Goal: Task Accomplishment & Management: Use online tool/utility

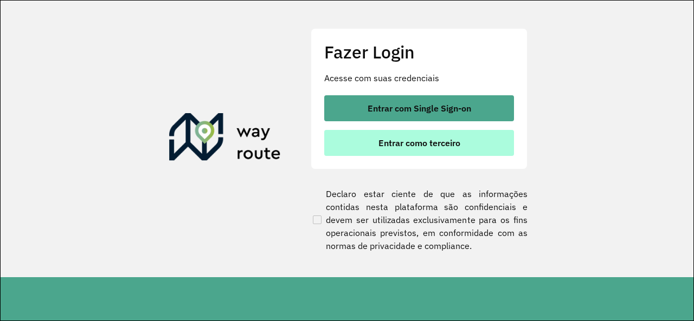
click at [394, 135] on button "Entrar como terceiro" at bounding box center [419, 143] width 190 height 26
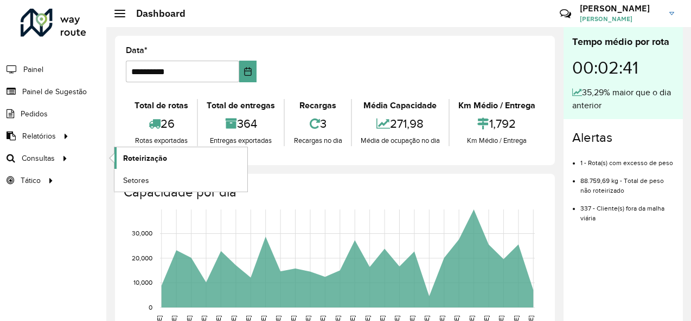
click at [130, 160] on span "Roteirização" at bounding box center [145, 158] width 44 height 11
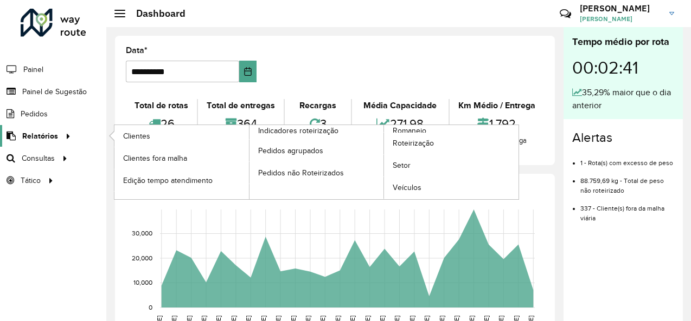
click at [40, 138] on span "Relatórios" at bounding box center [40, 136] width 36 height 11
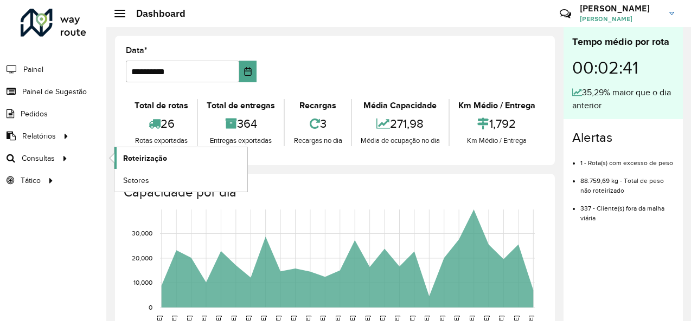
click at [129, 159] on span "Roteirização" at bounding box center [145, 158] width 44 height 11
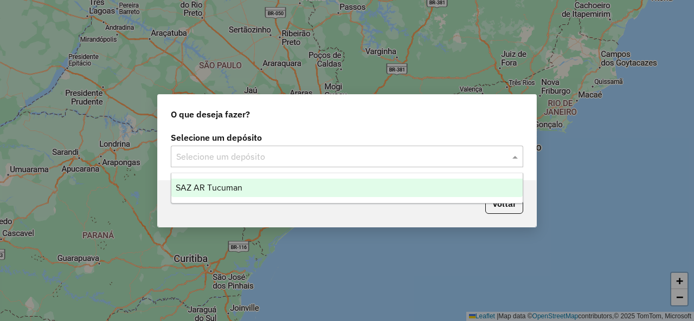
click at [233, 152] on input "text" at bounding box center [336, 157] width 320 height 13
click at [201, 183] on span "SAZ AR Tucuman" at bounding box center [209, 187] width 67 height 9
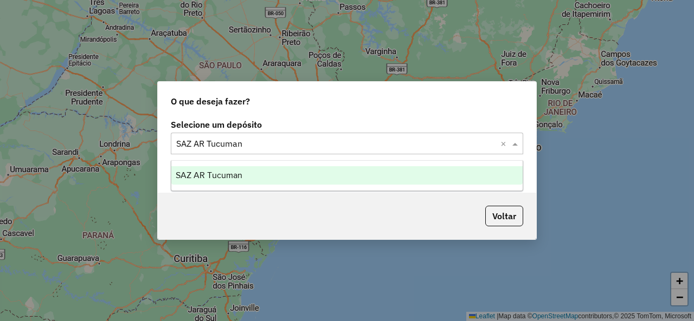
click at [514, 146] on span at bounding box center [517, 143] width 14 height 13
click at [517, 151] on div "Selecione um depósito × SAZ AR Tucuman ×" at bounding box center [347, 144] width 352 height 22
click at [518, 146] on span at bounding box center [517, 143] width 14 height 13
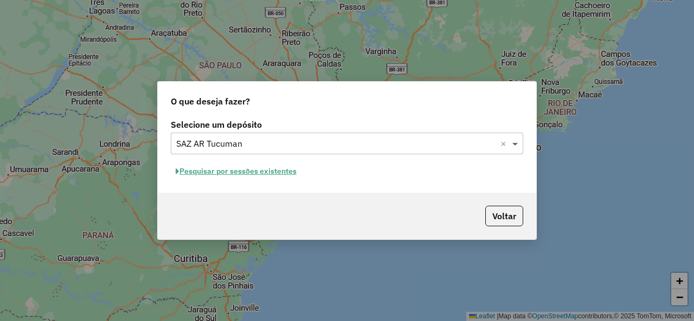
click at [522, 150] on span at bounding box center [517, 143] width 14 height 13
click at [522, 147] on span at bounding box center [517, 143] width 14 height 13
click at [498, 216] on button "Voltar" at bounding box center [504, 216] width 38 height 21
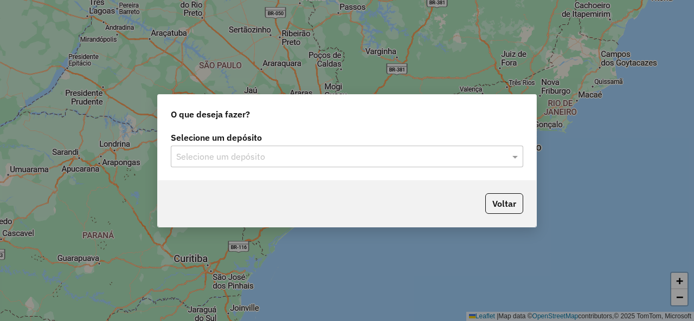
click at [471, 160] on input "text" at bounding box center [336, 157] width 320 height 13
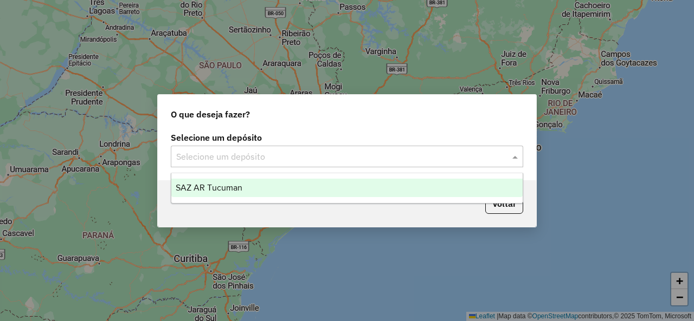
click at [201, 186] on span "SAZ AR Tucuman" at bounding box center [209, 187] width 67 height 9
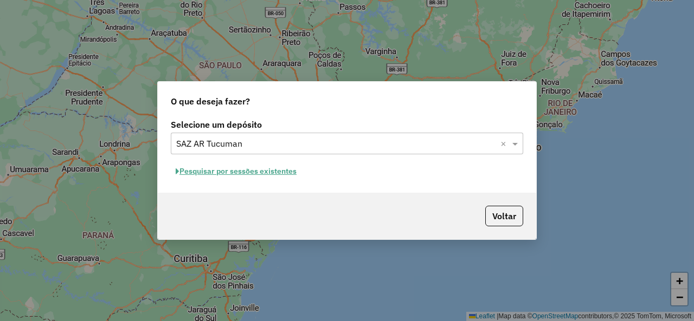
click at [250, 173] on button "Pesquisar por sessões existentes" at bounding box center [236, 171] width 131 height 17
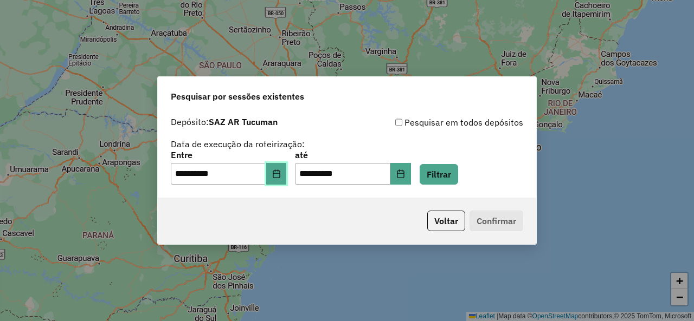
click at [279, 183] on button "Choose Date" at bounding box center [276, 174] width 21 height 22
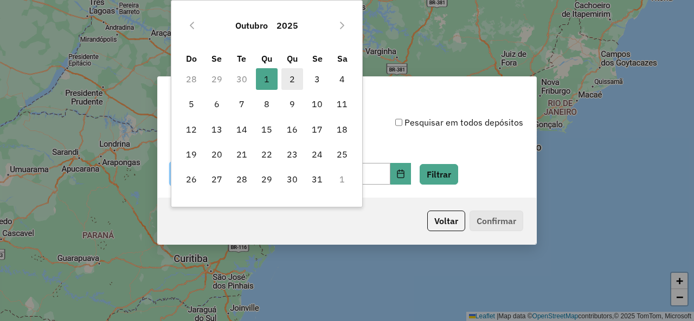
click at [295, 82] on span "2" at bounding box center [292, 79] width 22 height 22
type input "**********"
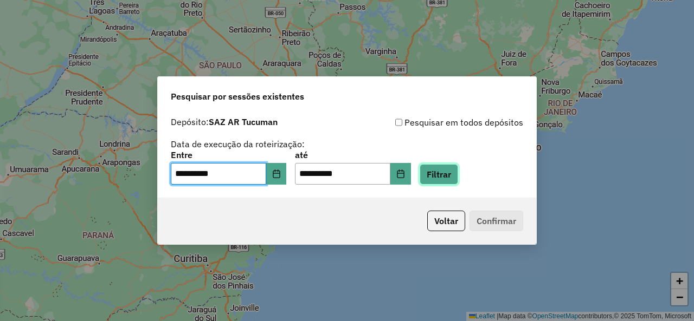
click at [444, 173] on button "Filtrar" at bounding box center [439, 174] width 38 height 21
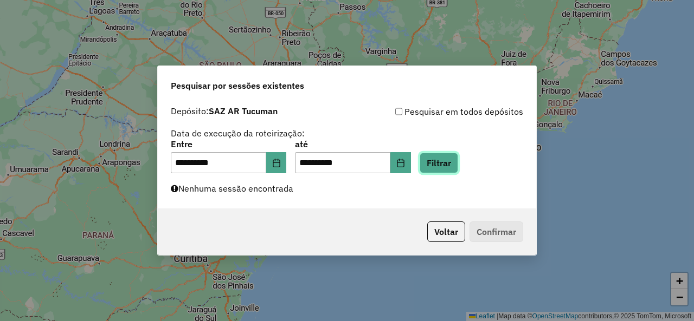
click at [455, 163] on button "Filtrar" at bounding box center [439, 163] width 38 height 21
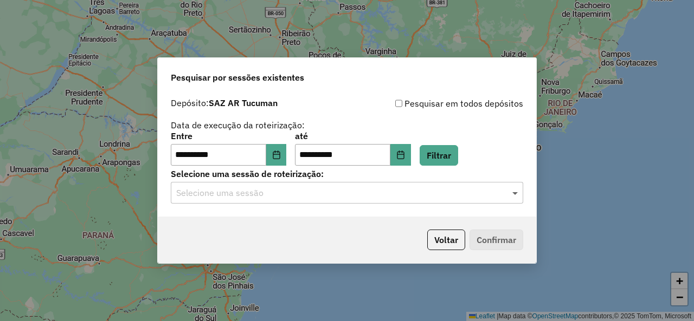
click at [514, 194] on span at bounding box center [517, 192] width 14 height 13
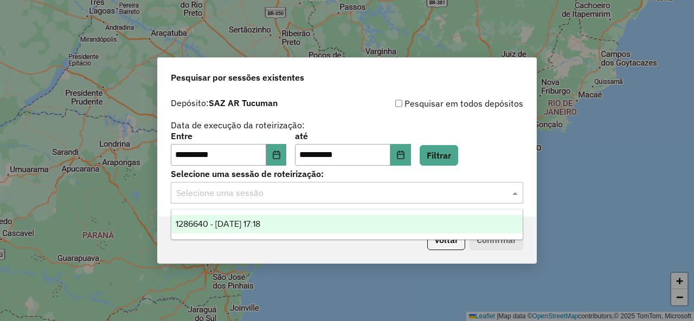
click at [260, 227] on span "1286640 - 02/10/2025 17:18" at bounding box center [218, 224] width 85 height 9
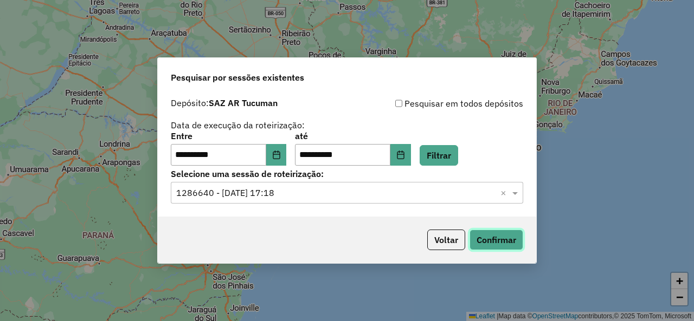
click at [500, 246] on button "Confirmar" at bounding box center [496, 240] width 54 height 21
click at [458, 161] on button "Filtrar" at bounding box center [439, 155] width 38 height 21
click at [517, 194] on span at bounding box center [517, 192] width 14 height 13
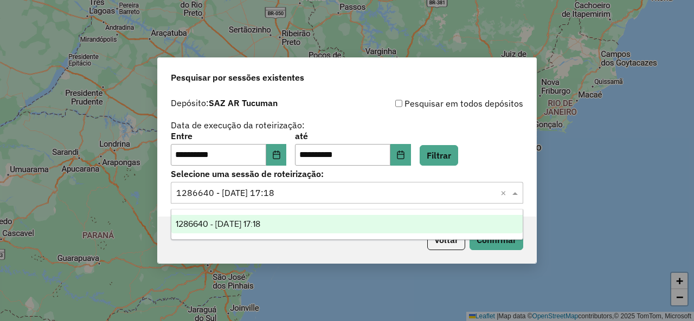
click at [517, 194] on span at bounding box center [517, 192] width 14 height 13
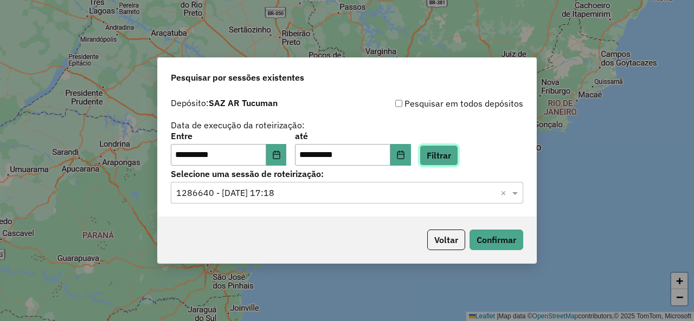
click at [443, 150] on button "Filtrar" at bounding box center [439, 155] width 38 height 21
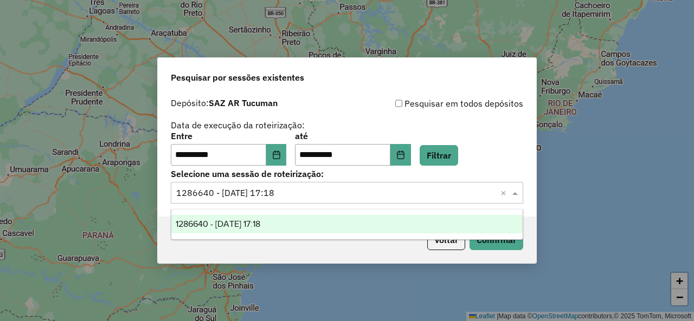
click at [518, 191] on span at bounding box center [517, 192] width 14 height 13
click at [464, 168] on label "Selecione uma sessão de roteirização:" at bounding box center [347, 174] width 352 height 13
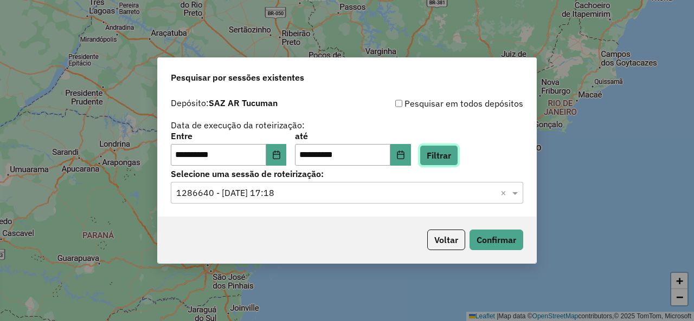
click at [458, 160] on button "Filtrar" at bounding box center [439, 155] width 38 height 21
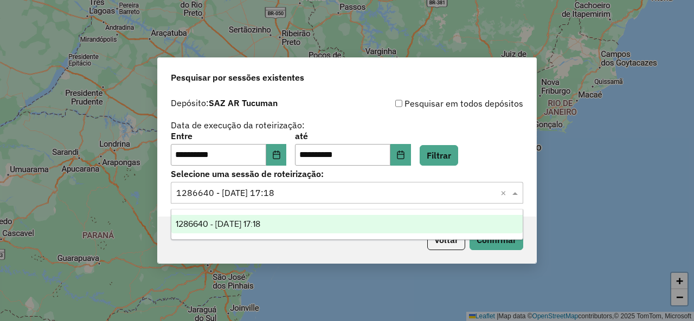
click at [514, 191] on span at bounding box center [517, 192] width 14 height 13
click at [514, 192] on span at bounding box center [517, 192] width 14 height 13
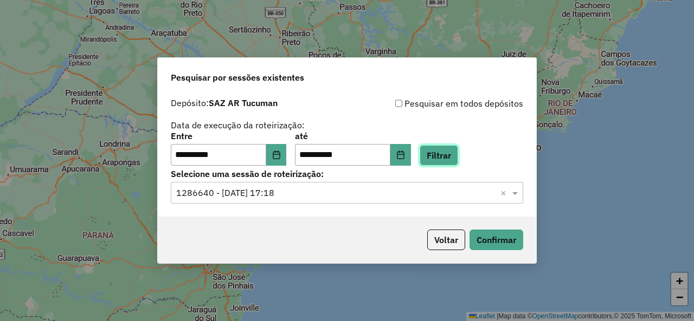
click at [458, 150] on button "Filtrar" at bounding box center [439, 155] width 38 height 21
click at [465, 144] on div "**********" at bounding box center [347, 149] width 352 height 34
click at [458, 152] on button "Filtrar" at bounding box center [439, 155] width 38 height 21
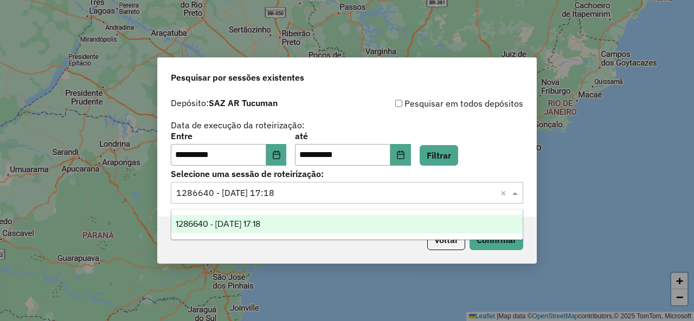
click at [519, 193] on span at bounding box center [517, 192] width 14 height 13
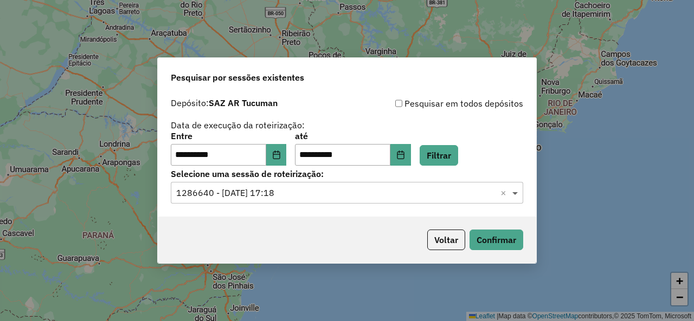
click at [518, 192] on span at bounding box center [517, 192] width 14 height 13
click at [442, 153] on button "Filtrar" at bounding box center [439, 155] width 38 height 21
click at [517, 192] on span at bounding box center [517, 192] width 14 height 13
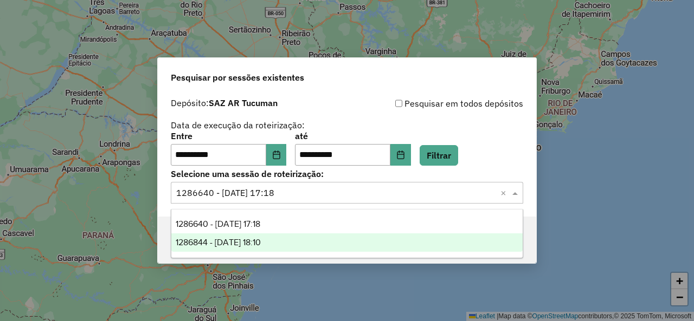
click at [230, 244] on span "1286844 - 02/10/2025 18:10" at bounding box center [218, 242] width 85 height 9
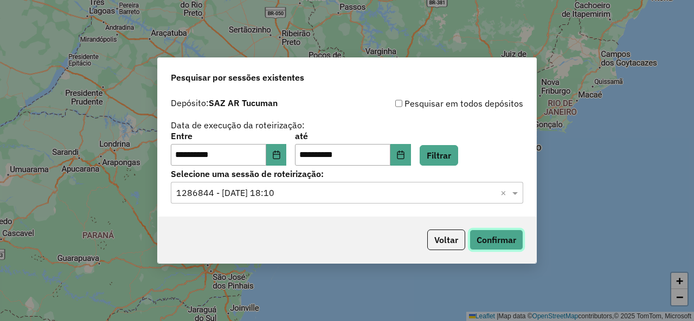
click at [477, 235] on button "Confirmar" at bounding box center [496, 240] width 54 height 21
click at [452, 149] on button "Filtrar" at bounding box center [439, 155] width 38 height 21
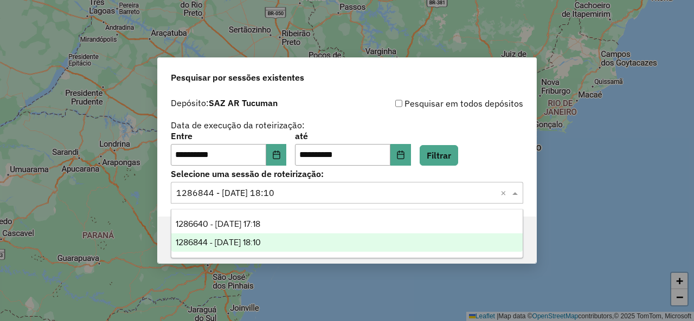
click at [520, 194] on span at bounding box center [517, 192] width 14 height 13
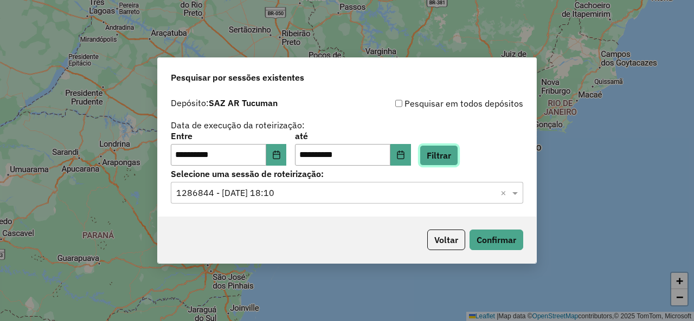
drag, startPoint x: 444, startPoint y: 160, endPoint x: 531, endPoint y: 193, distance: 93.3
click at [445, 160] on button "Filtrar" at bounding box center [439, 155] width 38 height 21
click at [516, 195] on span at bounding box center [517, 192] width 14 height 13
click at [519, 195] on span at bounding box center [517, 192] width 14 height 13
click at [467, 166] on div "**********" at bounding box center [347, 155] width 378 height 124
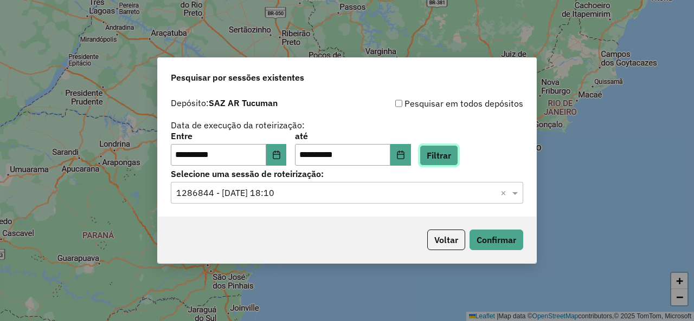
click at [458, 158] on button "Filtrar" at bounding box center [439, 155] width 38 height 21
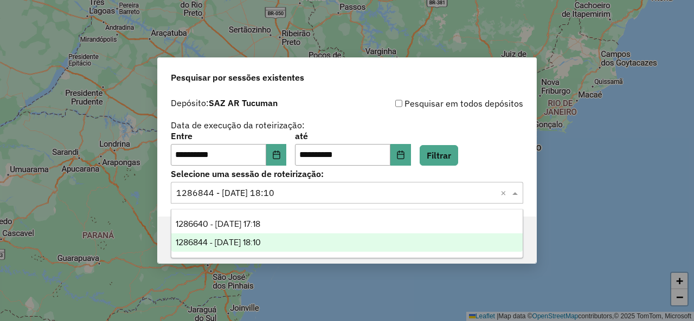
click at [518, 193] on span at bounding box center [517, 192] width 14 height 13
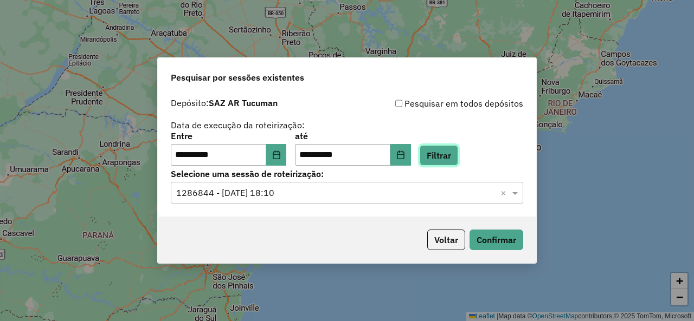
click at [458, 148] on button "Filtrar" at bounding box center [439, 155] width 38 height 21
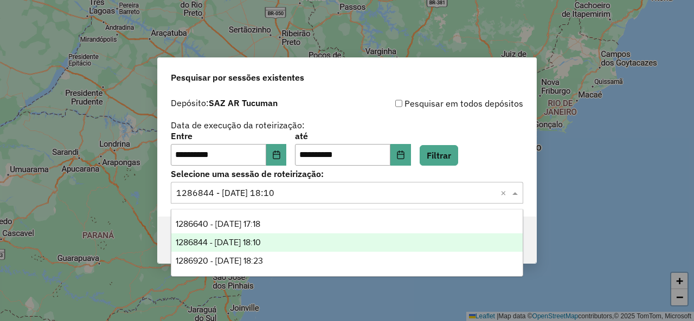
click at [519, 195] on span at bounding box center [517, 192] width 14 height 13
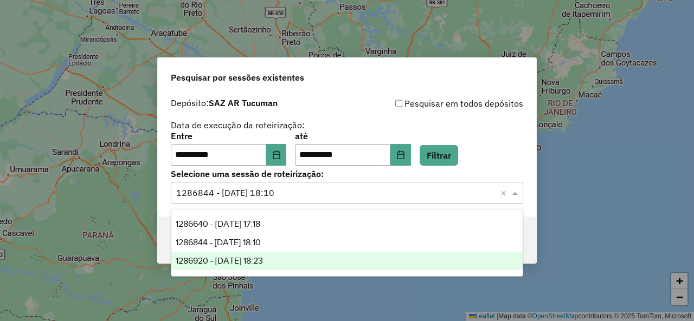
click at [260, 262] on span "1286920 - 02/10/2025 18:23" at bounding box center [219, 260] width 87 height 9
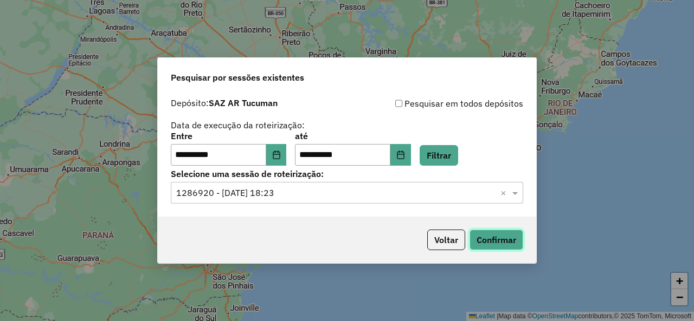
click at [493, 246] on button "Confirmar" at bounding box center [496, 240] width 54 height 21
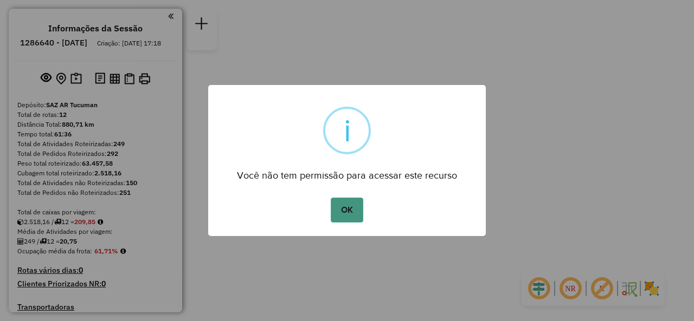
click at [346, 205] on button "OK" at bounding box center [347, 210] width 32 height 25
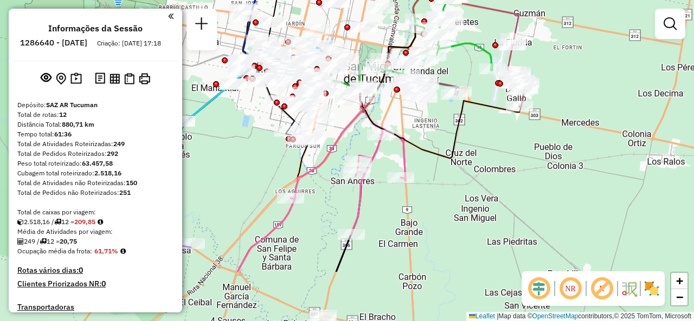
drag, startPoint x: 375, startPoint y: 105, endPoint x: 479, endPoint y: 139, distance: 110.1
click at [476, 28] on div "Janela de atendimento Grade de atendimento Capacidade Transportadoras Veículos …" at bounding box center [347, 160] width 694 height 321
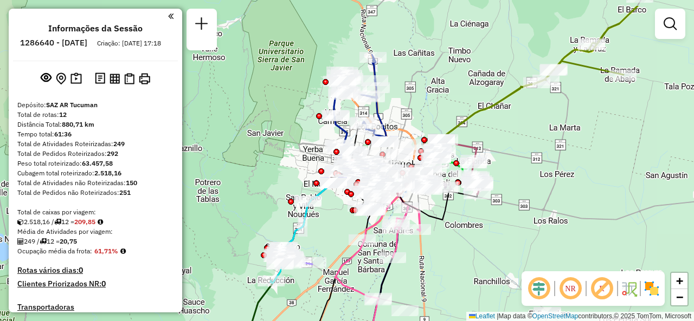
drag, startPoint x: 464, startPoint y: 211, endPoint x: 463, endPoint y: 237, distance: 26.0
click at [469, 243] on div "Janela de atendimento Grade de atendimento Capacidade Transportadoras Veículos …" at bounding box center [347, 160] width 694 height 321
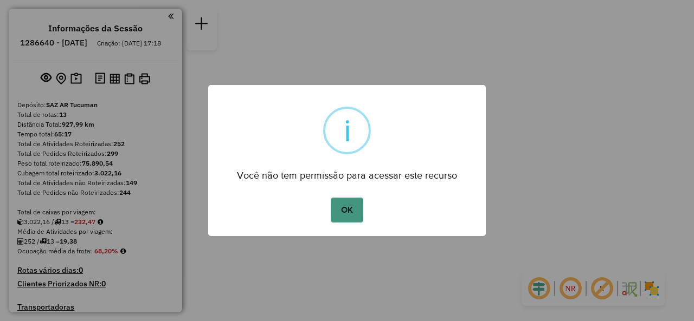
click at [346, 206] on button "OK" at bounding box center [347, 210] width 32 height 25
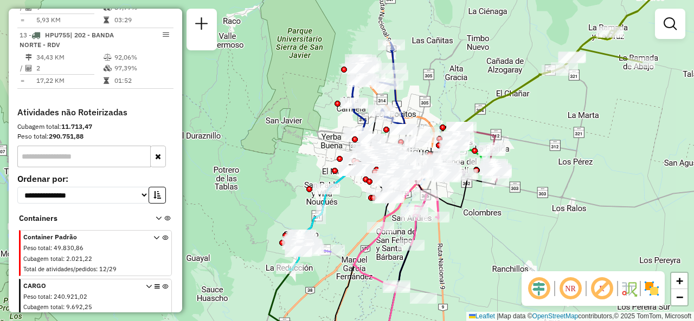
scroll to position [1016, 0]
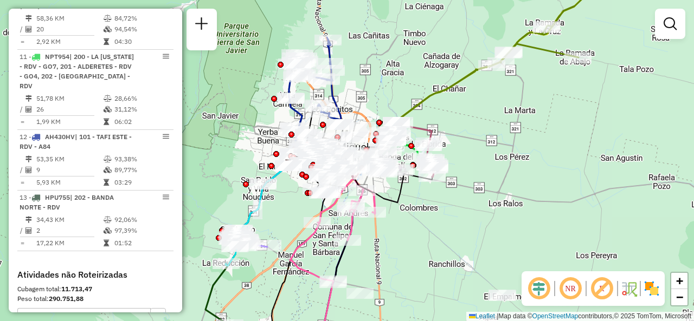
drag, startPoint x: 487, startPoint y: 178, endPoint x: 498, endPoint y: 139, distance: 40.5
click at [498, 139] on div "Janela de atendimento Grade de atendimento Capacidade Transportadoras Veículos …" at bounding box center [347, 160] width 694 height 321
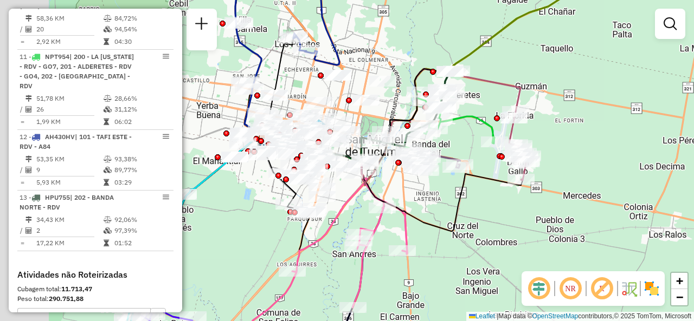
drag, startPoint x: 424, startPoint y: 199, endPoint x: 566, endPoint y: 182, distance: 143.1
click at [569, 182] on div "Janela de atendimento Grade de atendimento Capacidade Transportadoras Veículos …" at bounding box center [347, 160] width 694 height 321
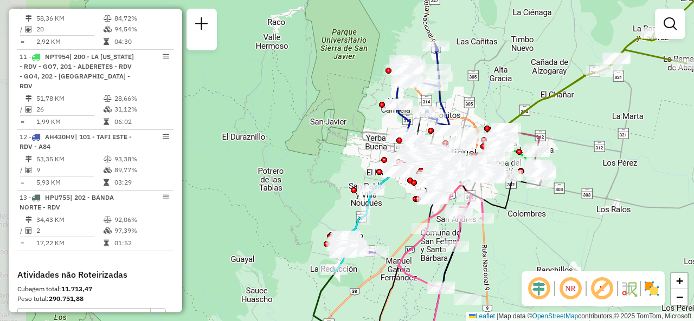
click at [489, 92] on div "Janela de atendimento Grade de atendimento Capacidade Transportadoras Veículos …" at bounding box center [347, 160] width 694 height 321
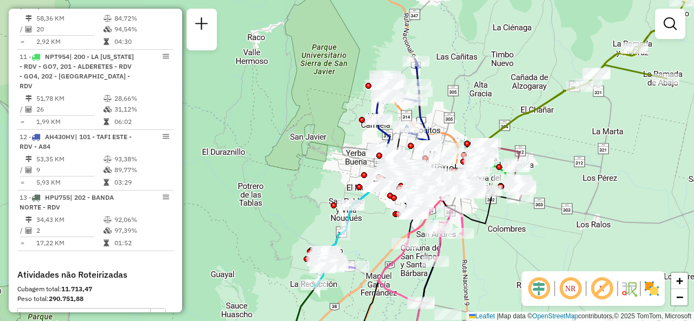
drag, startPoint x: 490, startPoint y: 97, endPoint x: 468, endPoint y: 113, distance: 26.3
click at [468, 113] on div "Janela de atendimento Grade de atendimento Capacidade Transportadoras Veículos …" at bounding box center [347, 160] width 694 height 321
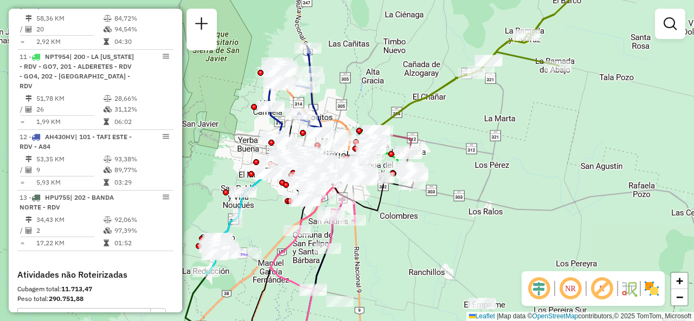
drag, startPoint x: 482, startPoint y: 125, endPoint x: 368, endPoint y: 92, distance: 119.2
click at [368, 92] on div "Janela de atendimento Grade de atendimento Capacidade Transportadoras Veículos …" at bounding box center [347, 160] width 694 height 321
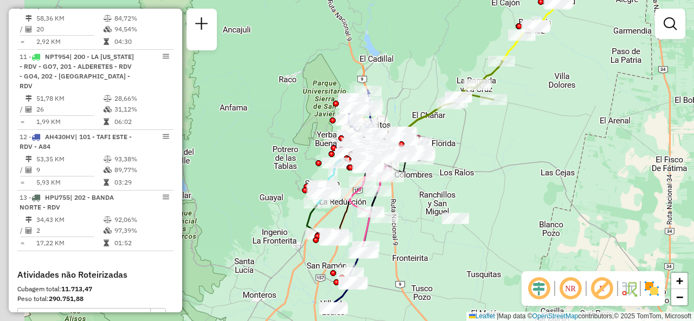
drag, startPoint x: 380, startPoint y: 69, endPoint x: 416, endPoint y: 78, distance: 37.5
click at [416, 78] on div "Janela de atendimento Grade de atendimento Capacidade Transportadoras Veículos …" at bounding box center [347, 160] width 694 height 321
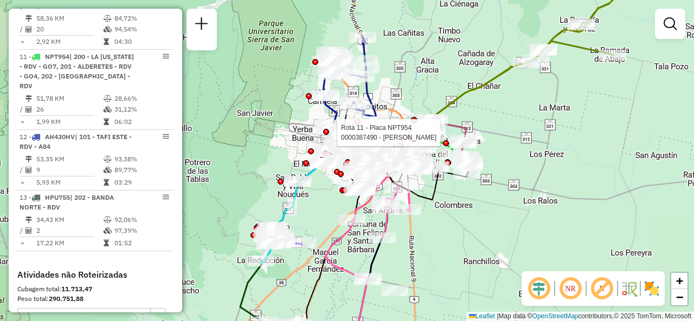
drag, startPoint x: 383, startPoint y: 112, endPoint x: 414, endPoint y: 96, distance: 34.4
click at [414, 96] on div "Rota 11 - Placa NPT954 0000387490 - ROJAS DELIA Janela de atendimento Grade de …" at bounding box center [347, 160] width 694 height 321
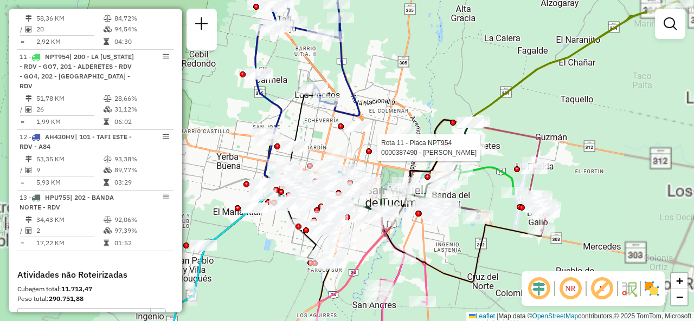
click at [415, 101] on div "Rota 11 - Placa NPT954 0000387490 - ROJAS DELIA Janela de atendimento Grade de …" at bounding box center [347, 160] width 694 height 321
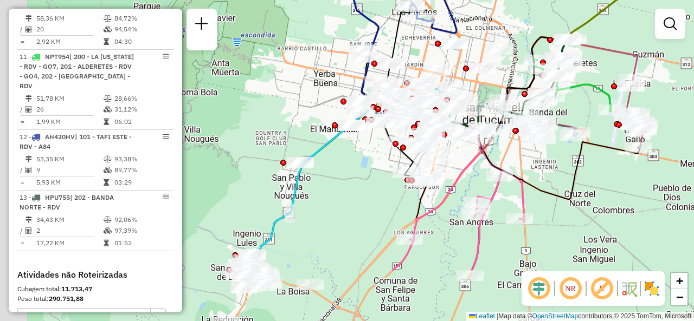
drag, startPoint x: 362, startPoint y: 138, endPoint x: 458, endPoint y: 56, distance: 125.7
click at [458, 56] on div "Janela de atendimento Grade de atendimento Capacidade Transportadoras Veículos …" at bounding box center [347, 160] width 694 height 321
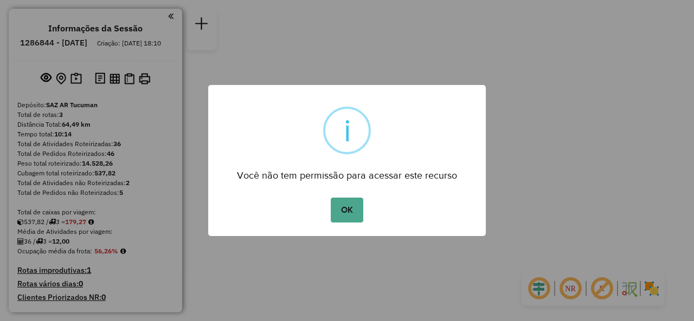
click at [347, 224] on div "OK No Cancel" at bounding box center [347, 210] width 278 height 30
click button "OK"
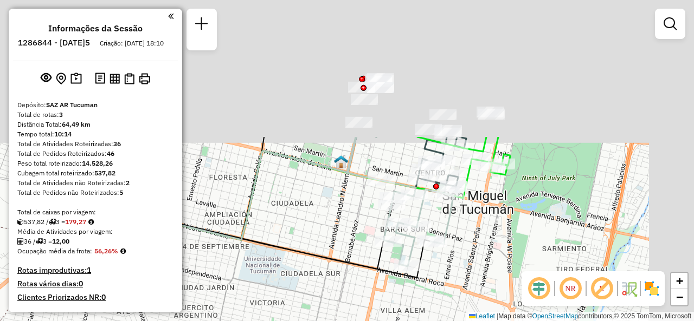
drag, startPoint x: 466, startPoint y: 82, endPoint x: 354, endPoint y: 279, distance: 227.0
click div "Janela de atendimento Grade de atendimento Capacidade Transportadoras Veículos …"
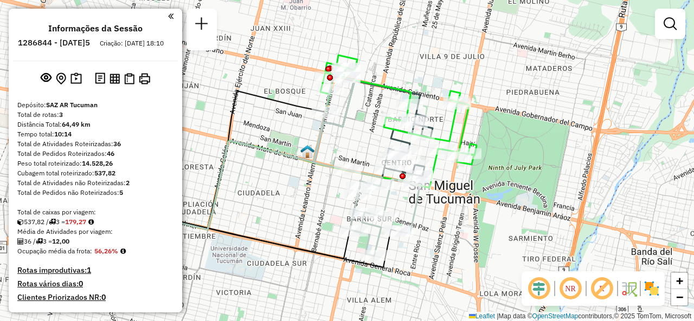
drag, startPoint x: 347, startPoint y: 227, endPoint x: 307, endPoint y: 200, distance: 48.9
click div "Janela de atendimento Grade de atendimento Capacidade Transportadoras Veículos …"
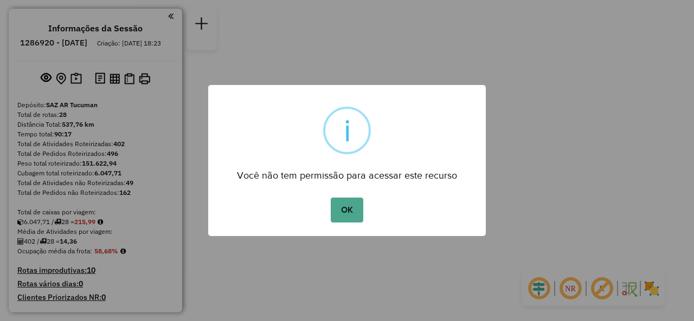
click at [356, 198] on button "OK" at bounding box center [347, 210] width 32 height 25
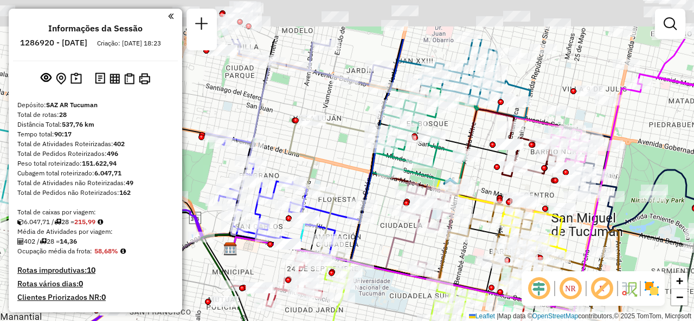
drag, startPoint x: 417, startPoint y: 138, endPoint x: 417, endPoint y: 173, distance: 34.7
click at [417, 141] on div at bounding box center [415, 138] width 6 height 6
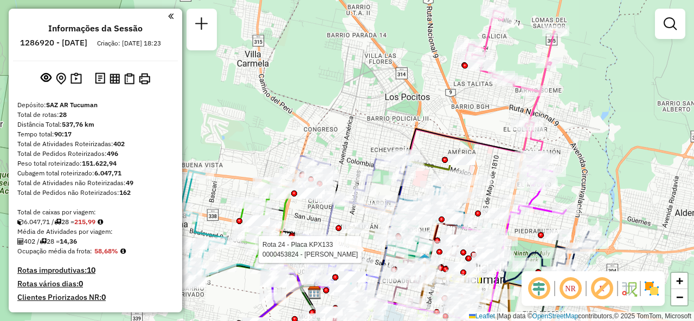
drag, startPoint x: 371, startPoint y: 75, endPoint x: 378, endPoint y: 112, distance: 37.5
click at [378, 112] on div "Rota 24 - Placa KPX133 0000453824 - GABRIEL ALEJANDRO GUZMAN Janela de atendime…" at bounding box center [347, 160] width 694 height 321
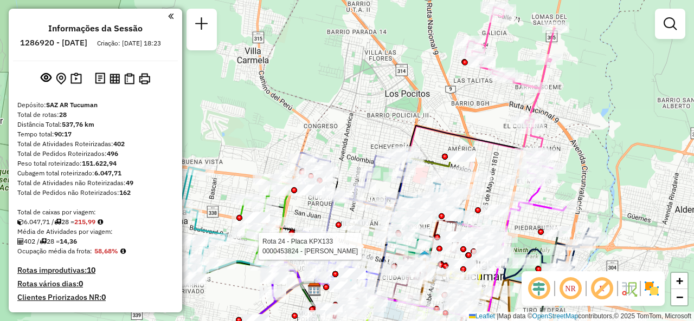
click at [492, 127] on div "Rota 24 - Placa KPX133 0000453824 - GABRIEL ALEJANDRO GUZMAN Janela de atendime…" at bounding box center [347, 160] width 694 height 321
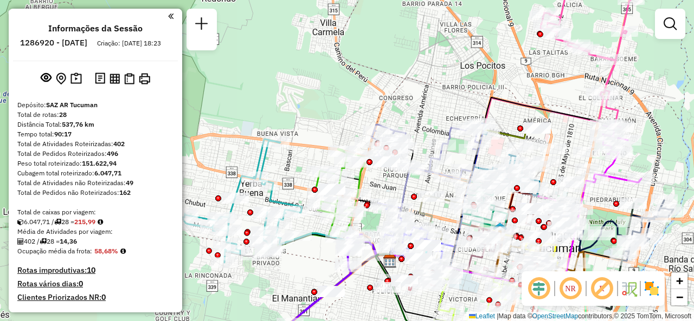
drag, startPoint x: 378, startPoint y: 119, endPoint x: 450, endPoint y: 89, distance: 78.3
click at [451, 89] on div "Janela de atendimento Grade de atendimento Capacidade Transportadoras Veículos …" at bounding box center [347, 160] width 694 height 321
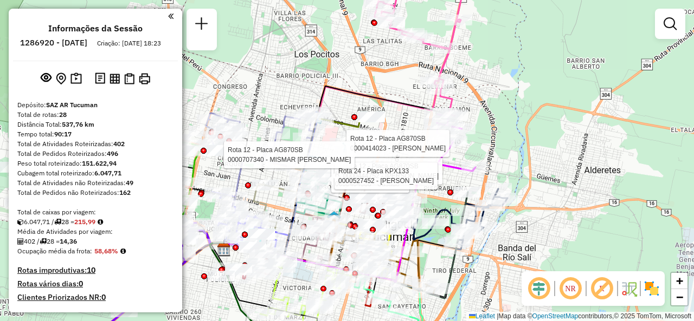
click at [387, 88] on div "Rota 24 - Placa KPX133 0000464586 - Casado Rota 12 - Placa AG870SB 0000444752 -…" at bounding box center [347, 160] width 694 height 321
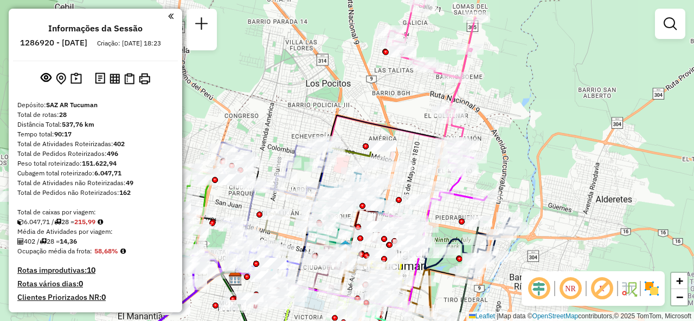
drag, startPoint x: 394, startPoint y: 91, endPoint x: 404, endPoint y: 107, distance: 19.5
click at [404, 107] on div "Janela de atendimento Grade de atendimento Capacidade Transportadoras Veículos …" at bounding box center [347, 160] width 694 height 321
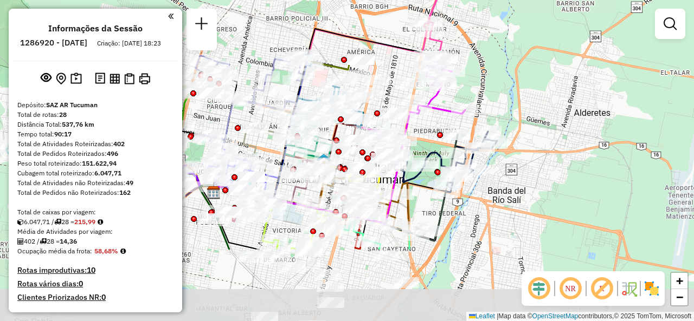
drag, startPoint x: 422, startPoint y: 175, endPoint x: 402, endPoint y: 69, distance: 107.5
click at [400, 67] on div "Janela de atendimento Grade de atendimento Capacidade Transportadoras Veículos …" at bounding box center [347, 160] width 694 height 321
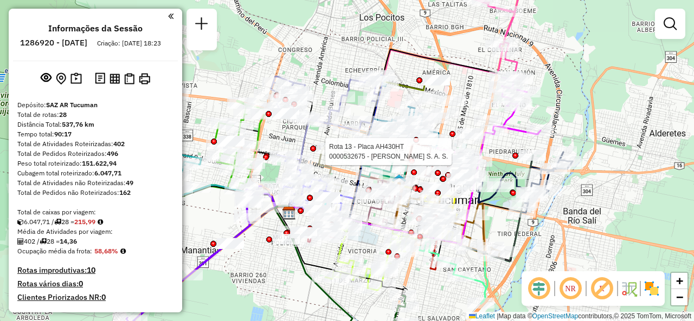
click at [338, 66] on div "Rota 13 - Placa AH430HT 0000532675 - Cleopatra S. A. S. Janela de atendimento G…" at bounding box center [347, 160] width 694 height 321
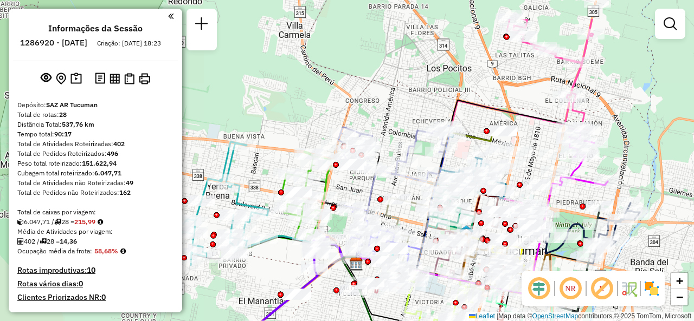
drag, startPoint x: 336, startPoint y: 71, endPoint x: 399, endPoint y: 122, distance: 80.9
click at [401, 116] on div "Janela de atendimento Grade de atendimento Capacidade Transportadoras Veículos …" at bounding box center [347, 160] width 694 height 321
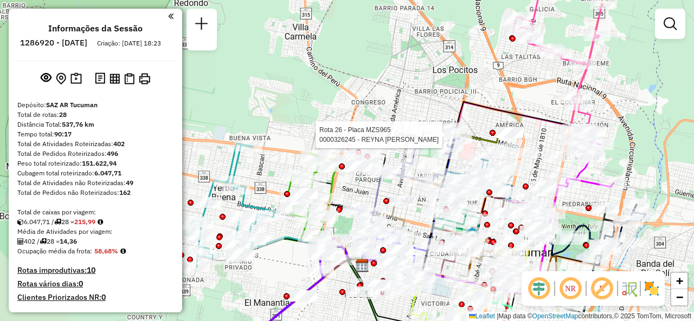
click at [278, 146] on div "Rota 26 - Placa MZS965 0000326245 - REYNA OSCAR MARIO Rota 4 - Placa AE763GQ 00…" at bounding box center [347, 160] width 694 height 321
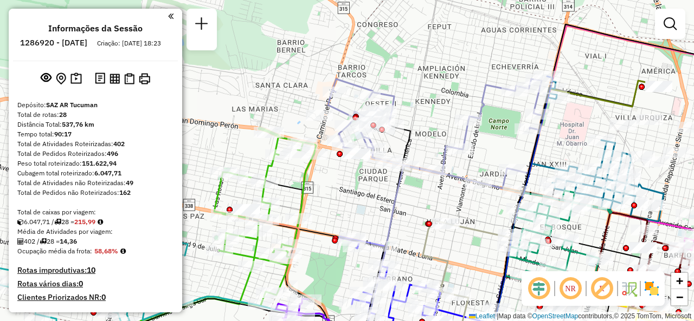
drag, startPoint x: 438, startPoint y: 192, endPoint x: 402, endPoint y: 195, distance: 35.9
click at [402, 195] on icon at bounding box center [411, 248] width 95 height 205
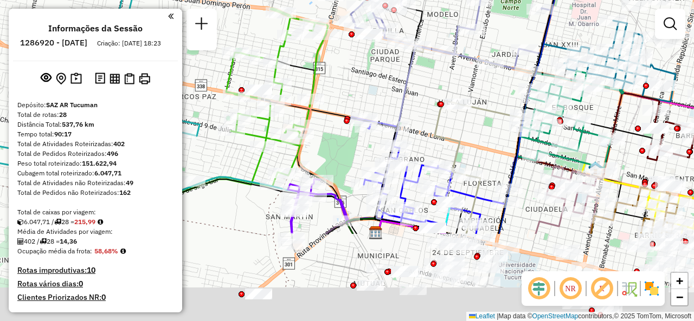
drag, startPoint x: 376, startPoint y: 216, endPoint x: 388, endPoint y: 97, distance: 119.9
click at [388, 97] on div "Janela de atendimento Grade de atendimento Capacidade Transportadoras Veículos …" at bounding box center [347, 160] width 694 height 321
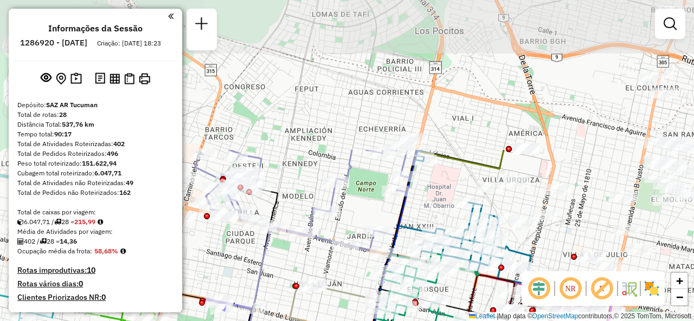
drag, startPoint x: 440, startPoint y: 123, endPoint x: 313, endPoint y: 268, distance: 193.6
click at [294, 297] on icon at bounding box center [330, 327] width 121 height 197
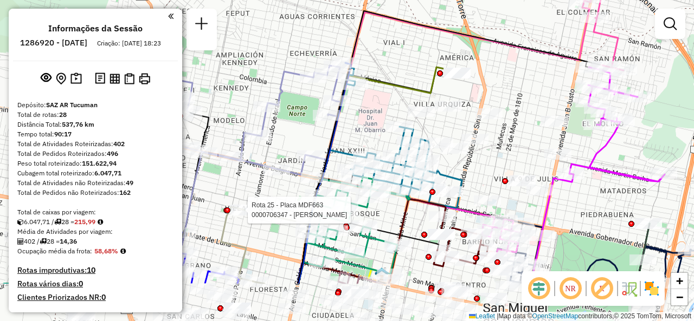
drag, startPoint x: 479, startPoint y: 163, endPoint x: 413, endPoint y: 94, distance: 95.9
click at [413, 94] on icon at bounding box center [377, 175] width 159 height 217
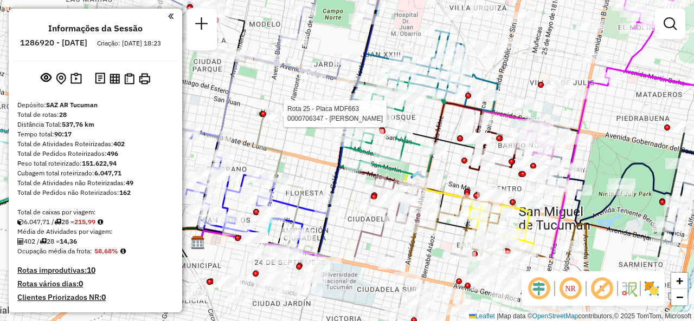
drag, startPoint x: 550, startPoint y: 216, endPoint x: 590, endPoint y: 113, distance: 111.0
click at [590, 113] on icon at bounding box center [403, 168] width 411 height 180
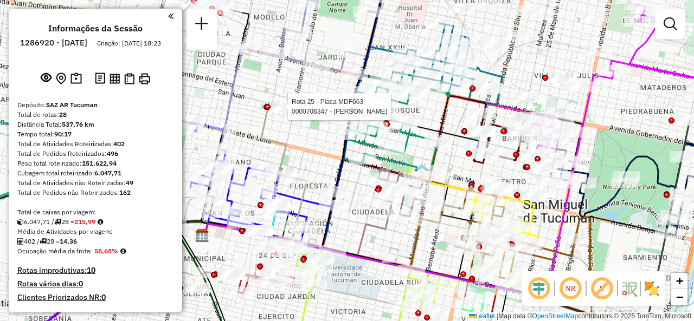
click at [298, 133] on div "Rota 25 - Placa MDF663 0000706347 - HERRERA MARTA Janela de atendimento Grade d…" at bounding box center [347, 160] width 694 height 321
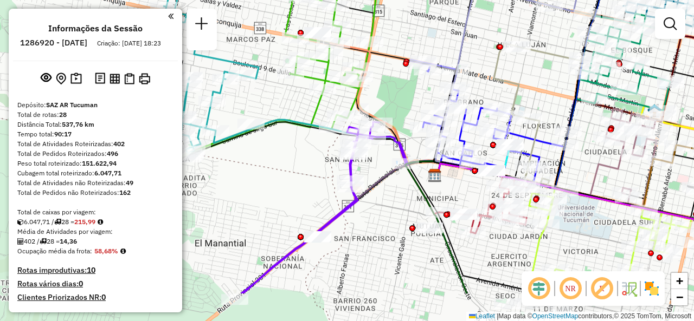
drag, startPoint x: 298, startPoint y: 142, endPoint x: 498, endPoint y: 84, distance: 208.8
click at [505, 81] on icon at bounding box center [534, 87] width 121 height 197
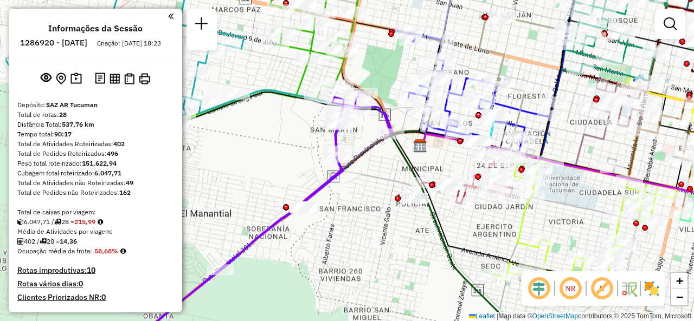
drag, startPoint x: 382, startPoint y: 250, endPoint x: 344, endPoint y: 240, distance: 39.2
click at [343, 240] on div "Janela de atendimento Grade de atendimento Capacidade Transportadoras Veículos …" at bounding box center [347, 160] width 694 height 321
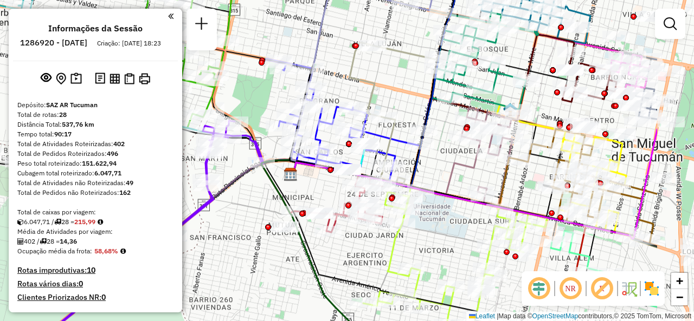
drag, startPoint x: 462, startPoint y: 253, endPoint x: 357, endPoint y: 278, distance: 108.0
click at [357, 296] on div "Janela de atendimento Grade de atendimento Capacidade Transportadoras Veículos …" at bounding box center [347, 160] width 694 height 321
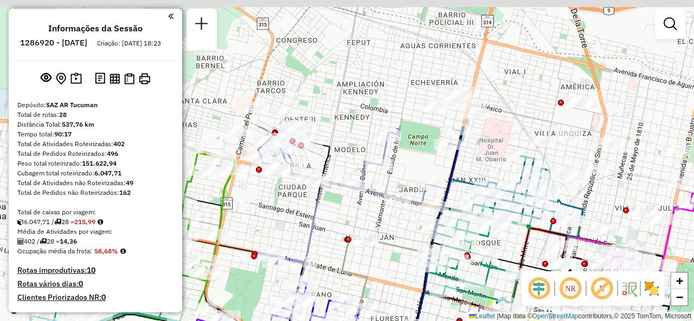
drag, startPoint x: 351, startPoint y: 59, endPoint x: 340, endPoint y: 242, distance: 183.0
click at [339, 243] on div "Janela de atendimento Grade de atendimento Capacidade Transportadoras Veículos …" at bounding box center [347, 160] width 694 height 321
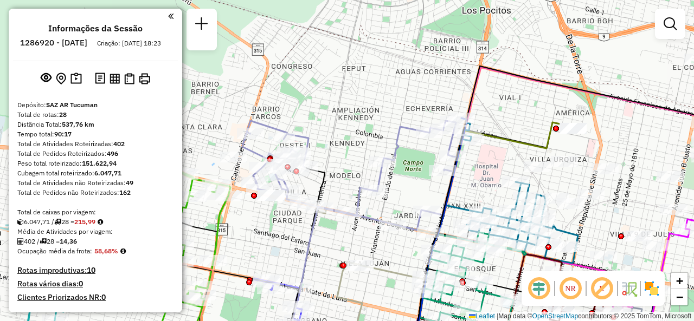
drag, startPoint x: 516, startPoint y: 173, endPoint x: 434, endPoint y: 138, distance: 89.1
click at [434, 138] on div "Rota 12 - Placa AG870SB 0000414023 - PINILLA JORGE ORLANDO Janela de atendiment…" at bounding box center [347, 160] width 694 height 321
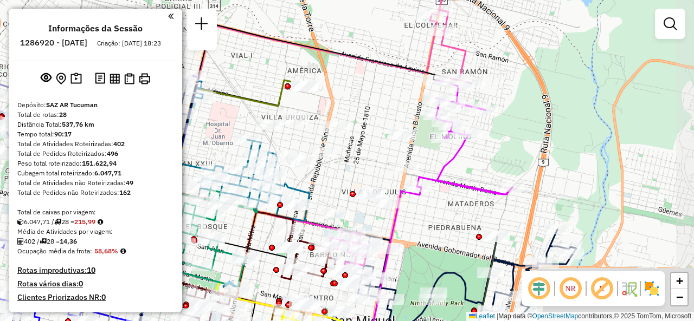
drag, startPoint x: 543, startPoint y: 140, endPoint x: 365, endPoint y: 105, distance: 181.8
click at [361, 114] on div "Janela de atendimento Grade de atendimento Capacidade Transportadoras Veículos …" at bounding box center [347, 160] width 694 height 321
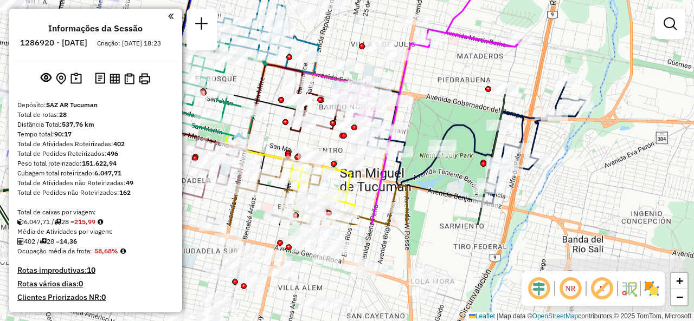
drag, startPoint x: 423, startPoint y: 215, endPoint x: 440, endPoint y: 78, distance: 138.2
click at [437, 81] on div "Janela de atendimento Grade de atendimento Capacidade Transportadoras Veículos …" at bounding box center [347, 160] width 694 height 321
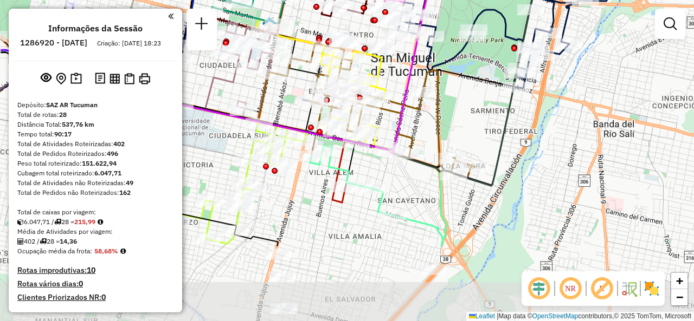
drag, startPoint x: 440, startPoint y: 243, endPoint x: 455, endPoint y: 136, distance: 108.3
click at [472, 134] on div "Janela de atendimento Grade de atendimento Capacidade Transportadoras Veículos …" at bounding box center [347, 160] width 694 height 321
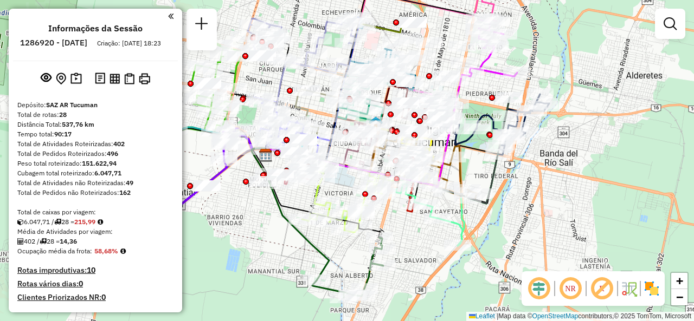
drag, startPoint x: 375, startPoint y: 226, endPoint x: 406, endPoint y: 257, distance: 44.1
click at [406, 257] on div "Janela de atendimento Grade de atendimento Capacidade Transportadoras Veículos …" at bounding box center [347, 160] width 694 height 321
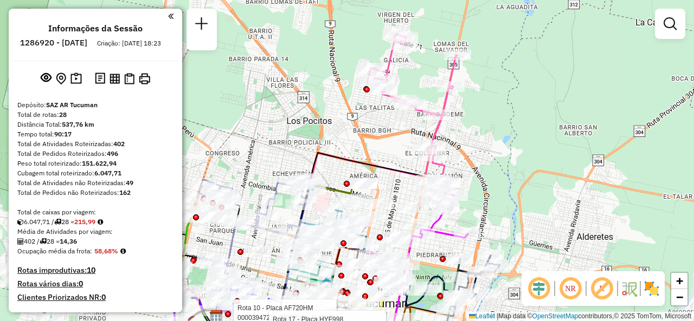
drag, startPoint x: 416, startPoint y: 90, endPoint x: 396, endPoint y: 141, distance: 54.6
click at [396, 141] on div "Rota 10 - Placa AF720HM 0000394721 - MARTIN FRANCISCO JOSE Rota 17 - Placa HYF9…" at bounding box center [347, 160] width 694 height 321
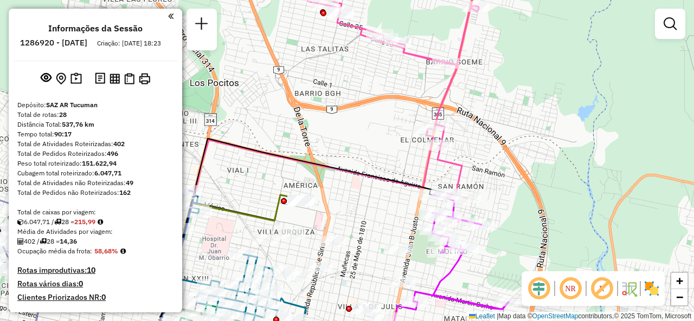
drag, startPoint x: 413, startPoint y: 171, endPoint x: 406, endPoint y: 113, distance: 57.9
click at [406, 114] on div "Rota 10 - Placa AF720HM 0000394721 - MARTIN FRANCISCO JOSE Rota 17 - Placa HYF9…" at bounding box center [347, 160] width 694 height 321
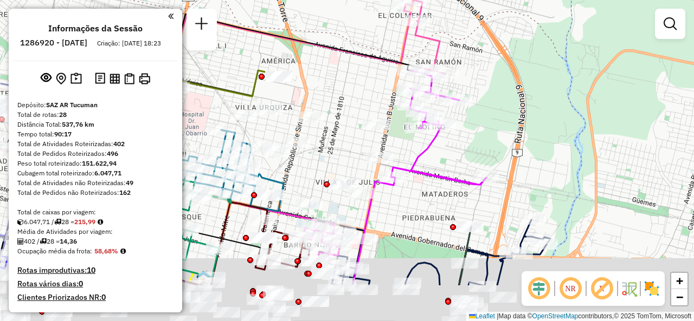
drag, startPoint x: 386, startPoint y: 120, endPoint x: 369, endPoint y: 40, distance: 81.4
click at [369, 38] on div "Rota 10 - Placa AF720HM 0000394721 - MARTIN FRANCISCO JOSE Rota 17 - Placa HYF9…" at bounding box center [347, 160] width 694 height 321
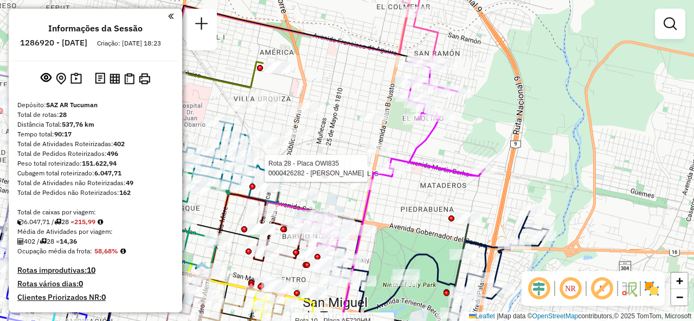
select select "**********"
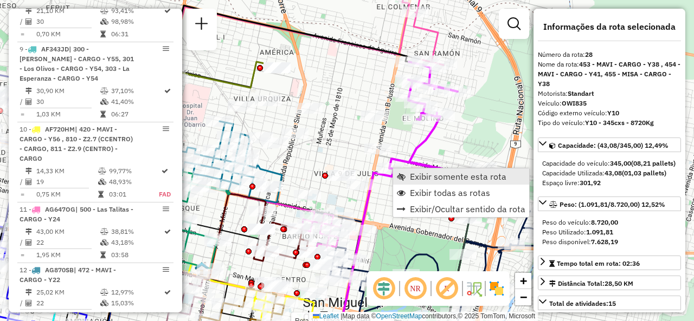
click at [409, 177] on link "Exibir somente esta rota" at bounding box center [461, 177] width 136 height 16
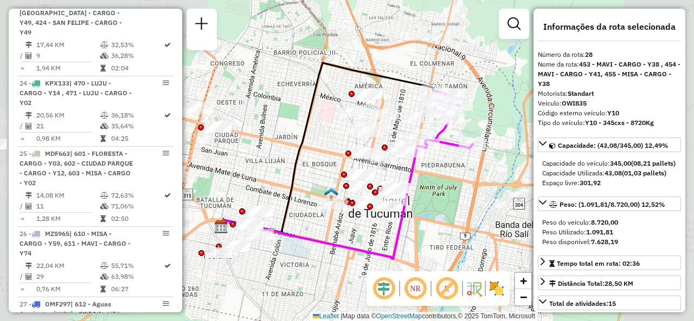
scroll to position [2293, 0]
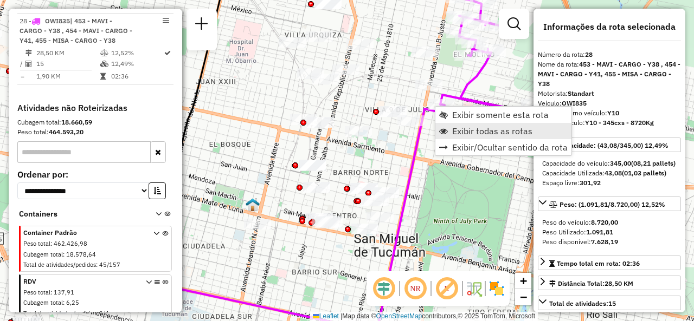
click at [459, 131] on span "Exibir todas as rotas" at bounding box center [492, 131] width 80 height 9
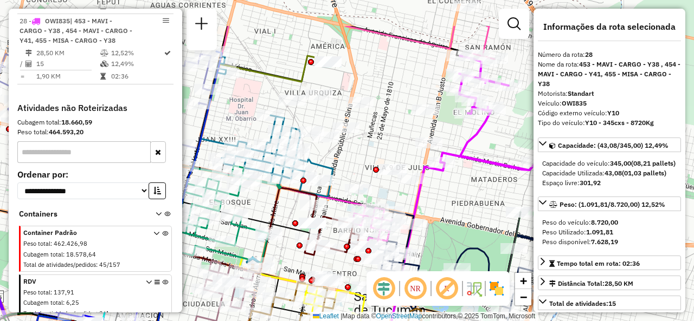
drag, startPoint x: 409, startPoint y: 124, endPoint x: 412, endPoint y: 163, distance: 39.2
click at [416, 160] on div "Janela de atendimento Grade de atendimento Capacidade Transportadoras Veículos …" at bounding box center [347, 160] width 694 height 321
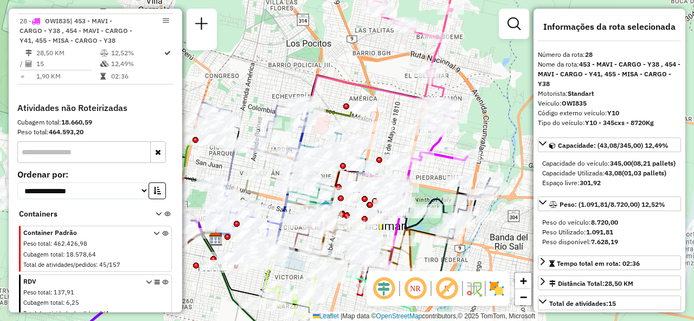
drag, startPoint x: 446, startPoint y: 158, endPoint x: 431, endPoint y: 117, distance: 44.2
click at [432, 118] on icon at bounding box center [444, 132] width 48 height 57
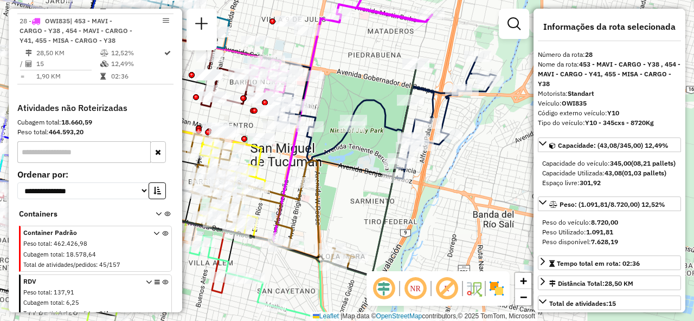
drag, startPoint x: 457, startPoint y: 183, endPoint x: 433, endPoint y: 155, distance: 36.5
click at [433, 155] on div "Rota 28 - Placa OWI835 0000451575 - GUILLEN CASTANO Rota 28 - Placa OWI835 0000…" at bounding box center [347, 160] width 694 height 321
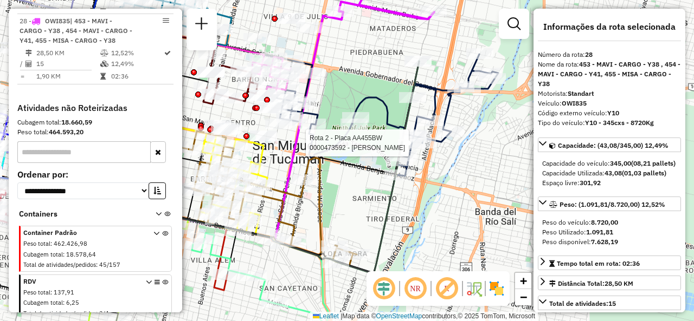
drag, startPoint x: 387, startPoint y: 226, endPoint x: 382, endPoint y: 146, distance: 79.3
click at [419, 108] on icon at bounding box center [176, 167] width 486 height 213
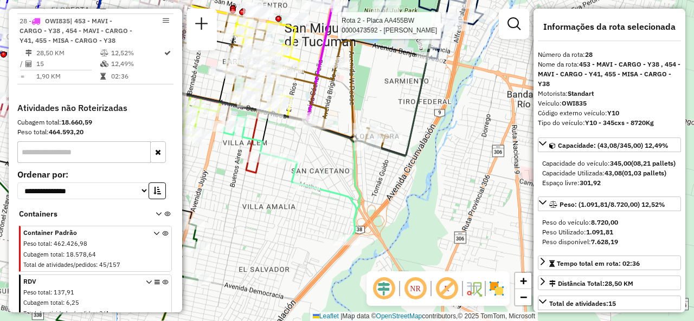
click at [371, 102] on div "Rota 28 - Placa OWI835 0000451575 - GUILLEN CASTANO Rota 28 - Placa OWI835 0000…" at bounding box center [347, 160] width 694 height 321
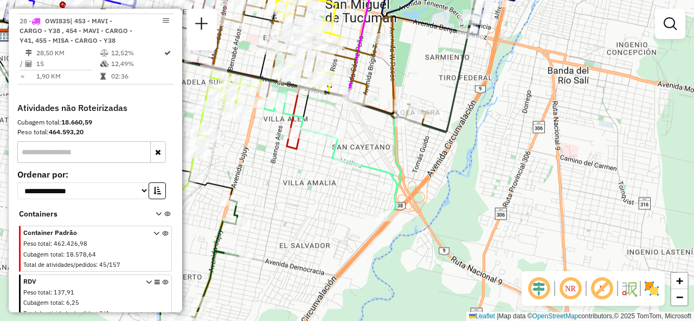
drag, startPoint x: 380, startPoint y: 94, endPoint x: 402, endPoint y: 86, distance: 23.9
click at [420, 70] on div "Janela de atendimento Grade de atendimento Capacidade Transportadoras Veículos …" at bounding box center [347, 160] width 694 height 321
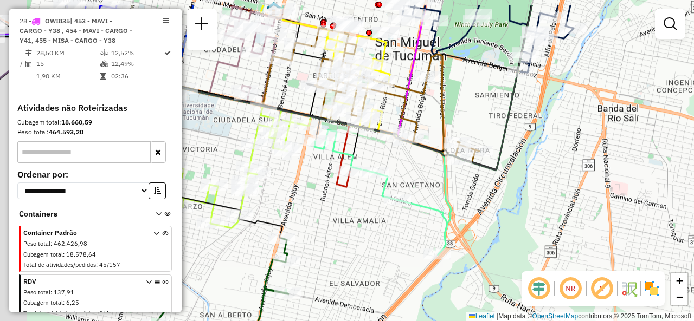
drag, startPoint x: 349, startPoint y: 206, endPoint x: 381, endPoint y: 188, distance: 36.6
click at [362, 214] on div "Janela de atendimento Grade de atendimento Capacidade Transportadoras Veículos …" at bounding box center [347, 160] width 694 height 321
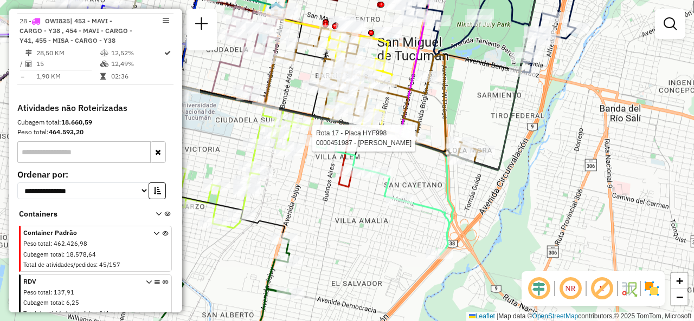
select select "**********"
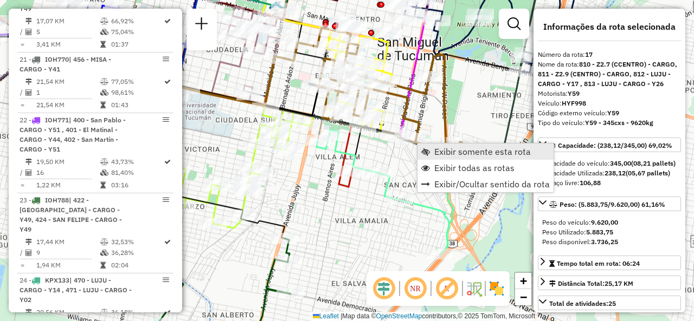
click at [432, 151] on link "Exibir somente esta rota" at bounding box center [485, 152] width 136 height 16
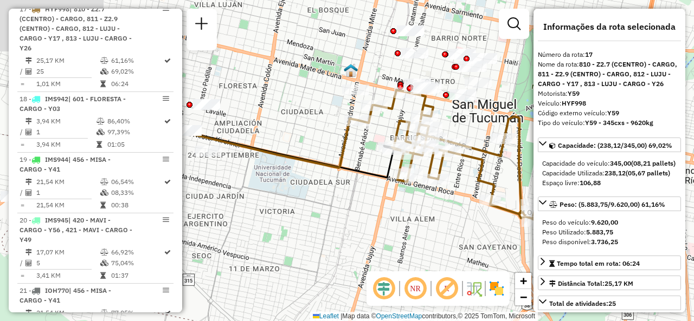
scroll to position [1520, 0]
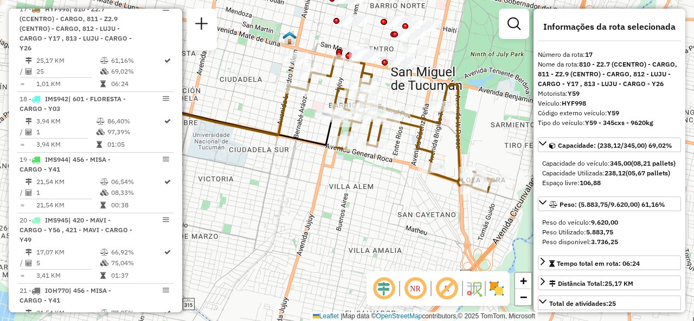
drag, startPoint x: 377, startPoint y: 139, endPoint x: 310, endPoint y: 100, distance: 77.7
click at [310, 102] on div "Janela de atendimento Grade de atendimento Capacidade Transportadoras Veículos …" at bounding box center [347, 160] width 694 height 321
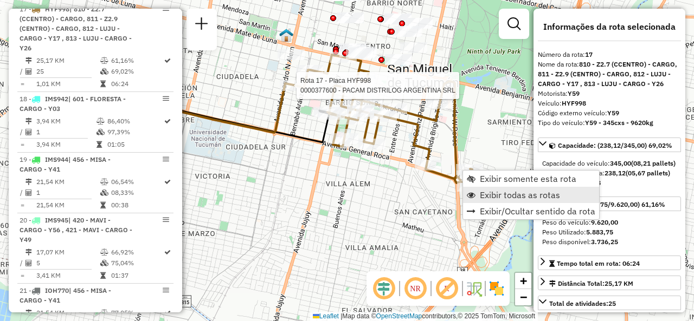
click at [478, 194] on link "Exibir todas as rotas" at bounding box center [531, 195] width 136 height 16
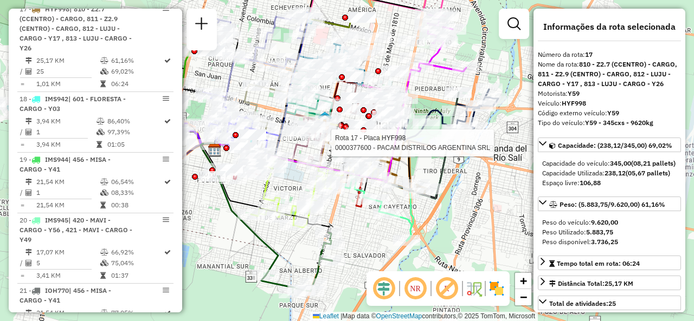
click at [298, 176] on div "Rota 17 - Placa HYF998 0000377600 - PACAM DISTRILOG ARGENTINA SRL Janela de ate…" at bounding box center [347, 160] width 694 height 321
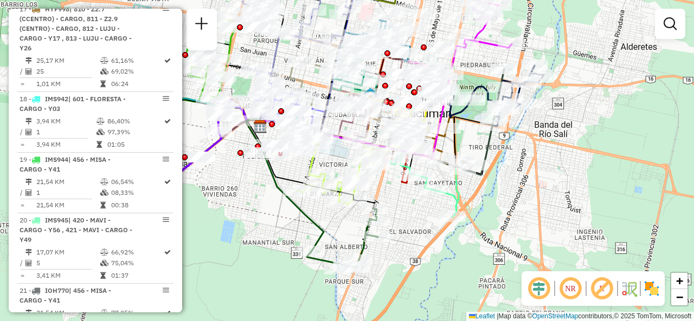
drag, startPoint x: 298, startPoint y: 179, endPoint x: 344, endPoint y: 154, distance: 52.9
click at [344, 154] on div "Janela de atendimento Grade de atendimento Capacidade Transportadoras Veículos …" at bounding box center [347, 160] width 694 height 321
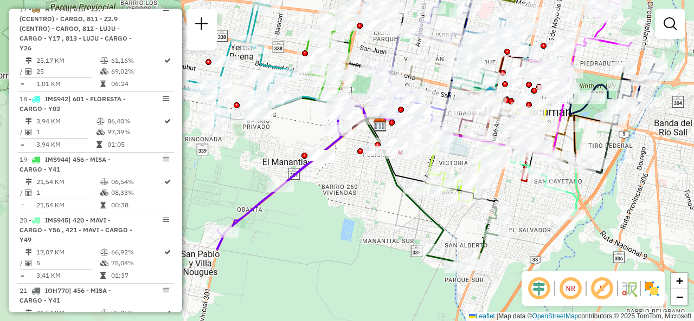
drag, startPoint x: 429, startPoint y: 234, endPoint x: 546, endPoint y: 227, distance: 117.8
click at [546, 227] on div "Janela de atendimento Grade de atendimento Capacidade Transportadoras Veículos …" at bounding box center [347, 160] width 694 height 321
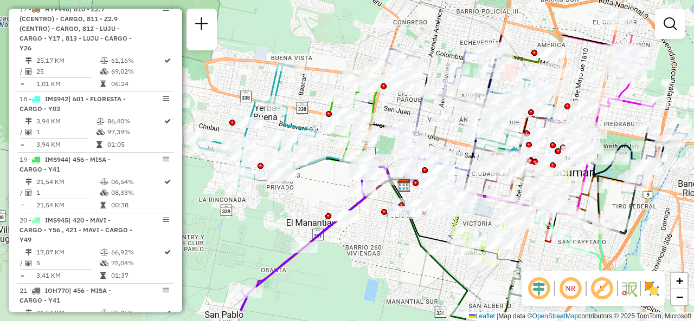
drag, startPoint x: 337, startPoint y: 146, endPoint x: 412, endPoint y: 184, distance: 83.9
click at [413, 184] on div at bounding box center [416, 184] width 6 height 6
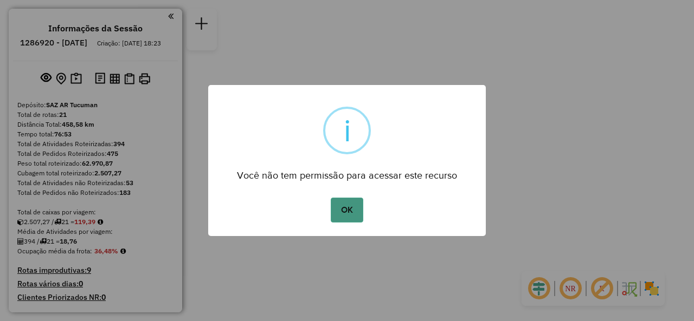
drag, startPoint x: 345, startPoint y: 207, endPoint x: 343, endPoint y: 201, distance: 5.8
click at [345, 204] on button "OK" at bounding box center [347, 210] width 32 height 25
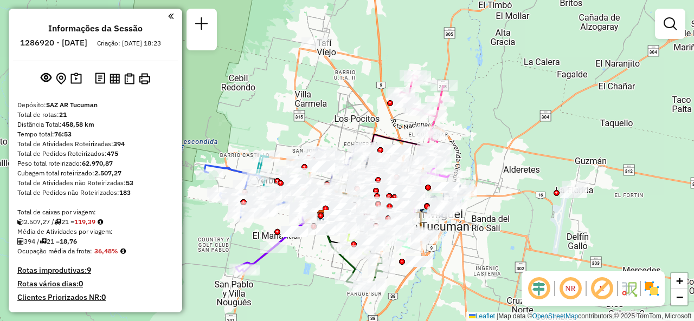
drag, startPoint x: 335, startPoint y: 101, endPoint x: 383, endPoint y: 127, distance: 55.1
click at [382, 128] on div "Janela de atendimento Grade de atendimento Capacidade Transportadoras Veículos …" at bounding box center [347, 160] width 694 height 321
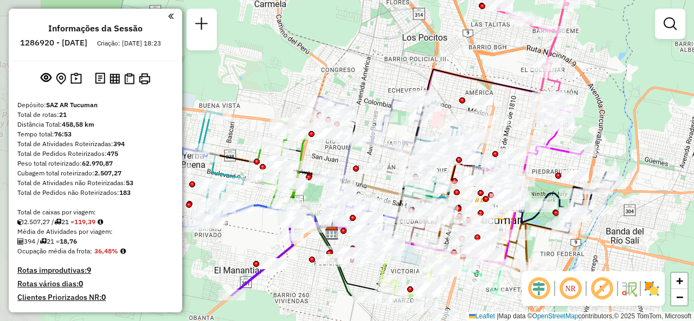
drag, startPoint x: 351, startPoint y: 134, endPoint x: 424, endPoint y: 68, distance: 98.3
click at [424, 68] on div "Janela de atendimento Grade de atendimento Capacidade Transportadoras Veículos …" at bounding box center [347, 160] width 694 height 321
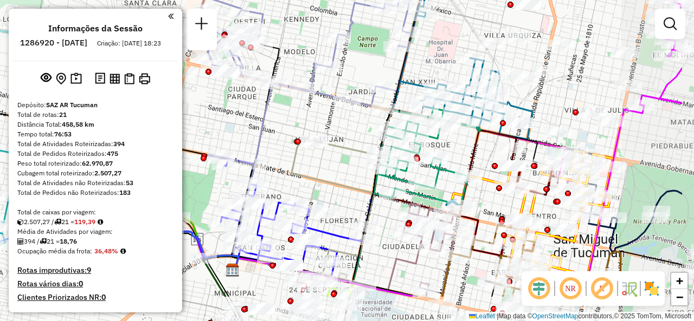
drag, startPoint x: 369, startPoint y: 180, endPoint x: 311, endPoint y: 111, distance: 90.0
click at [311, 111] on div "Janela de atendimento Grade de atendimento Capacidade Transportadoras Veículos …" at bounding box center [347, 160] width 694 height 321
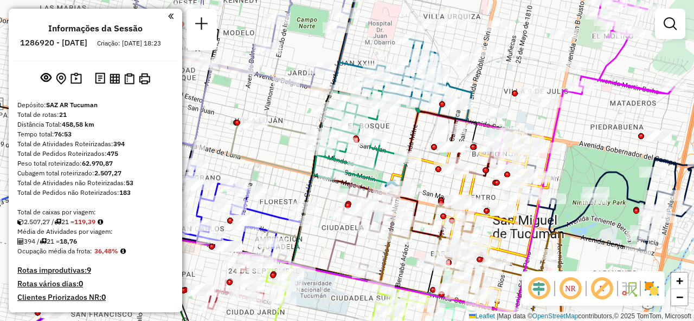
drag, startPoint x: 352, startPoint y: 155, endPoint x: 282, endPoint y: 173, distance: 72.3
click at [281, 173] on div "Janela de atendimento Grade de atendimento Capacidade Transportadoras Veículos …" at bounding box center [347, 160] width 694 height 321
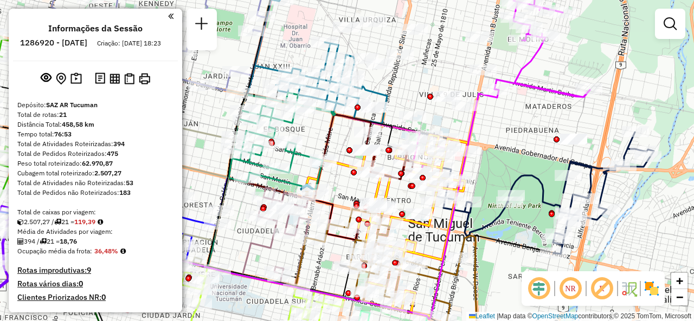
drag, startPoint x: 406, startPoint y: 155, endPoint x: 333, endPoint y: 139, distance: 74.7
click at [333, 139] on div "Janela de atendimento Grade de atendimento Capacidade Transportadoras Veículos …" at bounding box center [347, 160] width 694 height 321
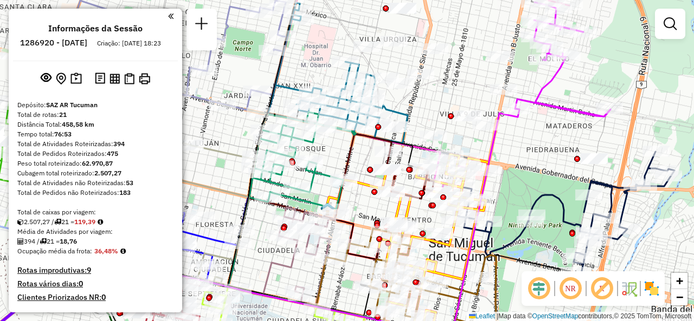
drag, startPoint x: 510, startPoint y: 114, endPoint x: 535, endPoint y: 141, distance: 36.8
click at [538, 140] on div "Janela de atendimento Grade de atendimento Capacidade Transportadoras Veículos …" at bounding box center [347, 160] width 694 height 321
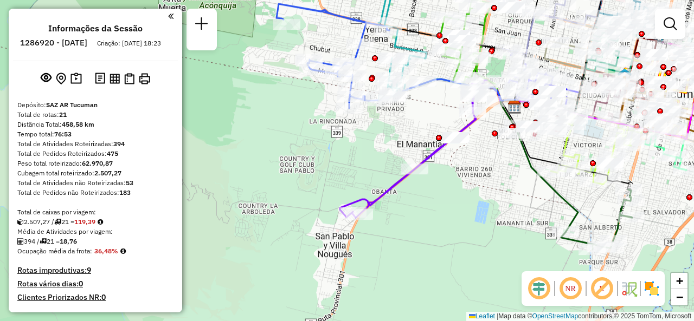
drag, startPoint x: 339, startPoint y: 203, endPoint x: 429, endPoint y: 127, distance: 117.7
click at [429, 127] on div "Janela de atendimento Grade de atendimento Capacidade Transportadoras Veículos …" at bounding box center [347, 160] width 694 height 321
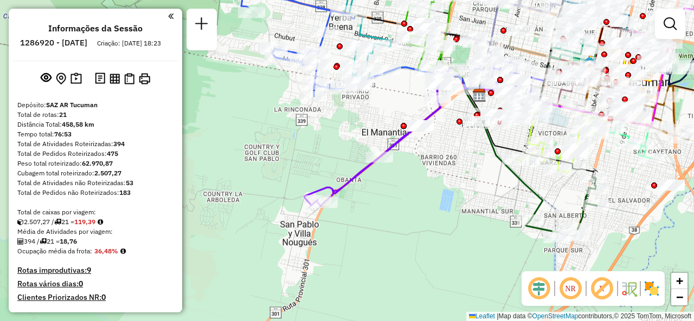
drag, startPoint x: 400, startPoint y: 135, endPoint x: 364, endPoint y: 128, distance: 37.0
click at [361, 123] on div "Janela de atendimento Grade de atendimento Capacidade Transportadoras Veículos …" at bounding box center [347, 160] width 694 height 321
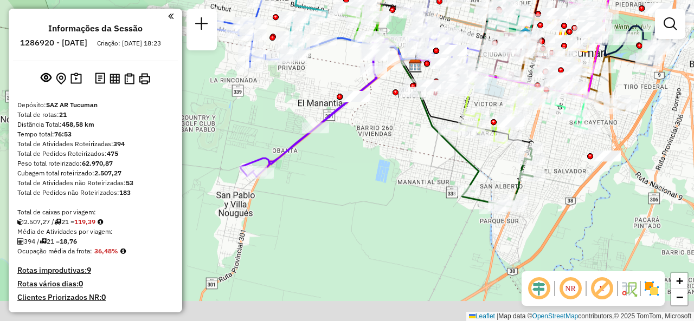
drag, startPoint x: 463, startPoint y: 184, endPoint x: 387, endPoint y: 149, distance: 83.9
click at [388, 149] on div "Janela de atendimento Grade de atendimento Capacidade Transportadoras Veículos …" at bounding box center [347, 160] width 694 height 321
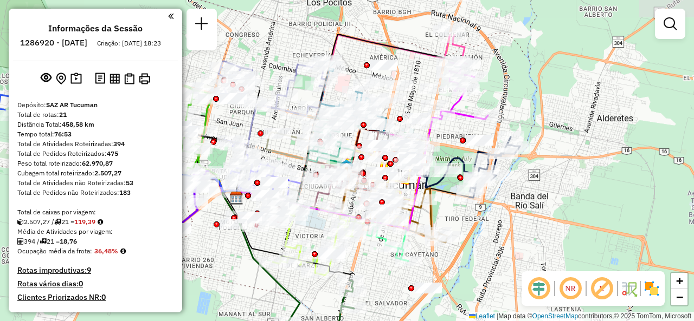
drag, startPoint x: 466, startPoint y: 197, endPoint x: 378, endPoint y: 263, distance: 109.9
click at [378, 263] on div "Janela de atendimento Grade de atendimento Capacidade Transportadoras Veículos …" at bounding box center [347, 160] width 694 height 321
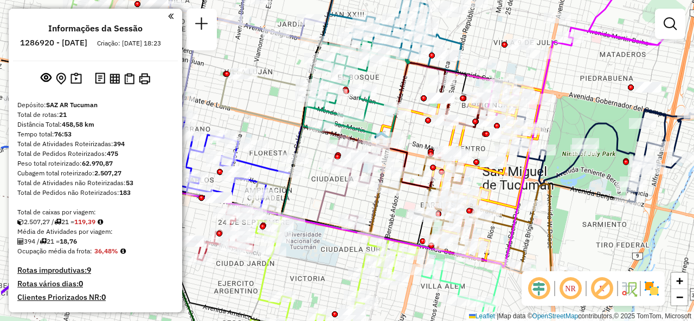
drag, startPoint x: 324, startPoint y: 182, endPoint x: 417, endPoint y: 199, distance: 94.8
click at [420, 201] on div "Rota 16 - Placa IOH788 0000510447 - You Shop Janela de atendimento Grade de ate…" at bounding box center [347, 160] width 694 height 321
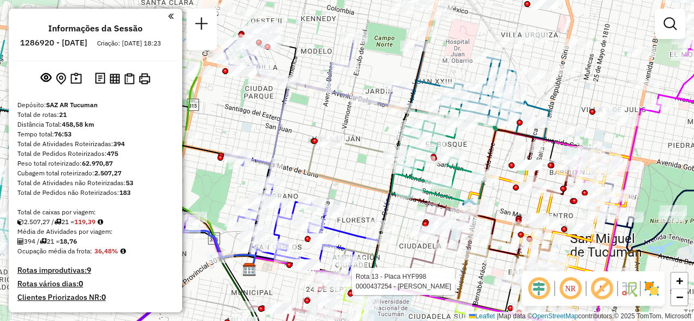
drag, startPoint x: 409, startPoint y: 83, endPoint x: 476, endPoint y: 148, distance: 93.5
click at [476, 151] on div "Rota 16 - Placa IOH788 0000510447 - You Shop Rota 13 - Placa HYF998 0000437254 …" at bounding box center [347, 160] width 694 height 321
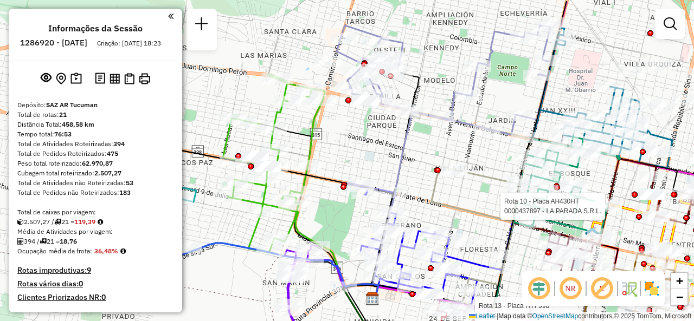
drag, startPoint x: 311, startPoint y: 121, endPoint x: 421, endPoint y: 148, distance: 112.7
click at [421, 148] on div "Rota 16 - Placa IOH788 0000510447 - You Shop Rota 13 - Placa HYF998 0000437254 …" at bounding box center [347, 160] width 694 height 321
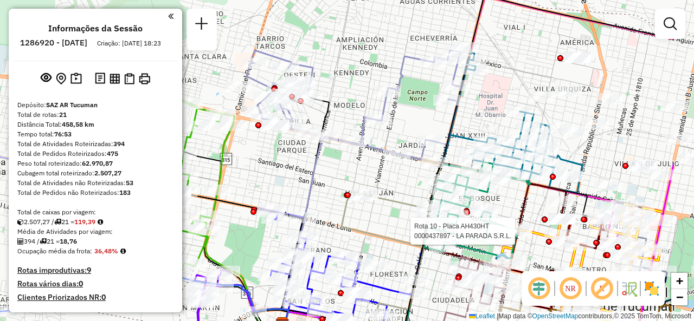
drag, startPoint x: 398, startPoint y: 159, endPoint x: 279, endPoint y: 144, distance: 119.7
click at [282, 139] on icon at bounding box center [329, 220] width 95 height 205
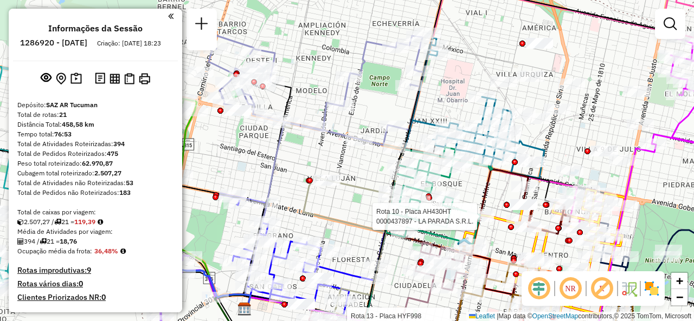
drag, startPoint x: 563, startPoint y: 104, endPoint x: 560, endPoint y: 121, distance: 17.6
click at [571, 123] on div "Rota 16 - Placa IOH788 0000510447 - You Shop Rota 13 - Placa HYF998 0000437254 …" at bounding box center [347, 160] width 694 height 321
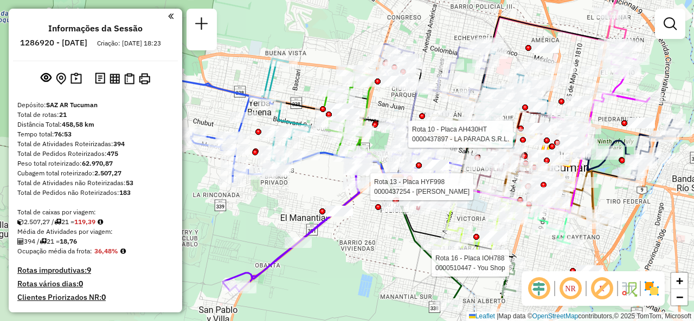
drag, startPoint x: 259, startPoint y: 163, endPoint x: 392, endPoint y: 107, distance: 144.4
click at [392, 107] on div "Rota 16 - Placa IOH788 0000510447 - You Shop Rota 13 - Placa HYF998 0000437254 …" at bounding box center [347, 160] width 694 height 321
click at [312, 75] on div "Rota 16 - Placa IOH788 0000510447 - You Shop Rota 13 - Placa HYF998 0000437254 …" at bounding box center [347, 160] width 694 height 321
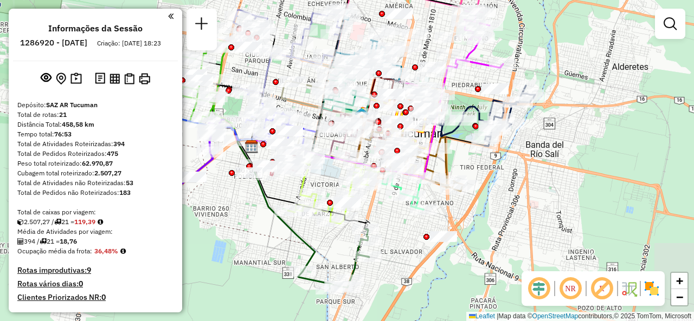
drag, startPoint x: 428, startPoint y: 104, endPoint x: 282, endPoint y: 70, distance: 150.3
click at [282, 70] on div "Janela de atendimento Grade de atendimento Capacidade Transportadoras Veículos …" at bounding box center [347, 160] width 694 height 321
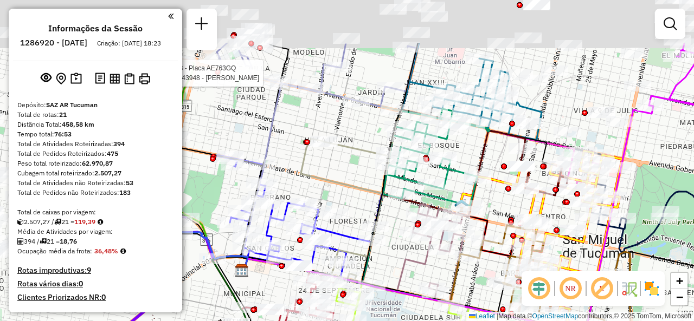
drag, startPoint x: 259, startPoint y: 131, endPoint x: 358, endPoint y: 199, distance: 120.4
click at [362, 202] on div "Rota 3 - Placa AE763GQ 0000443948 - SANCHEZ EDUARDO MARCELO Janela de atendimen…" at bounding box center [347, 160] width 694 height 321
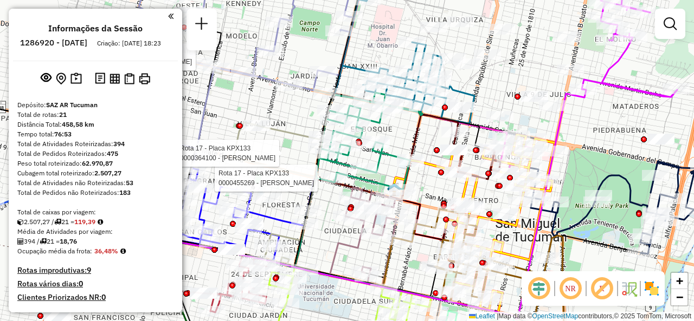
drag, startPoint x: 353, startPoint y: 131, endPoint x: 288, endPoint y: 114, distance: 66.8
click at [288, 114] on div "Rota 3 - Placa AE763GQ 0000443948 - SANCHEZ EDUARDO MARCELO Rota 17 - Placa KPX…" at bounding box center [347, 160] width 694 height 321
click at [412, 132] on icon at bounding box center [451, 155] width 98 height 81
select select "**********"
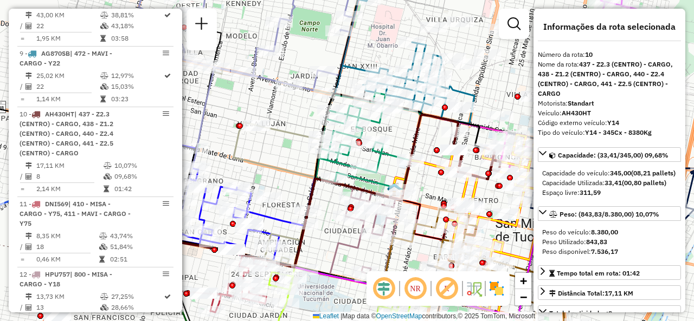
scroll to position [1057, 0]
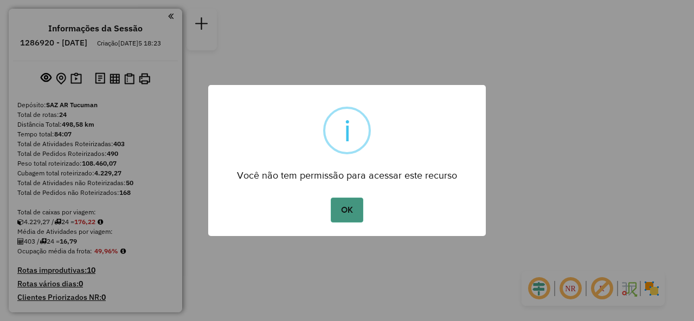
click at [339, 214] on button "OK" at bounding box center [347, 210] width 32 height 25
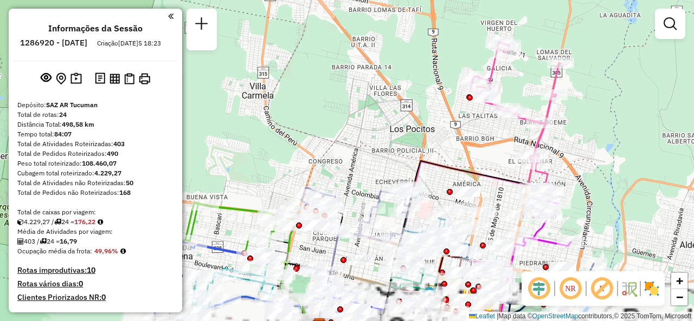
drag, startPoint x: 340, startPoint y: 134, endPoint x: 368, endPoint y: 163, distance: 39.9
click at [292, 114] on div "Janela de atendimento Grade de atendimento Capacidade Transportadoras Veículos …" at bounding box center [347, 160] width 694 height 321
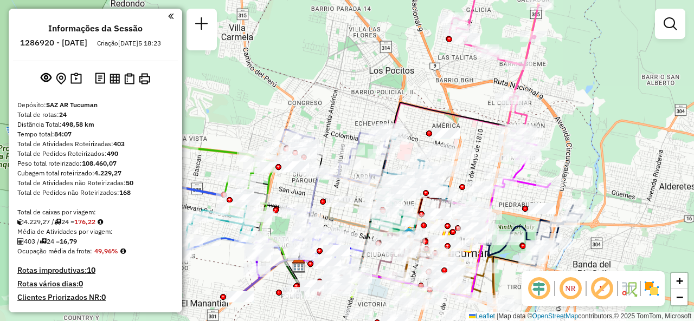
drag, startPoint x: 346, startPoint y: 141, endPoint x: 366, endPoint y: 81, distance: 63.6
click at [359, 74] on div "Janela de atendimento Grade de atendimento Capacidade Transportadoras Veículos …" at bounding box center [347, 160] width 694 height 321
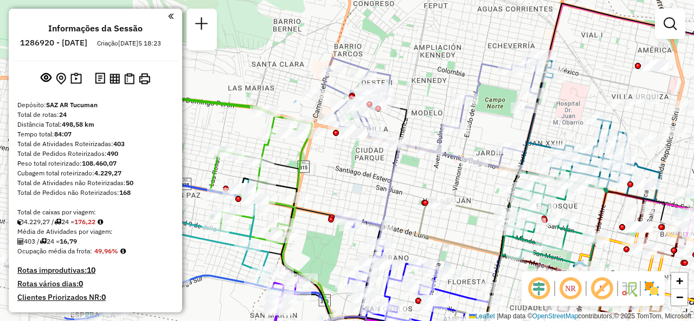
drag, startPoint x: 454, startPoint y: 93, endPoint x: 484, endPoint y: 46, distance: 56.0
click at [494, 43] on div "Janela de atendimento Grade de atendimento Capacidade Transportadoras Veículos …" at bounding box center [347, 160] width 694 height 321
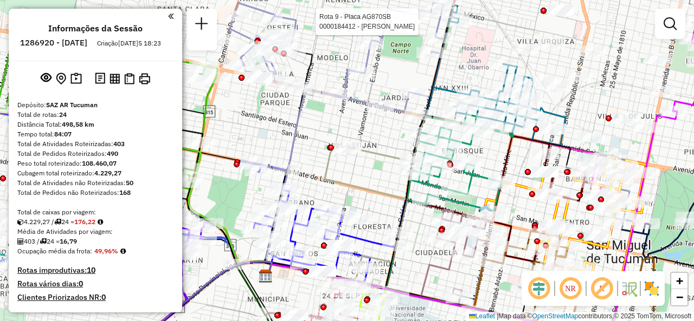
drag, startPoint x: 523, startPoint y: 165, endPoint x: 513, endPoint y: 164, distance: 10.4
click at [520, 165] on div "Rota 9 - Placa AG870SB 0000184412 - [PERSON_NAME] de atendimento Grade de atend…" at bounding box center [347, 160] width 694 height 321
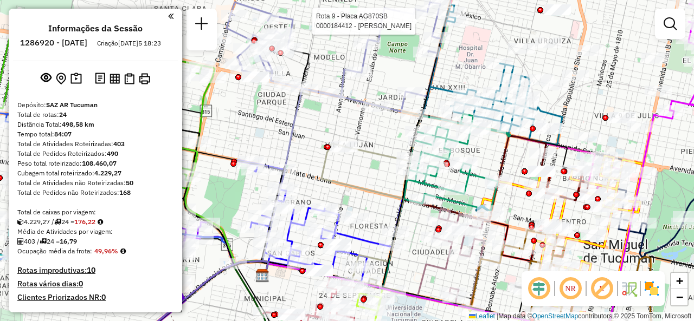
click at [371, 174] on div "Rota 9 - Placa AG870SB 0000184412 - [PERSON_NAME] de atendimento Grade de atend…" at bounding box center [347, 160] width 694 height 321
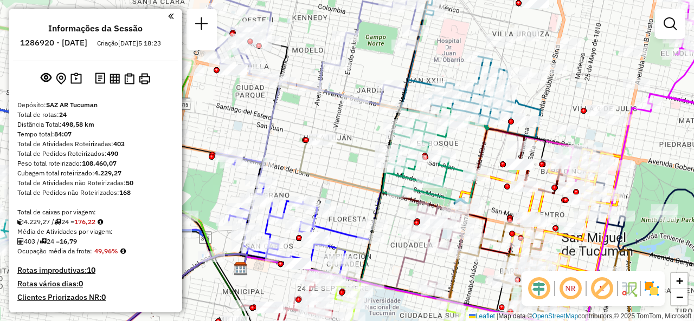
drag, startPoint x: 379, startPoint y: 176, endPoint x: 348, endPoint y: 147, distance: 42.6
click at [324, 141] on div "Janela de atendimento Grade de atendimento Capacidade Transportadoras Veículos …" at bounding box center [347, 160] width 694 height 321
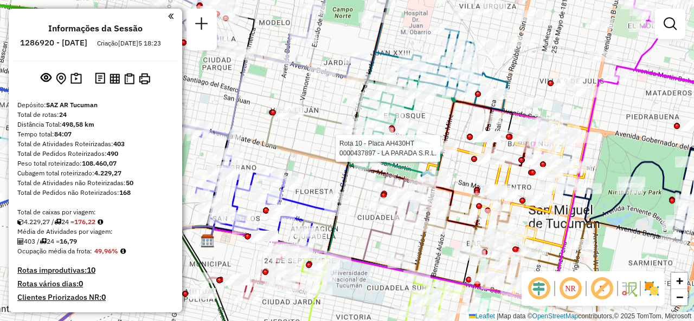
select select "**********"
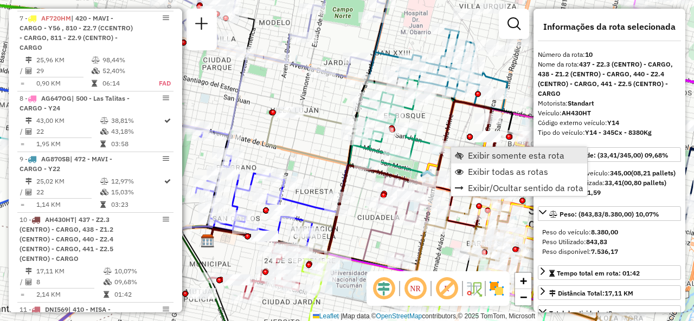
scroll to position [1057, 0]
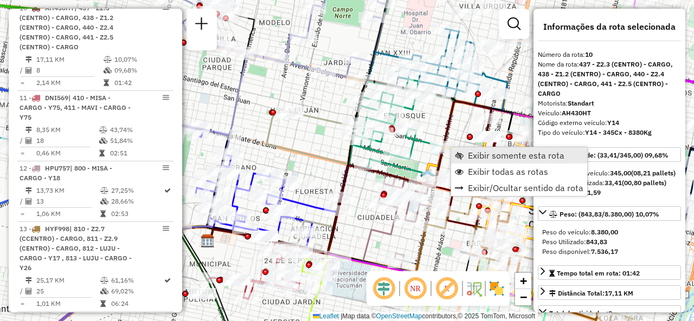
click at [466, 151] on link "Exibir somente esta rota" at bounding box center [519, 155] width 136 height 16
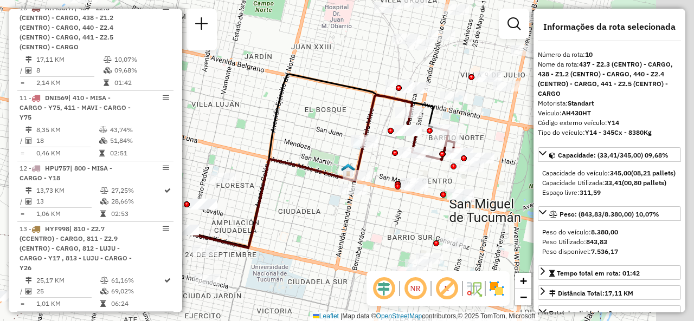
drag, startPoint x: 456, startPoint y: 166, endPoint x: 414, endPoint y: 166, distance: 42.3
click at [414, 166] on div "Janela de atendimento Grade de atendimento Capacidade Transportadoras Veículos …" at bounding box center [347, 160] width 694 height 321
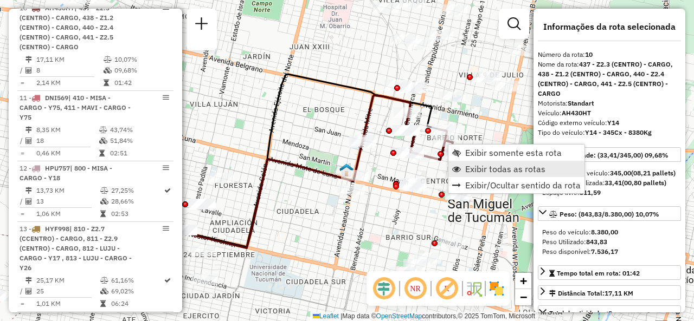
click at [461, 163] on link "Exibir todas as rotas" at bounding box center [516, 169] width 136 height 16
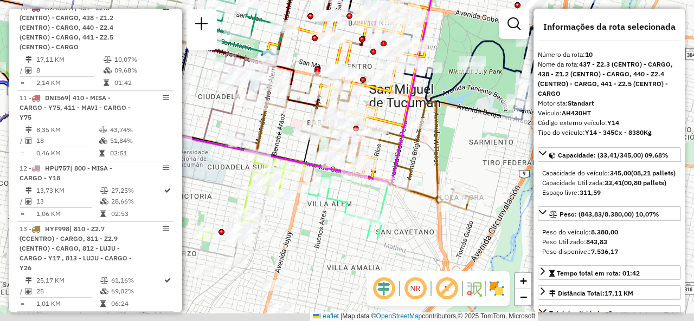
drag, startPoint x: 486, startPoint y: 220, endPoint x: 377, endPoint y: 88, distance: 170.6
click at [385, 88] on icon at bounding box center [253, 70] width 411 height 230
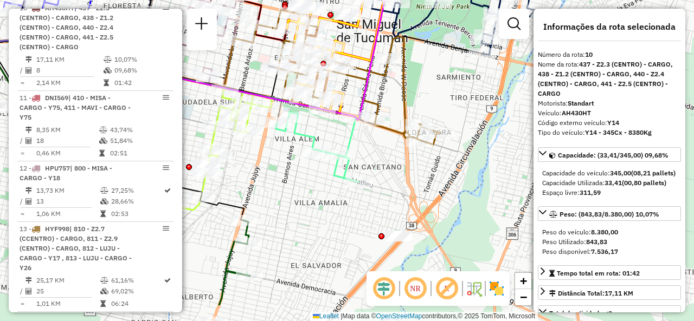
drag, startPoint x: 382, startPoint y: 199, endPoint x: 372, endPoint y: 151, distance: 49.2
click at [372, 151] on div "Janela de atendimento Grade de atendimento Capacidade Transportadoras Veículos …" at bounding box center [347, 160] width 694 height 321
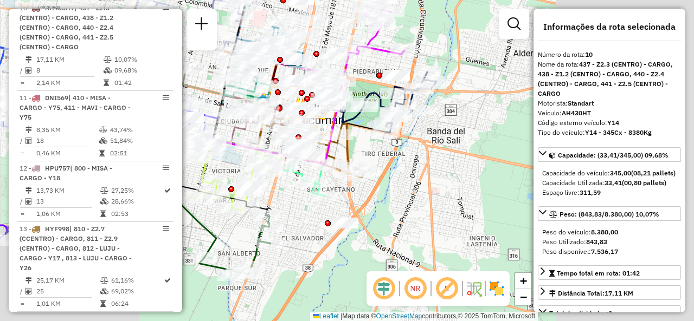
click at [291, 211] on div "Janela de atendimento Grade de atendimento Capacidade Transportadoras Veículos …" at bounding box center [347, 160] width 694 height 321
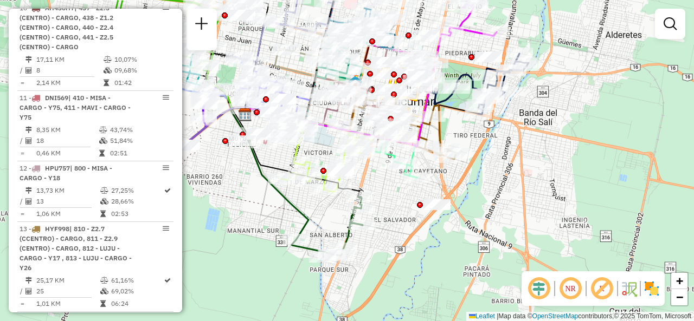
drag, startPoint x: 301, startPoint y: 213, endPoint x: 398, endPoint y: 190, distance: 99.7
click at [398, 190] on div "Janela de atendimento Grade de atendimento Capacidade Transportadoras Veículos …" at bounding box center [347, 160] width 694 height 321
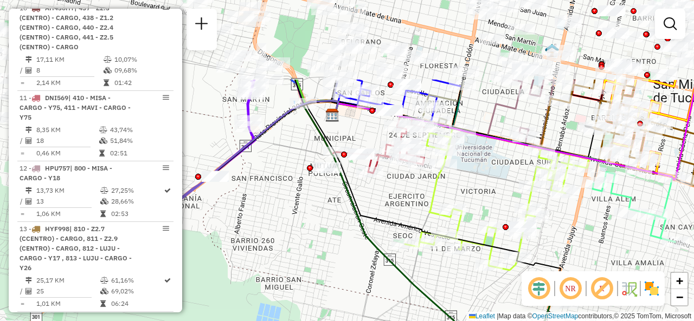
drag, startPoint x: 266, startPoint y: 188, endPoint x: 435, endPoint y: 284, distance: 194.7
click at [435, 284] on div "Janela de atendimento Grade de atendimento Capacidade Transportadoras Veículos …" at bounding box center [347, 160] width 694 height 321
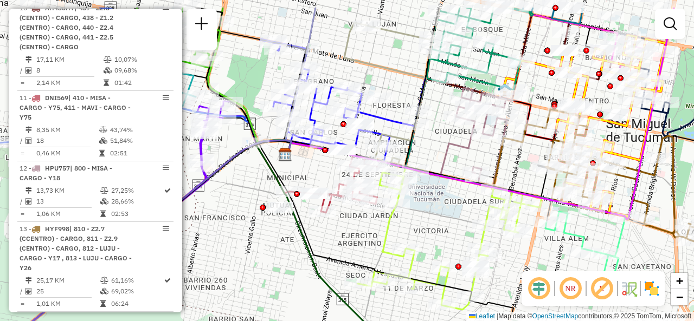
drag, startPoint x: 455, startPoint y: 53, endPoint x: 440, endPoint y: 107, distance: 55.6
click at [452, 100] on div "Janela de atendimento Grade de atendimento Capacidade Transportadoras Veículos …" at bounding box center [347, 160] width 694 height 321
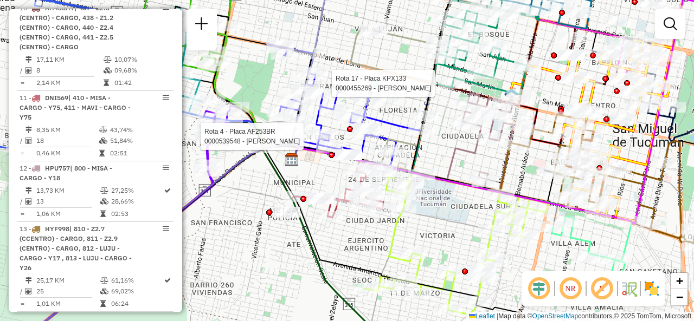
drag, startPoint x: 423, startPoint y: 190, endPoint x: 359, endPoint y: 187, distance: 63.5
click at [364, 188] on icon at bounding box center [456, 243] width 184 height 143
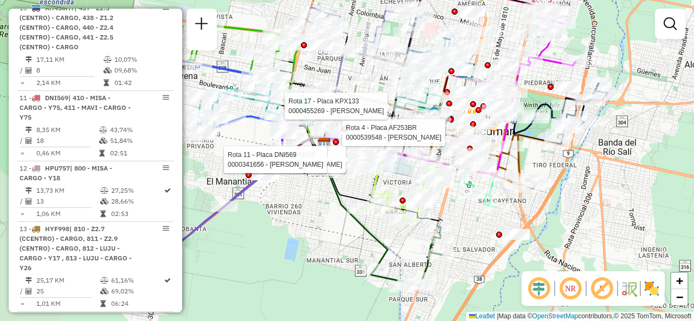
drag, startPoint x: 319, startPoint y: 192, endPoint x: 361, endPoint y: 199, distance: 42.9
click at [320, 196] on div "Rota 4 - Placa AF253BR 0000539548 - Neme Jorgelina Denise Rota 17 - Placa KPX13…" at bounding box center [347, 160] width 694 height 321
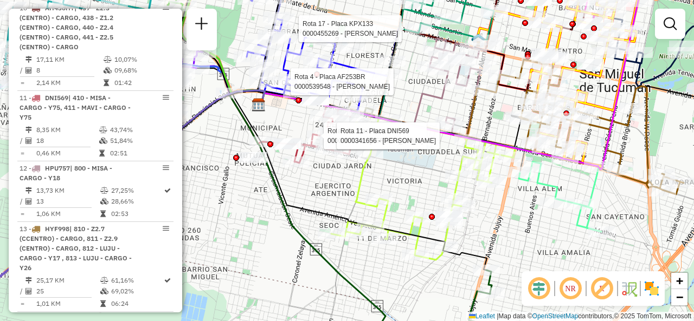
click at [400, 182] on div "Rota 4 - Placa AF253BR 0000539548 - Neme Jorgelina Denise Rota 17 - Placa KPX13…" at bounding box center [347, 160] width 694 height 321
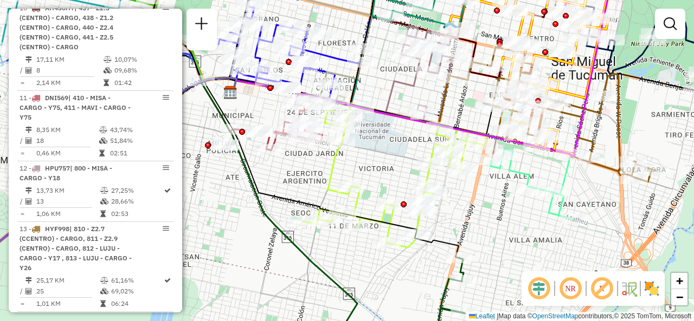
drag, startPoint x: 410, startPoint y: 188, endPoint x: 339, endPoint y: 183, distance: 71.2
click at [340, 183] on div "Rota 5 - Placa AF343JC 0000367227 - TAPIA RODOLFO CESAR Janela de atendimento G…" at bounding box center [347, 160] width 694 height 321
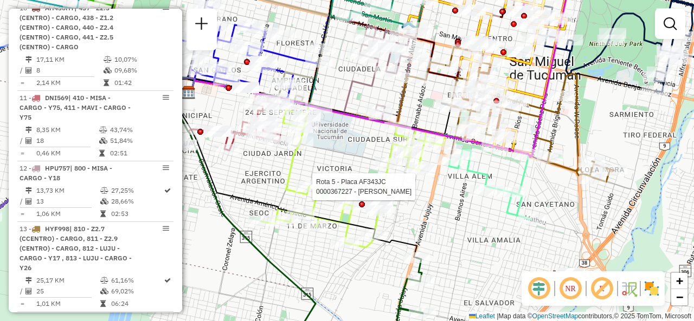
click at [333, 161] on div "Rota 5 - Placa AF343JC 0000367227 - TAPIA RODOLFO CESAR Janela de atendimento G…" at bounding box center [347, 160] width 694 height 321
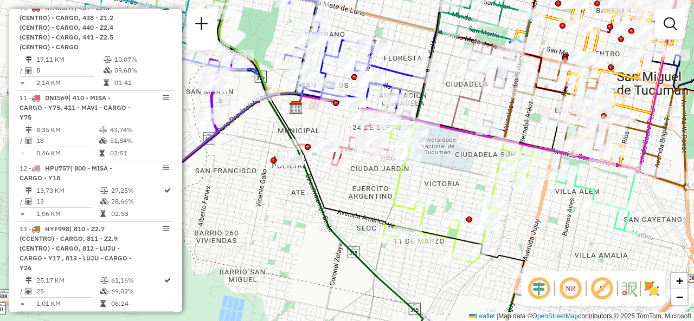
drag, startPoint x: 329, startPoint y: 157, endPoint x: 429, endPoint y: 149, distance: 100.6
click at [429, 150] on div "Janela de atendimento Grade de atendimento Capacidade Transportadoras Veículos …" at bounding box center [347, 160] width 694 height 321
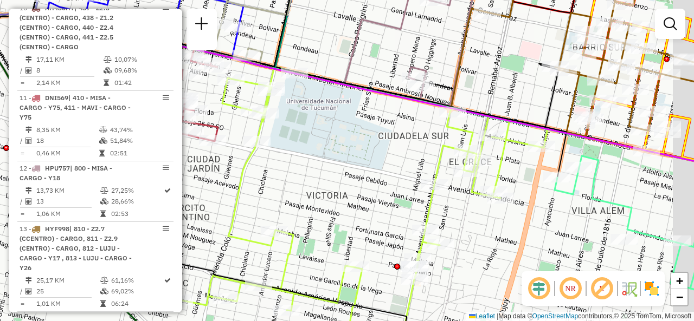
drag, startPoint x: 499, startPoint y: 185, endPoint x: 459, endPoint y: 182, distance: 40.3
click at [460, 182] on div "Janela de atendimento Grade de atendimento Capacidade Transportadoras Veículos …" at bounding box center [347, 160] width 694 height 321
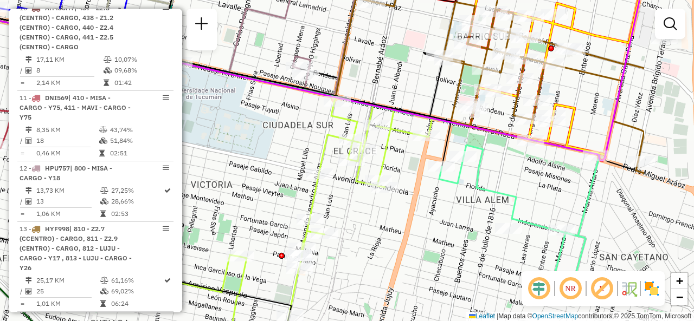
drag, startPoint x: 426, startPoint y: 158, endPoint x: 302, endPoint y: 156, distance: 123.6
click at [302, 154] on div "Janela de atendimento Grade de atendimento Capacidade Transportadoras Veículos …" at bounding box center [347, 160] width 694 height 321
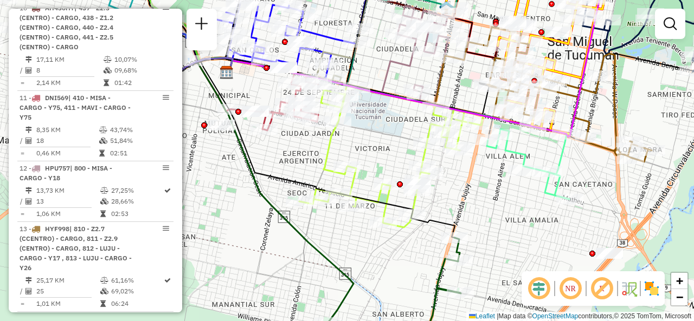
drag, startPoint x: 360, startPoint y: 126, endPoint x: 393, endPoint y: 135, distance: 34.2
click at [393, 135] on div "Janela de atendimento Grade de atendimento Capacidade Transportadoras Veículos …" at bounding box center [347, 160] width 694 height 321
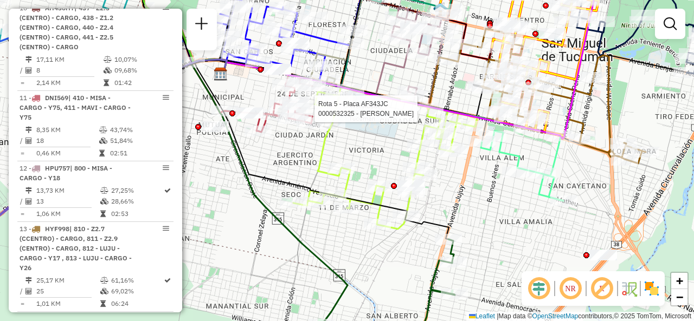
click at [373, 144] on div "Rota 5 - Placa AF343JC 0000532325 - Brandan Juan Ramon Janela de atendimento Gr…" at bounding box center [347, 160] width 694 height 321
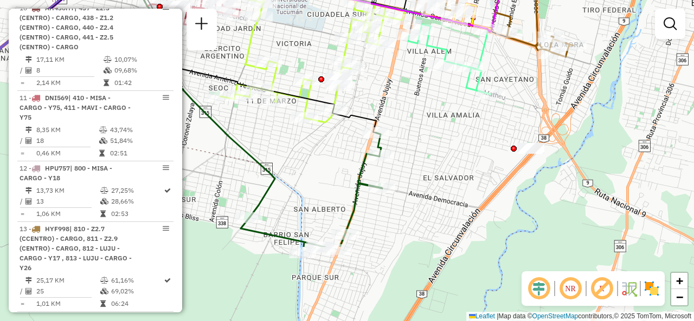
drag, startPoint x: 391, startPoint y: 149, endPoint x: 319, endPoint y: 42, distance: 129.2
click at [319, 42] on div "Janela de atendimento Grade de atendimento Capacidade Transportadoras Veículos …" at bounding box center [347, 160] width 694 height 321
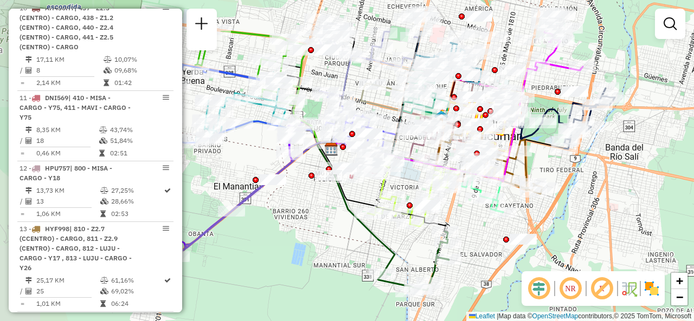
drag, startPoint x: 286, startPoint y: 192, endPoint x: 352, endPoint y: 238, distance: 80.3
click at [352, 238] on div "Janela de atendimento Grade de atendimento Capacidade Transportadoras Veículos …" at bounding box center [347, 160] width 694 height 321
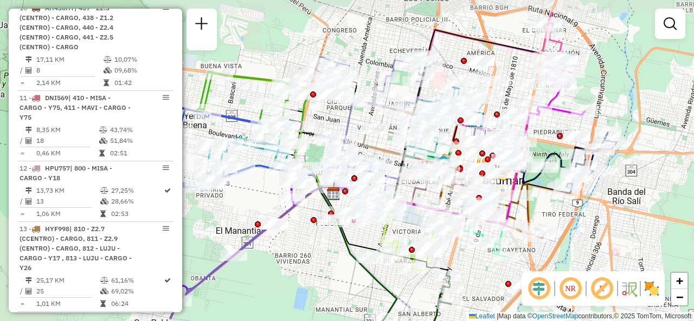
drag, startPoint x: 310, startPoint y: 213, endPoint x: 312, endPoint y: 255, distance: 42.4
click at [312, 255] on div "Janela de atendimento Grade de atendimento Capacidade Transportadoras Veículos …" at bounding box center [347, 160] width 694 height 321
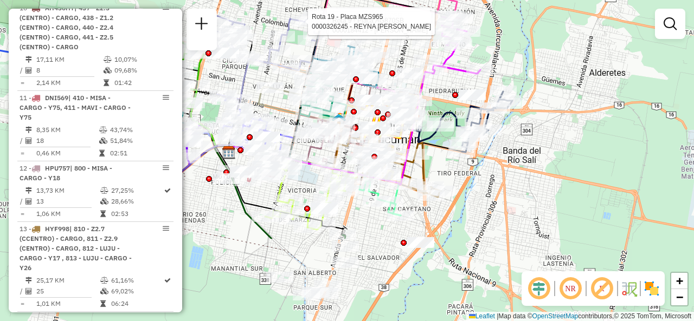
drag, startPoint x: 467, startPoint y: 197, endPoint x: 454, endPoint y: 74, distance: 123.7
click at [453, 73] on div "Rota 9 - Placa AG870SB 0000366075 - CARRAZCO PAULA MARIA Rota 9 - Placa AG870SB…" at bounding box center [347, 160] width 694 height 321
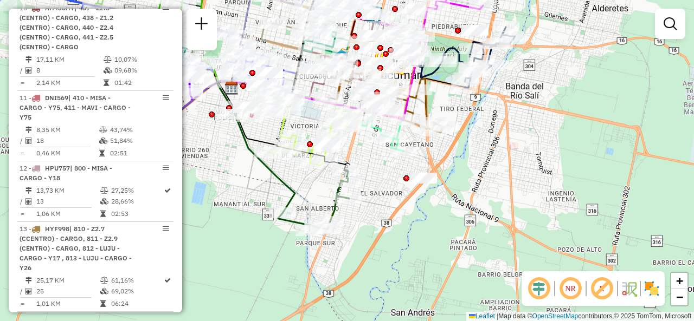
drag, startPoint x: 459, startPoint y: 175, endPoint x: 459, endPoint y: 100, distance: 74.8
click at [459, 100] on div "Rota 9 - Placa AG870SB 0000366075 - CARRAZCO PAULA MARIA Rota 9 - Placa AG870SB…" at bounding box center [347, 160] width 694 height 321
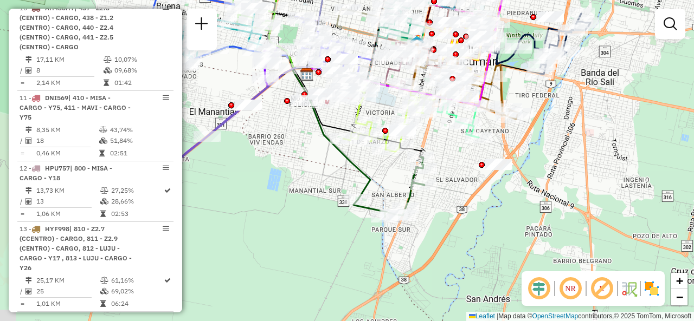
drag, startPoint x: 236, startPoint y: 119, endPoint x: 293, endPoint y: 135, distance: 58.5
click at [322, 164] on div "Rota 9 - Placa AG870SB 0000366075 - CARRAZCO PAULA MARIA Rota 9 - Placa AG870SB…" at bounding box center [347, 160] width 694 height 321
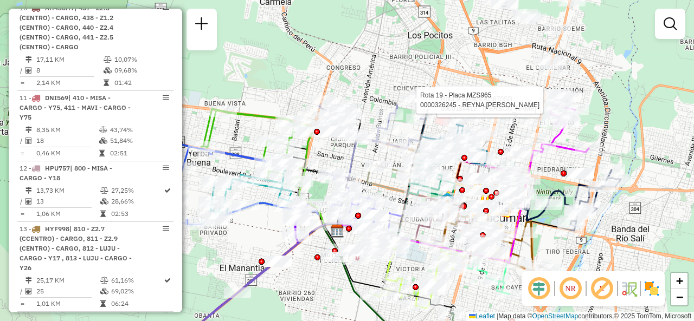
drag, startPoint x: 294, startPoint y: 163, endPoint x: 300, endPoint y: 290, distance: 127.0
click at [300, 290] on div "Rota 9 - Placa AG870SB 0000366075 - CARRAZCO PAULA MARIA Rota 9 - Placa AG870SB…" at bounding box center [347, 160] width 694 height 321
click at [248, 233] on div "Rota 9 - Placa AG870SB 0000366075 - CARRAZCO PAULA MARIA Rota 9 - Placa AG870SB…" at bounding box center [347, 160] width 694 height 321
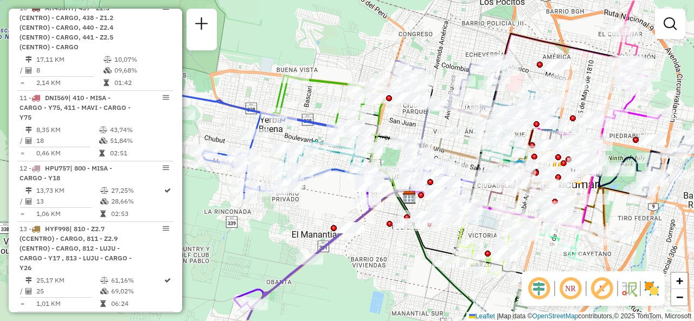
drag, startPoint x: 276, startPoint y: 222, endPoint x: 323, endPoint y: 179, distance: 62.9
click at [323, 179] on div "Janela de atendimento Grade de atendimento Capacidade Transportadoras Veículos …" at bounding box center [347, 160] width 694 height 321
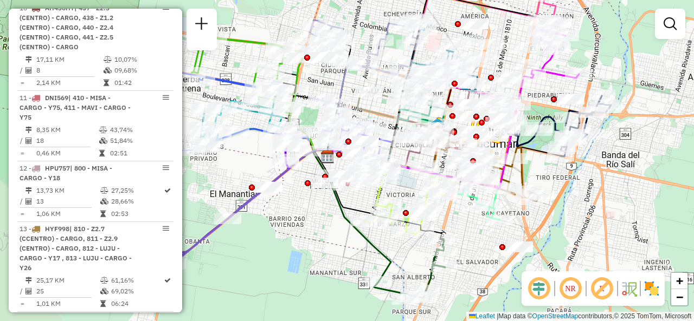
drag, startPoint x: 365, startPoint y: 241, endPoint x: 313, endPoint y: 223, distance: 55.0
click at [313, 223] on div "Janela de atendimento Grade de atendimento Capacidade Transportadoras Veículos …" at bounding box center [347, 160] width 694 height 321
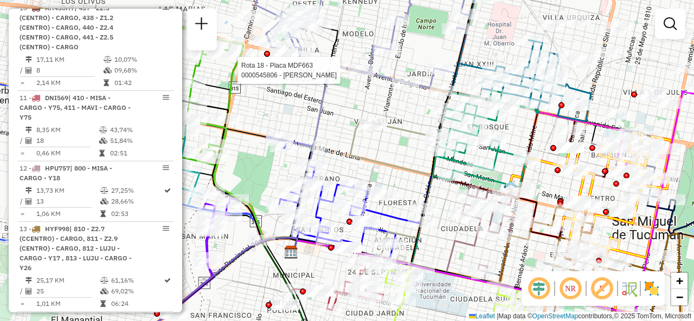
select select "**********"
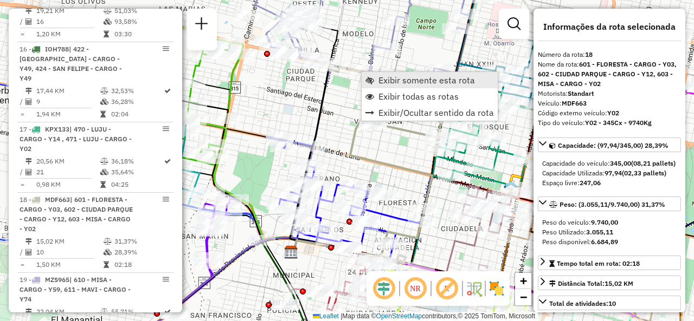
scroll to position [1659, 0]
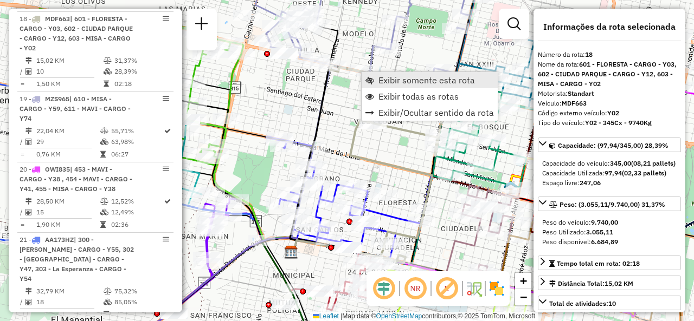
click at [377, 79] on link "Exibir somente esta rota" at bounding box center [430, 80] width 136 height 16
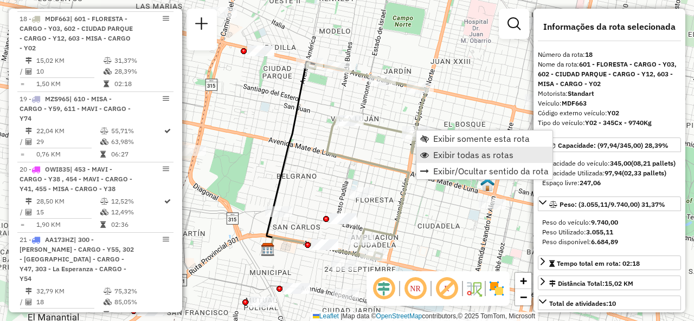
drag, startPoint x: 430, startPoint y: 152, endPoint x: 419, endPoint y: 162, distance: 15.0
click at [430, 152] on link "Exibir todas as rotas" at bounding box center [484, 155] width 136 height 16
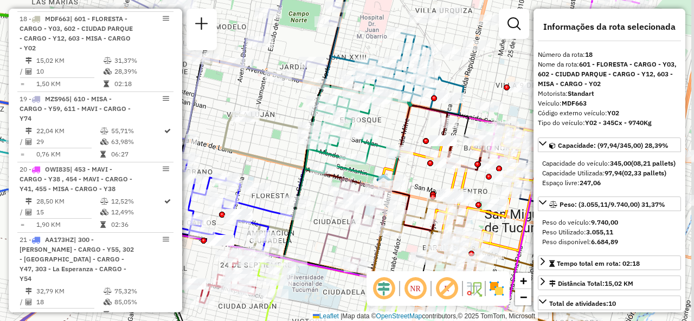
drag, startPoint x: 386, startPoint y: 170, endPoint x: 253, endPoint y: 134, distance: 138.1
click at [268, 161] on icon at bounding box center [263, 157] width 121 height 197
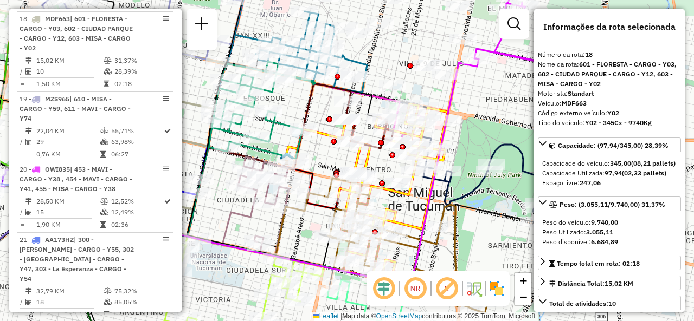
drag, startPoint x: 387, startPoint y: 124, endPoint x: 305, endPoint y: 107, distance: 83.7
click at [305, 107] on icon at bounding box center [344, 124] width 98 height 81
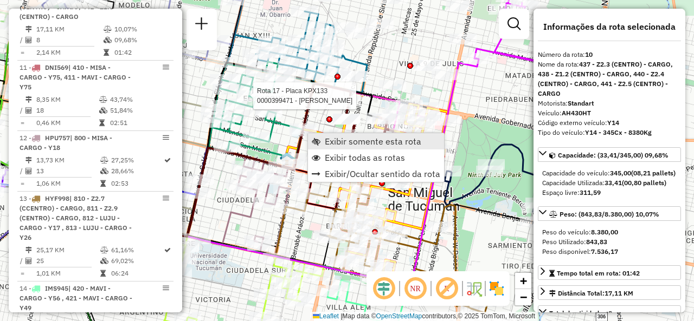
scroll to position [1057, 0]
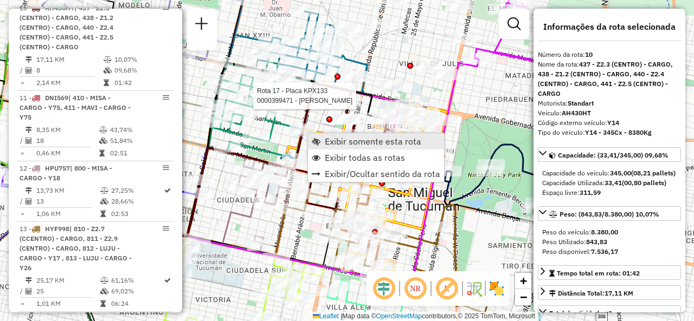
click at [344, 139] on span "Exibir somente esta rota" at bounding box center [373, 141] width 96 height 9
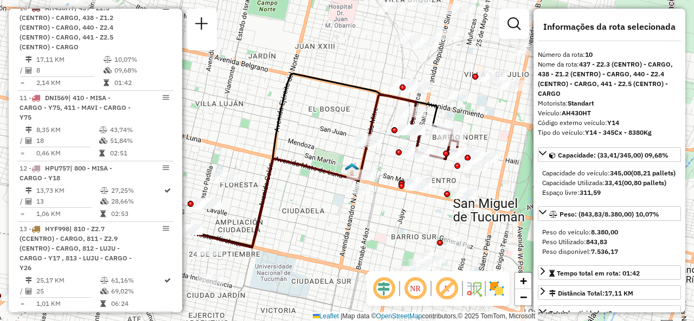
drag, startPoint x: 379, startPoint y: 159, endPoint x: 330, endPoint y: 158, distance: 49.9
click at [323, 160] on div "Janela de atendimento Grade de atendimento Capacidade Transportadoras Veículos …" at bounding box center [347, 160] width 694 height 321
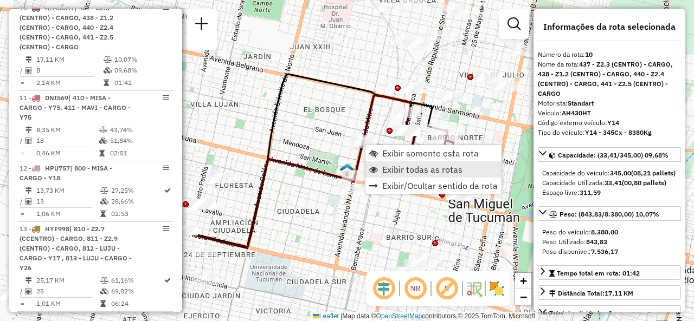
click at [378, 164] on link "Exibir todas as rotas" at bounding box center [433, 170] width 136 height 16
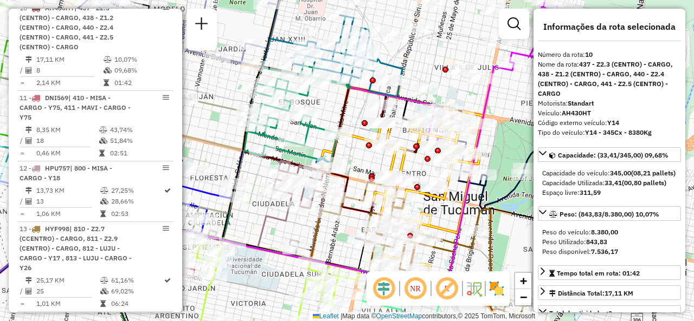
drag, startPoint x: 389, startPoint y: 158, endPoint x: 356, endPoint y: 149, distance: 34.2
click at [354, 147] on div "Janela de atendimento Grade de atendimento Capacidade Transportadoras Veículos …" at bounding box center [347, 160] width 694 height 321
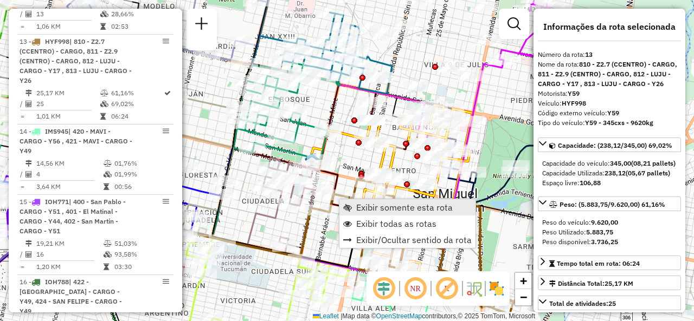
click at [351, 204] on span "Exibir somente esta rota" at bounding box center [347, 207] width 9 height 9
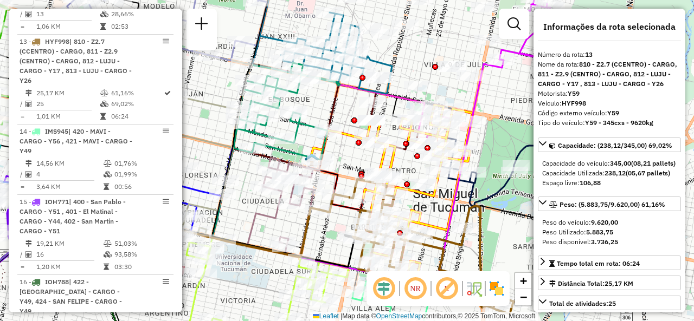
scroll to position [1278, 0]
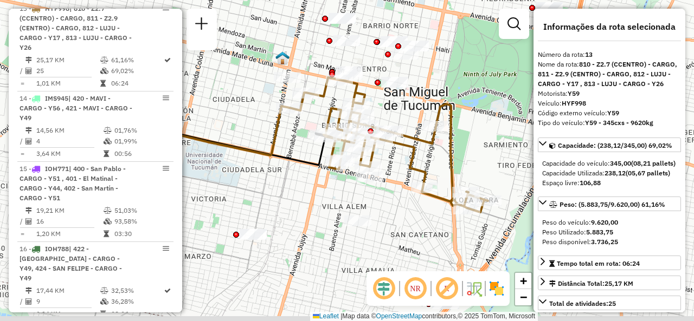
drag, startPoint x: 348, startPoint y: 211, endPoint x: 263, endPoint y: 197, distance: 86.3
click at [263, 197] on div "Janela de atendimento Grade de atendimento Capacidade Transportadoras Veículos …" at bounding box center [347, 160] width 694 height 321
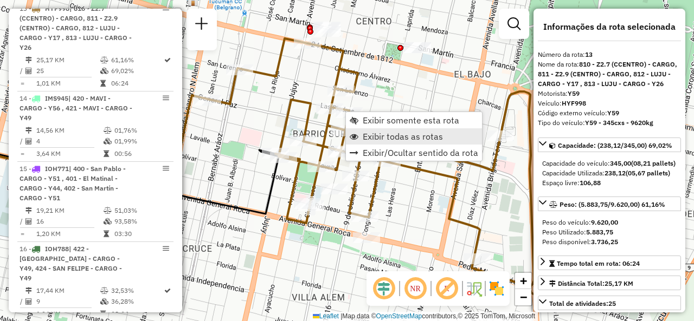
click at [376, 143] on link "Exibir todas as rotas" at bounding box center [414, 136] width 136 height 16
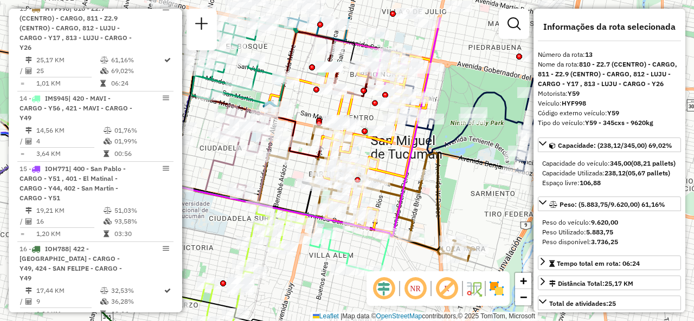
drag, startPoint x: 424, startPoint y: 145, endPoint x: 403, endPoint y: 189, distance: 48.5
click at [399, 194] on icon at bounding box center [245, 126] width 390 height 219
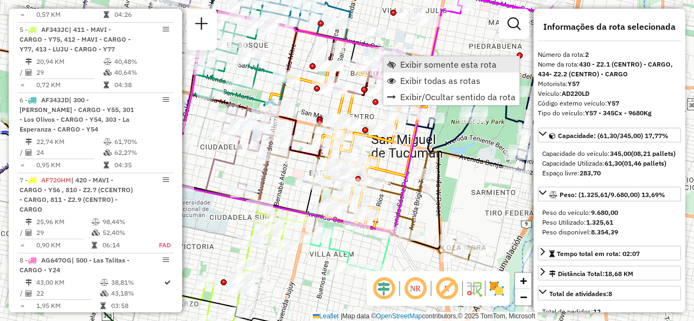
scroll to position [485, 0]
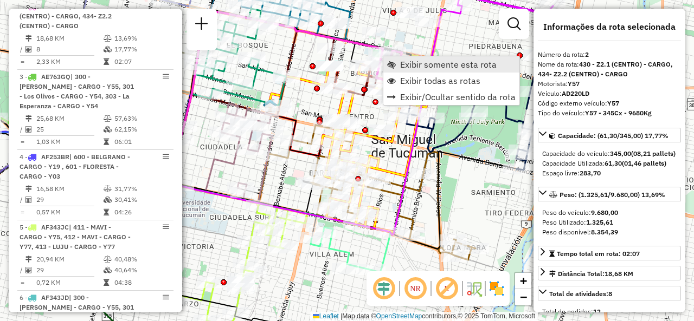
click at [391, 64] on span "Exibir somente esta rota" at bounding box center [391, 64] width 9 height 9
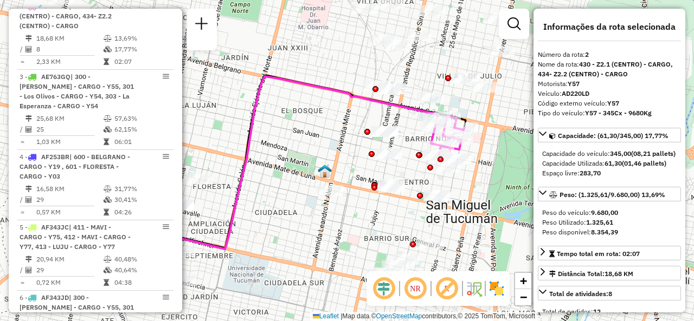
drag, startPoint x: 394, startPoint y: 94, endPoint x: 335, endPoint y: 121, distance: 64.8
click at [276, 97] on icon at bounding box center [271, 162] width 332 height 173
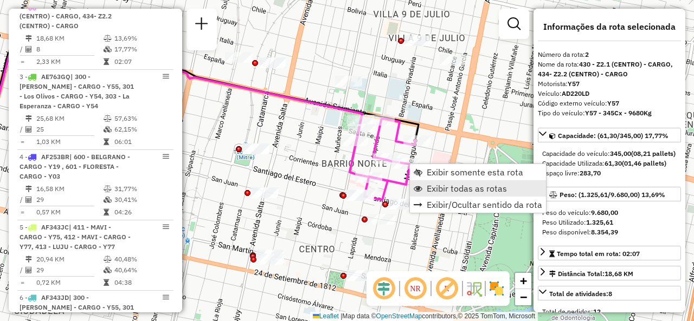
click at [431, 192] on span "Exibir todas as rotas" at bounding box center [467, 188] width 80 height 9
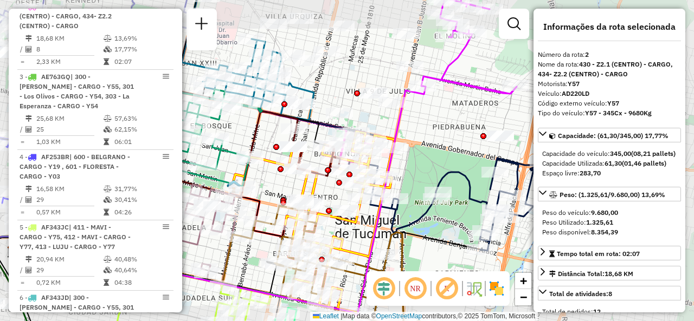
click at [332, 98] on div "Janela de atendimento Grade de atendimento Capacidade Transportadoras Veículos …" at bounding box center [347, 160] width 694 height 321
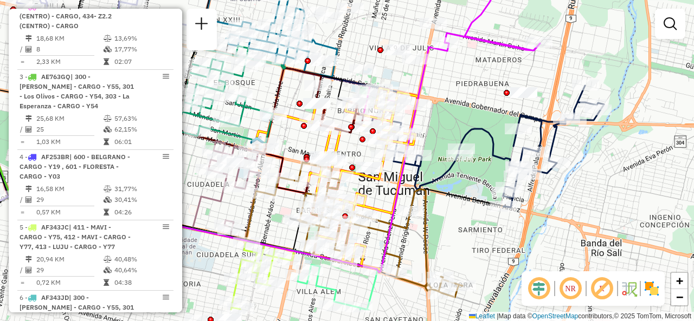
drag, startPoint x: 339, startPoint y: 91, endPoint x: 362, endPoint y: 47, distance: 49.2
click at [362, 47] on div "Janela de atendimento Grade de atendimento Capacidade Transportadoras Veículos …" at bounding box center [347, 160] width 694 height 321
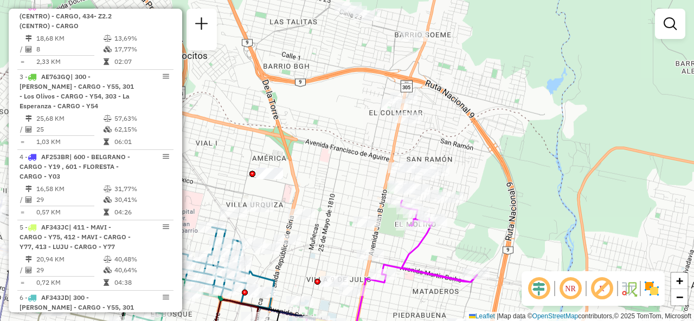
drag, startPoint x: 375, startPoint y: 66, endPoint x: 338, endPoint y: 182, distance: 121.2
click at [321, 267] on div "Janela de atendimento Grade de atendimento Capacidade Transportadoras Veículos …" at bounding box center [347, 160] width 694 height 321
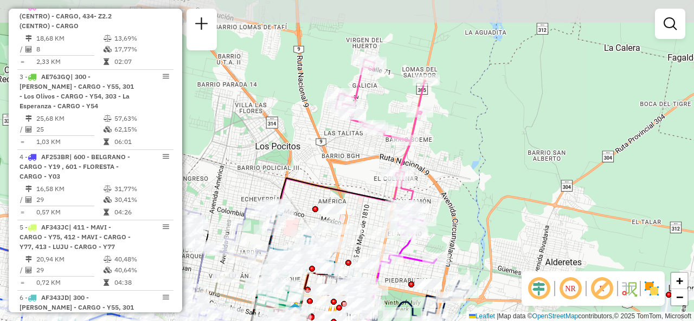
drag, startPoint x: 293, startPoint y: 91, endPoint x: 332, endPoint y: 146, distance: 68.4
click at [330, 162] on div "Janela de atendimento Grade de atendimento Capacidade Transportadoras Veículos …" at bounding box center [347, 160] width 694 height 321
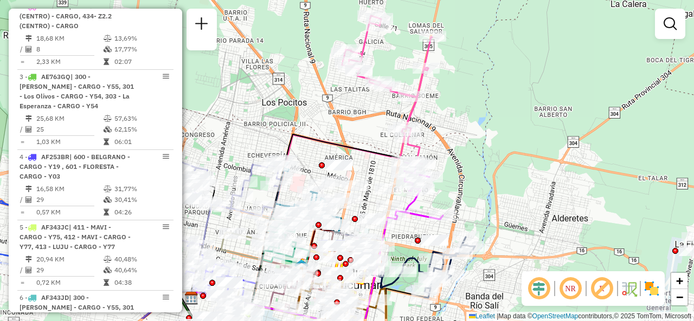
drag, startPoint x: 339, startPoint y: 166, endPoint x: 343, endPoint y: 116, distance: 50.0
click at [343, 117] on div "Janela de atendimento Grade de atendimento Capacidade Transportadoras Veículos …" at bounding box center [347, 160] width 694 height 321
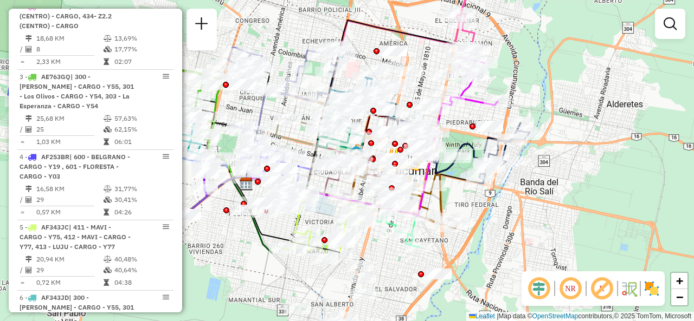
drag, startPoint x: 460, startPoint y: 172, endPoint x: 511, endPoint y: 72, distance: 112.5
click at [511, 72] on div "Janela de atendimento Grade de atendimento Capacidade Transportadoras Veículos …" at bounding box center [347, 160] width 694 height 321
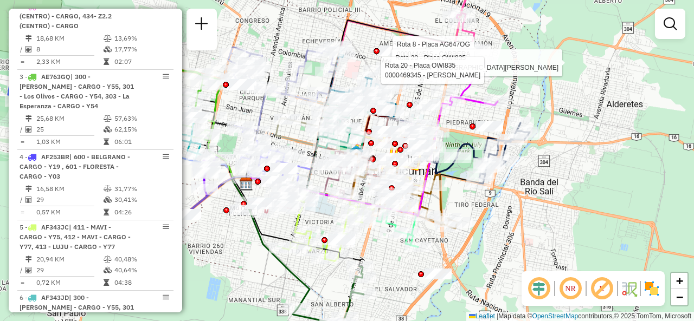
click at [244, 106] on div "Rota 8 - Placa AG647OG 0000444515 - CABRERA Rota 20 - Placa OWI835 0000487284 -…" at bounding box center [347, 160] width 694 height 321
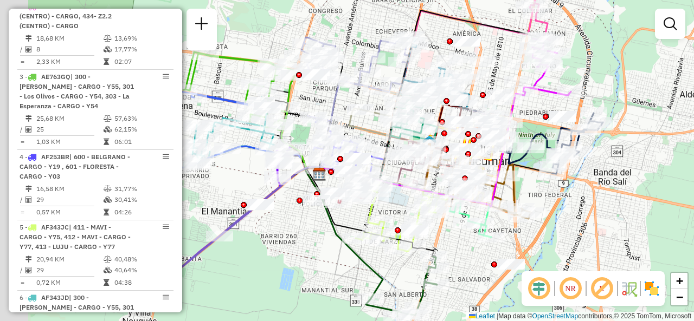
drag, startPoint x: 265, startPoint y: 112, endPoint x: 297, endPoint y: 85, distance: 41.9
click at [318, 99] on div "Janela de atendimento Grade de atendimento Capacidade Transportadoras Veículos …" at bounding box center [347, 160] width 694 height 321
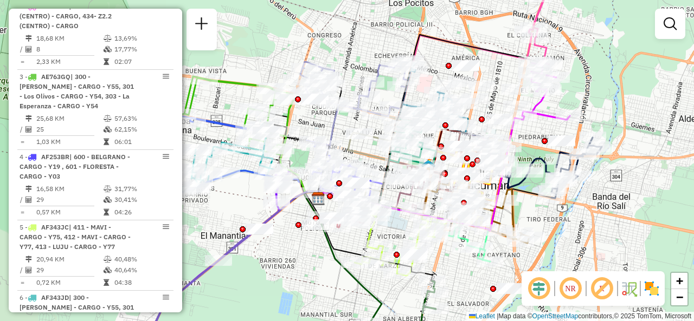
drag, startPoint x: 351, startPoint y: 56, endPoint x: 356, endPoint y: 65, distance: 10.0
click at [356, 65] on div "Janela de atendimento Grade de atendimento Capacidade Transportadoras Veículos …" at bounding box center [347, 160] width 694 height 321
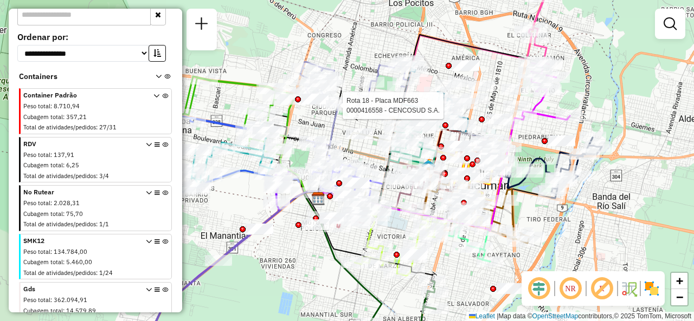
scroll to position [2000, 0]
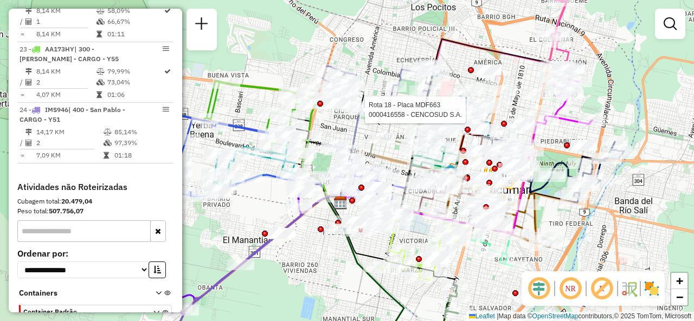
drag, startPoint x: 232, startPoint y: 212, endPoint x: 252, endPoint y: 209, distance: 19.8
click at [250, 211] on div "Rota 18 - Placa MDF663 0000416558 - CENCOSUD S.A. Janela de atendimento Grade d…" at bounding box center [347, 160] width 694 height 321
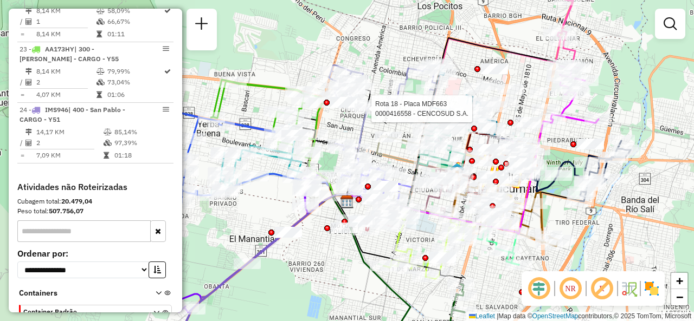
click at [259, 204] on div "Rota 18 - Placa MDF663 0000416558 - CENCOSUD S.A. Janela de atendimento Grade d…" at bounding box center [347, 160] width 694 height 321
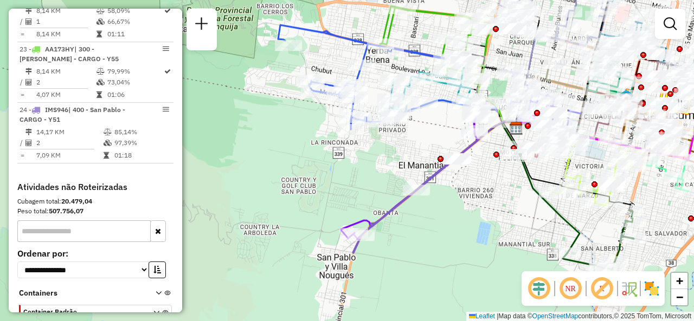
drag, startPoint x: 218, startPoint y: 239, endPoint x: 382, endPoint y: 161, distance: 181.1
click at [382, 161] on div "Janela de atendimento Grade de atendimento Capacidade Transportadoras Veículos …" at bounding box center [347, 160] width 694 height 321
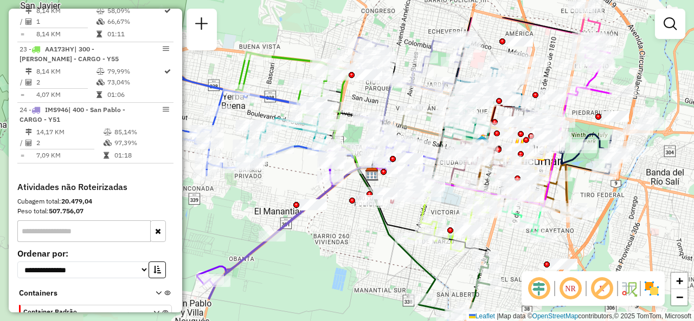
drag, startPoint x: 532, startPoint y: 220, endPoint x: 380, endPoint y: 269, distance: 159.6
click at [380, 269] on div "Janela de atendimento Grade de atendimento Capacidade Transportadoras Veículos …" at bounding box center [347, 160] width 694 height 321
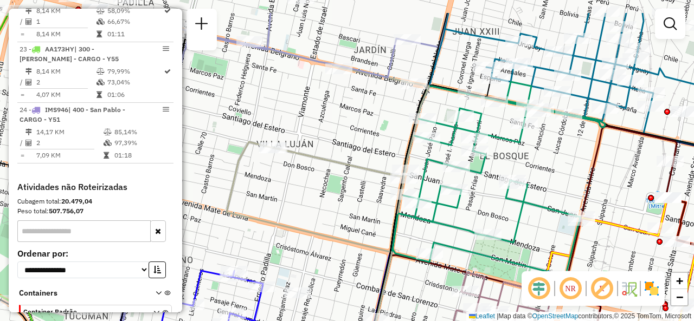
drag, startPoint x: 523, startPoint y: 114, endPoint x: 524, endPoint y: 158, distance: 44.5
click at [524, 158] on div "Janela de atendimento Grade de atendimento Capacidade Transportadoras Veículos …" at bounding box center [347, 160] width 694 height 321
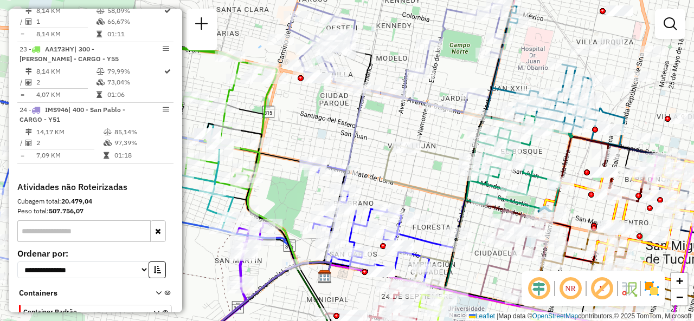
click at [437, 138] on div "Janela de atendimento Grade de atendimento Capacidade Transportadoras Veículos …" at bounding box center [347, 160] width 694 height 321
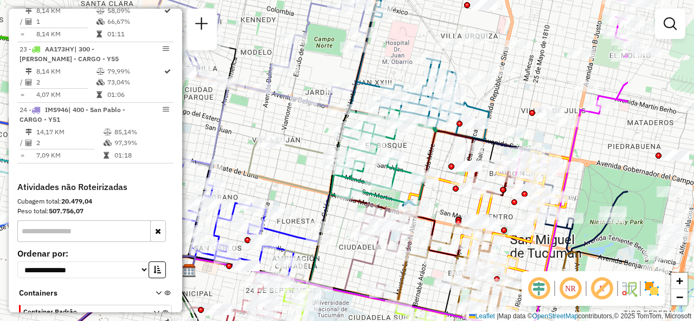
drag, startPoint x: 446, startPoint y: 139, endPoint x: 311, endPoint y: 133, distance: 135.7
click at [311, 133] on div "Janela de atendimento Grade de atendimento Capacidade Transportadoras Veículos …" at bounding box center [347, 160] width 694 height 321
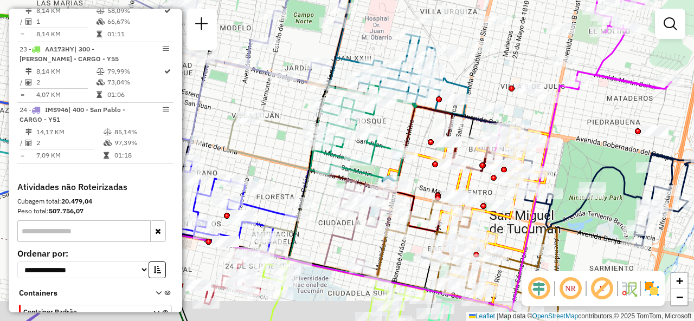
drag, startPoint x: 367, startPoint y: 261, endPoint x: 231, endPoint y: 128, distance: 190.1
click at [233, 211] on icon at bounding box center [264, 239] width 190 height 56
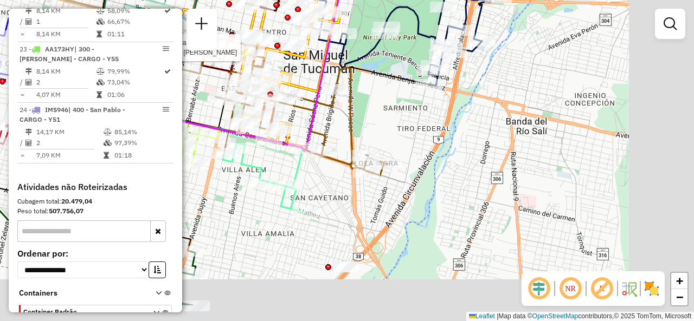
drag, startPoint x: 390, startPoint y: 223, endPoint x: 312, endPoint y: 175, distance: 92.2
click at [301, 170] on icon at bounding box center [134, 143] width 343 height 139
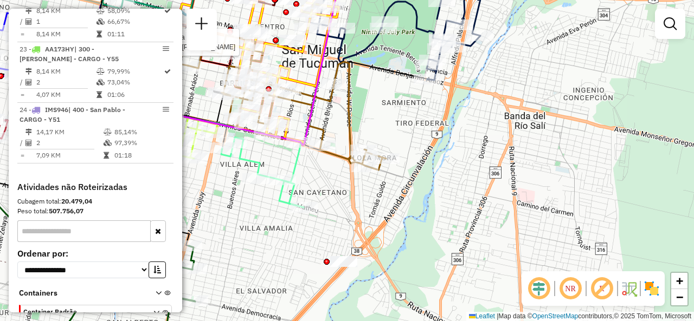
drag, startPoint x: 326, startPoint y: 186, endPoint x: 314, endPoint y: 177, distance: 14.7
click at [325, 185] on div "Rota 12 - Placa HPU757 0000441271 - RODRIGUEZ FLORENCIA MARIA Janela de atendim…" at bounding box center [347, 160] width 694 height 321
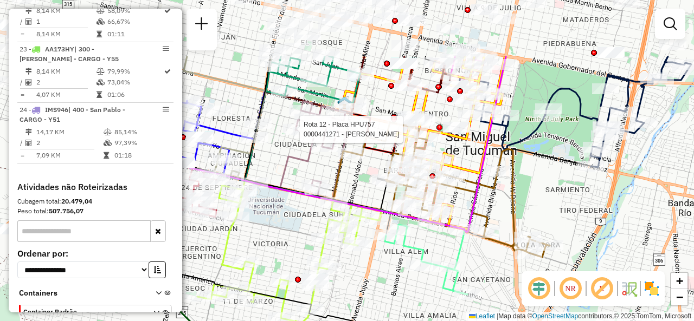
drag, startPoint x: 297, startPoint y: 171, endPoint x: 462, endPoint y: 260, distance: 187.0
click at [462, 260] on icon at bounding box center [296, 225] width 343 height 139
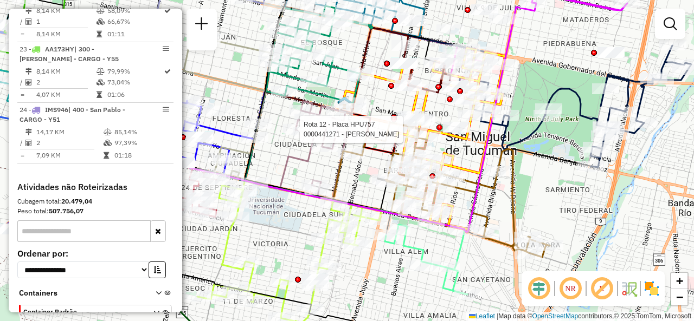
click at [278, 152] on div "Rota 12 - Placa HPU757 0000441271 - RODRIGUEZ FLORENCIA MARIA Janela de atendim…" at bounding box center [347, 160] width 694 height 321
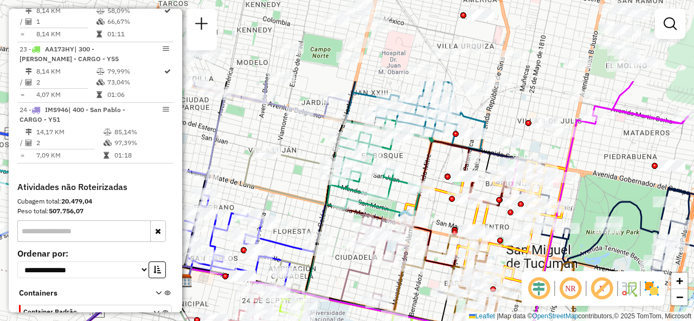
drag, startPoint x: 279, startPoint y: 121, endPoint x: 313, endPoint y: 183, distance: 70.4
click at [340, 230] on div "Rota 12 - Placa HPU757 0000441271 - RODRIGUEZ FLORENCIA MARIA Janela de atendim…" at bounding box center [347, 160] width 694 height 321
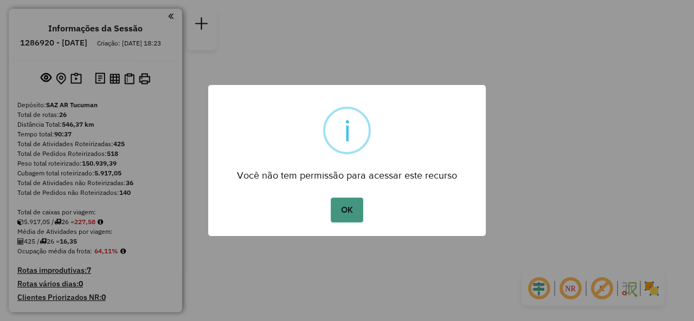
click at [351, 211] on button "OK" at bounding box center [347, 210] width 32 height 25
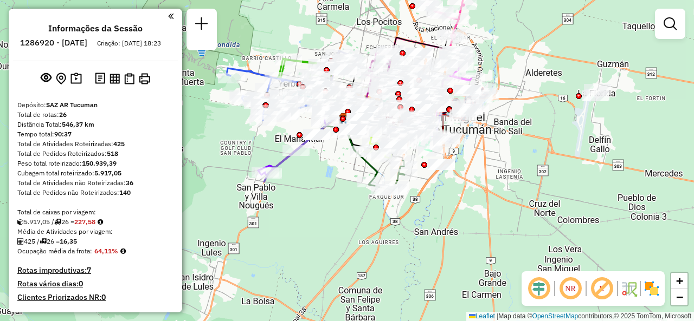
drag, startPoint x: 340, startPoint y: 160, endPoint x: 340, endPoint y: 200, distance: 39.6
click at [340, 202] on div "Rota 11 - Placa DNI569 0000183578 - CORDOBA [PERSON_NAME] 11 - Placa DNI569 000…" at bounding box center [347, 160] width 694 height 321
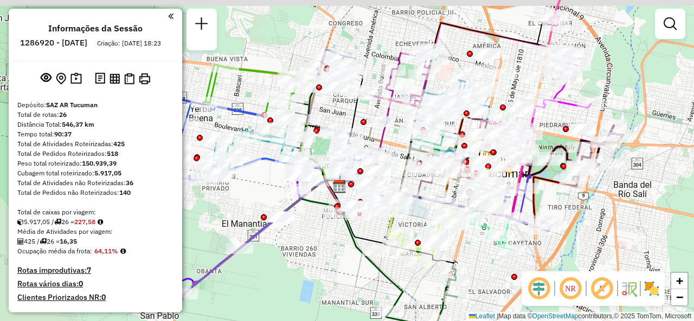
drag, startPoint x: 367, startPoint y: 109, endPoint x: 347, endPoint y: 145, distance: 40.8
click at [361, 125] on div at bounding box center [364, 122] width 6 height 6
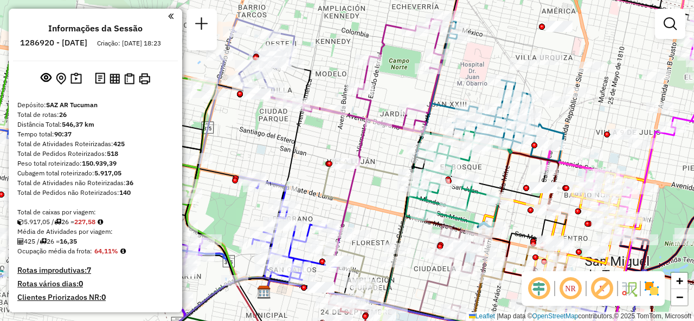
drag, startPoint x: 362, startPoint y: 134, endPoint x: 301, endPoint y: 127, distance: 61.1
click at [302, 128] on div "Janela de atendimento Grade de atendimento Capacidade Transportadoras Veículos …" at bounding box center [347, 160] width 694 height 321
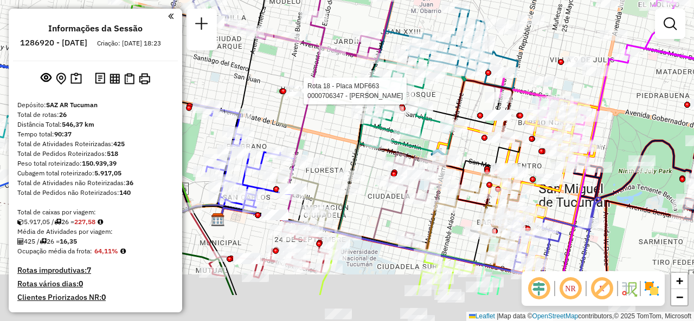
drag, startPoint x: 362, startPoint y: 212, endPoint x: 327, endPoint y: 157, distance: 65.1
click at [324, 146] on div "Rota 18 - Placa MDF663 0000706347 - HERRERA [PERSON_NAME] de atendimento Grade …" at bounding box center [347, 160] width 694 height 321
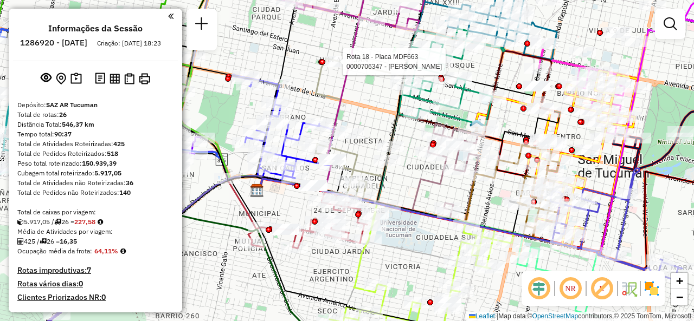
drag, startPoint x: 384, startPoint y: 222, endPoint x: 411, endPoint y: 214, distance: 28.1
click at [412, 215] on div "Rota 18 - Placa MDF663 0000706347 - HERRERA [PERSON_NAME] de atendimento Grade …" at bounding box center [347, 160] width 694 height 321
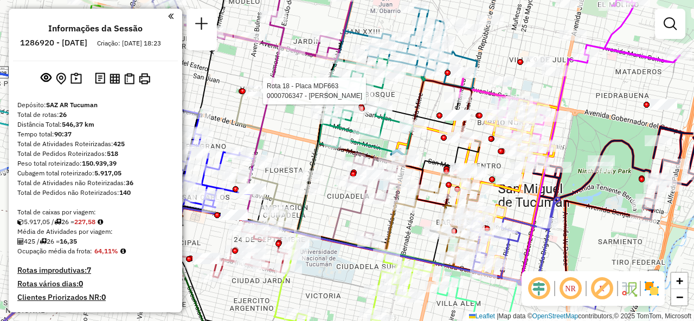
drag, startPoint x: 428, startPoint y: 200, endPoint x: 360, endPoint y: 220, distance: 71.2
click at [360, 220] on icon at bounding box center [272, 213] width 190 height 56
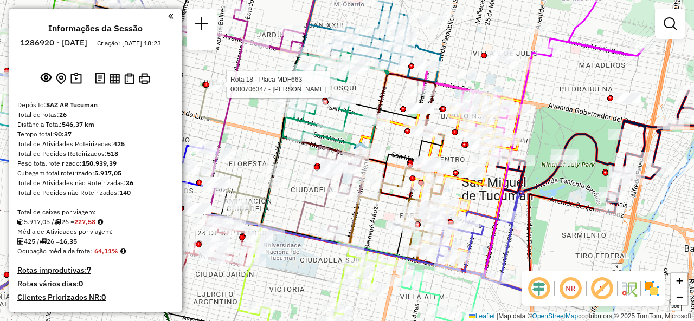
drag, startPoint x: 343, startPoint y: 207, endPoint x: 289, endPoint y: 195, distance: 55.0
click at [289, 195] on icon at bounding box center [236, 206] width 190 height 56
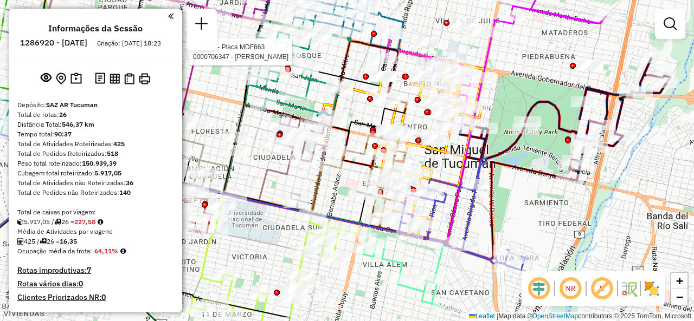
drag, startPoint x: 360, startPoint y: 210, endPoint x: 331, endPoint y: 135, distance: 80.8
click at [332, 135] on div "Rota 18 - Placa MDF663 0000706347 - HERRERA [PERSON_NAME] de atendimento Grade …" at bounding box center [347, 160] width 694 height 321
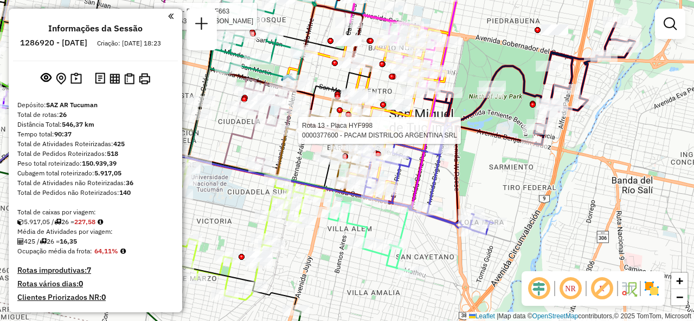
drag, startPoint x: 359, startPoint y: 242, endPoint x: 331, endPoint y: 254, distance: 30.8
click at [332, 254] on div "Rota 18 - Placa MDF663 0000706347 - HERRERA [PERSON_NAME] 13 - Placa HYF998 000…" at bounding box center [347, 160] width 694 height 321
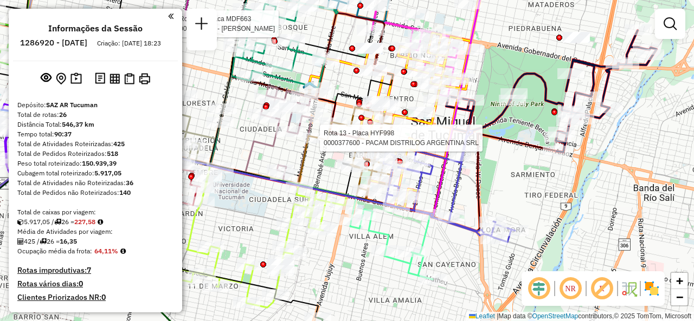
drag, startPoint x: 342, startPoint y: 242, endPoint x: 352, endPoint y: 259, distance: 19.5
click at [356, 243] on div "Rota 18 - Placa MDF663 0000706347 - HERRERA [PERSON_NAME] 13 - Placa HYF998 000…" at bounding box center [347, 160] width 694 height 321
click at [348, 248] on div "Rota 18 - Placa MDF663 0000706347 - HERRERA [PERSON_NAME] 13 - Placa HYF998 000…" at bounding box center [347, 160] width 694 height 321
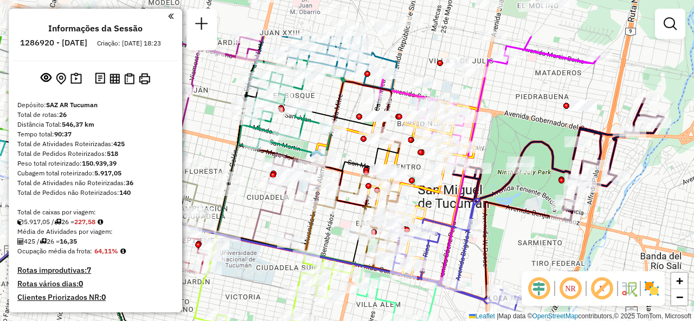
drag, startPoint x: 337, startPoint y: 151, endPoint x: 364, endPoint y: 254, distance: 107.0
click at [362, 254] on div "Rota 13 - Placa HYF998 0000437254 - [PERSON_NAME] de atendimento Grade de atend…" at bounding box center [347, 160] width 694 height 321
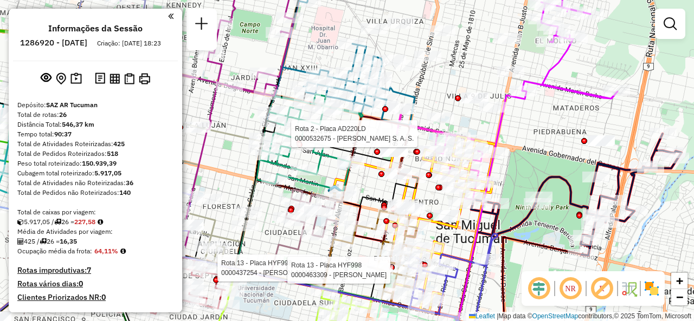
select select "**********"
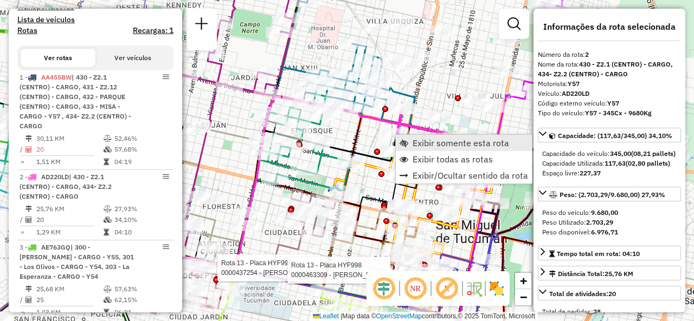
scroll to position [485, 0]
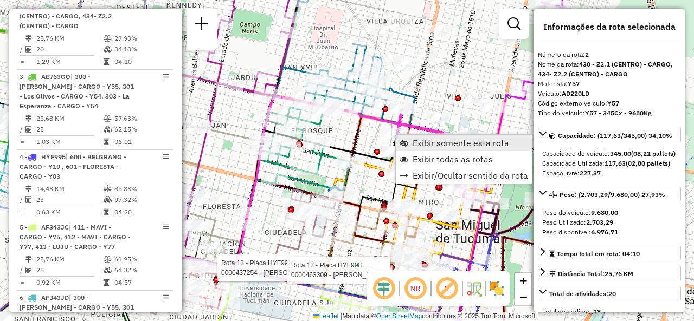
click at [410, 142] on link "Exibir somente esta rota" at bounding box center [464, 143] width 136 height 16
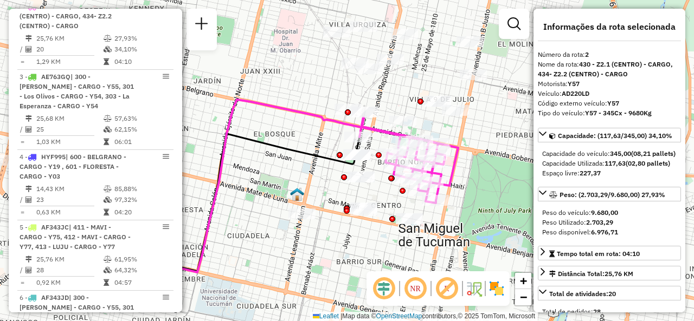
drag, startPoint x: 417, startPoint y: 149, endPoint x: 337, endPoint y: 178, distance: 85.4
click at [336, 175] on div "Janela de atendimento Grade de atendimento Capacidade Transportadoras Veículos …" at bounding box center [347, 160] width 694 height 321
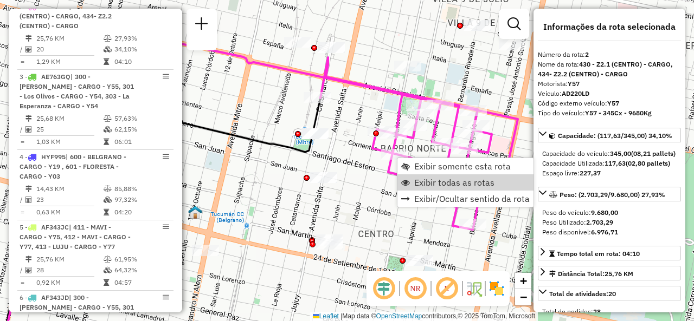
drag, startPoint x: 413, startPoint y: 183, endPoint x: 383, endPoint y: 187, distance: 30.1
click at [413, 184] on link "Exibir todas as rotas" at bounding box center [465, 183] width 136 height 16
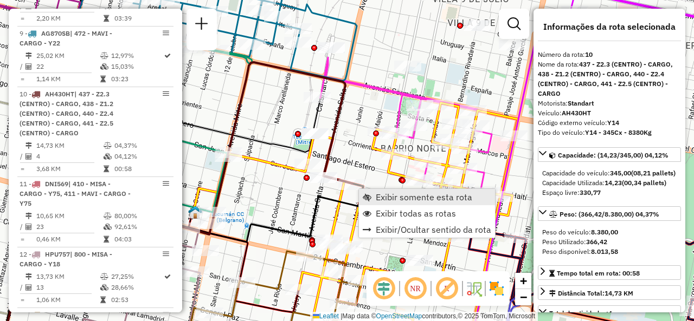
scroll to position [1057, 0]
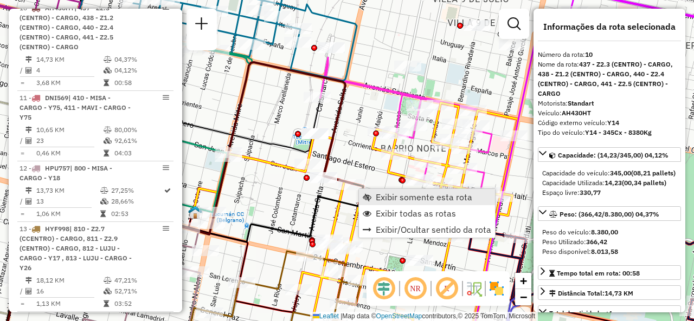
click at [376, 198] on span "Exibir somente esta rota" at bounding box center [424, 197] width 96 height 9
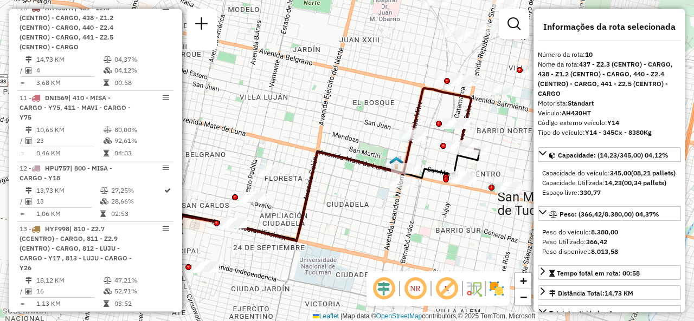
drag, startPoint x: 429, startPoint y: 154, endPoint x: 381, endPoint y: 156, distance: 48.3
click at [382, 156] on div "Janela de atendimento Grade de atendimento Capacidade Transportadoras Veículos …" at bounding box center [347, 160] width 694 height 321
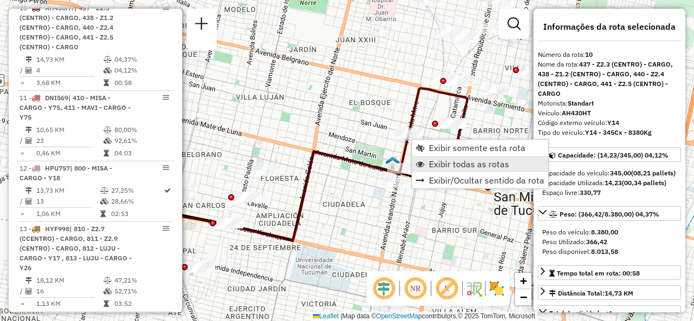
click at [435, 161] on span "Exibir todas as rotas" at bounding box center [469, 164] width 80 height 9
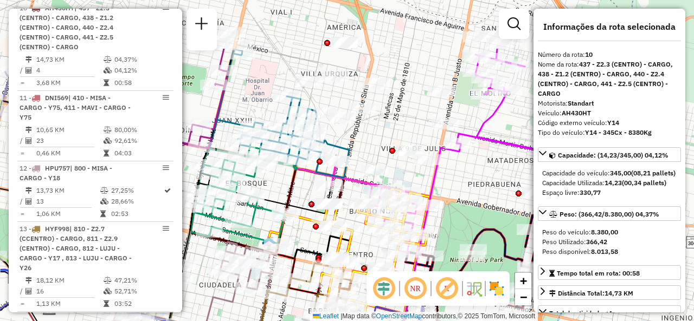
drag, startPoint x: 391, startPoint y: 104, endPoint x: 275, endPoint y: 188, distance: 143.2
click at [268, 185] on div "Janela de atendimento Grade de atendimento Capacidade Transportadoras Veículos …" at bounding box center [347, 160] width 694 height 321
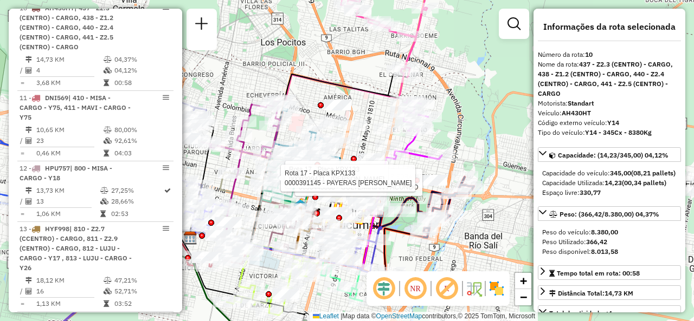
click at [307, 94] on div "Rota 17 - Placa KPX133 0000445868 - GULTEMIRIAN FACUNDO Rota 17 - Placa KPX133 …" at bounding box center [347, 160] width 694 height 321
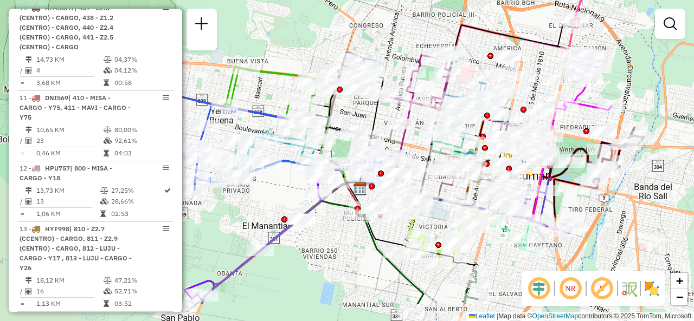
drag, startPoint x: 322, startPoint y: 104, endPoint x: 486, endPoint y: 56, distance: 171.2
click at [487, 56] on div at bounding box center [490, 56] width 6 height 6
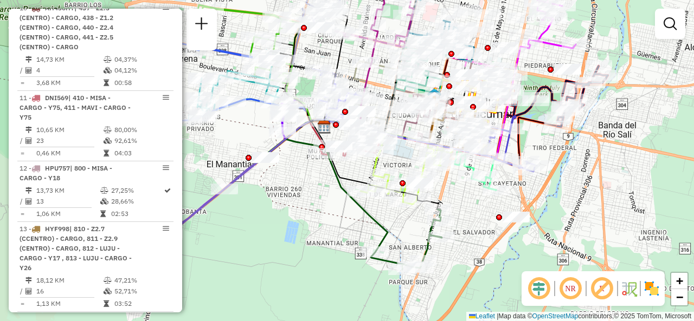
drag, startPoint x: 526, startPoint y: 271, endPoint x: 496, endPoint y: 178, distance: 97.5
click at [496, 178] on div "Janela de atendimento Grade de atendimento Capacidade Transportadoras Veículos …" at bounding box center [347, 160] width 694 height 321
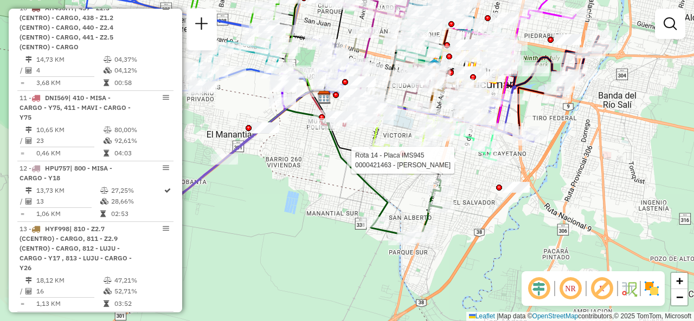
click at [311, 160] on div "Rota 14 - Placa IMS945 0000421463 - JODAR GABRIEL ALEJANDRO Janela de atendimen…" at bounding box center [347, 160] width 694 height 321
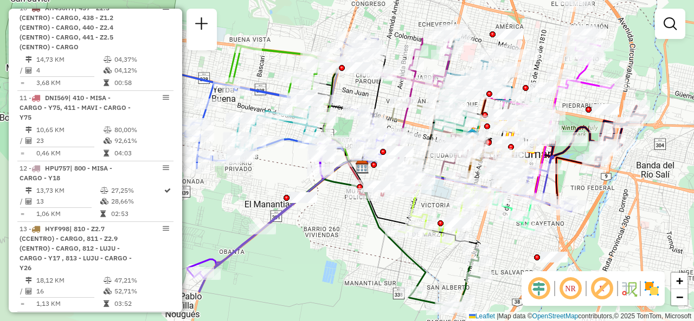
drag, startPoint x: 299, startPoint y: 150, endPoint x: 332, endPoint y: 221, distance: 78.6
click at [334, 220] on div "Janela de atendimento Grade de atendimento Capacidade Transportadoras Veículos …" at bounding box center [347, 160] width 694 height 321
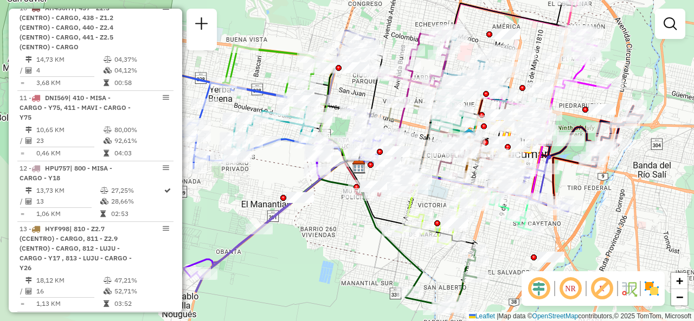
click at [403, 18] on div "Janela de atendimento Grade de atendimento Capacidade Transportadoras Veículos …" at bounding box center [347, 160] width 694 height 321
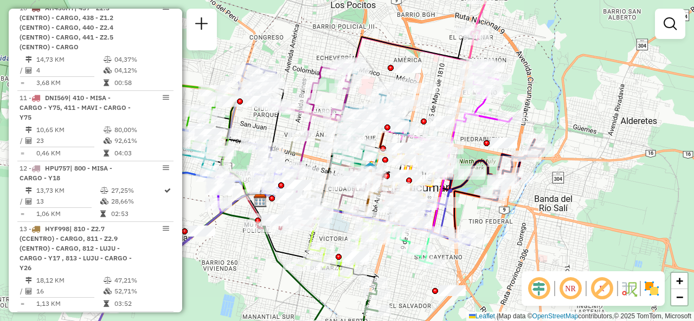
drag, startPoint x: 409, startPoint y: 23, endPoint x: 310, endPoint y: 57, distance: 104.2
click at [310, 57] on div "Janela de atendimento Grade de atendimento Capacidade Transportadoras Veículos …" at bounding box center [347, 160] width 694 height 321
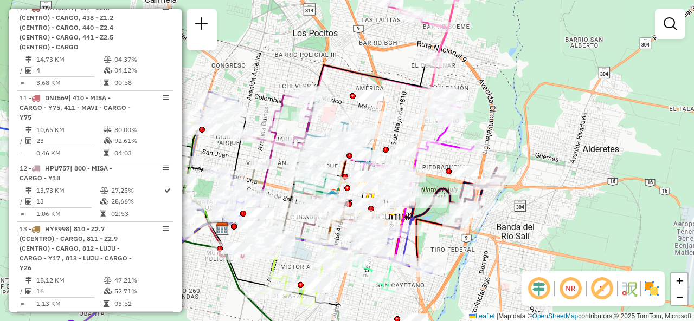
drag, startPoint x: 421, startPoint y: 25, endPoint x: 361, endPoint y: 22, distance: 60.3
click at [355, 16] on div "Janela de atendimento Grade de atendimento Capacidade Transportadoras Veículos …" at bounding box center [347, 160] width 694 height 321
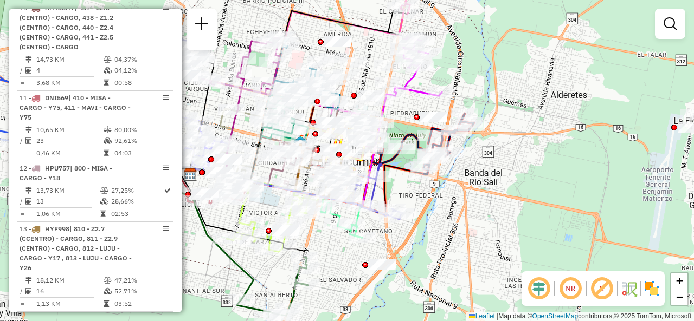
drag, startPoint x: 414, startPoint y: 115, endPoint x: 412, endPoint y: 56, distance: 59.1
click at [412, 56] on div "Janela de atendimento Grade de atendimento Capacidade Transportadoras Veículos …" at bounding box center [347, 160] width 694 height 321
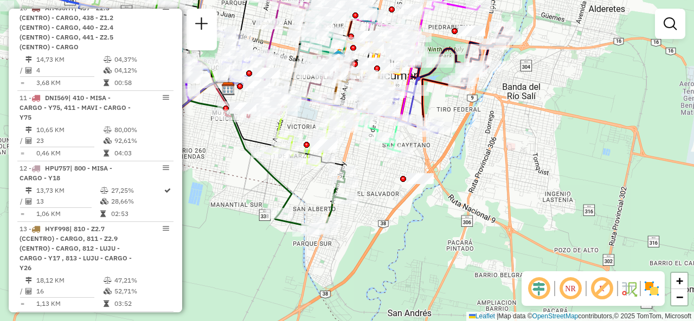
drag, startPoint x: 434, startPoint y: 161, endPoint x: 460, endPoint y: 122, distance: 46.9
click at [469, 124] on div "Janela de atendimento Grade de atendimento Capacidade Transportadoras Veículos …" at bounding box center [347, 160] width 694 height 321
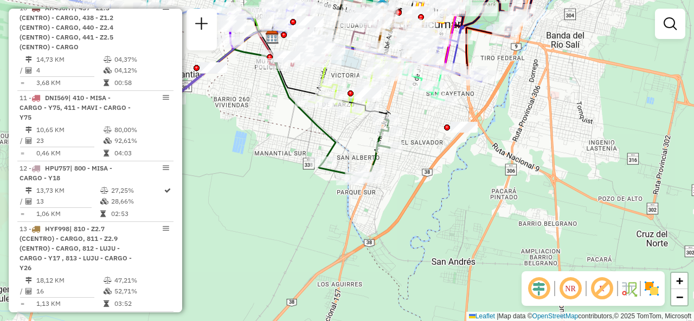
drag, startPoint x: 377, startPoint y: 174, endPoint x: 414, endPoint y: 117, distance: 68.1
click at [423, 120] on div "Janela de atendimento Grade de atendimento Capacidade Transportadoras Veículos …" at bounding box center [347, 160] width 694 height 321
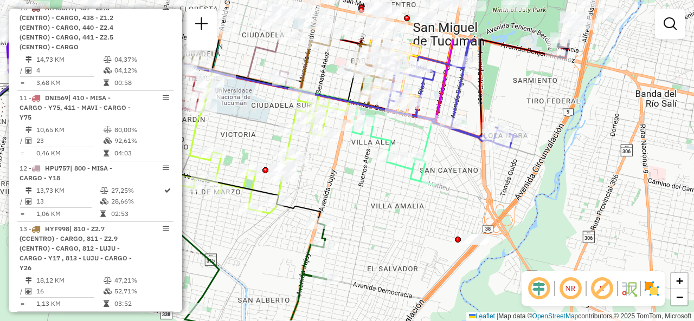
drag, startPoint x: 449, startPoint y: 131, endPoint x: 452, endPoint y: 155, distance: 24.1
click at [452, 155] on div "Janela de atendimento Grade de atendimento Capacidade Transportadoras Veículos …" at bounding box center [347, 160] width 694 height 321
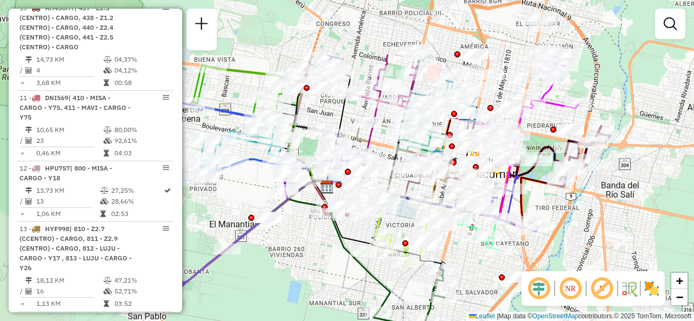
drag, startPoint x: 259, startPoint y: 185, endPoint x: 317, endPoint y: 273, distance: 105.0
click at [317, 269] on div "Janela de atendimento Grade de atendimento Capacidade Transportadoras Veículos …" at bounding box center [347, 160] width 694 height 321
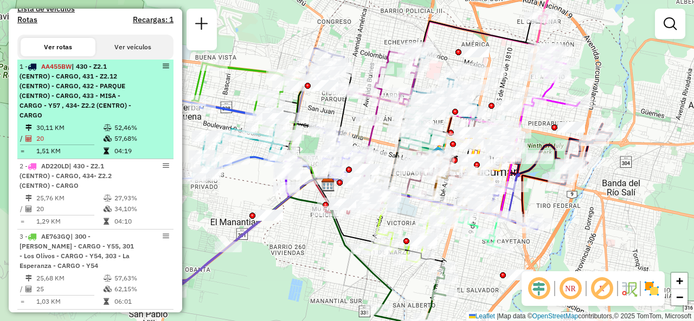
scroll to position [244, 0]
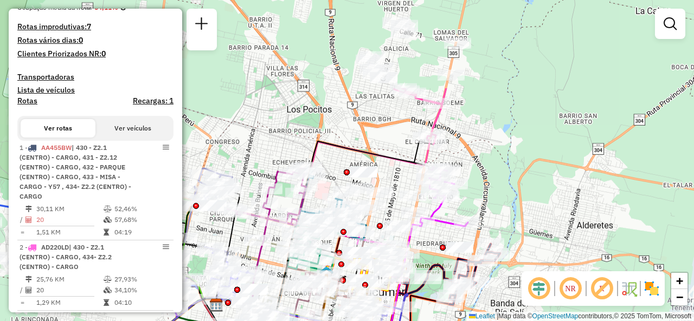
drag, startPoint x: 337, startPoint y: 42, endPoint x: 225, endPoint y: 162, distance: 164.2
click at [225, 162] on div "Janela de atendimento Grade de atendimento Capacidade Transportadoras Veículos …" at bounding box center [347, 160] width 694 height 321
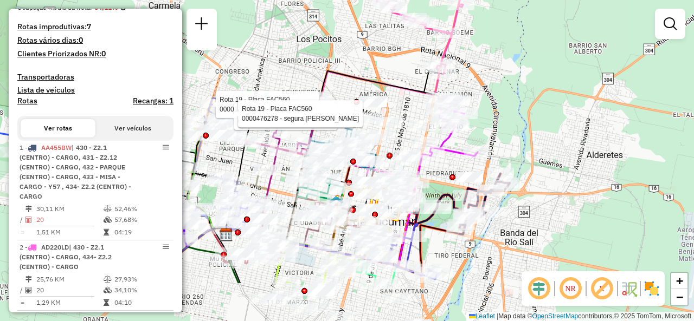
drag, startPoint x: 317, startPoint y: 126, endPoint x: 328, endPoint y: 30, distance: 96.6
click at [329, 31] on div "Rota 19 - Placa FAC560 0000185561 - GONZALEZ ANDREA CELINA Rota 19 - Placa FAC5…" at bounding box center [347, 160] width 694 height 321
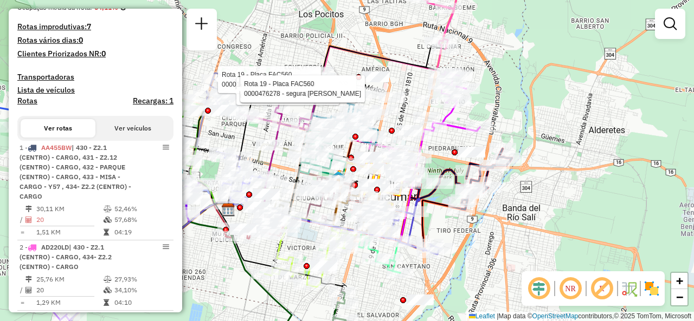
click at [236, 282] on div "Rota 19 - Placa FAC560 0000185561 - GONZALEZ ANDREA CELINA Rota 19 - Placa FAC5…" at bounding box center [347, 160] width 694 height 321
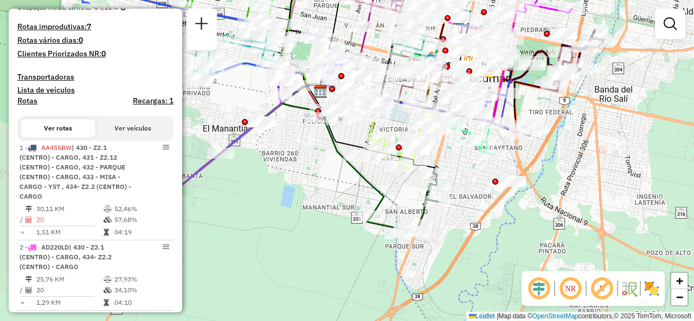
drag, startPoint x: 230, startPoint y: 282, endPoint x: 325, endPoint y: 159, distance: 155.1
click at [325, 159] on div "Rota 19 - Placa FAC560 0000185561 - GONZALEZ ANDREA CELINA Rota 19 - Placa FAC5…" at bounding box center [347, 160] width 694 height 321
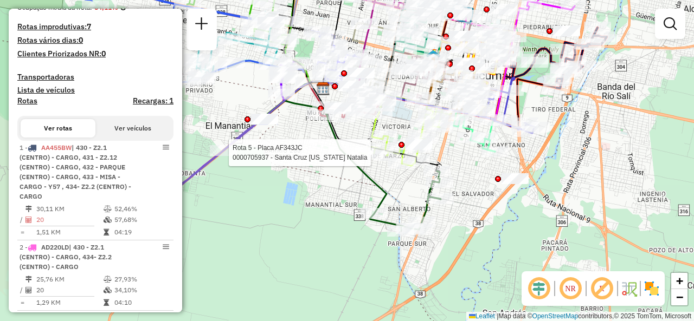
click at [300, 159] on div "Rota 19 - Placa FAC560 0000185561 - GONZALEZ ANDREA CELINA Rota 19 - Placa FAC5…" at bounding box center [347, 160] width 694 height 321
click at [298, 147] on div "Janela de atendimento Grade de atendimento Capacidade Transportadoras Veículos …" at bounding box center [347, 160] width 694 height 321
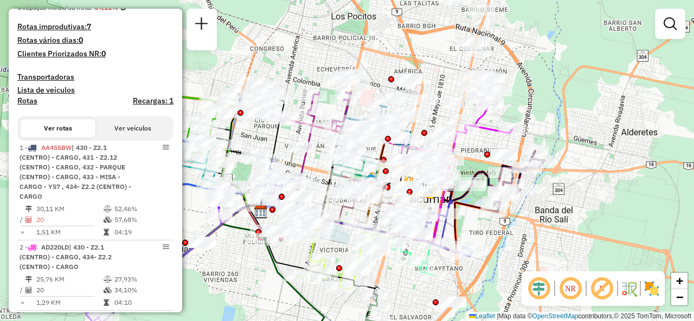
drag, startPoint x: 286, startPoint y: 157, endPoint x: 213, endPoint y: 269, distance: 134.4
click at [213, 269] on div "Janela de atendimento Grade de atendimento Capacidade Transportadoras Veículos …" at bounding box center [347, 160] width 694 height 321
click at [254, 278] on div "Janela de atendimento Grade de atendimento Capacidade Transportadoras Veículos …" at bounding box center [347, 160] width 694 height 321
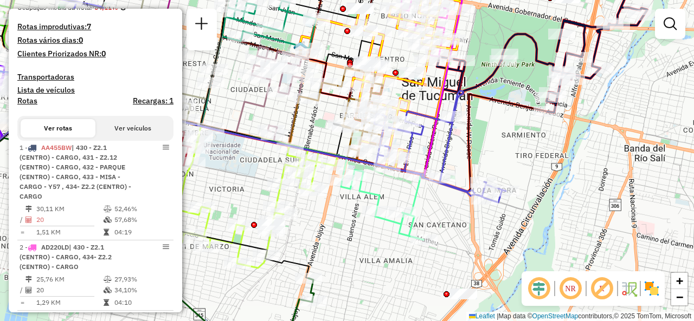
drag, startPoint x: 392, startPoint y: 243, endPoint x: 340, endPoint y: 225, distance: 55.5
click at [338, 224] on div "Janela de atendimento Grade de atendimento Capacidade Transportadoras Veículos …" at bounding box center [347, 160] width 694 height 321
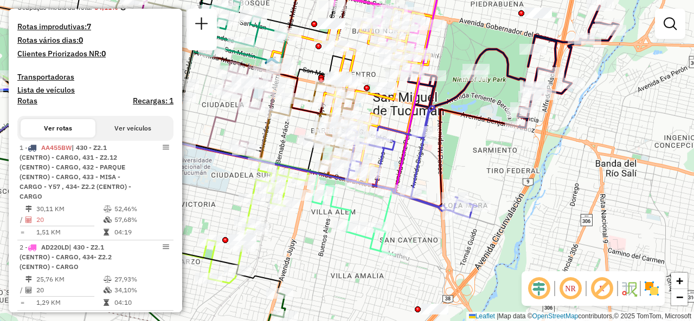
drag, startPoint x: 380, startPoint y: 269, endPoint x: 319, endPoint y: 290, distance: 64.6
click at [321, 291] on div "Janela de atendimento Grade de atendimento Capacidade Transportadoras Veículos …" at bounding box center [347, 160] width 694 height 321
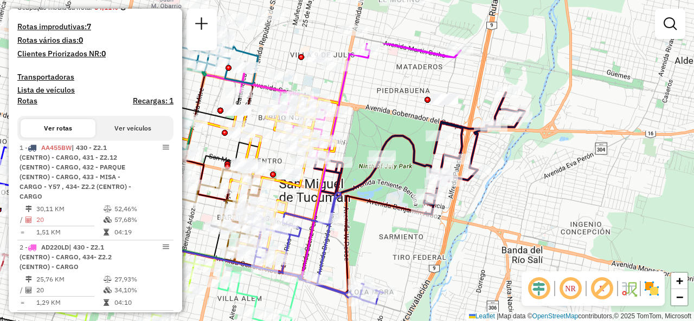
drag, startPoint x: 417, startPoint y: 164, endPoint x: 398, endPoint y: 279, distance: 117.0
click at [398, 279] on div "Janela de atendimento Grade de atendimento Capacidade Transportadoras Veículos …" at bounding box center [347, 160] width 694 height 321
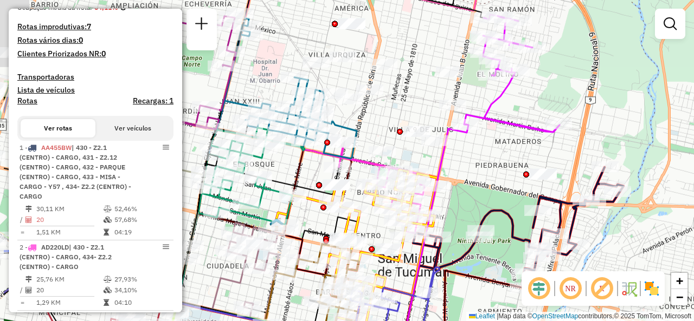
drag, startPoint x: 423, startPoint y: 137, endPoint x: 517, endPoint y: 128, distance: 94.2
click at [517, 128] on div "Janela de atendimento Grade de atendimento Capacidade Transportadoras Veículos …" at bounding box center [347, 160] width 694 height 321
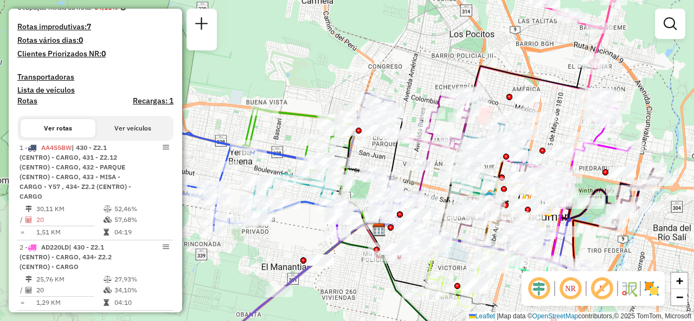
drag, startPoint x: 246, startPoint y: 144, endPoint x: 379, endPoint y: 156, distance: 133.4
click at [379, 156] on div "Janela de atendimento Grade de atendimento Capacidade Transportadoras Veículos …" at bounding box center [347, 160] width 694 height 321
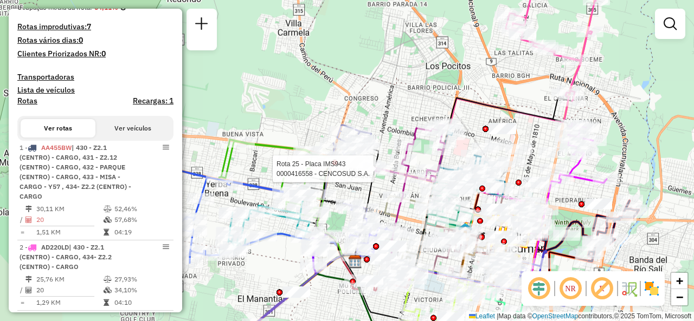
drag, startPoint x: 343, startPoint y: 45, endPoint x: 282, endPoint y: 107, distance: 87.0
click at [281, 106] on div "Rota 25 - Placa IMS943 0000416558 - CENCOSUD S.A. Janela de atendimento Grade d…" at bounding box center [347, 160] width 694 height 321
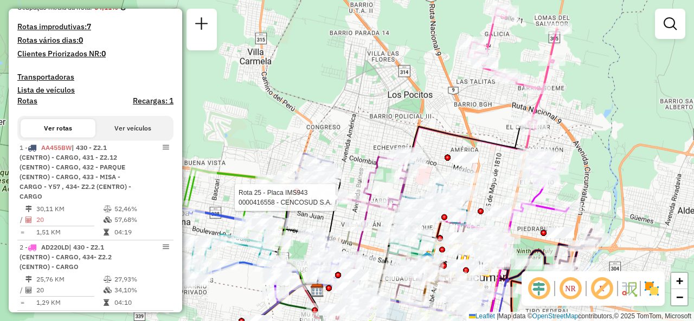
click at [370, 101] on div "Rota 25 - Placa IMS943 0000416558 - CENCOSUD S.A. Janela de atendimento Grade d…" at bounding box center [347, 160] width 694 height 321
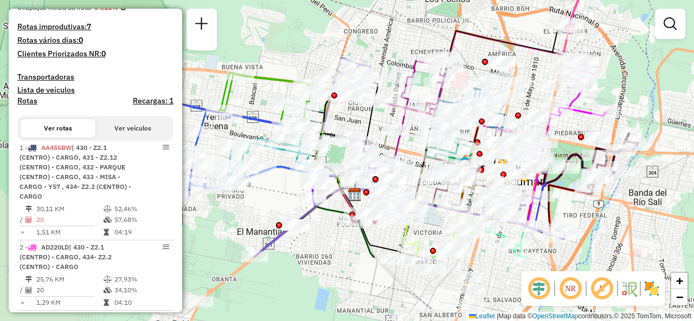
drag, startPoint x: 474, startPoint y: 117, endPoint x: 527, endPoint y: 17, distance: 113.0
click at [527, 17] on div "Janela de atendimento Grade de atendimento Capacidade Transportadoras Veículos …" at bounding box center [347, 160] width 694 height 321
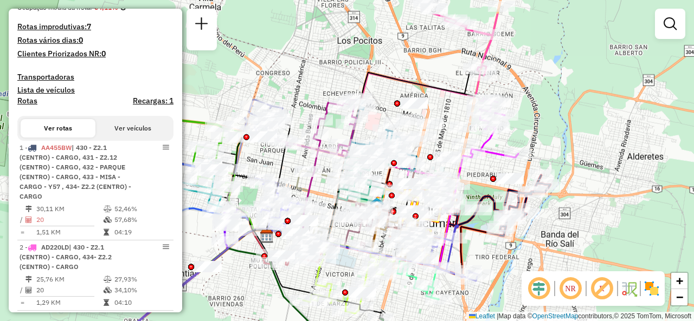
drag, startPoint x: 499, startPoint y: 52, endPoint x: 392, endPoint y: 100, distance: 116.9
click at [394, 101] on div at bounding box center [397, 104] width 6 height 6
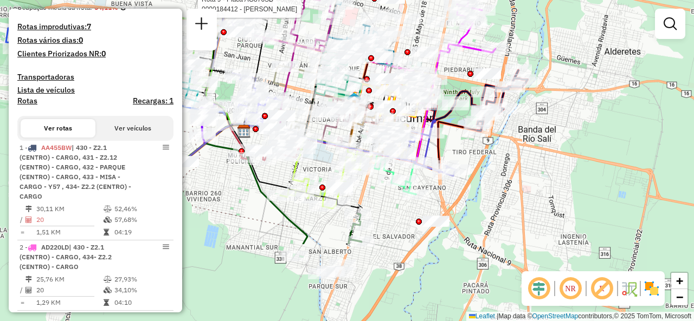
drag, startPoint x: 528, startPoint y: 117, endPoint x: 504, endPoint y: 40, distance: 80.6
click at [504, 40] on div "Rota 9 - Placa AG870SB 0000184412 - GONZALEZ MARIA SOLEDAD Janela de atendiment…" at bounding box center [347, 160] width 694 height 321
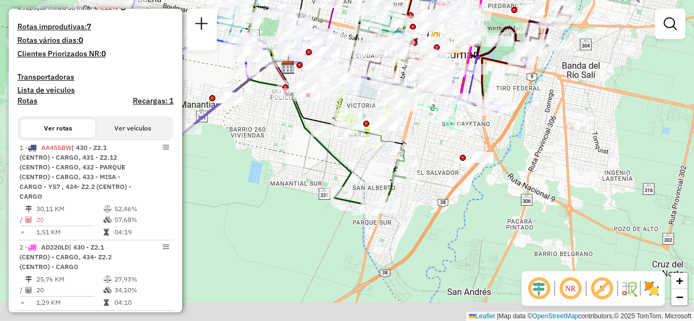
drag, startPoint x: 495, startPoint y: 158, endPoint x: 477, endPoint y: 150, distance: 19.9
click at [505, 135] on div "Rota 9 - Placa AG870SB 0000184412 - GONZALEZ MARIA SOLEDAD Rota 20 - Placa OWI8…" at bounding box center [347, 160] width 694 height 321
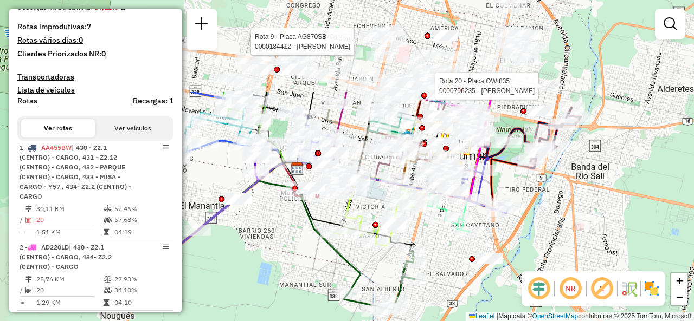
drag, startPoint x: 272, startPoint y: 152, endPoint x: 266, endPoint y: 233, distance: 80.5
click at [266, 233] on div "Rota 9 - Placa AG870SB 0000184412 - GONZALEZ MARIA SOLEDAD Rota 20 - Placa OWI8…" at bounding box center [347, 160] width 694 height 321
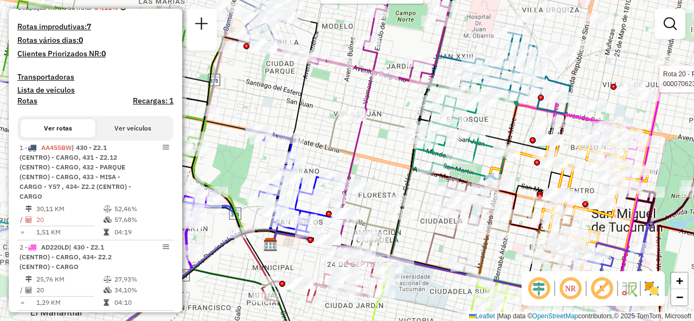
click at [327, 95] on div "Rota 9 - Placa AG870SB 0000184412 - GONZALEZ MARIA SOLEDAD Rota 20 - Placa OWI8…" at bounding box center [347, 160] width 694 height 321
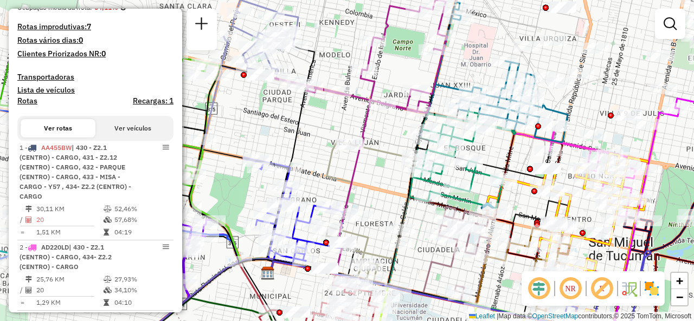
drag, startPoint x: 332, startPoint y: 94, endPoint x: 330, endPoint y: 124, distance: 30.4
click at [330, 124] on div "Janela de atendimento Grade de atendimento Capacidade Transportadoras Veículos …" at bounding box center [347, 160] width 694 height 321
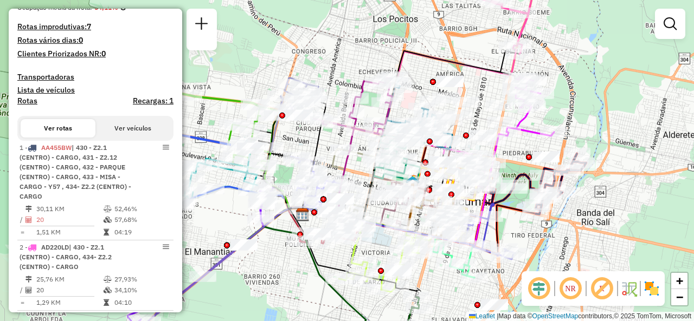
drag, startPoint x: 296, startPoint y: 124, endPoint x: 299, endPoint y: 138, distance: 13.9
click at [299, 138] on div "Janela de atendimento Grade de atendimento Capacidade Transportadoras Veículos …" at bounding box center [347, 160] width 694 height 321
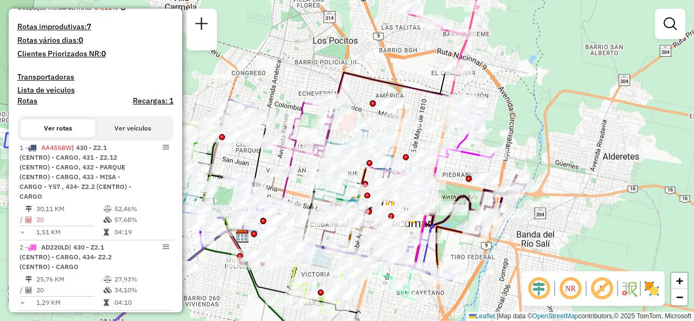
drag, startPoint x: 356, startPoint y: 52, endPoint x: 297, endPoint y: 71, distance: 62.2
click at [296, 73] on div "Janela de atendimento Grade de atendimento Capacidade Transportadoras Veículos …" at bounding box center [347, 160] width 694 height 321
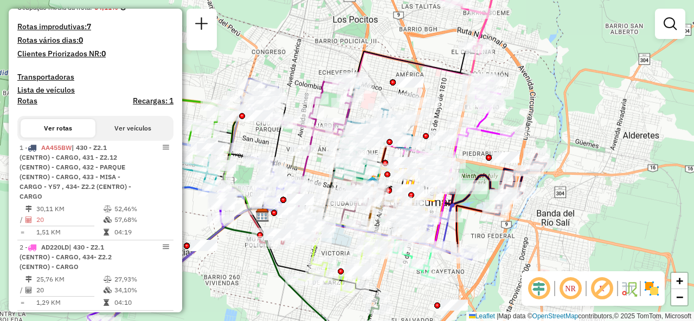
drag, startPoint x: 394, startPoint y: 44, endPoint x: 414, endPoint y: 24, distance: 28.8
click at [414, 24] on div "Janela de atendimento Grade de atendimento Capacidade Transportadoras Veículos …" at bounding box center [347, 160] width 694 height 321
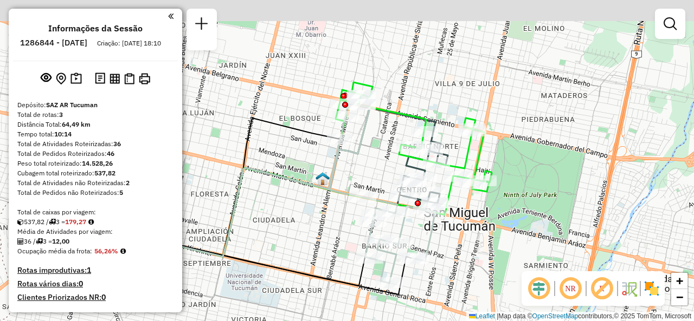
drag, startPoint x: 389, startPoint y: 147, endPoint x: 380, endPoint y: 183, distance: 36.4
click at [380, 183] on div "Janela de atendimento Grade de atendimento Capacidade Transportadoras Veículos …" at bounding box center [347, 160] width 694 height 321
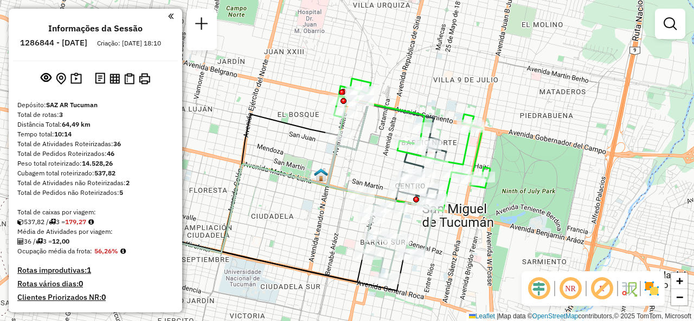
drag, startPoint x: 374, startPoint y: 176, endPoint x: 376, endPoint y: 162, distance: 13.7
click at [376, 162] on div "Janela de atendimento Grade de atendimento Capacidade Transportadoras Veículos …" at bounding box center [347, 160] width 694 height 321
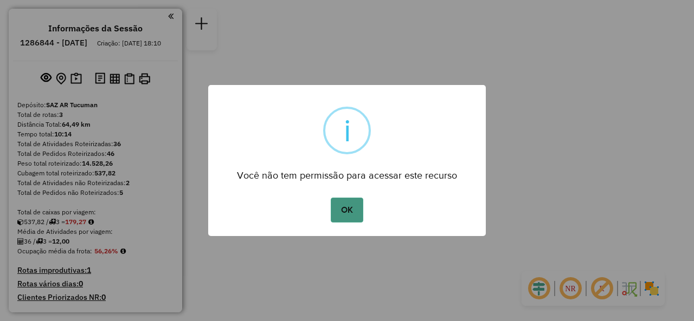
click at [343, 218] on button "OK" at bounding box center [347, 210] width 32 height 25
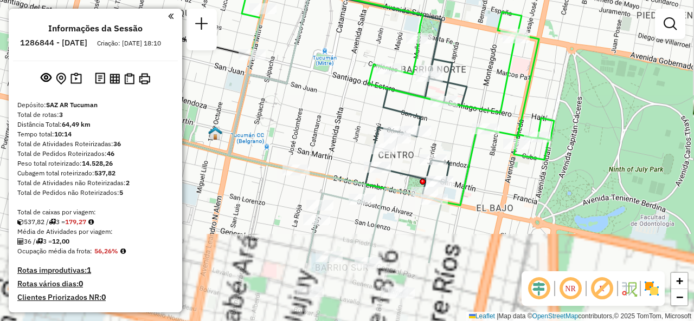
drag, startPoint x: 308, startPoint y: 108, endPoint x: 293, endPoint y: 73, distance: 38.6
click at [294, 72] on div "Janela de atendimento Grade de atendimento Capacidade Transportadoras Veículos …" at bounding box center [347, 160] width 694 height 321
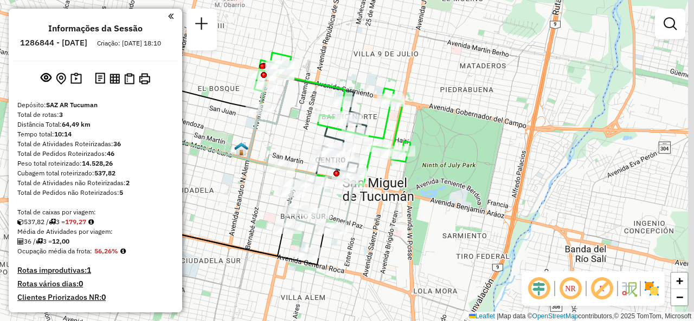
drag, startPoint x: 368, startPoint y: 176, endPoint x: 353, endPoint y: 253, distance: 78.3
click at [351, 255] on div "Rota 3 - Placa AA051AH 0000356984 - CONTA [PERSON_NAME] de atendimento Grade de…" at bounding box center [347, 160] width 694 height 321
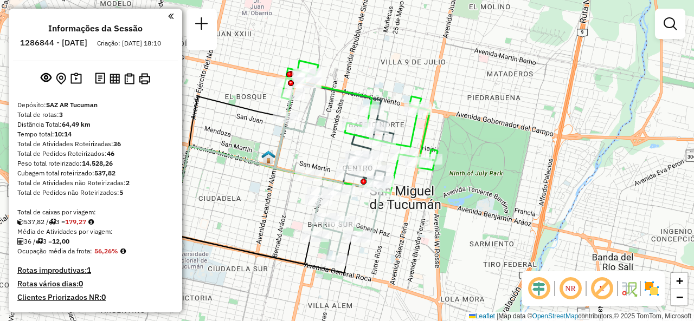
drag, startPoint x: 359, startPoint y: 259, endPoint x: 391, endPoint y: 219, distance: 51.2
click at [391, 220] on div "Janela de atendimento Grade de atendimento Capacidade Transportadoras Veículos …" at bounding box center [347, 160] width 694 height 321
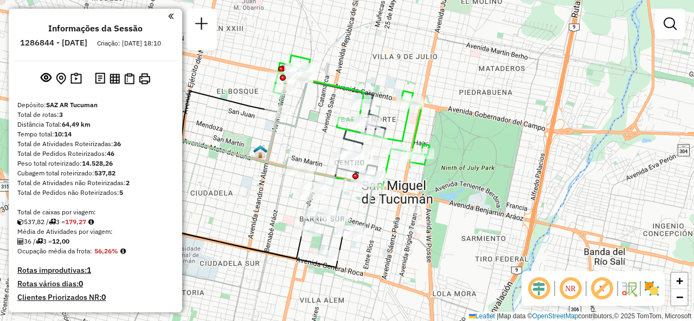
click at [308, 136] on div "Janela de atendimento Grade de atendimento Capacidade Transportadoras Veículos …" at bounding box center [347, 160] width 694 height 321
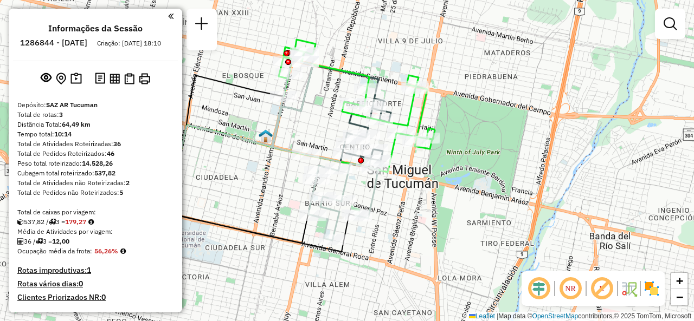
drag, startPoint x: 299, startPoint y: 143, endPoint x: 305, endPoint y: 127, distance: 16.6
click at [305, 127] on div "Janela de atendimento Grade de atendimento Capacidade Transportadoras Veículos …" at bounding box center [347, 160] width 694 height 321
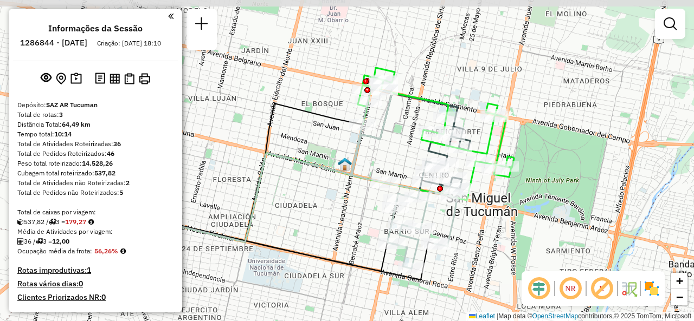
drag, startPoint x: 252, startPoint y: 164, endPoint x: 330, endPoint y: 190, distance: 82.5
click at [331, 190] on div "Janela de atendimento Grade de atendimento Capacidade Transportadoras Veículos …" at bounding box center [347, 160] width 694 height 321
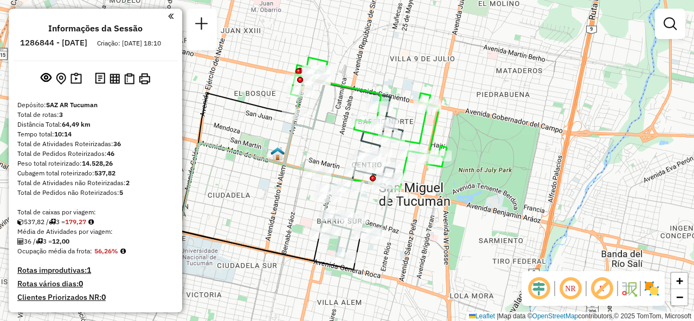
drag, startPoint x: 317, startPoint y: 133, endPoint x: 294, endPoint y: 133, distance: 22.8
click at [294, 133] on icon at bounding box center [191, 156] width 267 height 151
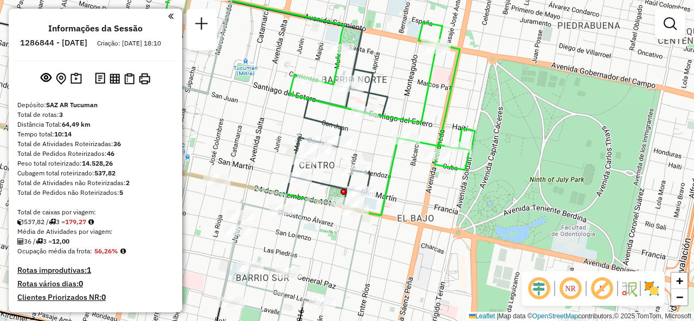
drag, startPoint x: 334, startPoint y: 143, endPoint x: 360, endPoint y: 130, distance: 29.3
click at [360, 130] on div "Janela de atendimento Grade de atendimento Capacidade Transportadoras Veículos …" at bounding box center [347, 160] width 694 height 321
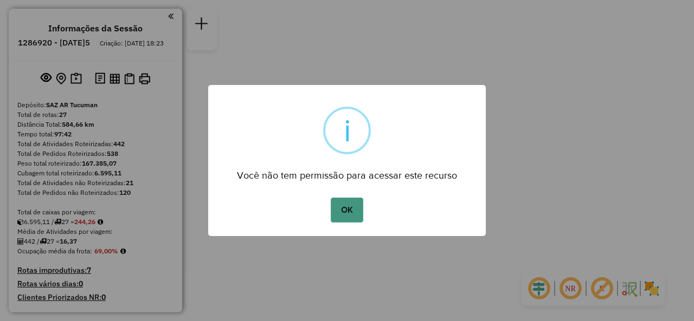
click at [346, 210] on button "OK" at bounding box center [347, 210] width 32 height 25
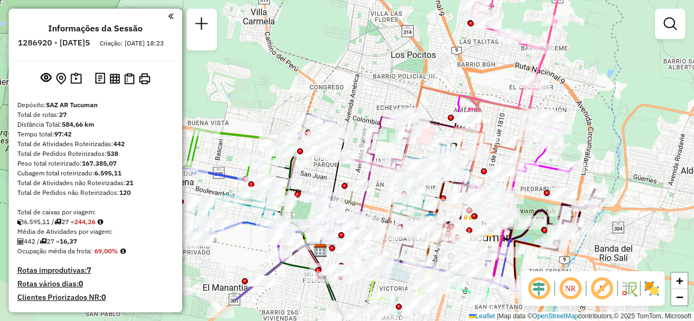
drag, startPoint x: 336, startPoint y: 126, endPoint x: 382, endPoint y: 73, distance: 70.7
click at [382, 73] on div "Janela de atendimento Grade de atendimento Capacidade Transportadoras Veículos …" at bounding box center [347, 160] width 694 height 321
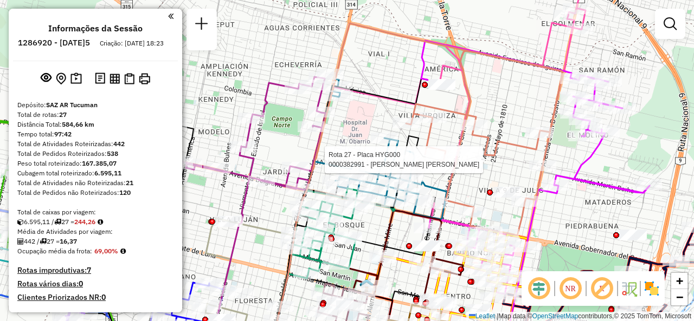
select select "**********"
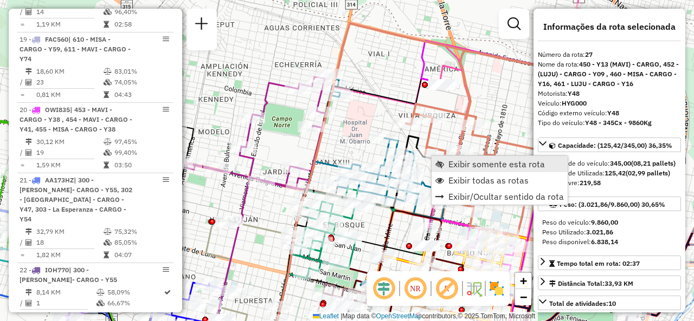
click at [447, 163] on link "Exibir somente esta rota" at bounding box center [500, 164] width 136 height 16
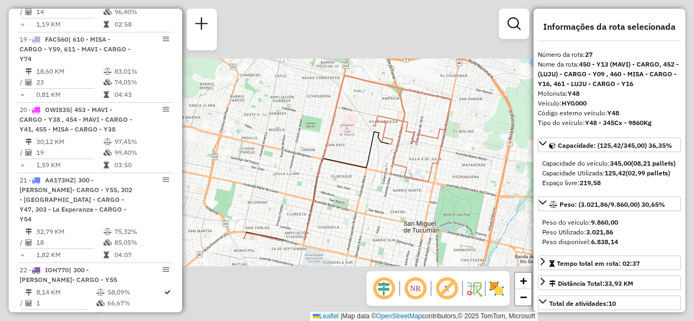
scroll to position [2292, 0]
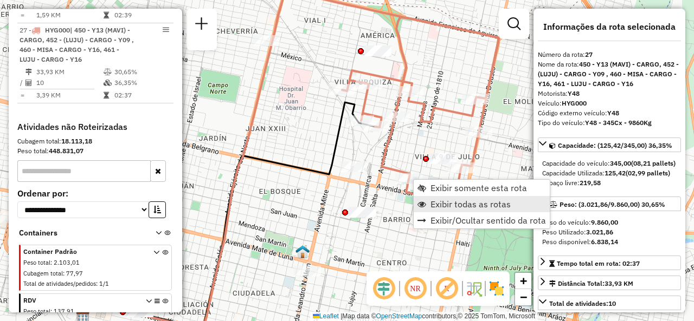
click at [432, 202] on span "Exibir todas as rotas" at bounding box center [470, 204] width 80 height 9
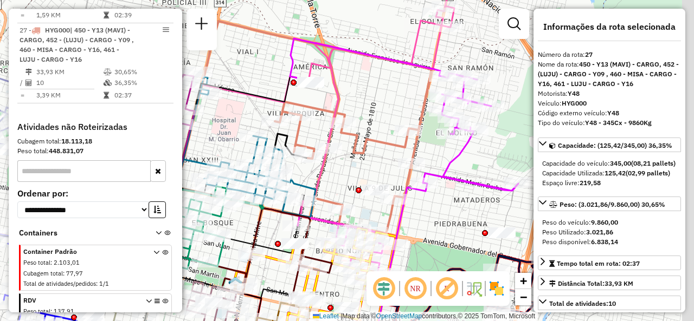
drag, startPoint x: 398, startPoint y: 141, endPoint x: 385, endPoint y: 146, distance: 13.6
click at [375, 150] on div "Janela de atendimento Grade de atendimento Capacidade Transportadoras Veículos …" at bounding box center [347, 160] width 694 height 321
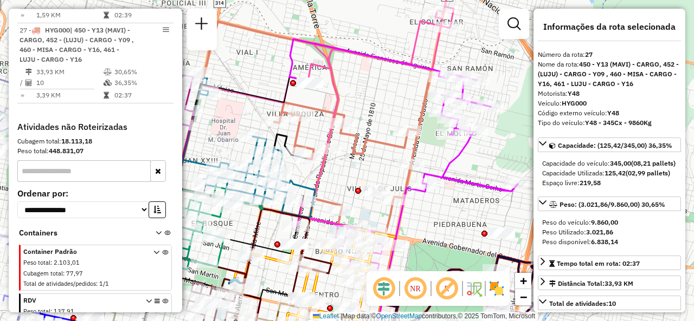
click at [389, 104] on div "Janela de atendimento Grade de atendimento Capacidade Transportadoras Veículos …" at bounding box center [347, 160] width 694 height 321
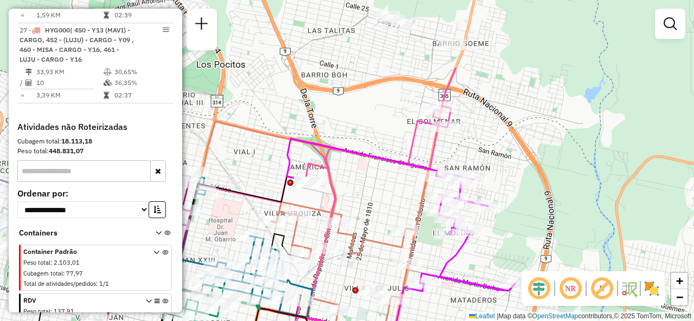
drag, startPoint x: 389, startPoint y: 95, endPoint x: 380, endPoint y: 59, distance: 37.5
click at [380, 61] on div "Janela de atendimento Grade de atendimento Capacidade Transportadoras Veículos …" at bounding box center [347, 160] width 694 height 321
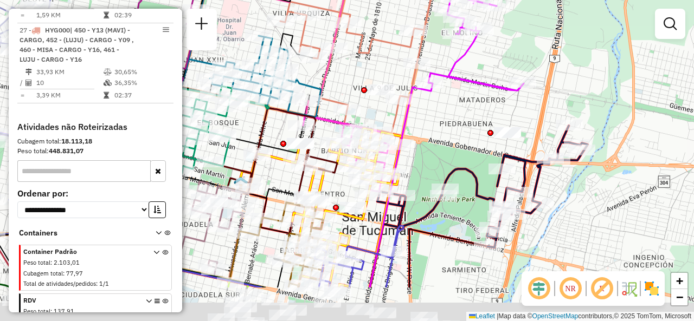
drag, startPoint x: 437, startPoint y: 201, endPoint x: 468, endPoint y: 112, distance: 93.6
click at [474, 98] on div "Janela de atendimento Grade de atendimento Capacidade Transportadoras Veículos …" at bounding box center [347, 160] width 694 height 321
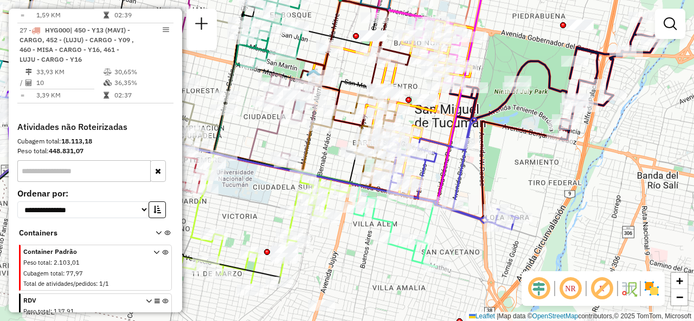
drag, startPoint x: 467, startPoint y: 214, endPoint x: 515, endPoint y: 153, distance: 77.6
click at [514, 156] on div "Janela de atendimento Grade de atendimento Capacidade Transportadoras Veículos …" at bounding box center [347, 160] width 694 height 321
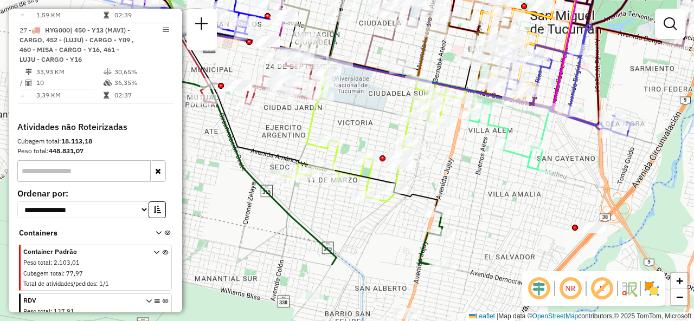
drag, startPoint x: 463, startPoint y: 224, endPoint x: 563, endPoint y: 142, distance: 129.0
click at [563, 142] on div "Janela de atendimento Grade de atendimento Capacidade Transportadoras Veículos …" at bounding box center [347, 160] width 694 height 321
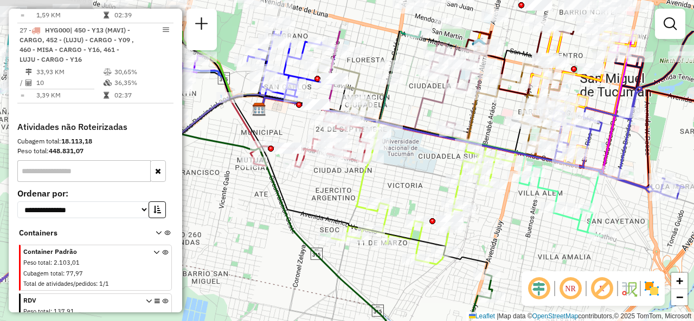
drag, startPoint x: 486, startPoint y: 212, endPoint x: 536, endPoint y: 275, distance: 80.3
click at [536, 275] on hb-router-mapa "Informações da Sessão 1286920 - 02/10/2025 Criação: 01/10/2025 18:23 Depósito: …" at bounding box center [347, 160] width 694 height 321
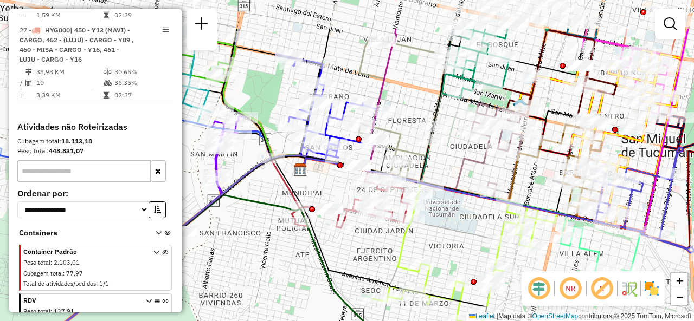
drag, startPoint x: 413, startPoint y: 178, endPoint x: 458, endPoint y: 243, distance: 79.5
click at [456, 243] on div "Janela de atendimento Grade de atendimento Capacidade Transportadoras Veículos …" at bounding box center [347, 160] width 694 height 321
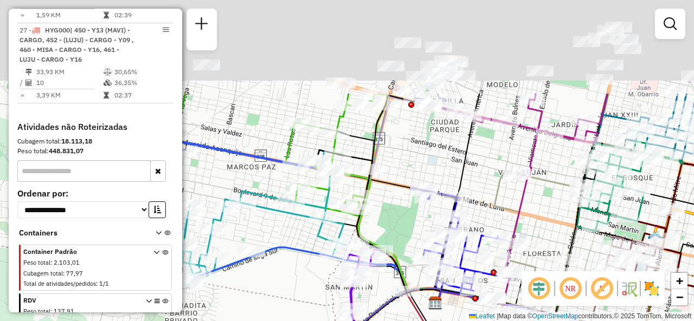
drag, startPoint x: 312, startPoint y: 199, endPoint x: 437, endPoint y: 292, distance: 156.1
click at [442, 321] on html "Aguarde... Pop-up bloqueado! Seu navegador bloqueou automáticamente a abertura …" at bounding box center [347, 160] width 694 height 321
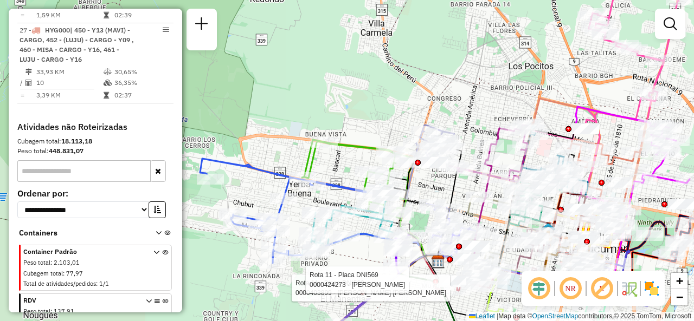
scroll to position [2183, 0]
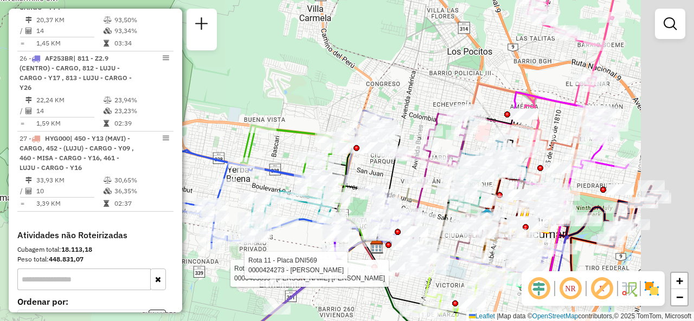
drag, startPoint x: 442, startPoint y: 85, endPoint x: 372, endPoint y: 70, distance: 71.4
click at [372, 70] on div "Rota 11 - Placa DNI569 0000403899 - TEJERINA ERIKA FLORENCIA Rota 11 - Placa DN…" at bounding box center [347, 160] width 694 height 321
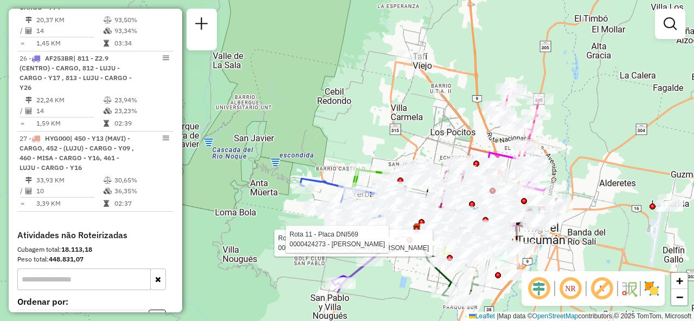
click at [433, 137] on div "Rota 11 - Placa DNI569 0000403899 - TEJERINA ERIKA FLORENCIA Rota 11 - Placa DN…" at bounding box center [347, 160] width 694 height 321
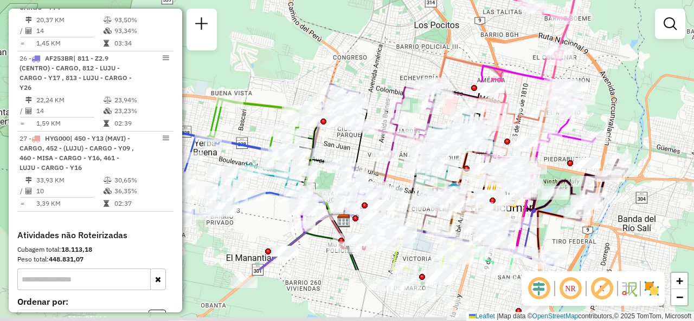
drag, startPoint x: 446, startPoint y: 158, endPoint x: 391, endPoint y: 74, distance: 100.3
click at [391, 74] on div "Janela de atendimento Grade de atendimento Capacidade Transportadoras Veículos …" at bounding box center [347, 160] width 694 height 321
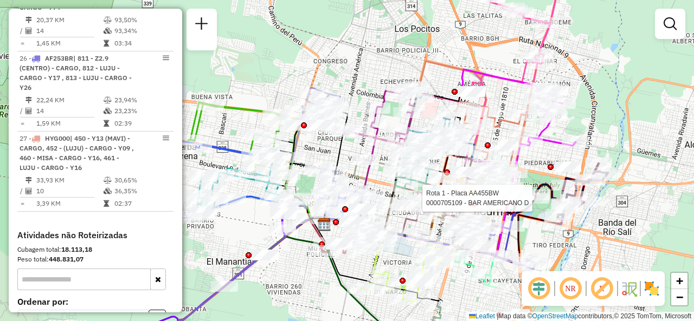
drag, startPoint x: 546, startPoint y: 201, endPoint x: 538, endPoint y: 207, distance: 10.5
click at [538, 207] on div "Rota 1 - Placa AA455BW 0000705109 - BAR AMERICANO D Janela de atendimento Grade…" at bounding box center [347, 160] width 694 height 321
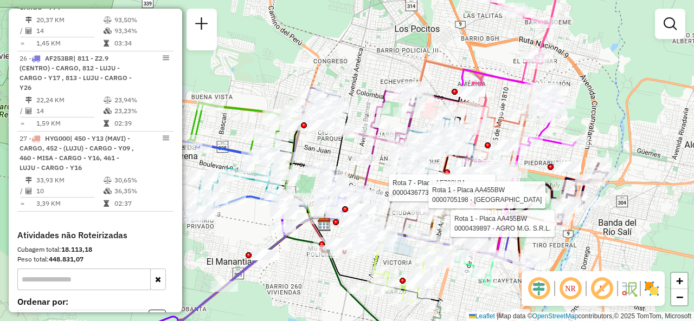
click at [437, 75] on div "Rota 7 - Placa AF720HM 0000436773 - LEAL HECTOR FABIAN Rota 1 - Placa AA455BW 0…" at bounding box center [347, 160] width 694 height 321
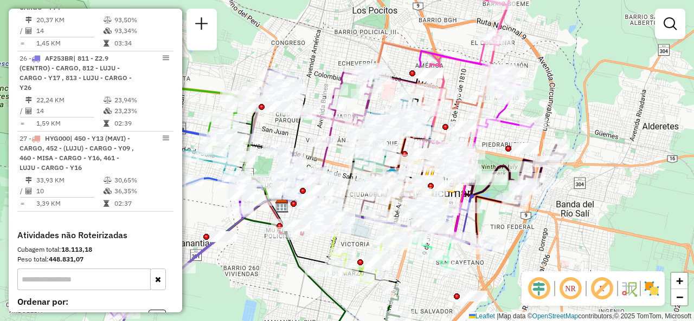
drag, startPoint x: 472, startPoint y: 55, endPoint x: 439, endPoint y: 34, distance: 39.2
click at [435, 35] on div "Janela de atendimento Grade de atendimento Capacidade Transportadoras Veículos …" at bounding box center [347, 160] width 694 height 321
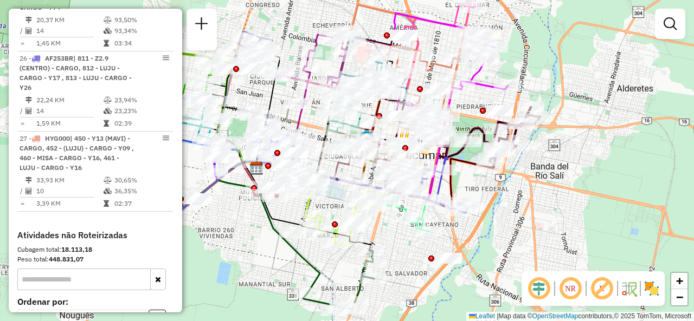
drag, startPoint x: 282, startPoint y: 126, endPoint x: 248, endPoint y: 90, distance: 49.5
click at [248, 90] on div "Janela de atendimento Grade de atendimento Capacidade Transportadoras Veículos …" at bounding box center [347, 160] width 694 height 321
click at [376, 26] on div "Janela de atendimento Grade de atendimento Capacidade Transportadoras Veículos …" at bounding box center [347, 160] width 694 height 321
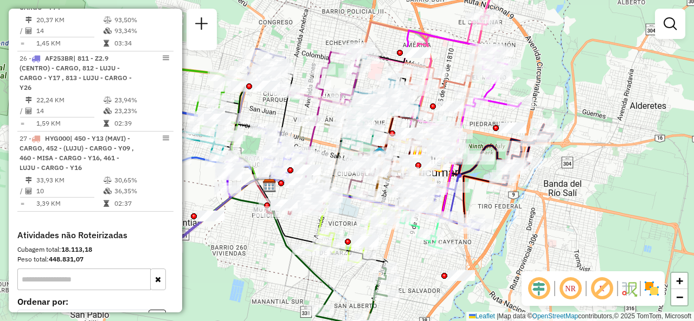
drag, startPoint x: 374, startPoint y: 21, endPoint x: 391, endPoint y: 36, distance: 23.1
click at [391, 36] on div "Janela de atendimento Grade de atendimento Capacidade Transportadoras Veículos …" at bounding box center [347, 160] width 694 height 321
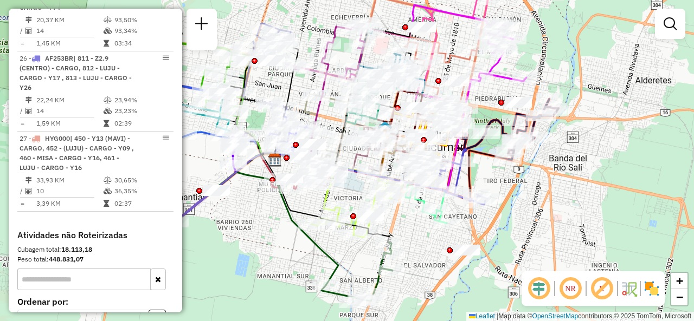
click at [305, 25] on div "Janela de atendimento Grade de atendimento Capacidade Transportadoras Veículos …" at bounding box center [347, 160] width 694 height 321
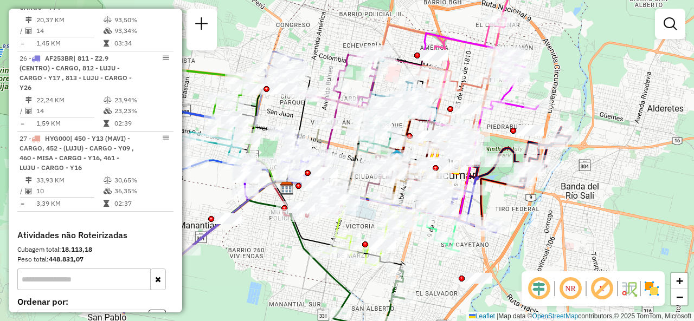
drag, startPoint x: 318, startPoint y: 21, endPoint x: 335, endPoint y: 44, distance: 29.1
click at [336, 48] on div "Janela de atendimento Grade de atendimento Capacidade Transportadoras Veículos …" at bounding box center [347, 160] width 694 height 321
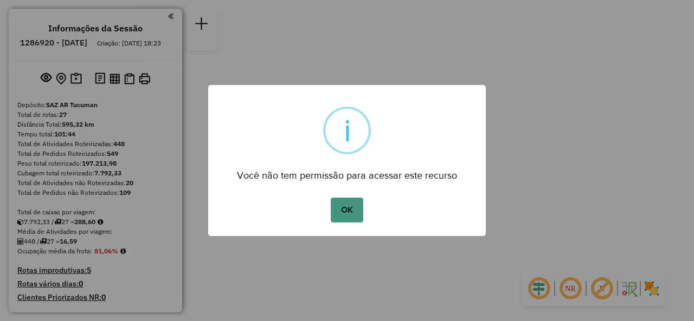
click at [346, 217] on button "OK" at bounding box center [347, 210] width 32 height 25
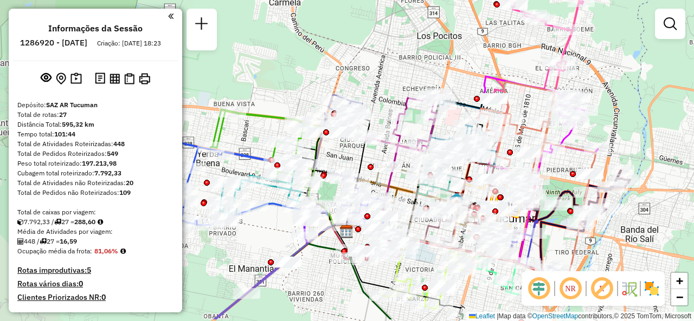
drag, startPoint x: 333, startPoint y: 82, endPoint x: 450, endPoint y: 44, distance: 123.1
click at [450, 44] on div "Janela de atendimento Grade de atendimento Capacidade Transportadoras Veículos …" at bounding box center [347, 160] width 694 height 321
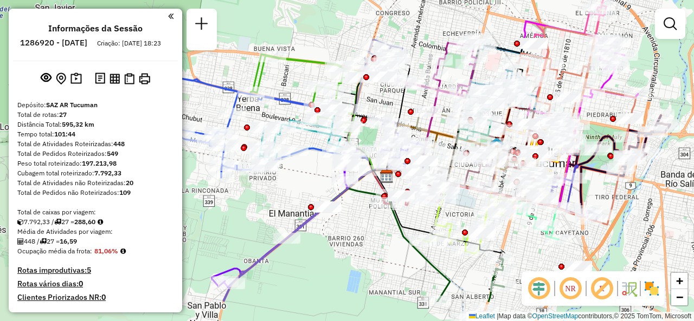
drag, startPoint x: 293, startPoint y: 88, endPoint x: 320, endPoint y: 34, distance: 60.6
click at [320, 34] on div "Janela de atendimento Grade de atendimento Capacidade Transportadoras Veículos …" at bounding box center [347, 160] width 694 height 321
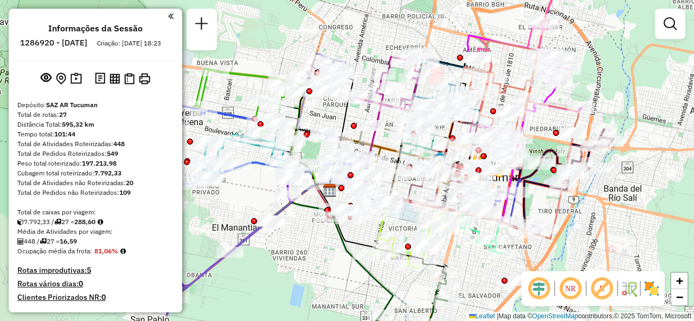
drag, startPoint x: 370, startPoint y: 248, endPoint x: 316, endPoint y: 264, distance: 56.4
click at [316, 264] on div "Janela de atendimento Grade de atendimento Capacidade Transportadoras Veículos …" at bounding box center [347, 160] width 694 height 321
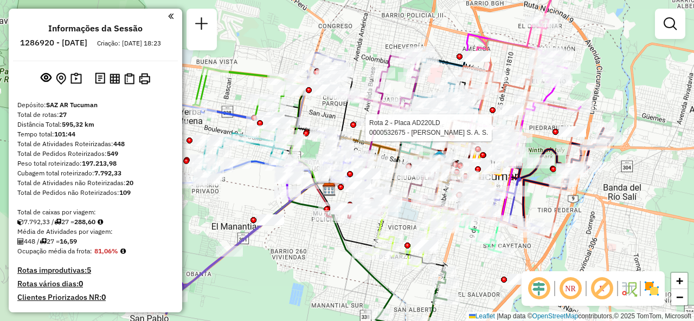
select select "**********"
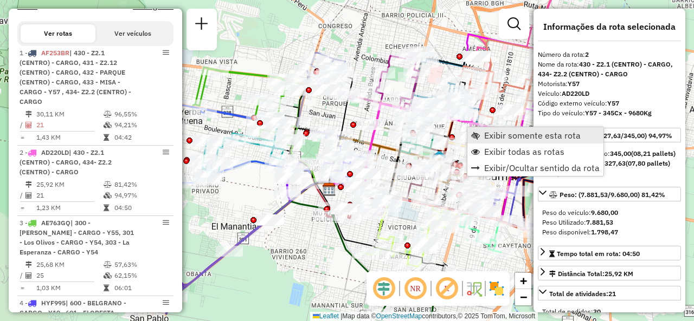
scroll to position [485, 0]
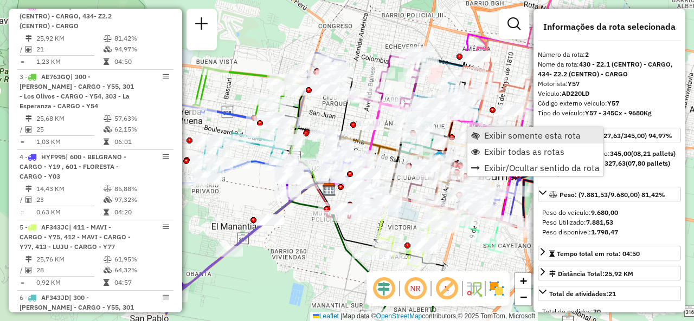
click at [475, 131] on link "Exibir somente esta rota" at bounding box center [535, 135] width 136 height 16
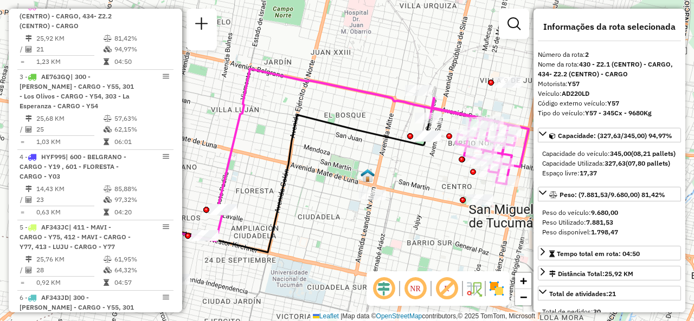
drag, startPoint x: 407, startPoint y: 130, endPoint x: 362, endPoint y: 130, distance: 45.0
click at [362, 130] on div "Rota 2 - Placa AD220LD 0000534965 - Moisello Bruno Janela de atendimento Grade …" at bounding box center [347, 160] width 694 height 321
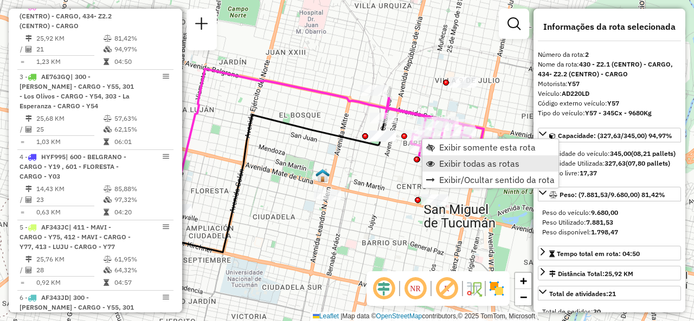
click at [430, 162] on span "Exibir todas as rotas" at bounding box center [430, 163] width 9 height 9
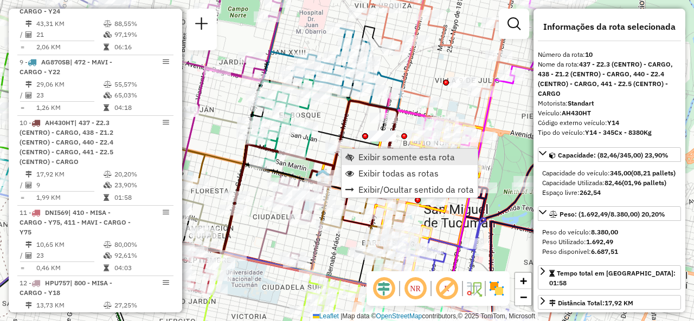
scroll to position [1057, 0]
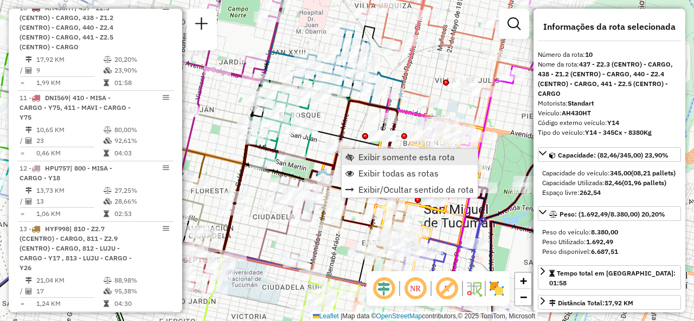
click at [359, 157] on span "Exibir somente esta rota" at bounding box center [406, 157] width 96 height 9
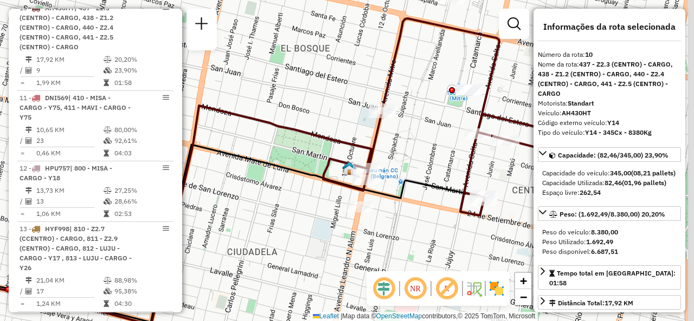
drag, startPoint x: 398, startPoint y: 168, endPoint x: 301, endPoint y: 184, distance: 97.9
click at [298, 183] on icon at bounding box center [197, 234] width 572 height 178
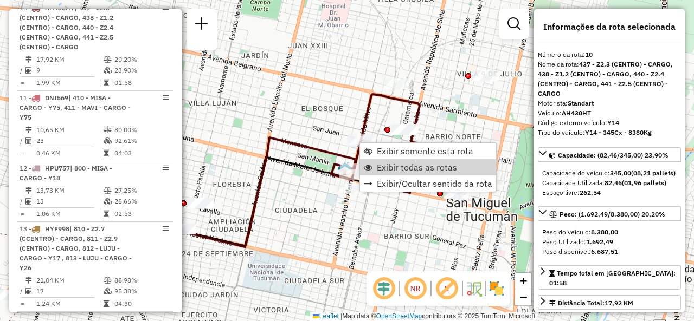
drag, startPoint x: 380, startPoint y: 164, endPoint x: 340, endPoint y: 106, distance: 70.5
click at [380, 164] on span "Exibir todas as rotas" at bounding box center [417, 167] width 80 height 9
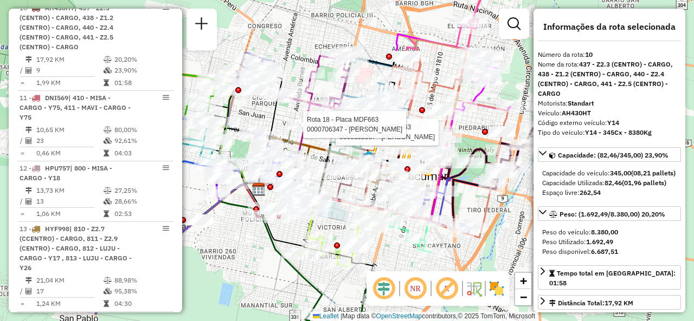
click at [376, 42] on div "Rota 18 - Placa MDF663 0000355367 - GARCIA CARLOS ALBERTO Rota 18 - Placa MDF66…" at bounding box center [347, 160] width 694 height 321
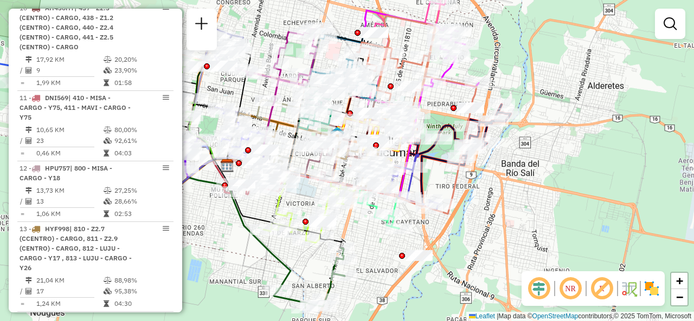
drag, startPoint x: 376, startPoint y: 48, endPoint x: 364, endPoint y: 42, distance: 13.6
click at [347, 24] on div "Janela de atendimento Grade de atendimento Capacidade Transportadoras Veículos …" at bounding box center [347, 160] width 694 height 321
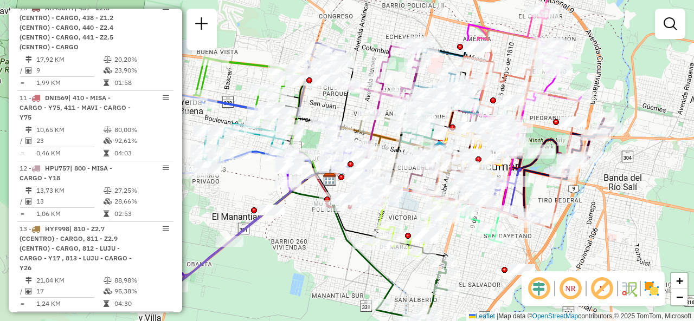
drag, startPoint x: 525, startPoint y: 202, endPoint x: 612, endPoint y: 216, distance: 88.4
click at [612, 216] on div "Janela de atendimento Grade de atendimento Capacidade Transportadoras Veículos …" at bounding box center [347, 160] width 694 height 321
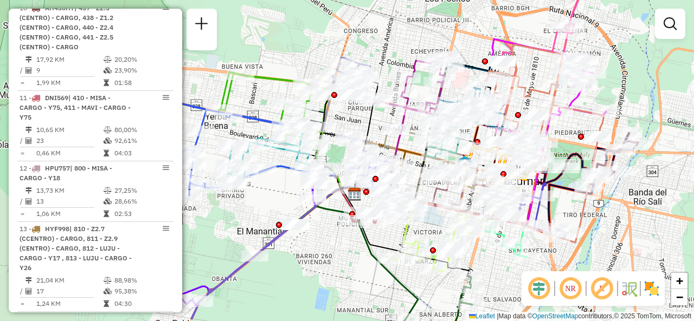
drag, startPoint x: 252, startPoint y: 192, endPoint x: 273, endPoint y: 204, distance: 24.7
click at [273, 204] on div "Janela de atendimento Grade de atendimento Capacidade Transportadoras Veículos …" at bounding box center [347, 160] width 694 height 321
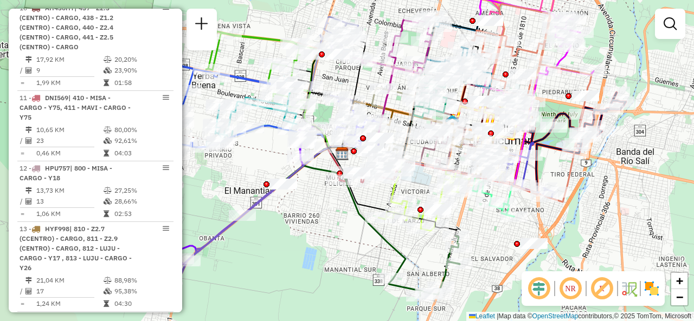
drag, startPoint x: 474, startPoint y: 37, endPoint x: 461, endPoint y: -3, distance: 42.5
click at [461, 0] on html "Aguarde... Pop-up bloqueado! Seu navegador bloqueou automáticamente a abertura …" at bounding box center [347, 160] width 694 height 321
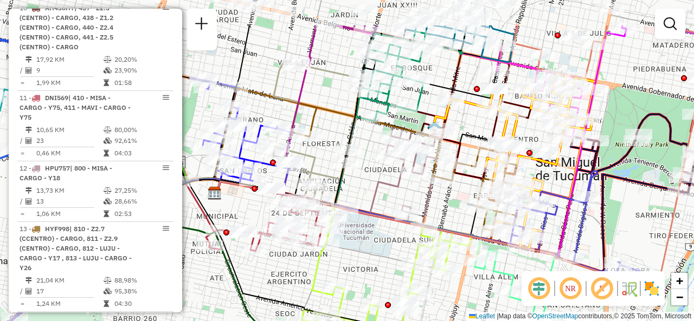
drag, startPoint x: 490, startPoint y: 81, endPoint x: 510, endPoint y: 107, distance: 32.5
click at [520, 144] on icon at bounding box center [541, 166] width 110 height 184
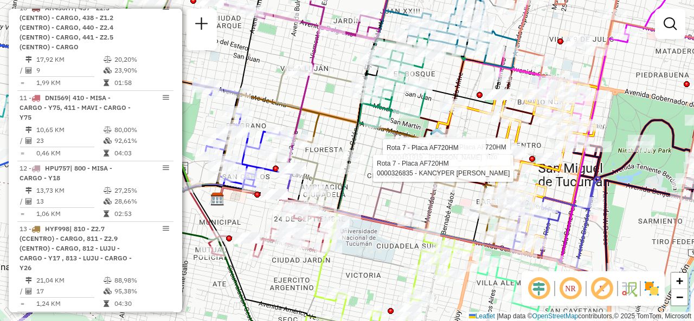
click at [471, 129] on div "Rota 7 - Placa AF720HM 0000473871 - Medina Carlos Adrian Rota 7 - Placa AF720HM…" at bounding box center [347, 160] width 694 height 321
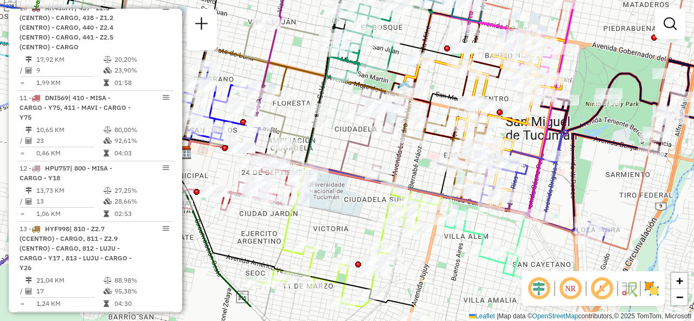
drag, startPoint x: 473, startPoint y: 128, endPoint x: 440, endPoint y: 82, distance: 56.8
click at [440, 82] on div "Janela de atendimento Grade de atendimento Capacidade Transportadoras Veículos …" at bounding box center [347, 160] width 694 height 321
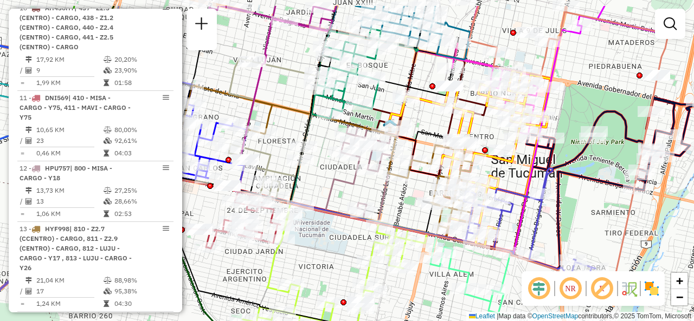
drag, startPoint x: 364, startPoint y: 88, endPoint x: 285, endPoint y: 225, distance: 157.9
click at [297, 237] on icon at bounding box center [361, 168] width 229 height 137
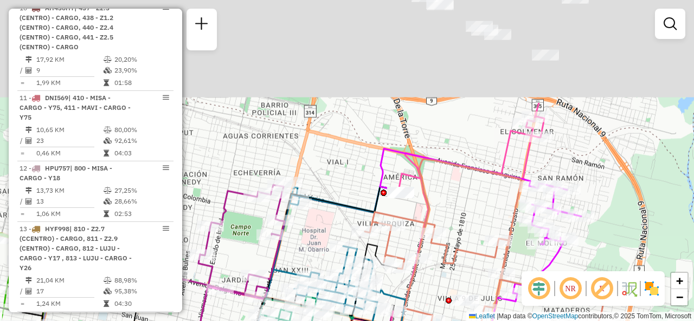
drag, startPoint x: 442, startPoint y: 58, endPoint x: 429, endPoint y: 229, distance: 171.8
click at [429, 229] on div "Rota 12 - Placa HPU757 0000179889 - MONTERO LEILA MARISA Rota 12 - Placa HPU757…" at bounding box center [347, 160] width 694 height 321
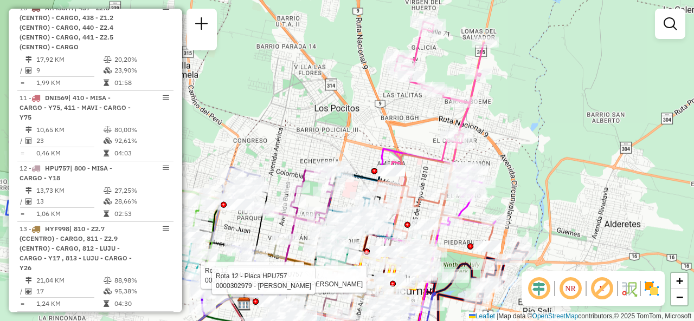
drag, startPoint x: 453, startPoint y: 146, endPoint x: 389, endPoint y: 156, distance: 64.7
click at [381, 139] on div "Rota 12 - Placa HPU757 0000179889 - MONTERO LEILA MARISA Rota 12 - Placa HPU757…" at bounding box center [347, 160] width 694 height 321
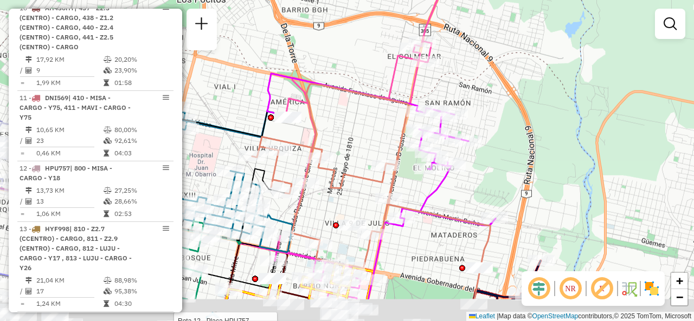
drag, startPoint x: 473, startPoint y: 203, endPoint x: 469, endPoint y: 155, distance: 48.4
click at [471, 147] on div at bounding box center [468, 141] width 27 height 11
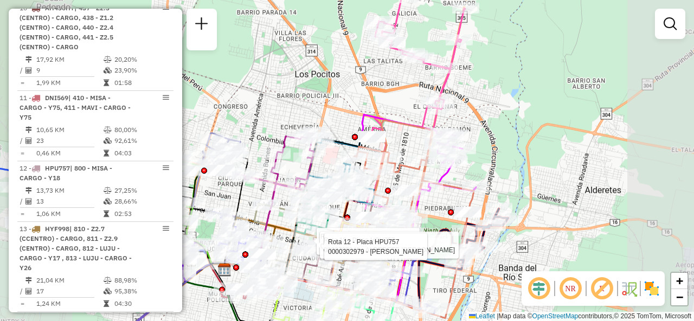
click at [314, 91] on div "Rota 12 - Placa HPU757 0000179889 - MONTERO LEILA MARISA Rota 12 - Placa HPU757…" at bounding box center [347, 160] width 694 height 321
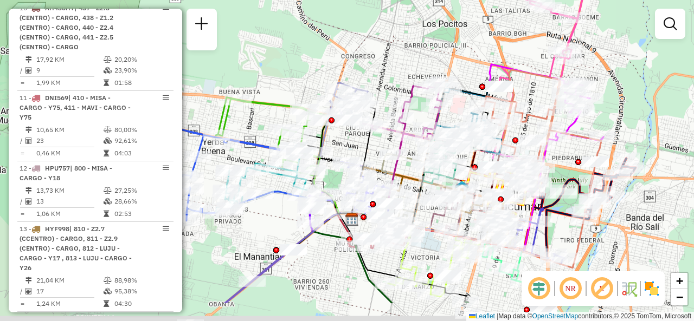
drag, startPoint x: 293, startPoint y: 101, endPoint x: 402, endPoint y: 37, distance: 126.4
click at [402, 37] on div "Janela de atendimento Grade de atendimento Capacidade Transportadoras Veículos …" at bounding box center [347, 160] width 694 height 321
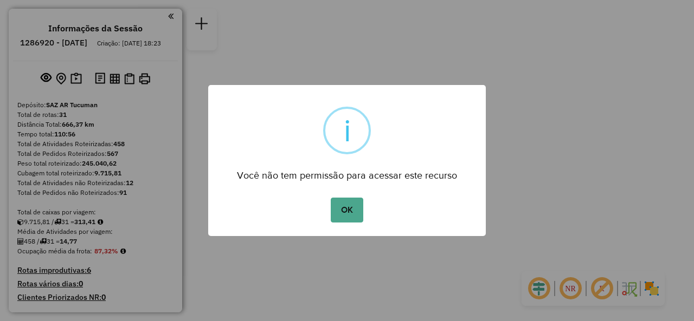
drag, startPoint x: 343, startPoint y: 207, endPoint x: 347, endPoint y: 201, distance: 7.1
click at [344, 207] on button "OK" at bounding box center [347, 210] width 32 height 25
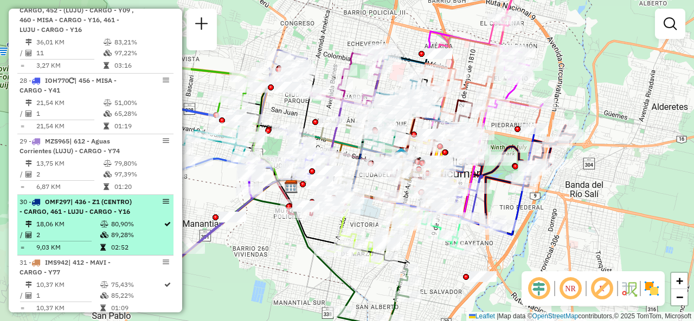
scroll to position [2385, 0]
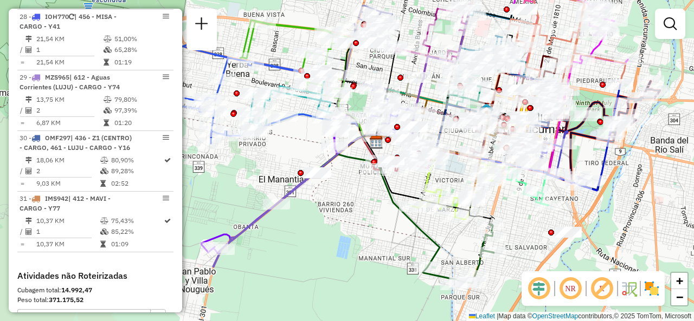
drag, startPoint x: 285, startPoint y: 240, endPoint x: 342, endPoint y: 221, distance: 60.5
click at [346, 216] on div "Janela de atendimento Grade de atendimento Capacidade Transportadoras Veículos …" at bounding box center [347, 160] width 694 height 321
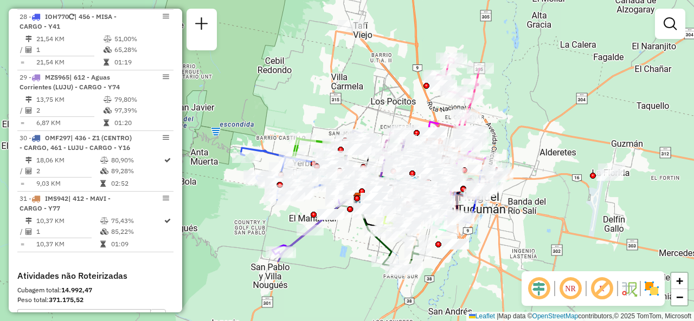
drag, startPoint x: 349, startPoint y: 233, endPoint x: 346, endPoint y: 250, distance: 17.6
click at [346, 252] on div "Janela de atendimento Grade de atendimento Capacidade Transportadoras Veículos …" at bounding box center [347, 160] width 694 height 321
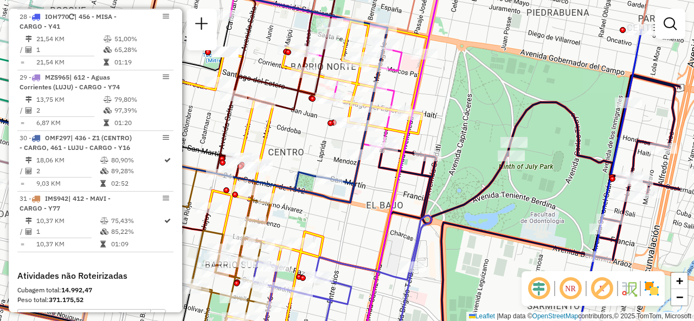
drag, startPoint x: 499, startPoint y: 181, endPoint x: 448, endPoint y: 191, distance: 52.0
click at [453, 191] on div "Janela de atendimento Grade de atendimento Capacidade Transportadoras Veículos …" at bounding box center [347, 160] width 694 height 321
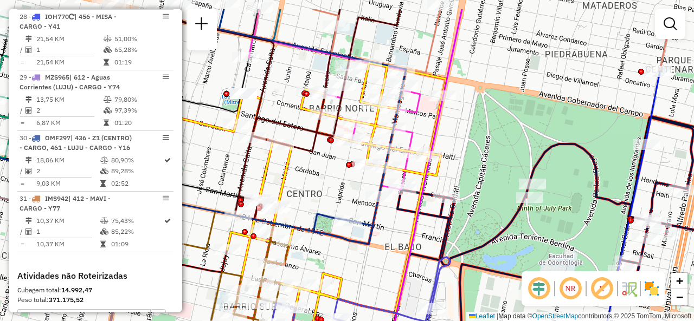
drag, startPoint x: 305, startPoint y: 155, endPoint x: 332, endPoint y: 208, distance: 59.2
click at [331, 208] on div "Janela de atendimento Grade de atendimento Capacidade Transportadoras Veículos …" at bounding box center [347, 160] width 694 height 321
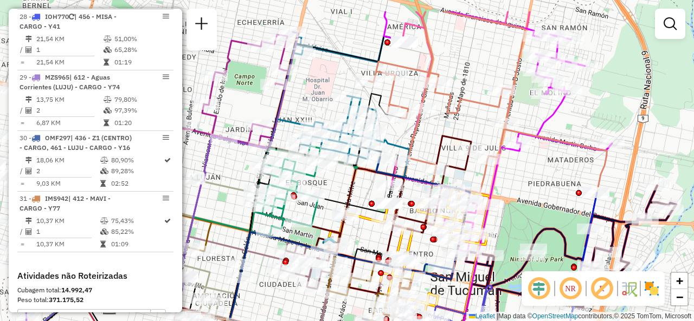
drag, startPoint x: 353, startPoint y: 87, endPoint x: 416, endPoint y: 111, distance: 67.3
click at [458, 136] on icon at bounding box center [394, 201] width 156 height 131
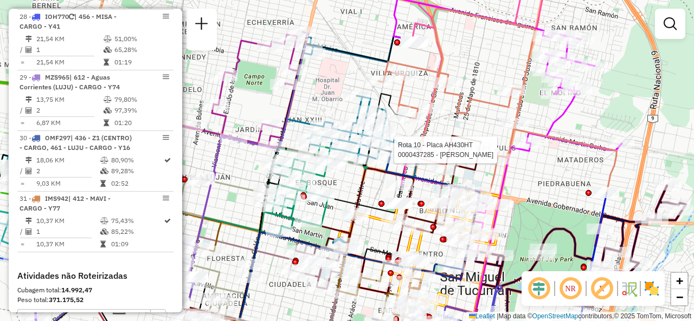
click at [318, 87] on div "Rota 10 - Placa AH430HT 0000437285 - [PERSON_NAME] de atendimento Grade de aten…" at bounding box center [347, 160] width 694 height 321
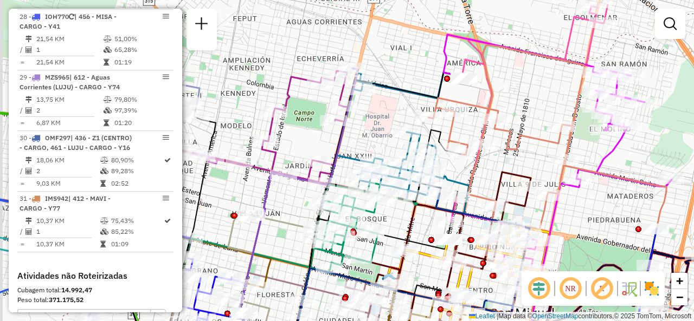
drag, startPoint x: 334, startPoint y: 107, endPoint x: 349, endPoint y: 115, distance: 16.7
click at [368, 124] on div "Janela de atendimento Grade de atendimento Capacidade Transportadoras Veículos …" at bounding box center [347, 160] width 694 height 321
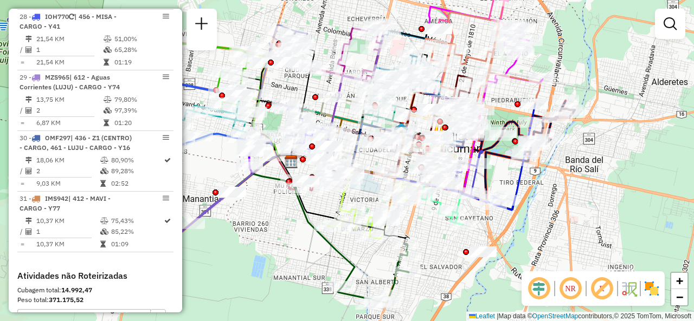
drag, startPoint x: 226, startPoint y: 137, endPoint x: 293, endPoint y: 84, distance: 85.7
click at [293, 84] on div "Janela de atendimento Grade de atendimento Capacidade Transportadoras Veículos …" at bounding box center [347, 160] width 694 height 321
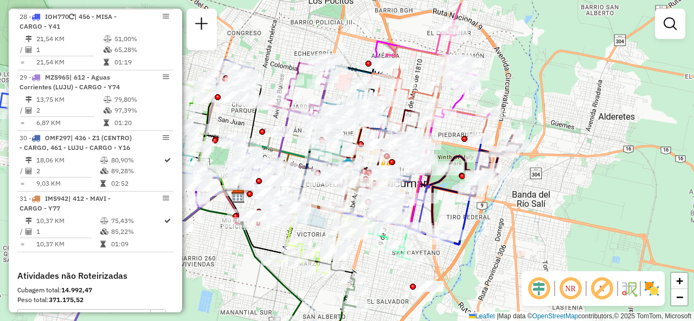
drag, startPoint x: 468, startPoint y: 34, endPoint x: 450, endPoint y: 57, distance: 29.4
click at [450, 57] on div "Janela de atendimento Grade de atendimento Capacidade Transportadoras Veículos …" at bounding box center [347, 160] width 694 height 321
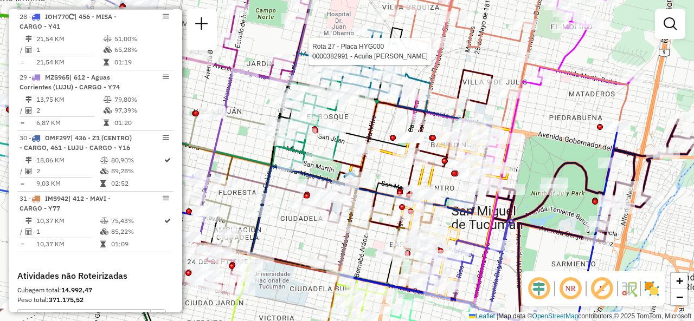
click at [236, 129] on div "Rota 27 - Placa HYG000 0000382991 - Acuña [PERSON_NAME] de atendimento Grade de…" at bounding box center [347, 160] width 694 height 321
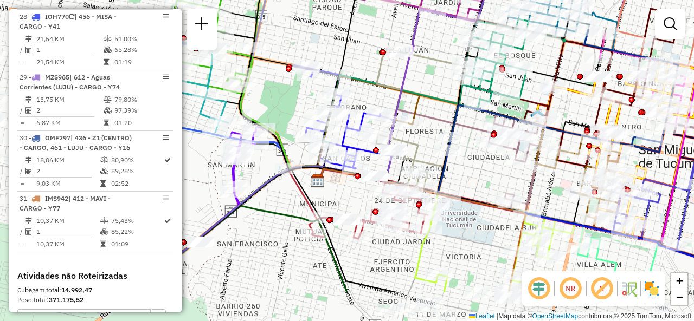
drag, startPoint x: 240, startPoint y: 136, endPoint x: 425, endPoint y: 116, distance: 186.5
click at [425, 75] on div "Janela de atendimento Grade de atendimento Capacidade Transportadoras Veículos …" at bounding box center [347, 160] width 694 height 321
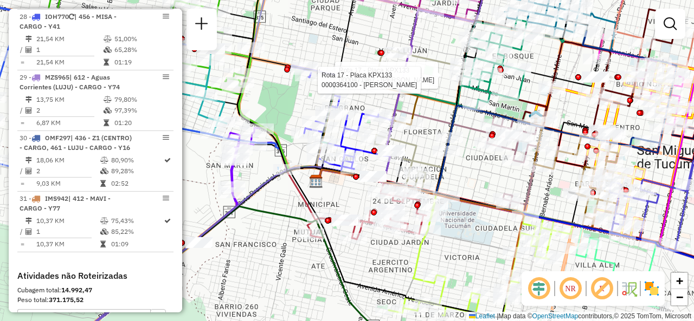
click at [425, 144] on div "Rota 17 - Placa KPX133 0000471967 - PEREZ BENINI [PERSON_NAME] 17 - Placa KPX13…" at bounding box center [347, 160] width 694 height 321
drag, startPoint x: 425, startPoint y: 143, endPoint x: 369, endPoint y: 91, distance: 76.7
click at [369, 91] on div "Janela de atendimento Grade de atendimento Capacidade Transportadoras Veículos …" at bounding box center [347, 160] width 694 height 321
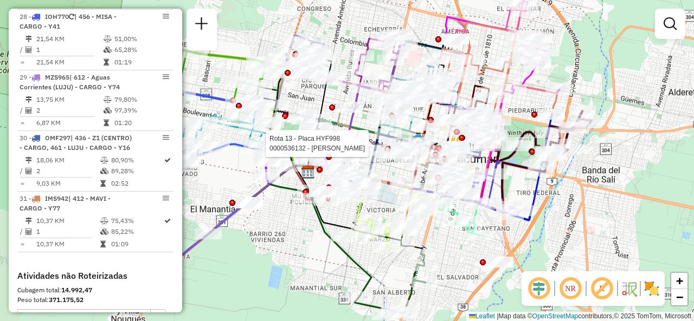
click at [293, 236] on div "Rota 13 - Placa HYF998 0000536132 - Bottini [PERSON_NAME] de atendimento Grade …" at bounding box center [347, 160] width 694 height 321
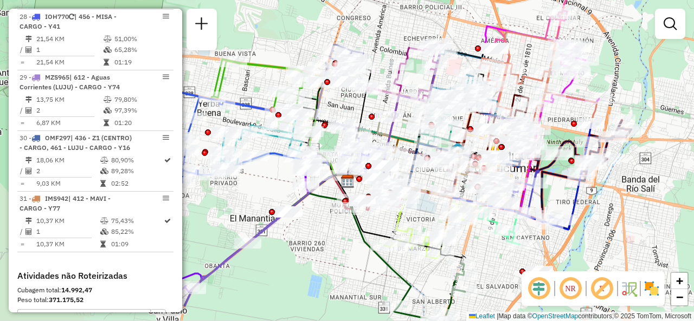
drag, startPoint x: 312, startPoint y: 228, endPoint x: 333, endPoint y: 237, distance: 22.6
click at [333, 237] on div "Janela de atendimento Grade de atendimento Capacidade Transportadoras Veículos …" at bounding box center [347, 160] width 694 height 321
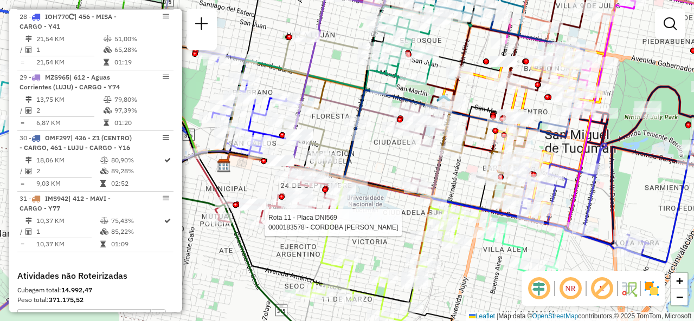
click at [383, 166] on div "Rota 11 - Placa DNI569 0000183578 - CORDOBA [PERSON_NAME] de atendimento Grade …" at bounding box center [347, 160] width 694 height 321
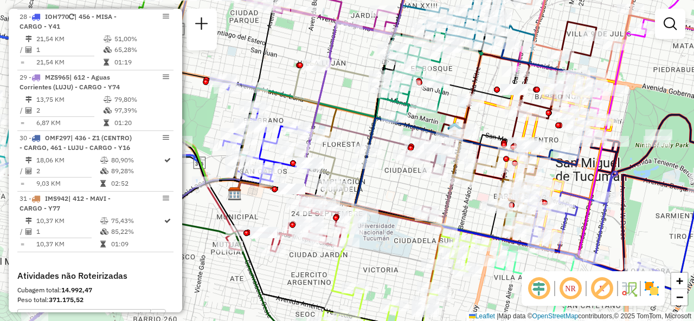
drag, startPoint x: 380, startPoint y: 141, endPoint x: 392, endPoint y: 173, distance: 33.8
click at [392, 172] on div "Janela de atendimento Grade de atendimento Capacidade Transportadoras Veículos …" at bounding box center [347, 160] width 694 height 321
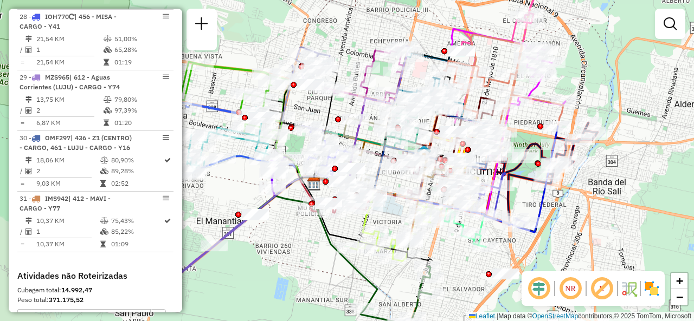
click at [312, 108] on div "Janela de atendimento Grade de atendimento Capacidade Transportadoras Veículos …" at bounding box center [347, 160] width 694 height 321
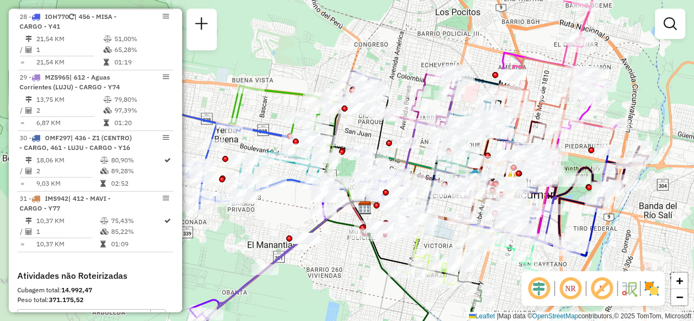
drag, startPoint x: 323, startPoint y: 115, endPoint x: 364, endPoint y: 132, distance: 44.5
click at [364, 132] on div "Janela de atendimento Grade de atendimento Capacidade Transportadoras Veículos …" at bounding box center [347, 160] width 694 height 321
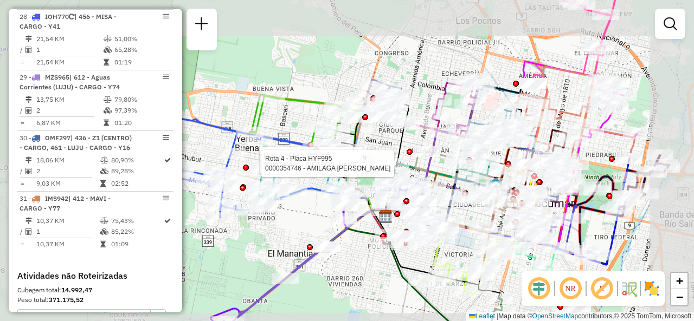
click at [377, 142] on div "Rota 4 - Placa HYF995 0000399421 - MORALES ANA SOFIA Rota 4 - Placa HYF995 0000…" at bounding box center [347, 160] width 694 height 321
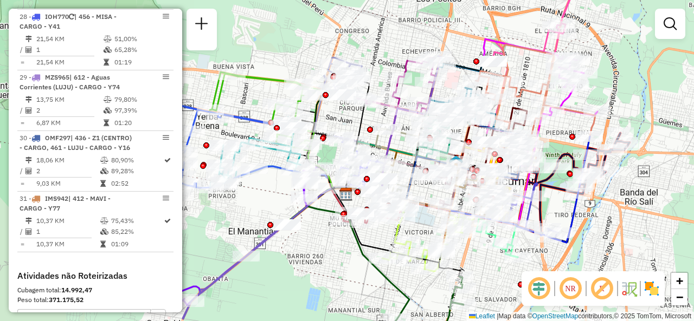
drag, startPoint x: 385, startPoint y: 141, endPoint x: 339, endPoint y: 114, distance: 53.5
click at [345, 119] on div "Janela de atendimento Grade de atendimento Capacidade Transportadoras Veículos …" at bounding box center [347, 160] width 694 height 321
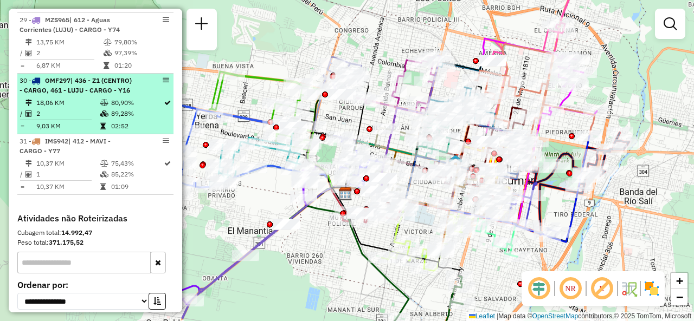
scroll to position [2494, 0]
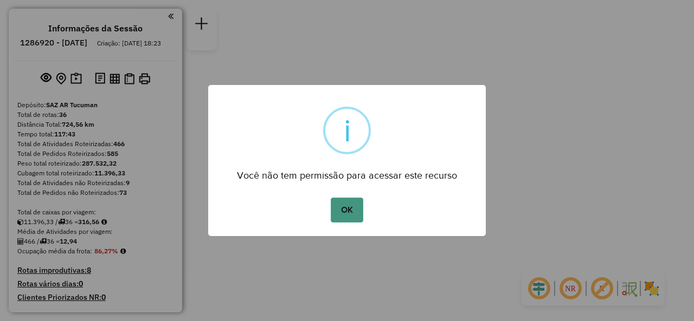
click at [339, 210] on button "OK" at bounding box center [347, 210] width 32 height 25
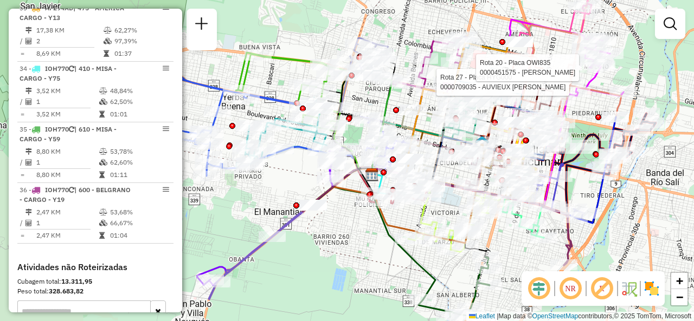
scroll to position [2711, 0]
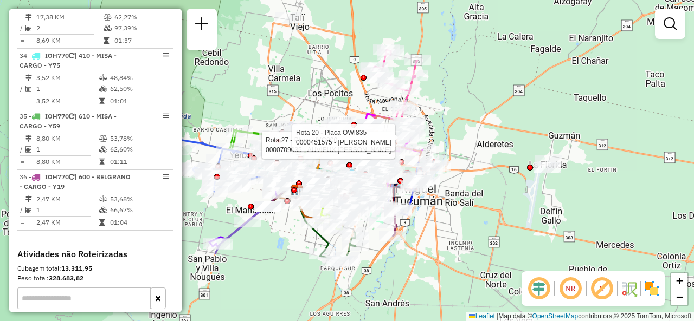
drag, startPoint x: 228, startPoint y: 201, endPoint x: 264, endPoint y: 199, distance: 36.4
click at [263, 199] on div "Rota 27 - Placa HYG000 0000709035 - AUVIEUX [PERSON_NAME] 20 - Placa OWI835 000…" at bounding box center [347, 160] width 694 height 321
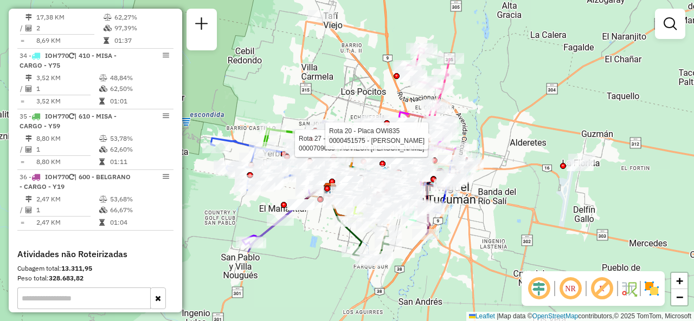
click at [297, 95] on div "Rota 27 - Placa HYG000 0000709035 - AUVIEUX [PERSON_NAME] 20 - Placa OWI835 000…" at bounding box center [347, 160] width 694 height 321
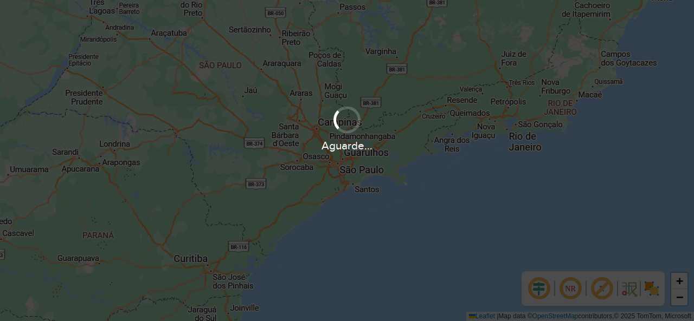
click at [349, 133] on div at bounding box center [347, 120] width 36 height 36
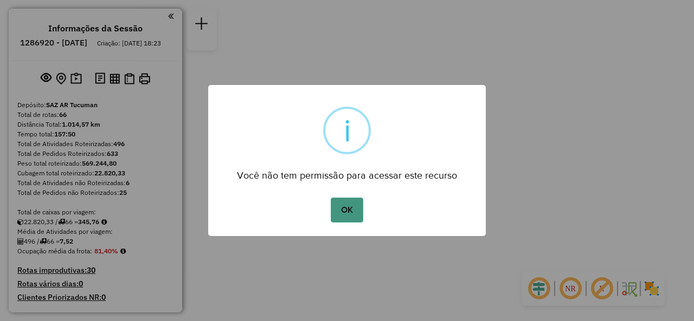
click at [359, 199] on button "OK" at bounding box center [347, 210] width 32 height 25
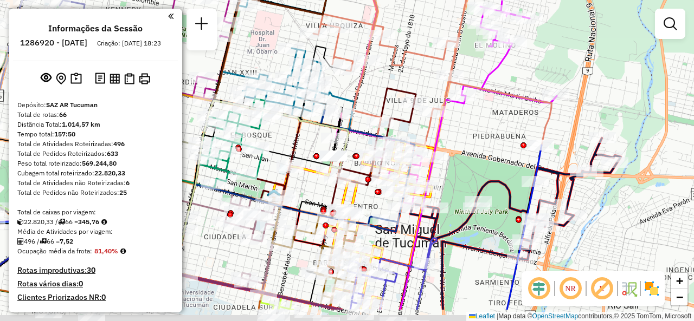
drag, startPoint x: 374, startPoint y: 128, endPoint x: 363, endPoint y: 73, distance: 55.7
click at [363, 74] on icon at bounding box center [432, 53] width 238 height 185
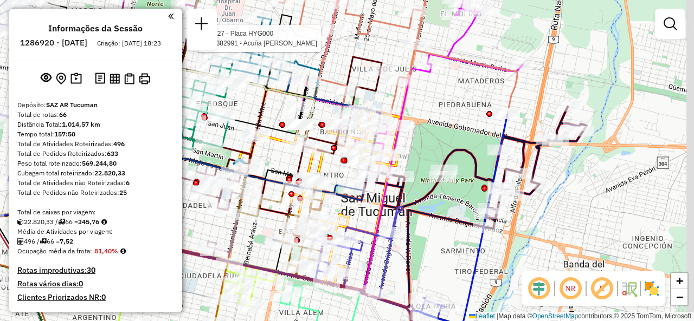
drag, startPoint x: 482, startPoint y: 115, endPoint x: 420, endPoint y: 88, distance: 68.0
click at [424, 89] on div "Rota 27 - Placa HYG000 0000382991 - Acuña Maria Eugenia Janela de atendimento G…" at bounding box center [347, 160] width 694 height 321
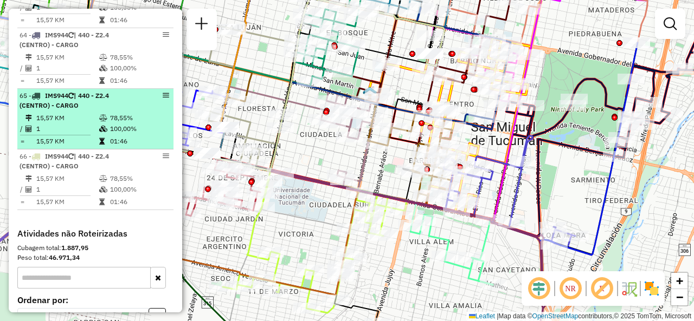
scroll to position [4500, 0]
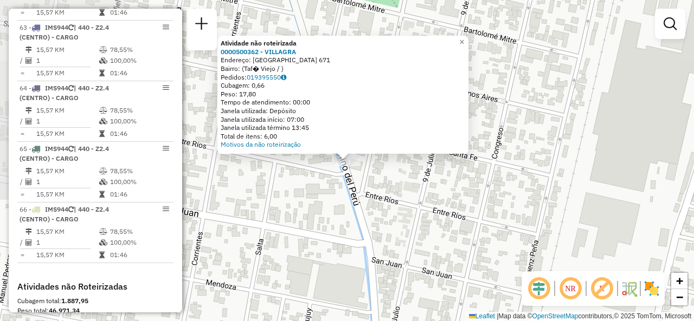
click at [295, 189] on div "Atividade não roteirizada 0000500362 - VILLAGRA Endereço: SAN MARTIN 671 Bairro…" at bounding box center [347, 160] width 694 height 321
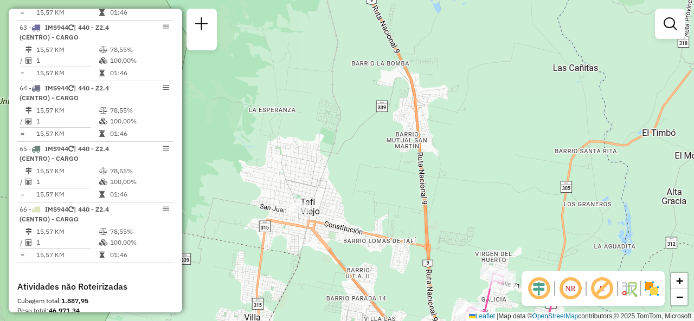
drag, startPoint x: 405, startPoint y: 265, endPoint x: 383, endPoint y: 162, distance: 105.8
click at [391, 149] on div "Janela de atendimento Grade de atendimento Capacidade Transportadoras Veículos …" at bounding box center [347, 160] width 694 height 321
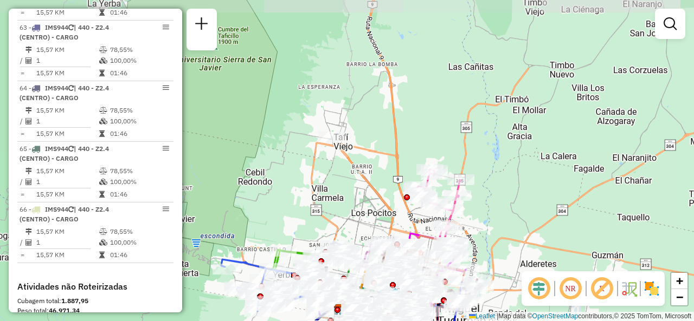
drag, startPoint x: 327, startPoint y: 194, endPoint x: 234, endPoint y: 54, distance: 167.3
click at [287, 73] on div "Janela de atendimento Grade de atendimento Capacidade Transportadoras Veículos …" at bounding box center [347, 160] width 694 height 321
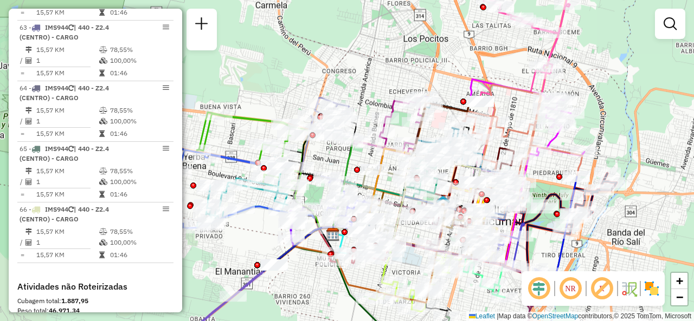
drag, startPoint x: 292, startPoint y: 70, endPoint x: 378, endPoint y: 62, distance: 87.1
click at [378, 62] on div "Janela de atendimento Grade de atendimento Capacidade Transportadoras Veículos …" at bounding box center [347, 160] width 694 height 321
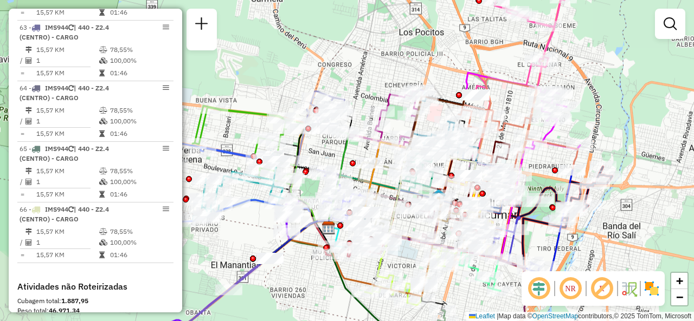
drag, startPoint x: 320, startPoint y: 85, endPoint x: 284, endPoint y: 55, distance: 46.2
click at [284, 55] on div "Janela de atendimento Grade de atendimento Capacidade Transportadoras Veículos …" at bounding box center [347, 160] width 694 height 321
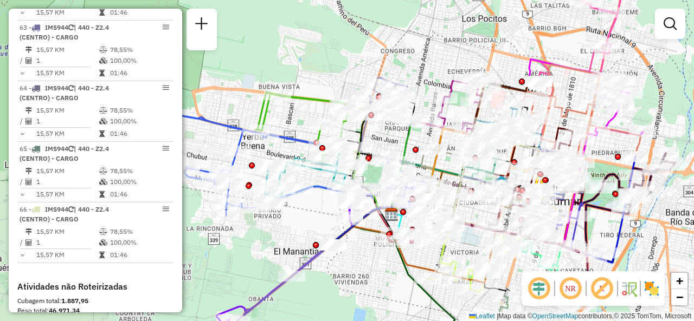
drag, startPoint x: 301, startPoint y: 59, endPoint x: 324, endPoint y: 35, distance: 33.0
click at [332, 38] on div "Janela de atendimento Grade de atendimento Capacidade Transportadoras Veículos …" at bounding box center [347, 160] width 694 height 321
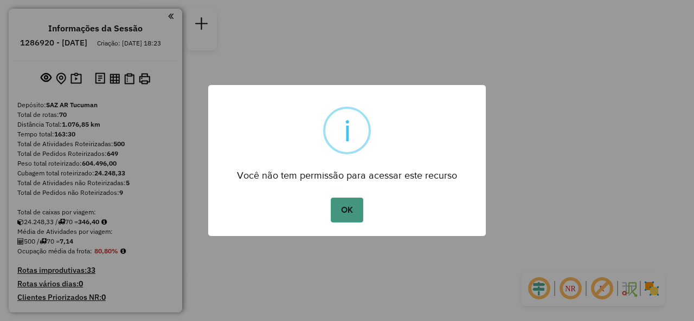
click at [347, 210] on button "OK" at bounding box center [347, 210] width 32 height 25
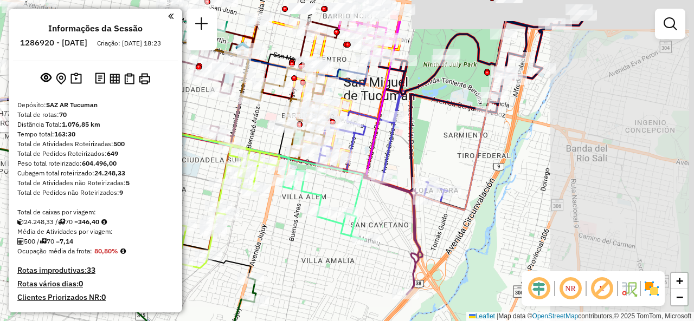
drag, startPoint x: 420, startPoint y: 184, endPoint x: 235, endPoint y: 238, distance: 192.6
click at [237, 239] on div "Rota 68 - Placa IOH771 0000389360 - FERRO NILDA DEL VALLE. Janela de atendiment…" at bounding box center [347, 160] width 694 height 321
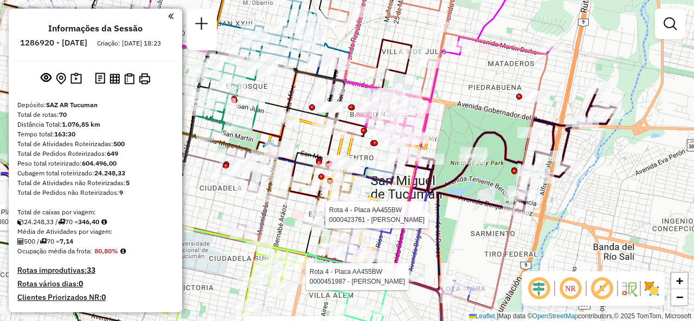
select select "**********"
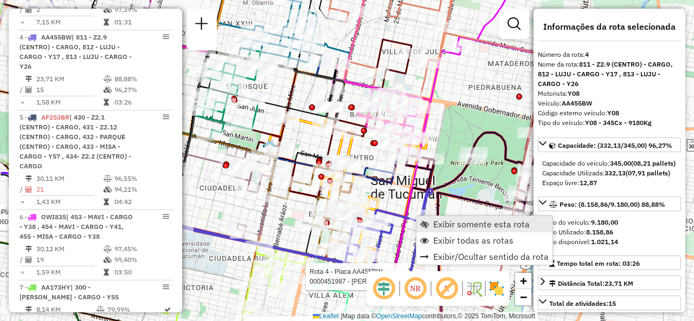
scroll to position [606, 0]
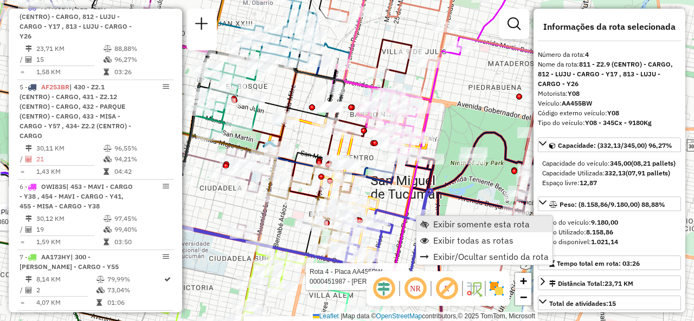
click at [440, 222] on span "Exibir somente esta rota" at bounding box center [481, 224] width 96 height 9
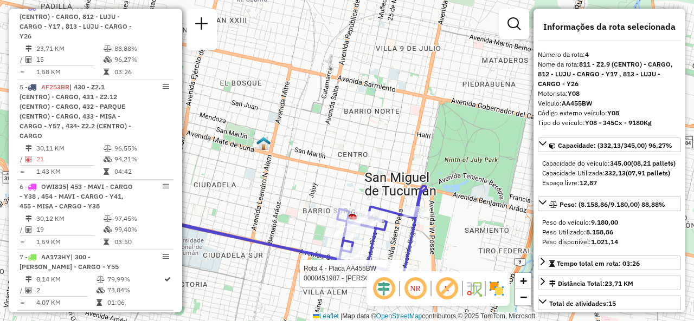
drag, startPoint x: 443, startPoint y: 182, endPoint x: 351, endPoint y: 265, distance: 124.0
click at [351, 265] on icon at bounding box center [290, 238] width 357 height 120
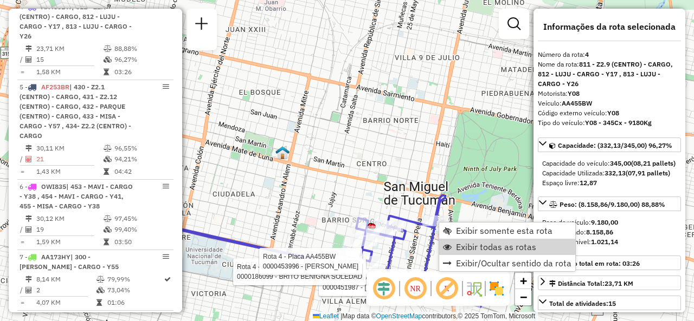
drag, startPoint x: 458, startPoint y: 246, endPoint x: 429, endPoint y: 244, distance: 28.8
click at [458, 246] on span "Exibir todas as rotas" at bounding box center [496, 247] width 80 height 9
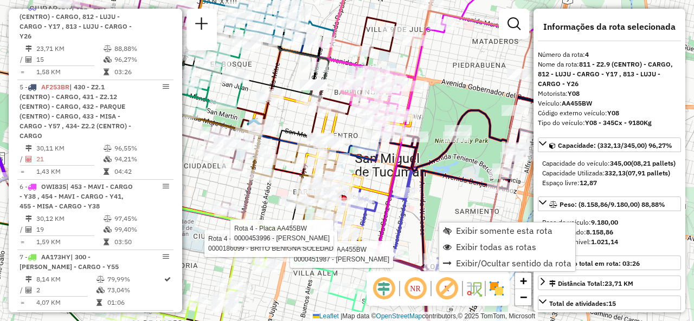
drag, startPoint x: 429, startPoint y: 244, endPoint x: 376, endPoint y: 100, distance: 153.5
click at [376, 159] on icon at bounding box center [280, 219] width 357 height 120
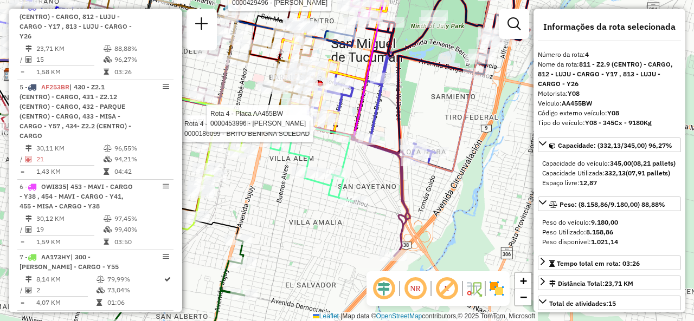
click at [425, 93] on div "Rota 4 - Placa AA455BW 0000186099 - BRITO BENIGNA SOLEDAD Rota 4 - Placa AA455B…" at bounding box center [347, 160] width 694 height 321
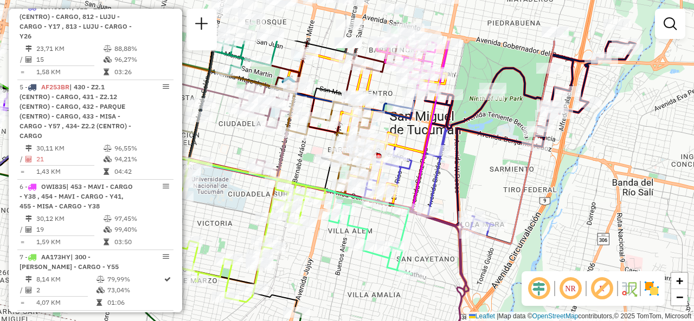
drag, startPoint x: 446, startPoint y: 139, endPoint x: 480, endPoint y: 203, distance: 71.8
click at [480, 203] on icon at bounding box center [381, 133] width 510 height 185
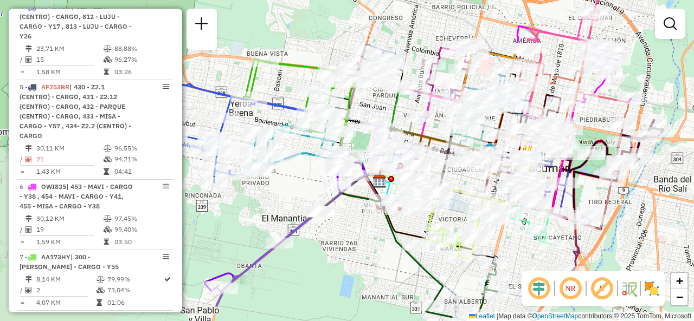
drag, startPoint x: 447, startPoint y: 266, endPoint x: 540, endPoint y: 254, distance: 93.5
click at [543, 254] on div "Janela de atendimento Grade de atendimento Capacidade Transportadoras Veículos …" at bounding box center [347, 160] width 694 height 321
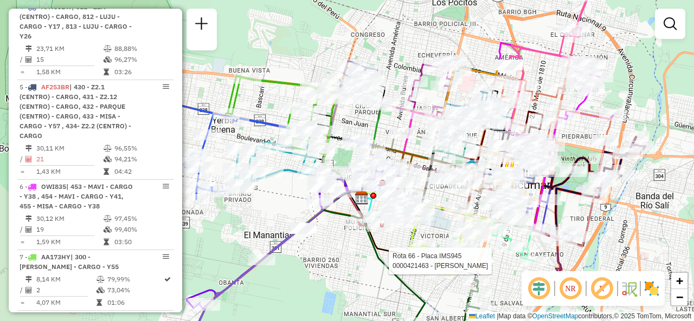
drag, startPoint x: 420, startPoint y: 43, endPoint x: 401, endPoint y: 59, distance: 23.9
click at [403, 59] on div "Rota 66 - Placa IMS945 0000421463 - JODAR GABRIEL ALEJANDRO Janela de atendimen…" at bounding box center [347, 160] width 694 height 321
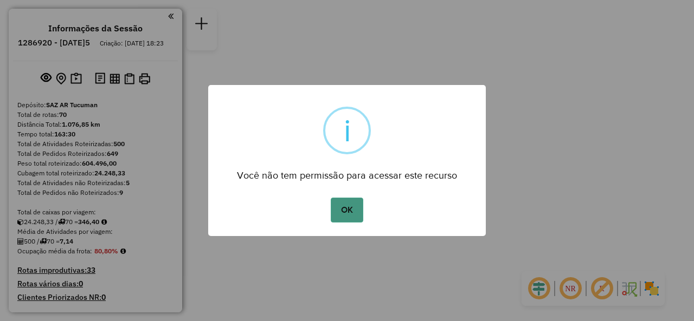
click at [341, 215] on button "OK" at bounding box center [347, 210] width 32 height 25
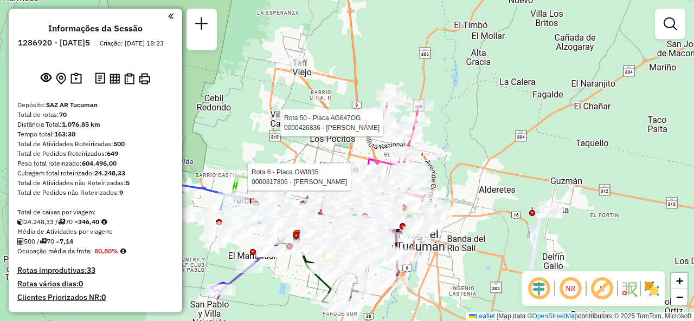
select select "**********"
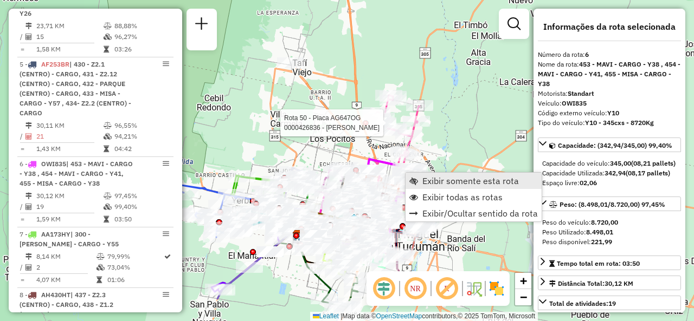
scroll to position [786, 0]
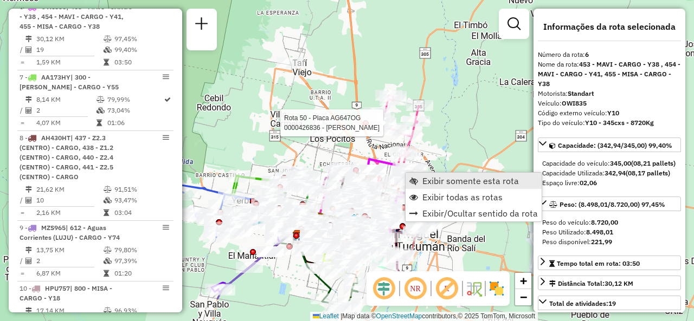
click at [431, 184] on span "Exibir somente esta rota" at bounding box center [470, 181] width 96 height 9
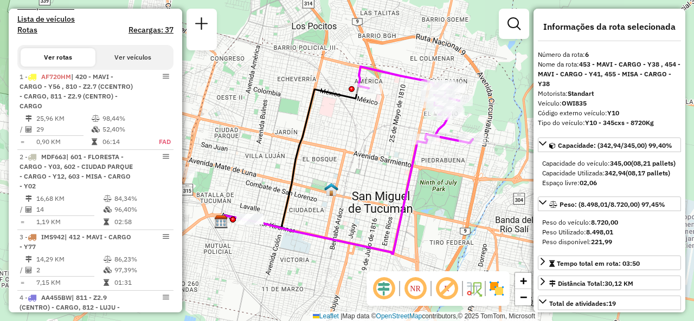
scroll to position [325, 0]
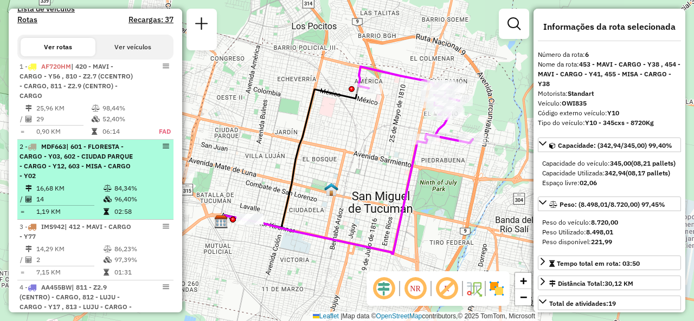
click at [88, 175] on span "| 601 - FLORESTA - CARGO - Y03, 602 - CIUDAD PARQUE - CARGO - Y12, 603 - MISA -…" at bounding box center [76, 161] width 113 height 37
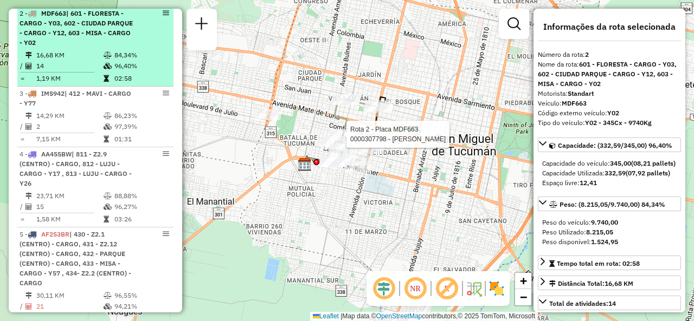
scroll to position [488, 0]
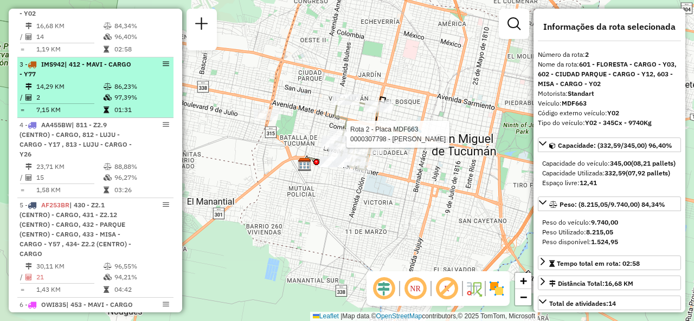
click at [92, 103] on td "2" at bounding box center [69, 97] width 67 height 11
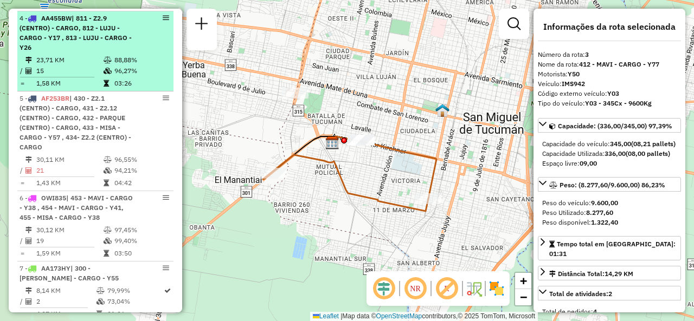
scroll to position [596, 0]
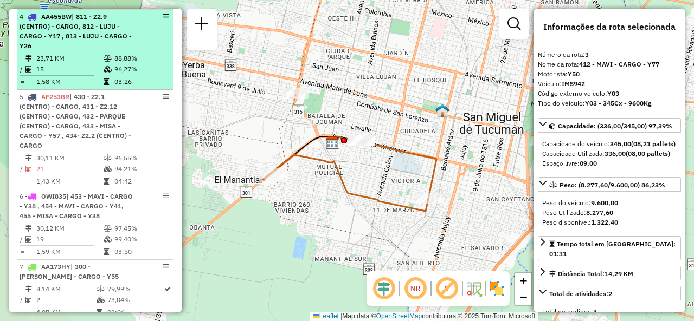
click at [75, 75] on td "15" at bounding box center [69, 69] width 67 height 11
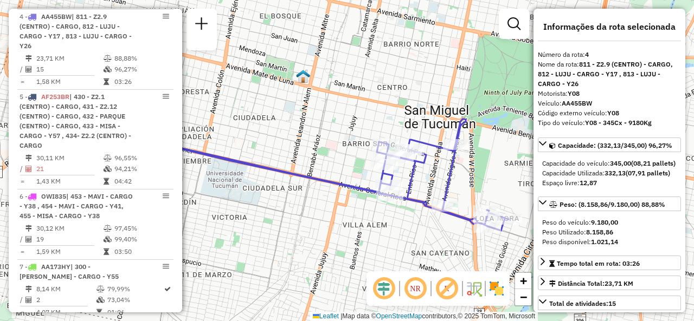
drag, startPoint x: 440, startPoint y: 188, endPoint x: 378, endPoint y: 180, distance: 62.9
click at [378, 180] on div "Janela de atendimento Grade de atendimento Capacidade Transportadoras Veículos …" at bounding box center [347, 160] width 694 height 321
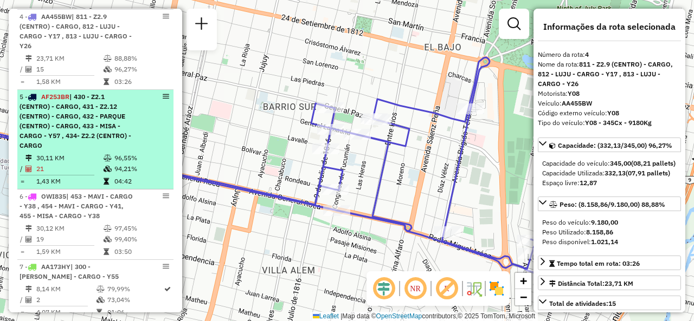
scroll to position [705, 0]
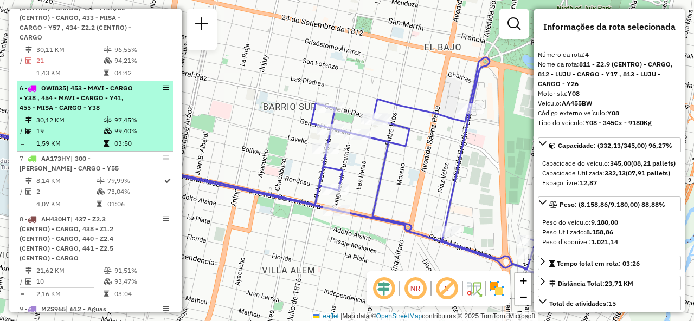
click at [72, 112] on span "| 453 - MAVI - CARGO - Y38 , 454 - MAVI - CARGO - Y41, 455 - MISA - CARGO - Y38" at bounding box center [76, 98] width 113 height 28
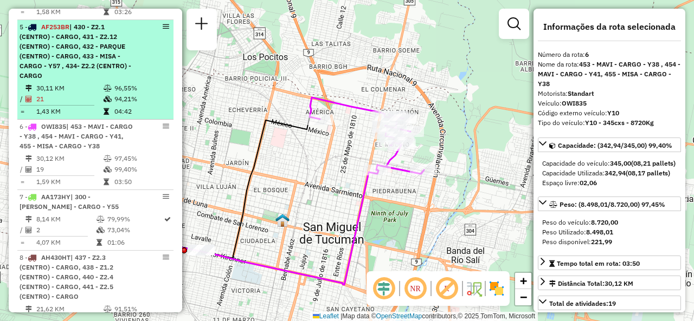
scroll to position [651, 0]
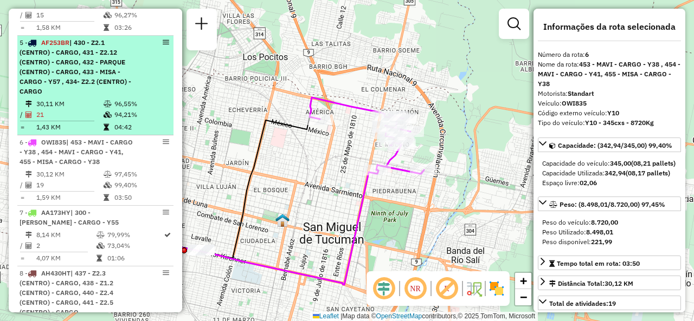
click at [97, 105] on li "5 - AF253BR | 430 - Z2.1 (CENTRO) - CARGO, 431 - Z2.12 (CENTRO) - CARGO, 432 - …" at bounding box center [95, 86] width 156 height 100
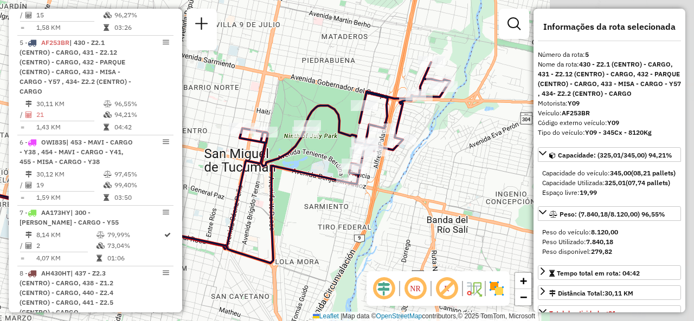
drag, startPoint x: 447, startPoint y: 179, endPoint x: 279, endPoint y: 180, distance: 168.1
click at [279, 180] on div "Janela de atendimento Grade de atendimento Capacidade Transportadoras Veículos …" at bounding box center [347, 160] width 694 height 321
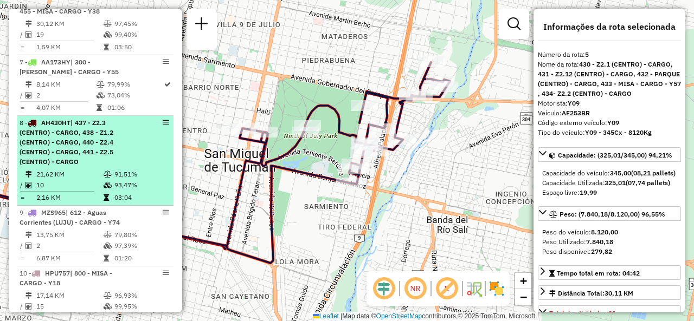
scroll to position [813, 0]
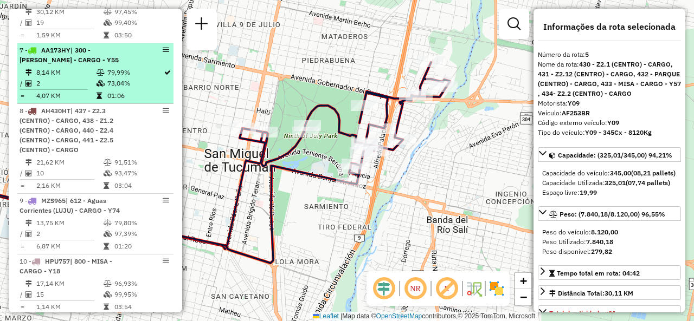
drag, startPoint x: 67, startPoint y: 78, endPoint x: 113, endPoint y: 101, distance: 51.6
click at [68, 78] on td "8,14 KM" at bounding box center [66, 72] width 60 height 11
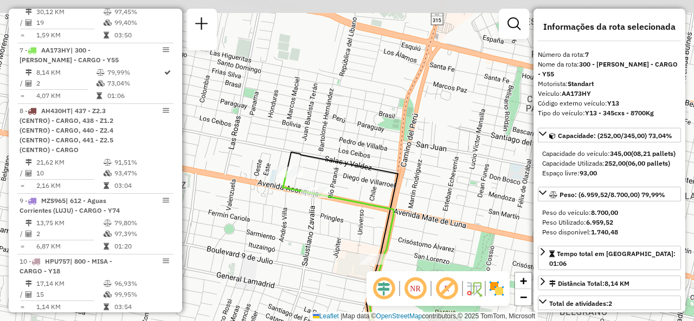
drag, startPoint x: 283, startPoint y: 205, endPoint x: 292, endPoint y: 223, distance: 19.4
click at [292, 223] on div "Janela de atendimento Grade de atendimento Capacidade Transportadoras Veículos …" at bounding box center [347, 160] width 694 height 321
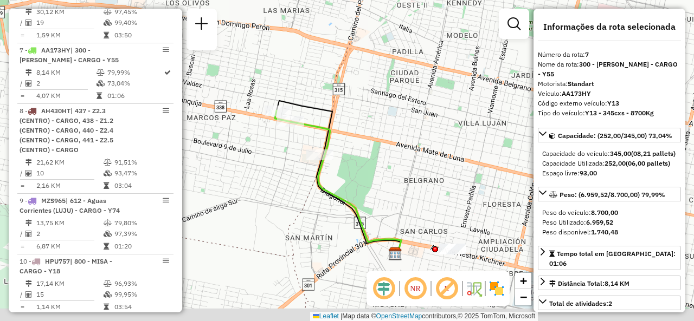
drag, startPoint x: 287, startPoint y: 169, endPoint x: 268, endPoint y: 145, distance: 30.5
click at [268, 146] on div "Janela de atendimento Grade de atendimento Capacidade Transportadoras Veículos …" at bounding box center [347, 160] width 694 height 321
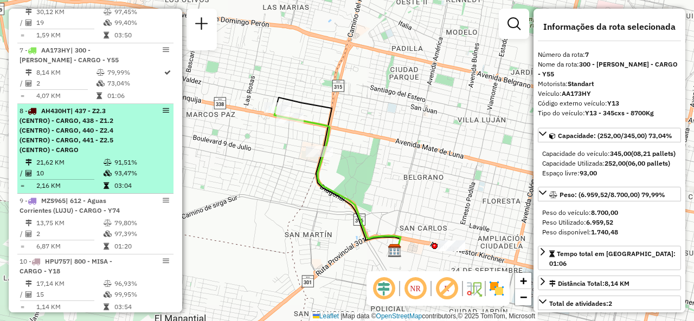
click at [96, 147] on span "| 437 - Z2.3 (CENTRO) - CARGO, 438 - Z1.2 (CENTRO) - CARGO, 440 - Z2.4 (CENTRO)…" at bounding box center [67, 130] width 94 height 47
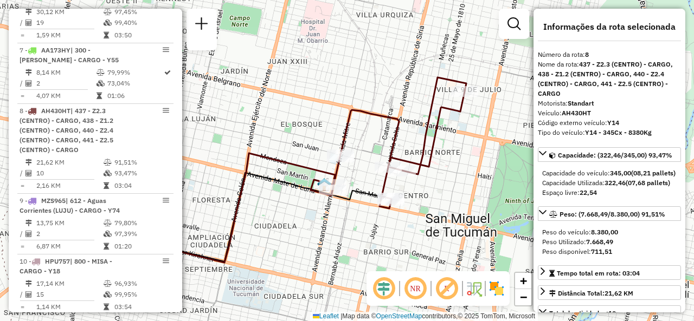
drag, startPoint x: 394, startPoint y: 123, endPoint x: 375, endPoint y: 137, distance: 23.6
click at [375, 137] on div "Janela de atendimento Grade de atendimento Capacidade Transportadoras Veículos …" at bounding box center [347, 160] width 694 height 321
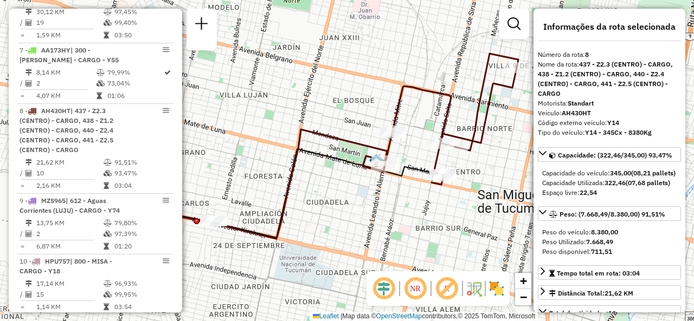
drag, startPoint x: 408, startPoint y: 132, endPoint x: 423, endPoint y: 118, distance: 21.1
click at [433, 118] on div "Janela de atendimento Grade de atendimento Capacidade Transportadoras Veículos …" at bounding box center [347, 160] width 694 height 321
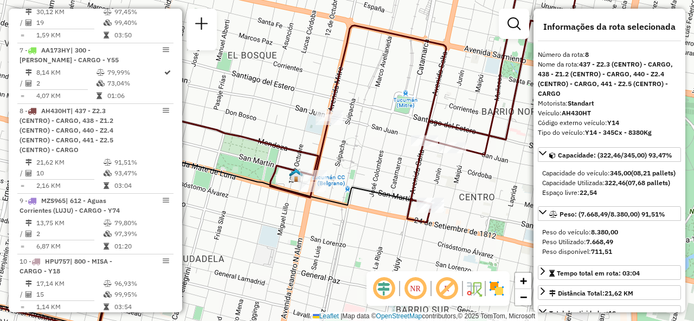
drag, startPoint x: 342, startPoint y: 137, endPoint x: 378, endPoint y: 139, distance: 36.4
click at [378, 139] on div "Janela de atendimento Grade de atendimento Capacidade Transportadoras Veículos …" at bounding box center [347, 160] width 694 height 321
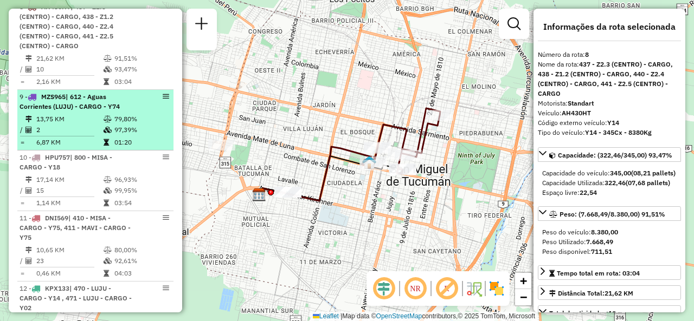
scroll to position [922, 0]
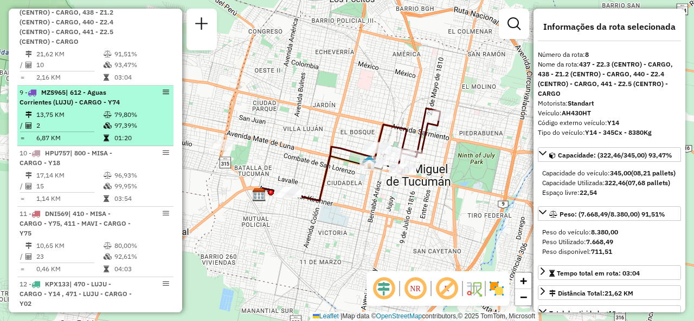
drag, startPoint x: 78, startPoint y: 118, endPoint x: 91, endPoint y: 152, distance: 36.5
click at [80, 118] on td "13,75 KM" at bounding box center [69, 115] width 67 height 11
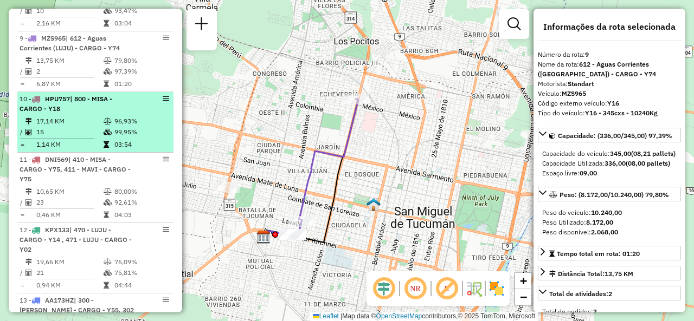
click at [83, 127] on td "17,14 KM" at bounding box center [69, 121] width 67 height 11
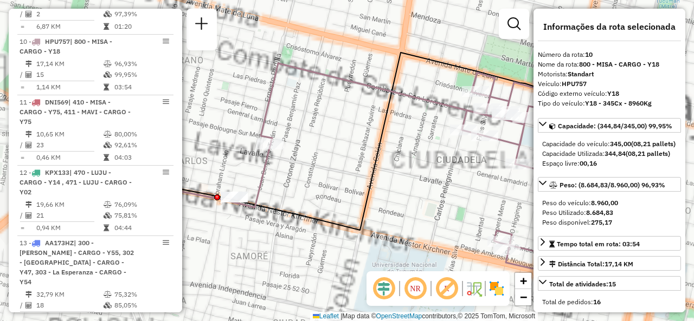
scroll to position [1084, 0]
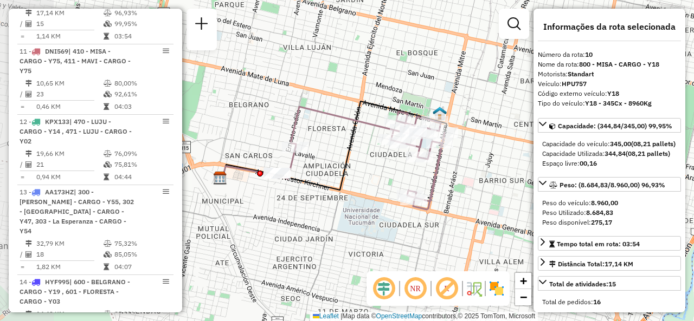
drag, startPoint x: 318, startPoint y: 164, endPoint x: 362, endPoint y: 159, distance: 44.2
click at [362, 160] on div "Janela de atendimento Grade de atendimento Capacidade Transportadoras Veículos …" at bounding box center [347, 160] width 694 height 321
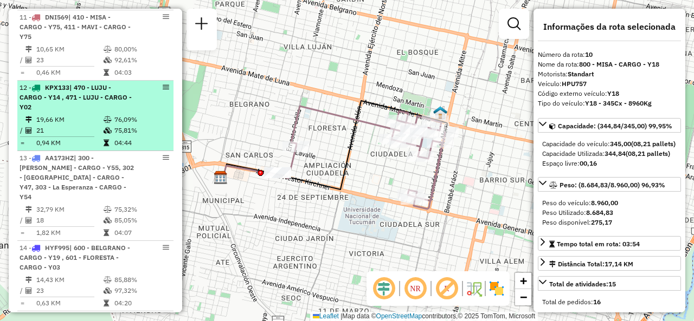
scroll to position [1138, 0]
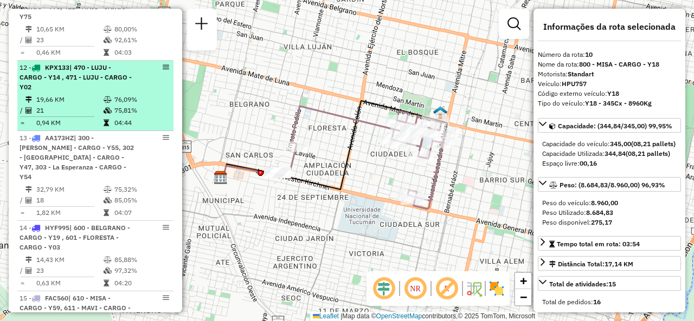
click at [100, 92] on div "12 - KPX133 | 470 - LUJU - CARGO - Y14 , 471 - LUJU - CARGO - Y02" at bounding box center [77, 77] width 115 height 29
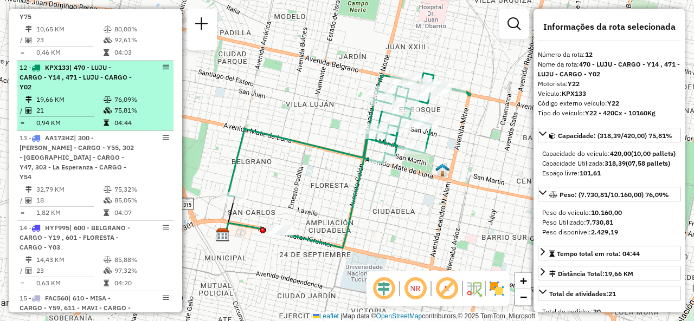
scroll to position [1030, 0]
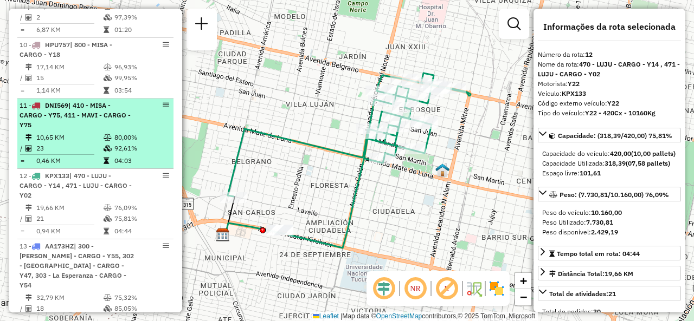
click at [99, 125] on span "| 410 - MISA - CARGO - Y75, 411 - MAVI - CARGO - Y75" at bounding box center [75, 115] width 111 height 28
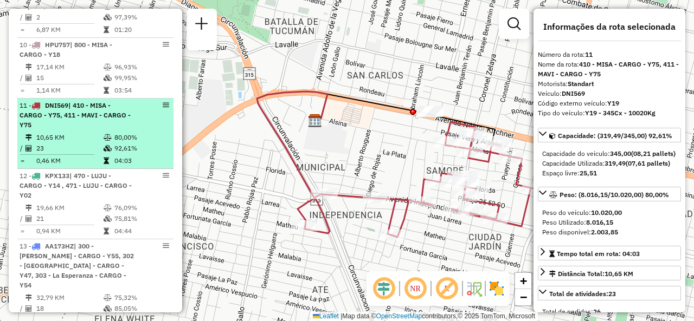
click at [61, 130] on div "11 - DNI569 | 410 - MISA - CARGO - Y75, 411 - MAVI - CARGO - Y75" at bounding box center [77, 115] width 115 height 29
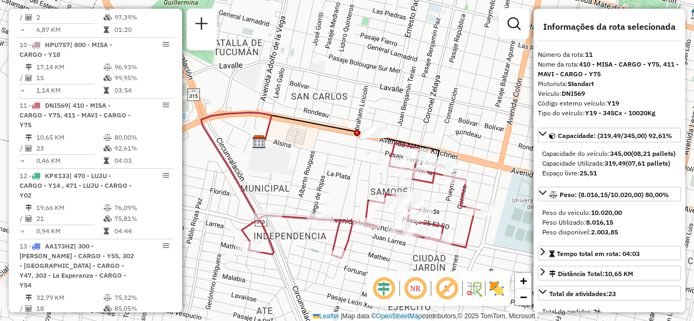
drag, startPoint x: 341, startPoint y: 179, endPoint x: 326, endPoint y: 184, distance: 15.8
click at [325, 184] on div "Janela de atendimento Grade de atendimento Capacidade Transportadoras Veículos …" at bounding box center [347, 160] width 694 height 321
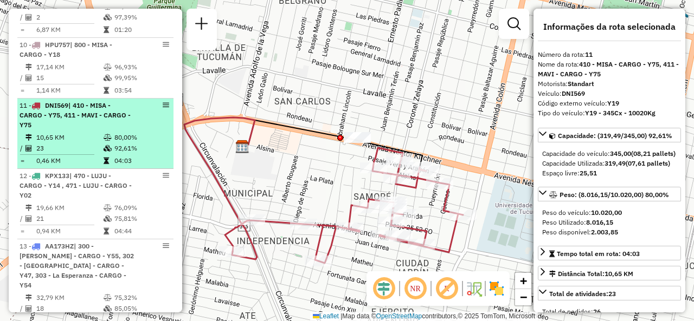
click at [93, 130] on div "11 - DNI569 | 410 - MISA - CARGO - Y75, 411 - MAVI - CARGO - Y75" at bounding box center [77, 115] width 115 height 29
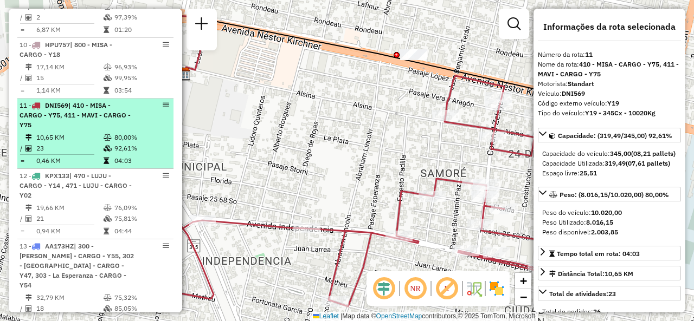
scroll to position [1084, 0]
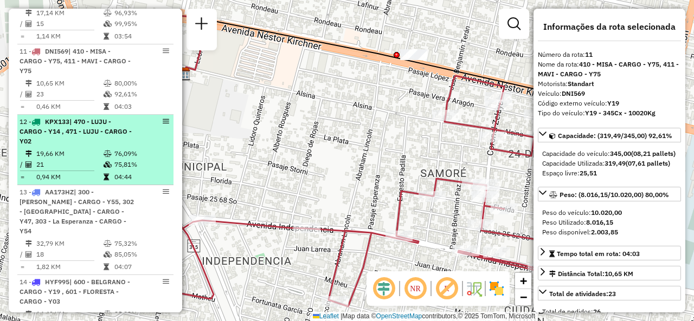
click at [91, 131] on span "| 470 - LUJU - CARGO - Y14 , 471 - LUJU - CARGO - Y02" at bounding box center [76, 132] width 112 height 28
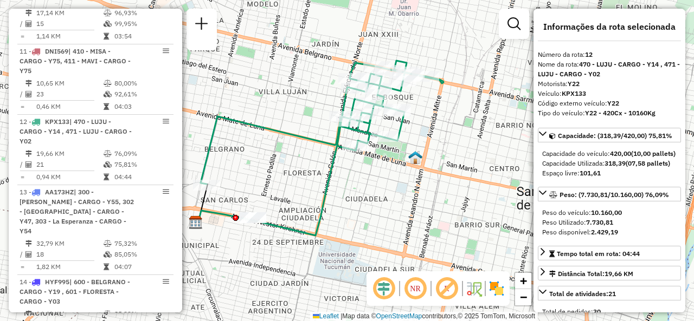
drag, startPoint x: 324, startPoint y: 105, endPoint x: 299, endPoint y: 127, distance: 34.2
click at [299, 127] on div "Janela de atendimento Grade de atendimento Capacidade Transportadoras Veículos …" at bounding box center [347, 160] width 694 height 321
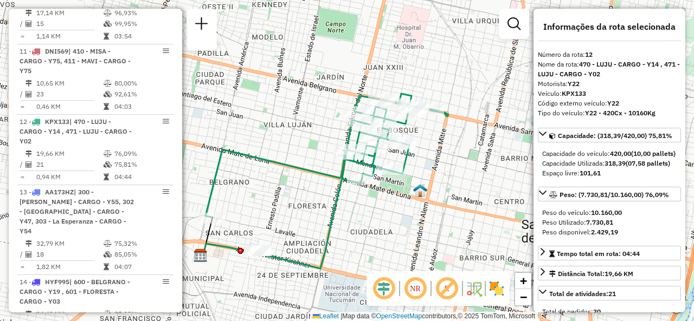
drag, startPoint x: 274, startPoint y: 119, endPoint x: 298, endPoint y: 134, distance: 28.3
click at [296, 134] on div "Janela de atendimento Grade de atendimento Capacidade Transportadoras Veículos …" at bounding box center [347, 160] width 694 height 321
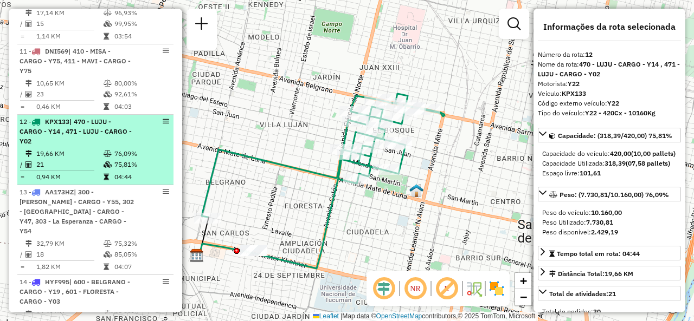
click at [78, 155] on li "12 - KPX133 | 470 - LUJU - CARGO - Y14 , 471 - LUJU - CARGO - Y02 19,66 KM 76,0…" at bounding box center [95, 150] width 156 height 70
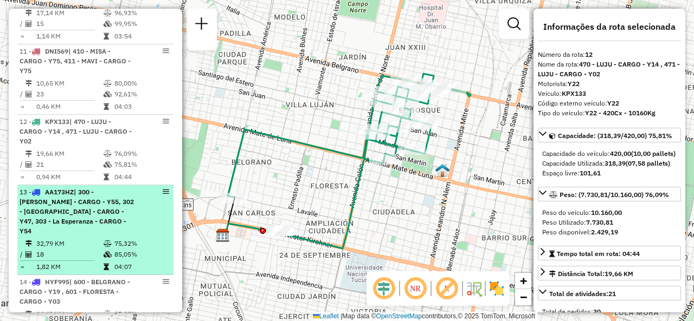
click at [76, 205] on span "| 300 - [PERSON_NAME] - CARGO - Y55, 302 - [GEOGRAPHIC_DATA] - CARGO - Y47, 303…" at bounding box center [77, 211] width 114 height 47
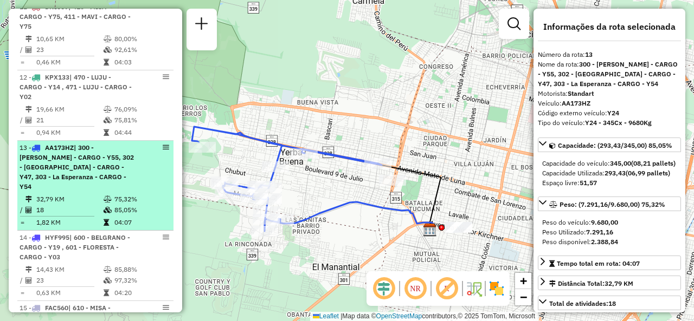
scroll to position [1193, 0]
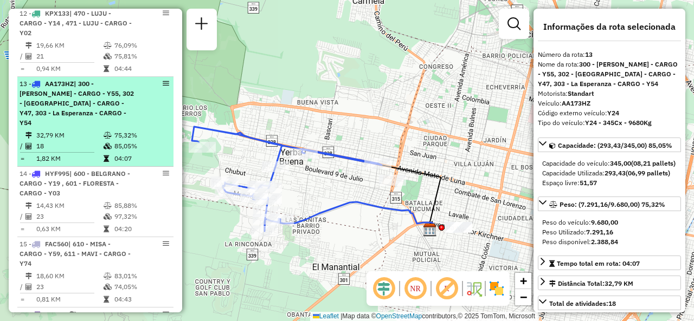
click at [68, 121] on div "13 - AA173HZ | 300 - Marcos Paz - CARGO - Y55, 302 - Los Cerros - CARGO - Y47, …" at bounding box center [77, 103] width 115 height 49
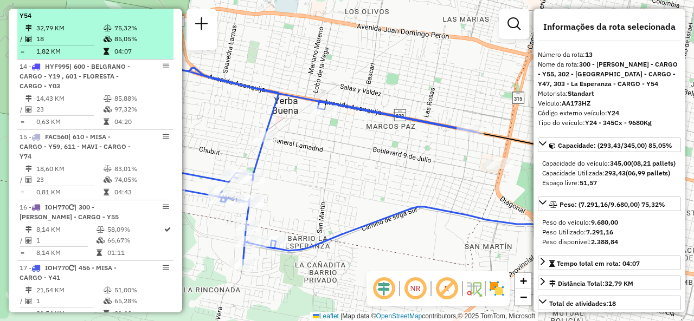
scroll to position [1301, 0]
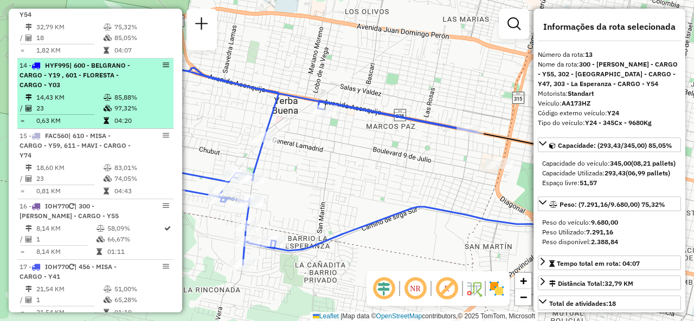
click at [76, 92] on td "14,43 KM" at bounding box center [69, 97] width 67 height 11
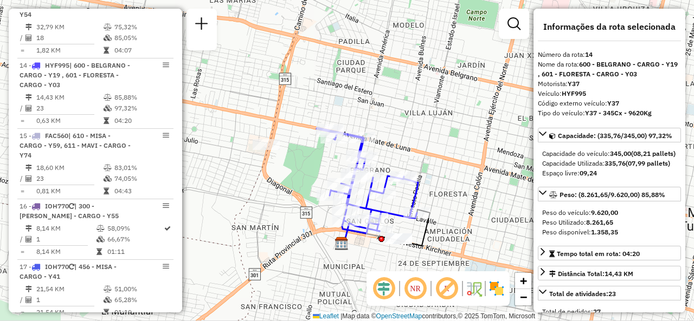
drag, startPoint x: 284, startPoint y: 197, endPoint x: 256, endPoint y: 169, distance: 39.5
click at [256, 169] on div "Janela de atendimento Grade de atendimento Capacidade Transportadoras Veículos …" at bounding box center [347, 160] width 694 height 321
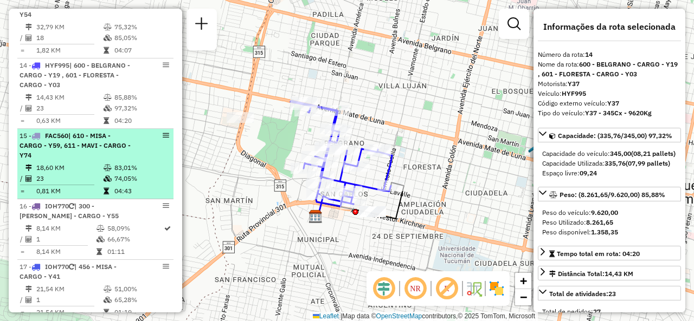
click at [55, 146] on span "| 610 - MISA - CARGO - Y59, 611 - MAVI - CARGO - Y74" at bounding box center [75, 146] width 111 height 28
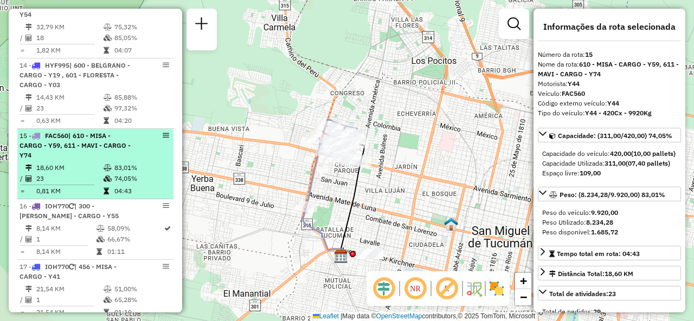
click at [139, 159] on li "15 - FAC560 | 610 - MISA - CARGO - Y59, 611 - MAVI - CARGO - Y74 18,60 KM 83,01…" at bounding box center [95, 164] width 156 height 70
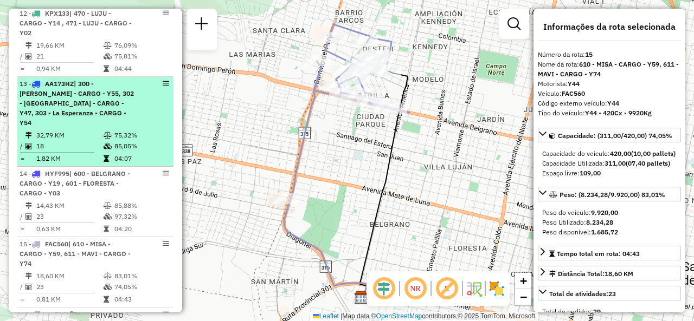
scroll to position [1247, 0]
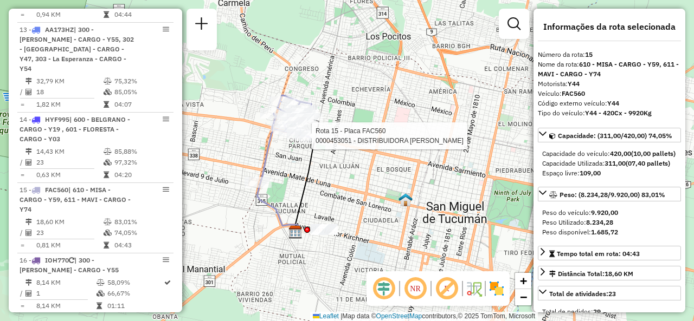
drag, startPoint x: 288, startPoint y: 143, endPoint x: 263, endPoint y: 119, distance: 34.9
click at [264, 120] on div "Rota 15 - Placa FAC560 0000394507 - RAMIREZ CAROLINA Rota 15 - Placa FAC560 000…" at bounding box center [347, 160] width 694 height 321
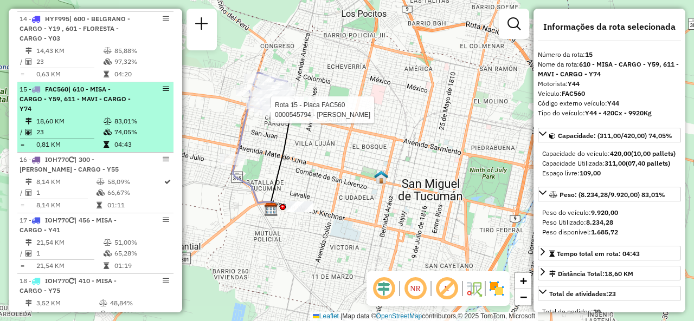
scroll to position [1409, 0]
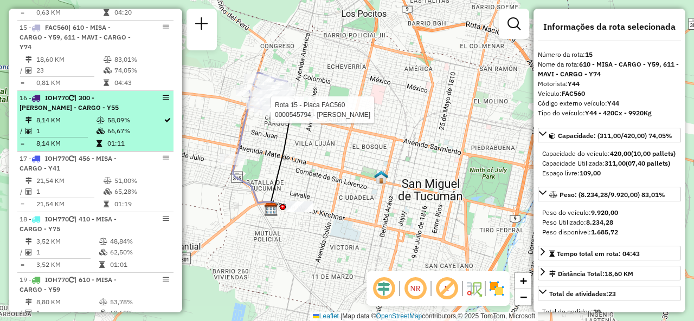
click at [78, 128] on td "1" at bounding box center [66, 131] width 60 height 11
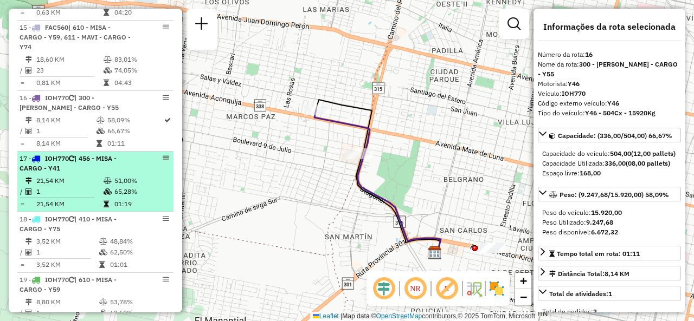
click at [106, 166] on div "17 - IOH770 | 456 - MISA - CARGO - Y41" at bounding box center [77, 164] width 115 height 20
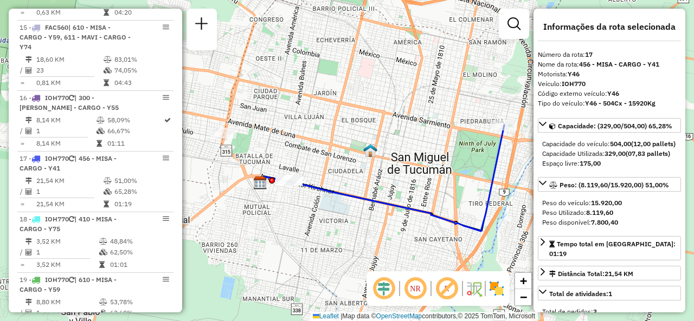
drag, startPoint x: 459, startPoint y: 204, endPoint x: 404, endPoint y: 202, distance: 54.8
click at [406, 203] on div "Janela de atendimento Grade de atendimento Capacidade Transportadoras Veículos …" at bounding box center [347, 160] width 694 height 321
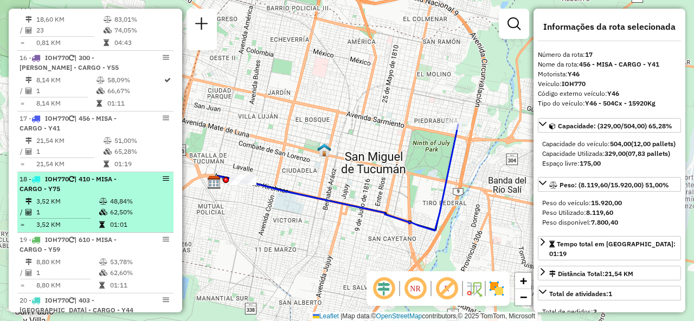
scroll to position [1464, 0]
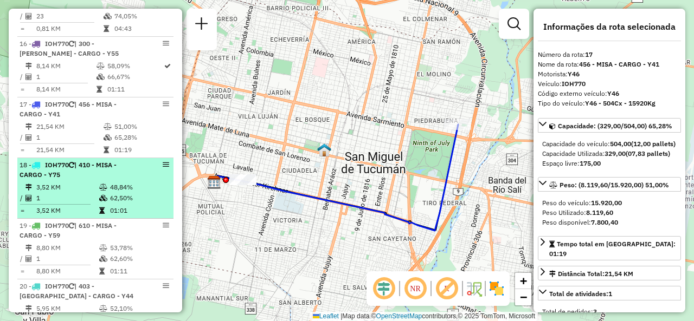
click at [97, 176] on div "18 - IOH770 | 410 - MISA - CARGO - Y75" at bounding box center [77, 170] width 115 height 20
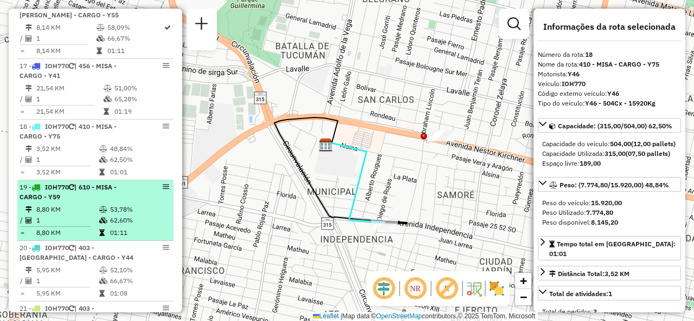
scroll to position [1518, 0]
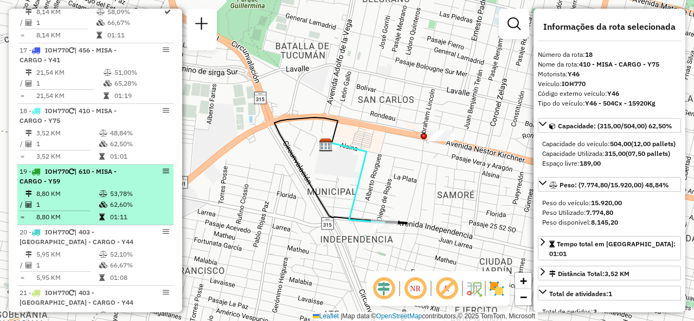
click at [104, 194] on icon at bounding box center [103, 194] width 8 height 7
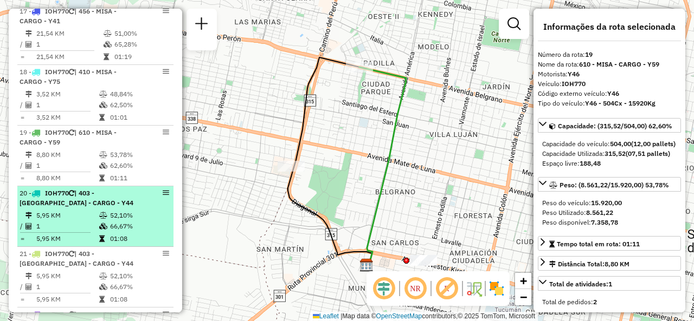
scroll to position [1572, 0]
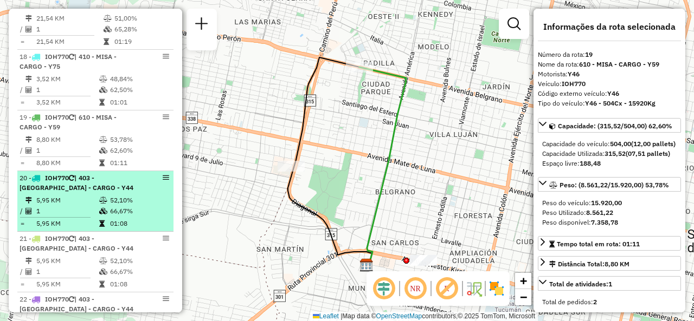
click at [50, 181] on span "| 403 - [GEOGRAPHIC_DATA] - CARGO - Y44" at bounding box center [77, 183] width 114 height 18
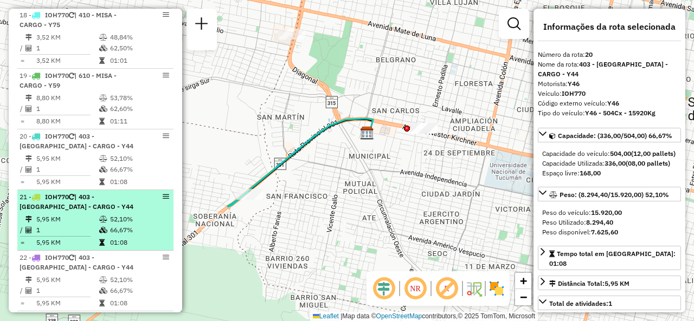
scroll to position [1626, 0]
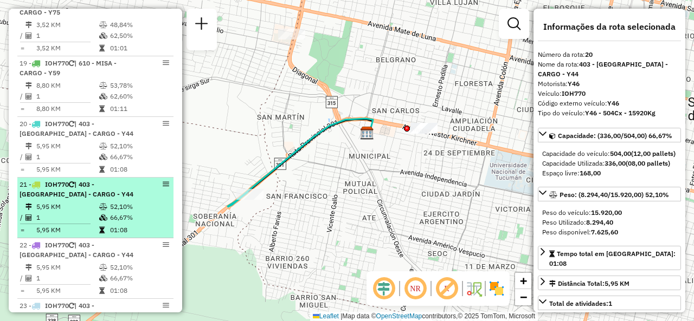
click at [95, 181] on span "| 403 - [GEOGRAPHIC_DATA] - CARGO - Y44" at bounding box center [77, 190] width 114 height 18
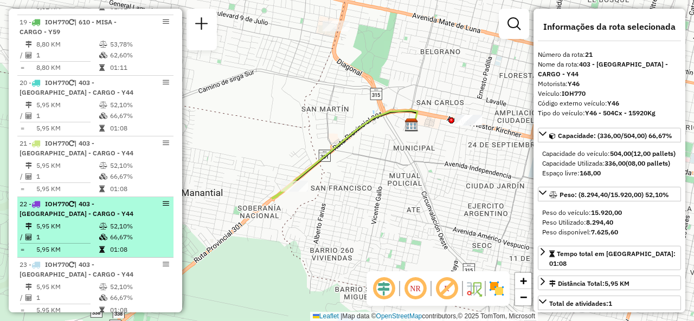
scroll to position [1681, 0]
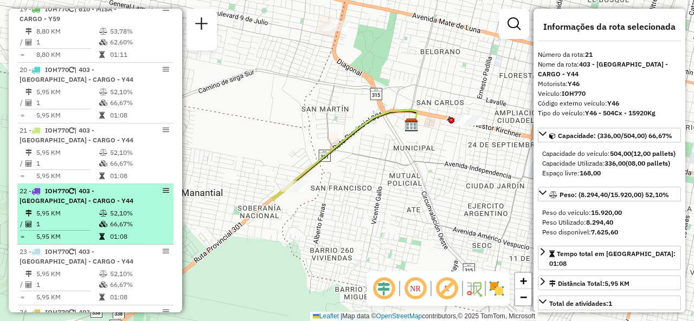
click at [77, 189] on strong "IOH770 | 403 - San Francisco - CARGO - Y44" at bounding box center [77, 196] width 114 height 18
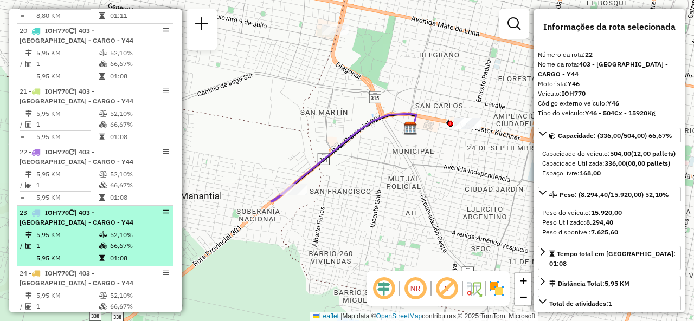
scroll to position [1735, 0]
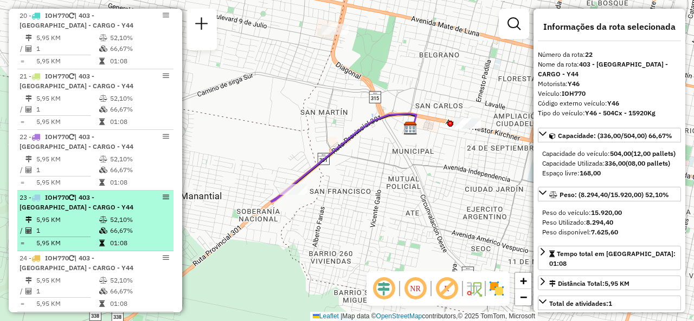
click at [94, 194] on span "| 403 - [GEOGRAPHIC_DATA] - CARGO - Y44" at bounding box center [77, 203] width 114 height 18
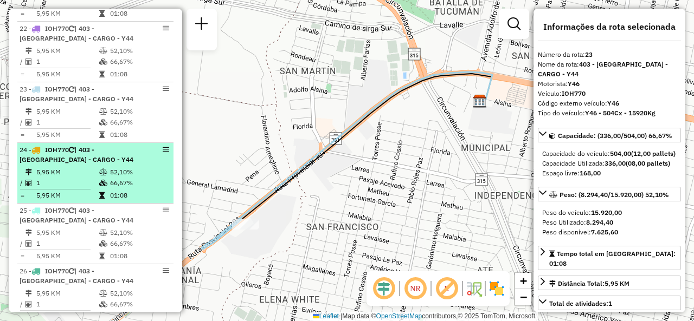
click at [79, 169] on td "5,95 KM" at bounding box center [67, 172] width 63 height 11
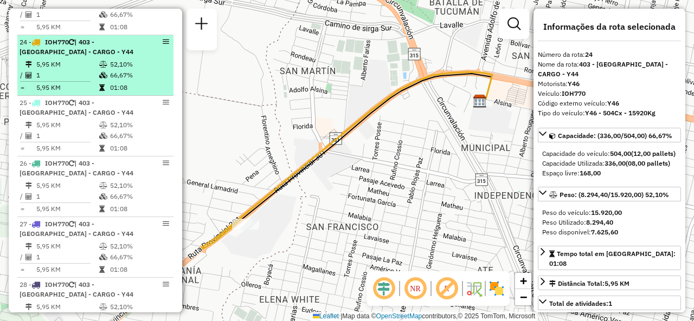
scroll to position [1952, 0]
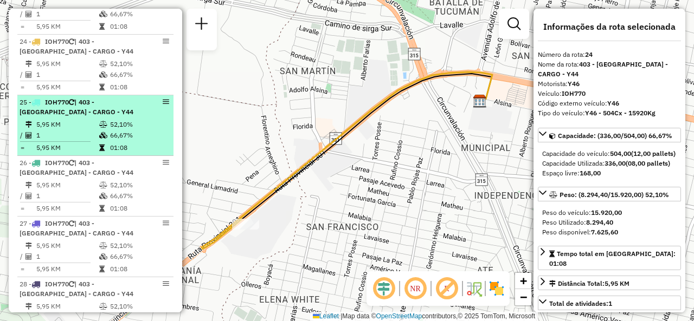
click at [82, 119] on td "5,95 KM" at bounding box center [67, 124] width 63 height 11
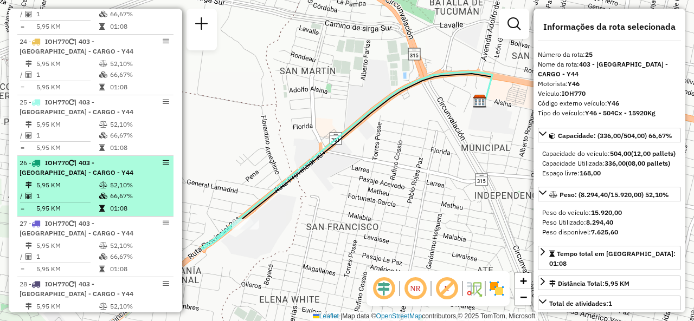
click at [82, 159] on span "| 403 - [GEOGRAPHIC_DATA] - CARGO - Y44" at bounding box center [77, 168] width 114 height 18
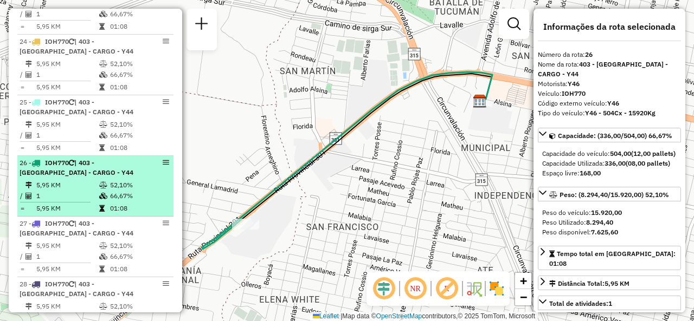
click at [86, 217] on li "27 - IOH770 | 403 - San Francisco - CARGO - Y44 5,95 KM 52,10% / 1 66,67% = 5,9…" at bounding box center [95, 247] width 156 height 61
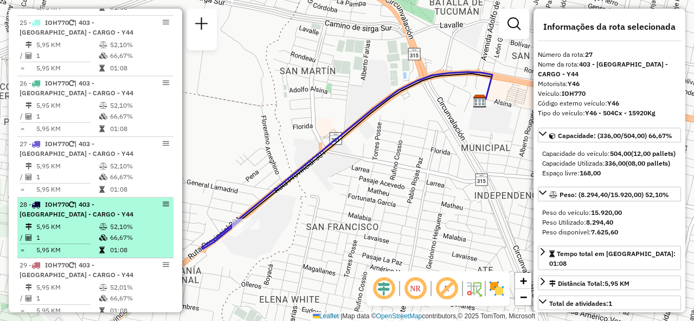
scroll to position [2060, 0]
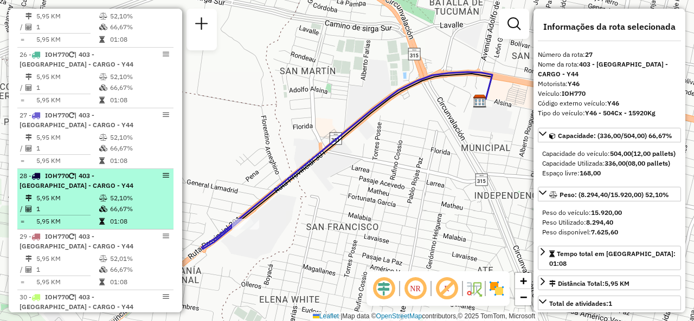
click at [82, 193] on td "5,95 KM" at bounding box center [67, 198] width 63 height 11
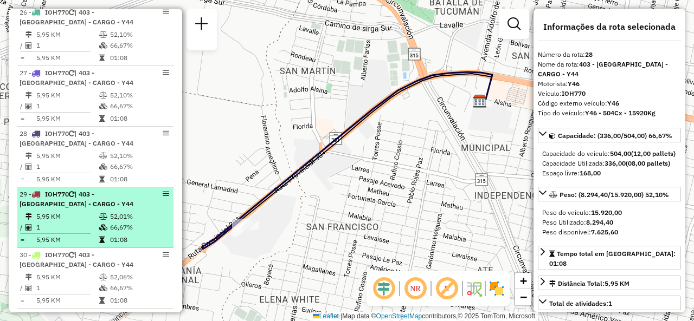
scroll to position [2114, 0]
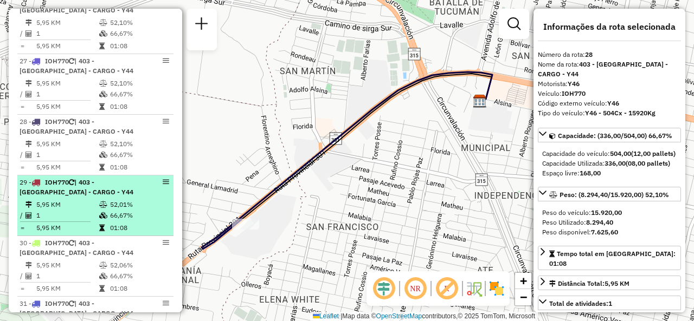
click at [92, 188] on span "| 403 - [GEOGRAPHIC_DATA] - CARGO - Y44" at bounding box center [77, 187] width 114 height 18
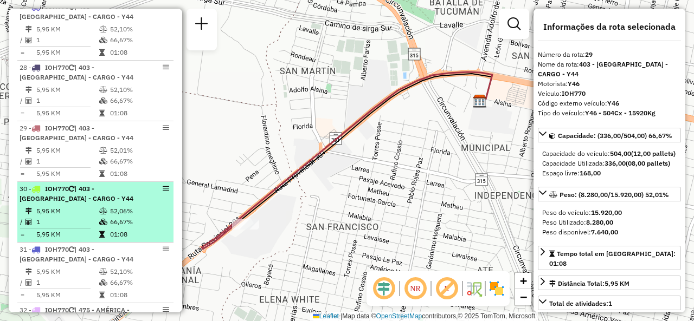
click at [81, 187] on span "| 403 - [GEOGRAPHIC_DATA] - CARGO - Y44" at bounding box center [77, 194] width 114 height 18
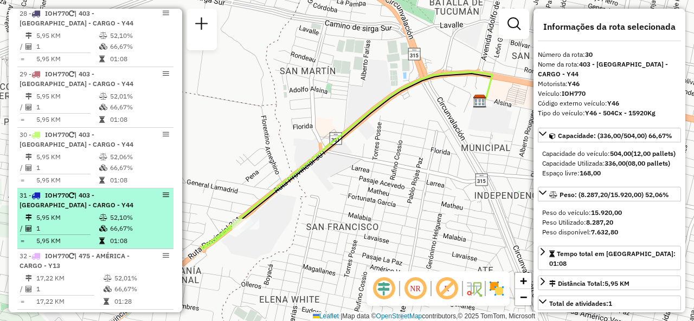
click at [87, 191] on span "| 403 - [GEOGRAPHIC_DATA] - CARGO - Y44" at bounding box center [77, 200] width 114 height 18
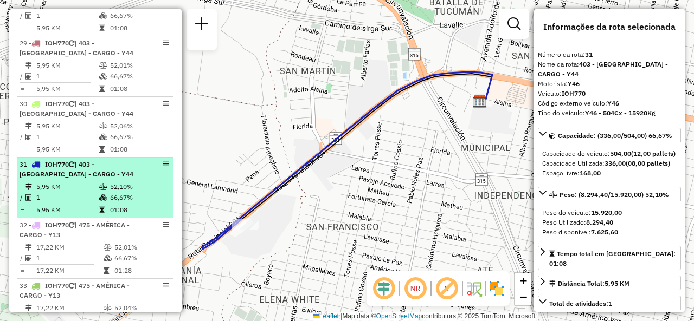
scroll to position [2277, 0]
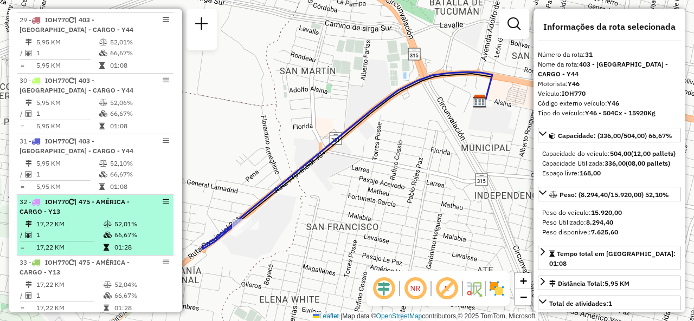
click at [86, 207] on div "32 - IOH770 | 475 - AMÉRICA - CARGO - Y13" at bounding box center [77, 207] width 115 height 20
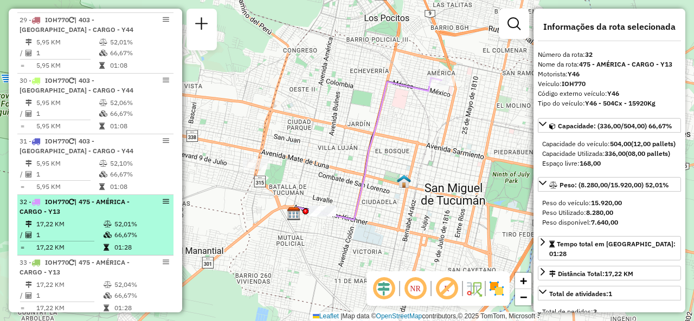
scroll to position [2331, 0]
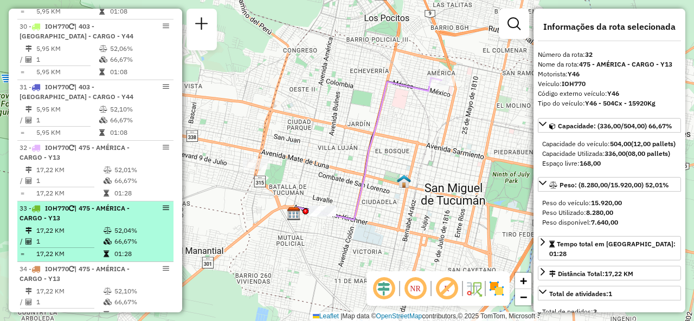
click at [79, 226] on td "17,22 KM" at bounding box center [69, 231] width 67 height 11
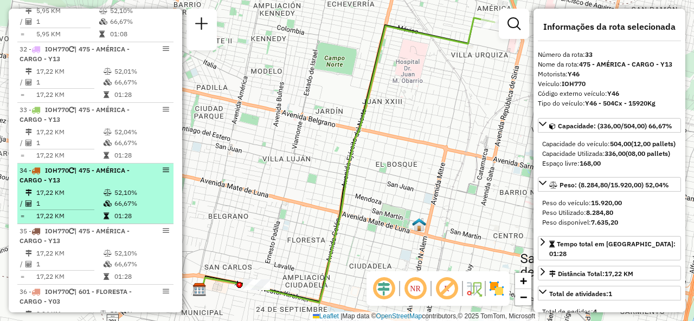
scroll to position [2440, 0]
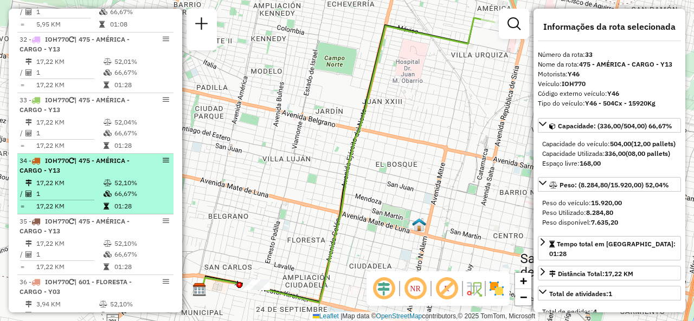
click at [75, 189] on td "1" at bounding box center [69, 194] width 67 height 11
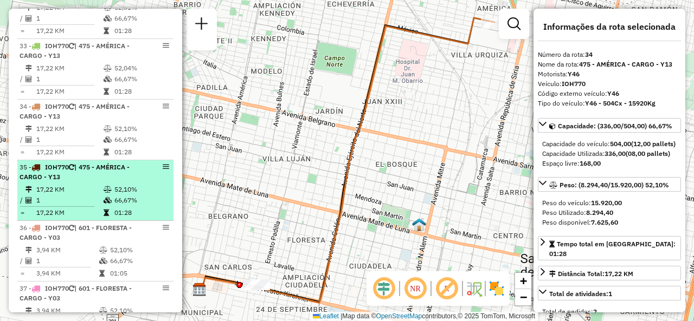
click at [82, 208] on td "17,22 KM" at bounding box center [69, 213] width 67 height 11
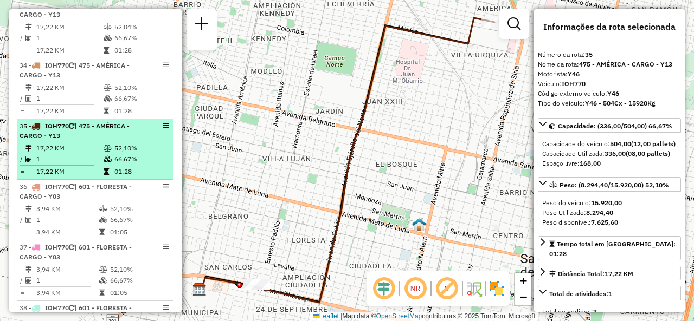
scroll to position [2548, 0]
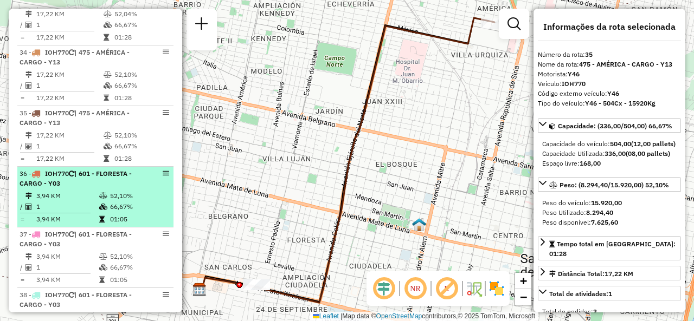
click at [85, 192] on td "3,94 KM" at bounding box center [67, 196] width 63 height 11
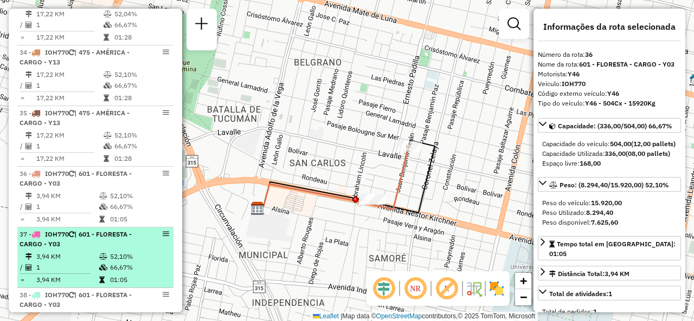
click at [68, 231] on span "IOH770" at bounding box center [57, 234] width 24 height 8
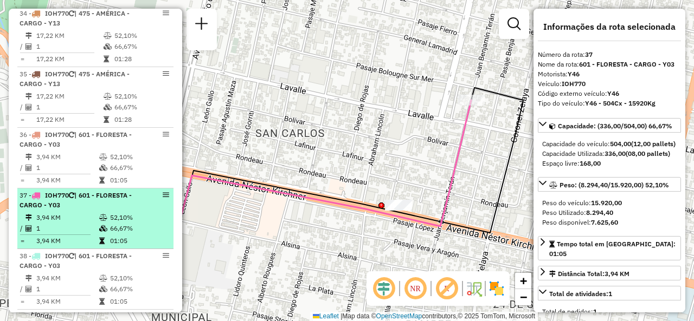
scroll to position [2602, 0]
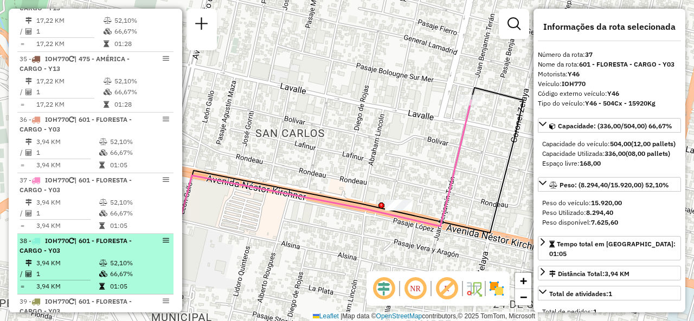
click at [76, 240] on span "| 601 - FLORESTA - CARGO - Y03" at bounding box center [76, 246] width 112 height 18
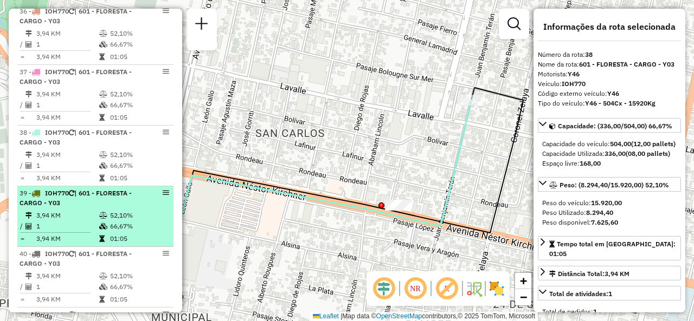
click at [76, 236] on td "3,94 KM" at bounding box center [67, 239] width 63 height 11
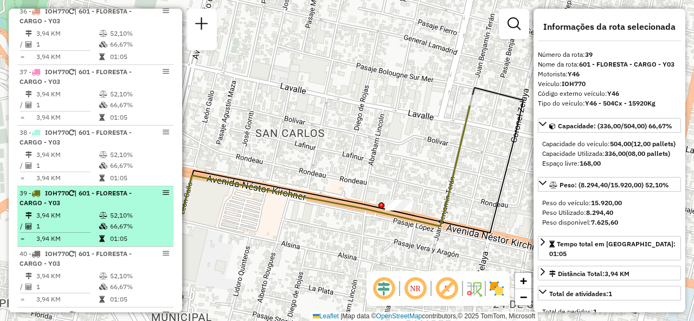
scroll to position [2765, 0]
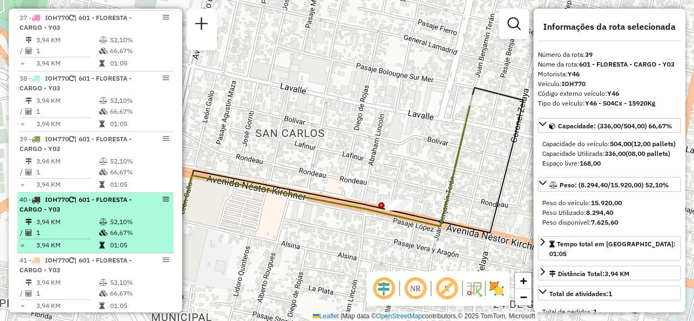
click at [77, 217] on td "3,94 KM" at bounding box center [67, 222] width 63 height 11
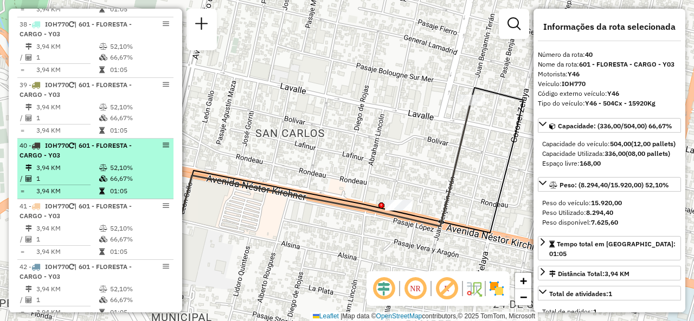
click at [77, 210] on span "| 601 - FLORESTA - CARGO - Y03" at bounding box center [76, 211] width 112 height 18
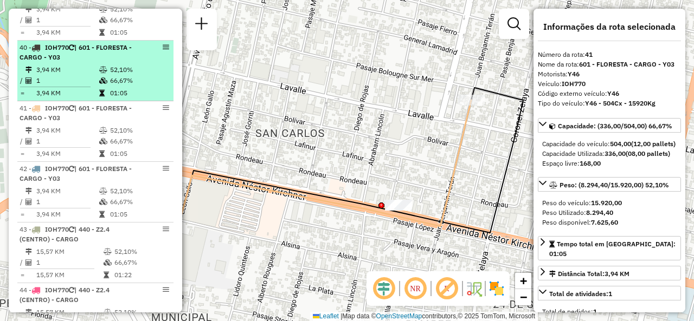
scroll to position [2927, 0]
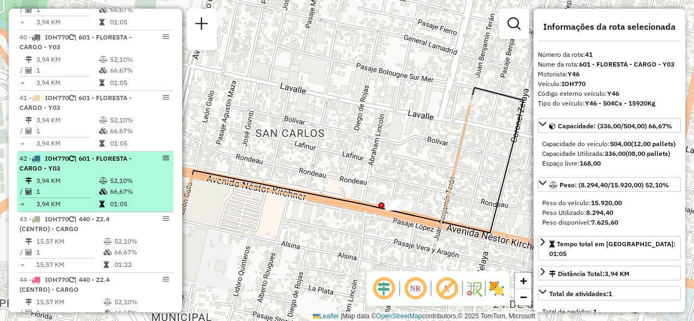
click at [75, 197] on td at bounding box center [59, 198] width 79 height 2
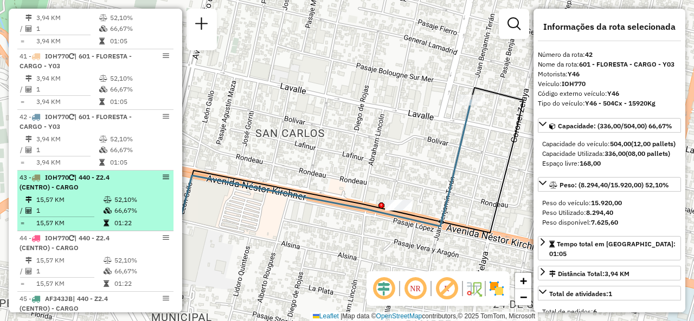
scroll to position [2982, 0]
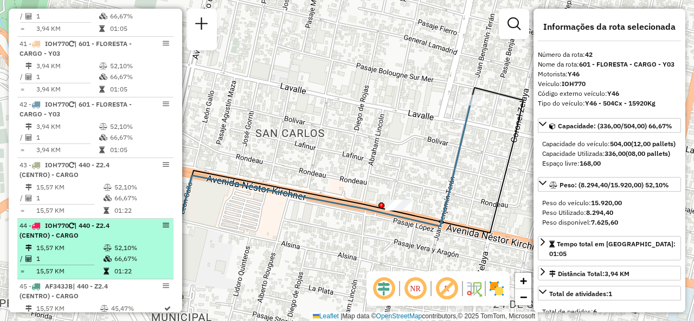
click at [78, 254] on td "1" at bounding box center [69, 259] width 67 height 11
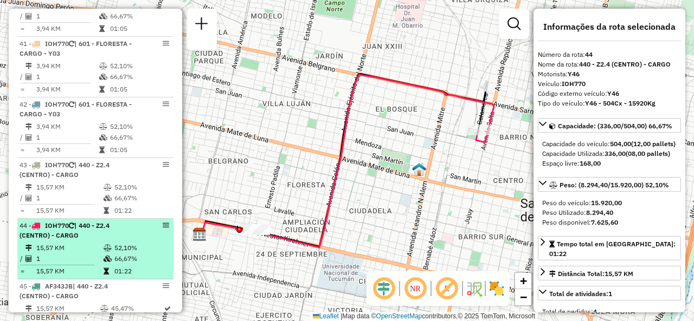
scroll to position [3036, 0]
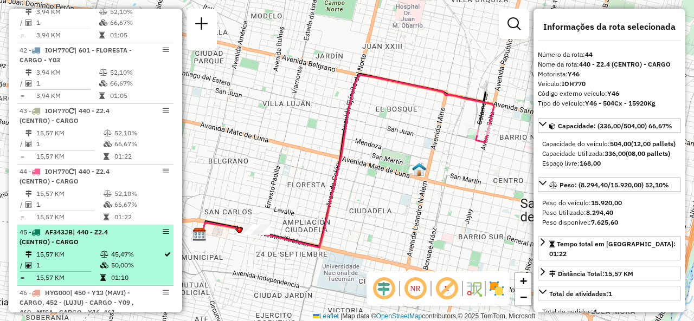
click at [96, 230] on div "45 - AF343JB | 440 - Z2.4 (CENTRO) - CARGO" at bounding box center [77, 238] width 115 height 20
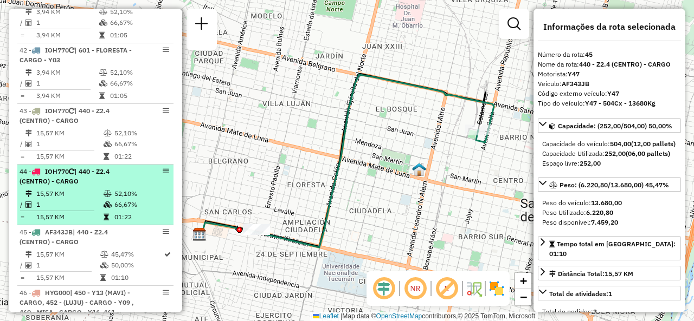
click at [96, 189] on td "15,57 KM" at bounding box center [69, 194] width 67 height 11
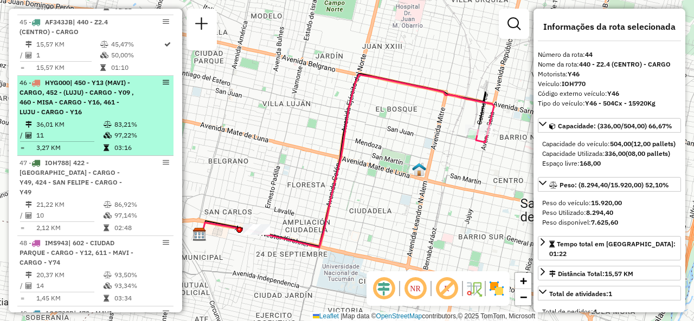
scroll to position [3253, 0]
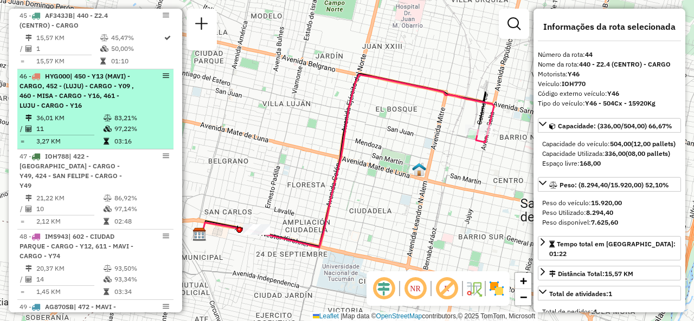
click at [77, 96] on span "| 450 - Y13 (MAVI) - CARGO, 452 - (LUJU) - CARGO - Y09 , 460 - MISA - CARGO - Y…" at bounding box center [77, 90] width 114 height 37
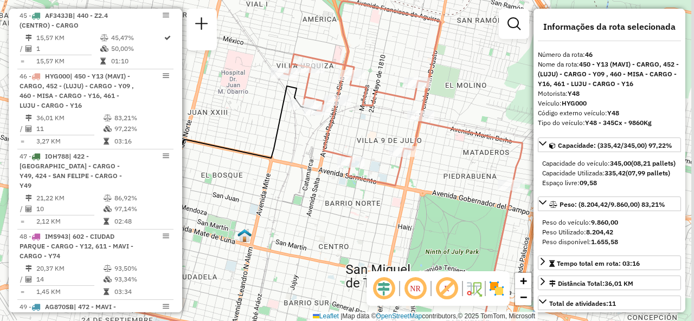
drag, startPoint x: 358, startPoint y: 157, endPoint x: 302, endPoint y: 127, distance: 62.6
click at [305, 158] on div "Janela de atendimento Grade de atendimento Capacidade Transportadoras Veículos …" at bounding box center [347, 160] width 694 height 321
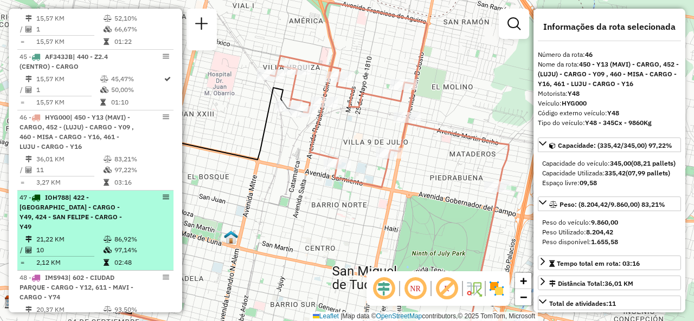
scroll to position [3144, 0]
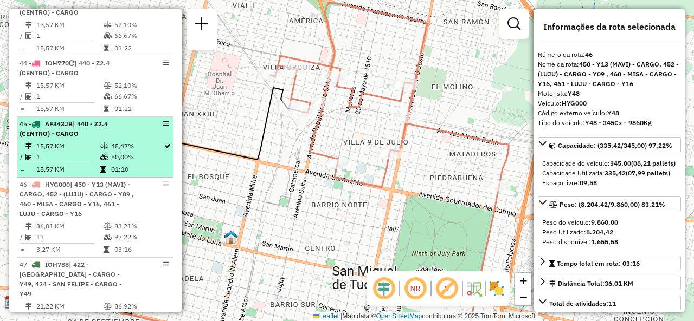
click at [88, 153] on td "1" at bounding box center [68, 157] width 64 height 11
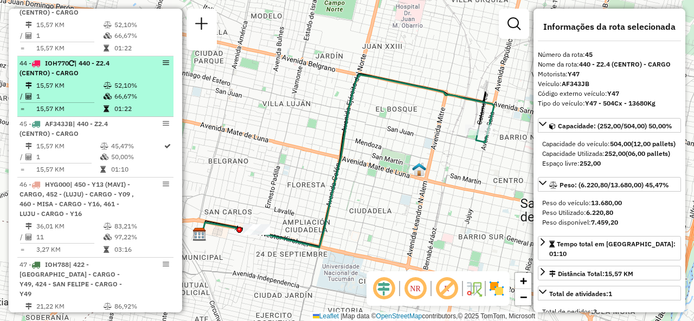
click at [110, 104] on td at bounding box center [108, 109] width 11 height 11
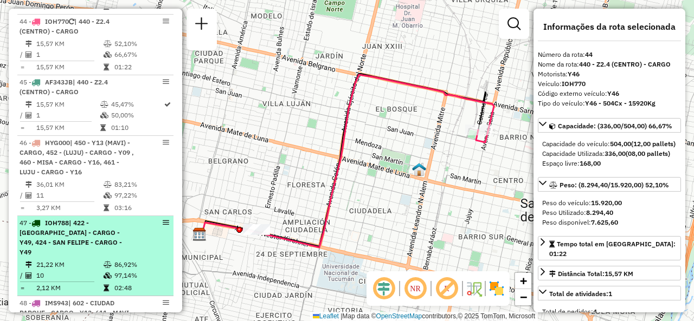
scroll to position [3198, 0]
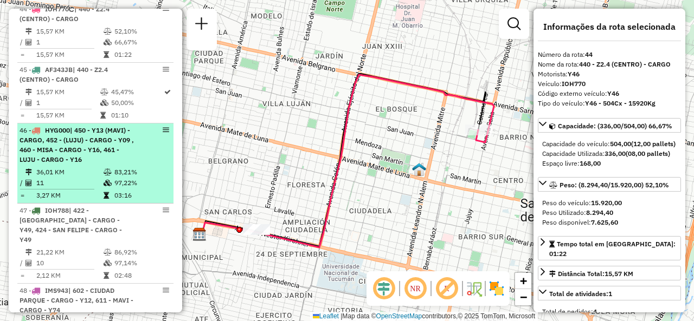
drag, startPoint x: 63, startPoint y: 174, endPoint x: 69, endPoint y: 166, distance: 9.3
click at [66, 178] on td "11" at bounding box center [69, 183] width 67 height 11
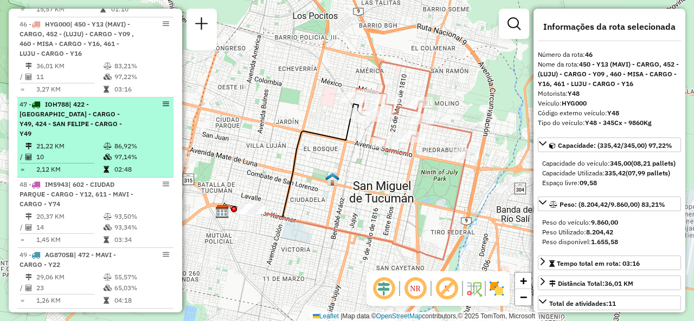
scroll to position [3307, 0]
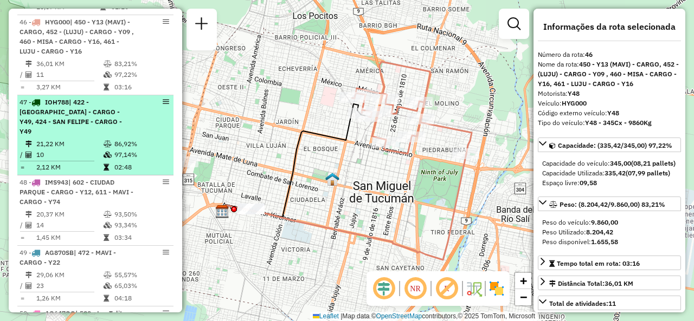
click at [65, 112] on span "| 422 - [GEOGRAPHIC_DATA] - CARGO - Y49, 424 - SAN FELIPE - CARGO - Y49" at bounding box center [71, 116] width 102 height 37
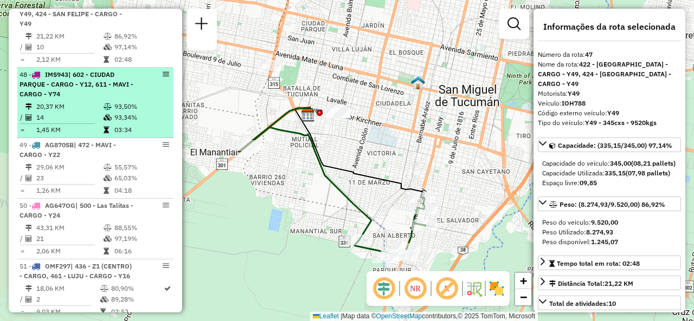
scroll to position [3415, 0]
click at [87, 101] on td "20,37 KM" at bounding box center [69, 106] width 67 height 11
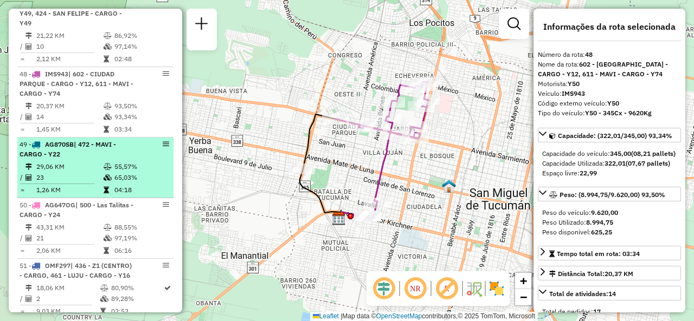
click at [78, 140] on div "49 - AG870SB | 472 - MAVI - CARGO - Y22" at bounding box center [77, 150] width 115 height 20
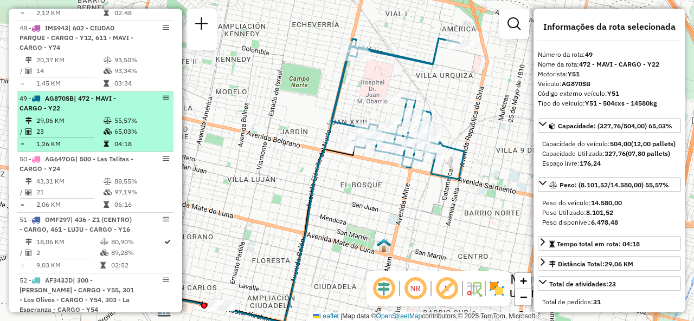
scroll to position [3524, 0]
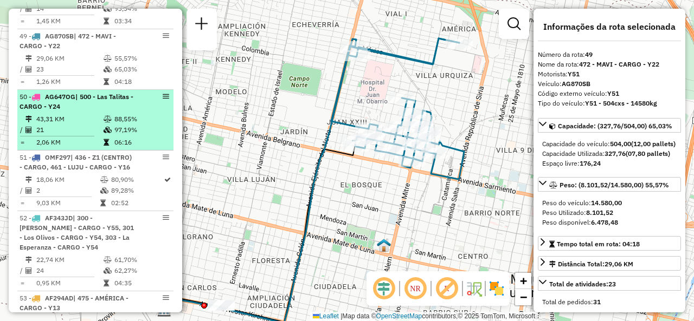
click at [79, 114] on td "43,31 KM" at bounding box center [69, 119] width 67 height 11
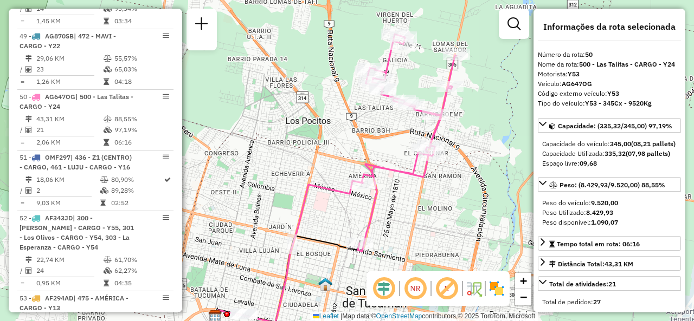
drag, startPoint x: 387, startPoint y: 123, endPoint x: 397, endPoint y: 17, distance: 106.8
click at [379, 138] on div "Janela de atendimento Grade de atendimento Capacidade Transportadoras Veículos …" at bounding box center [347, 160] width 694 height 321
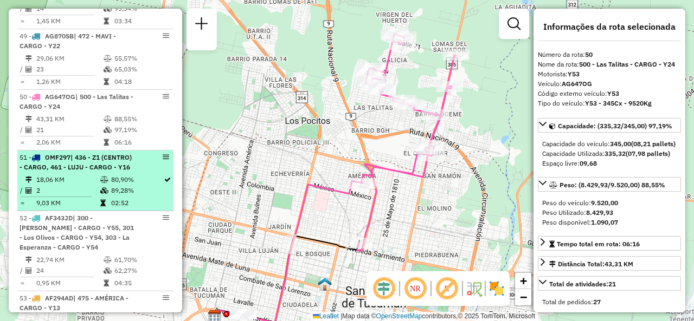
click at [105, 162] on div "51 - OMF297 | 436 - Z1 (CENTRO) - CARGO, 461 - LUJU - CARGO - Y16" at bounding box center [77, 163] width 115 height 20
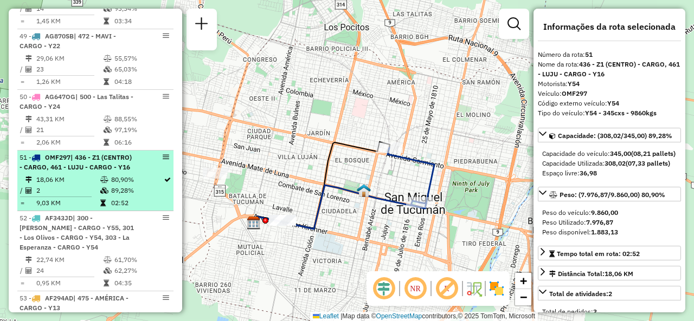
scroll to position [3632, 0]
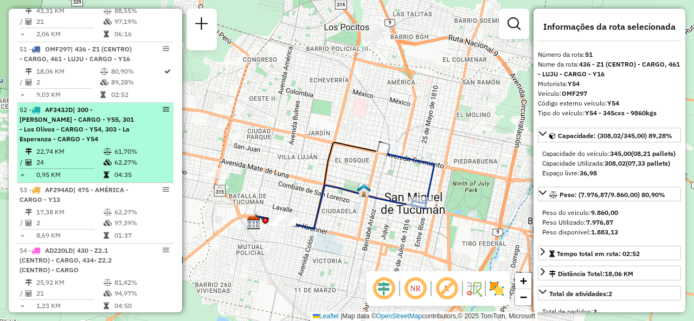
click at [59, 133] on div "52 - AF343JD | 300 - Marcos Paz - CARGO - Y55, 301 - Los Olivos - CARGO - Y54, …" at bounding box center [77, 124] width 115 height 39
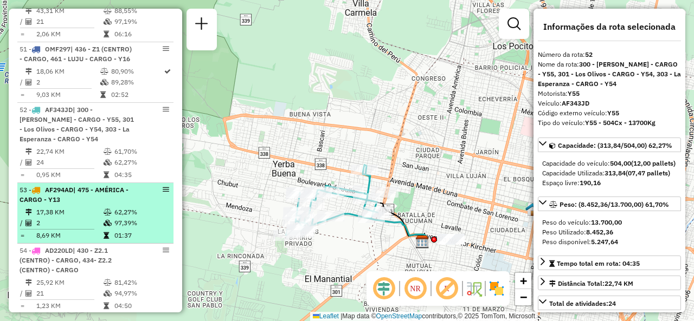
click at [87, 186] on span "| 475 - AMÉRICA - CARGO - Y13" at bounding box center [74, 195] width 109 height 18
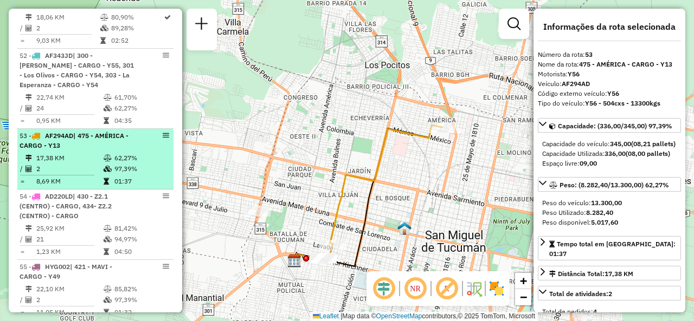
scroll to position [3741, 0]
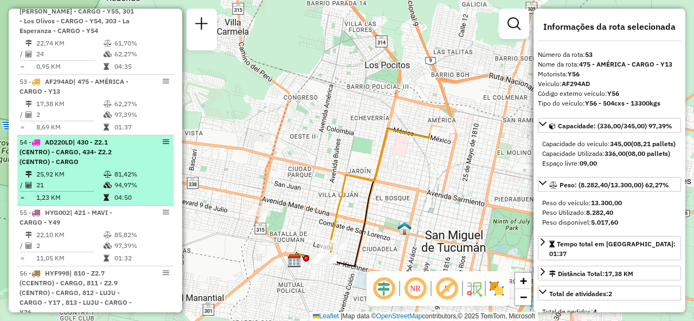
click at [81, 152] on div "54 - AD220LD | 430 - Z2.1 (CENTRO) - CARGO, 434- Z2.2 (CENTRO) - CARGO" at bounding box center [77, 152] width 115 height 29
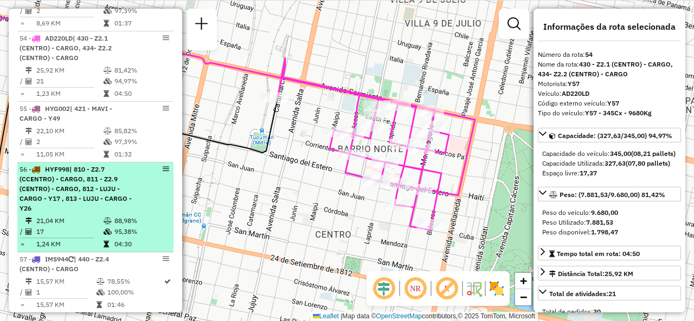
scroll to position [3849, 0]
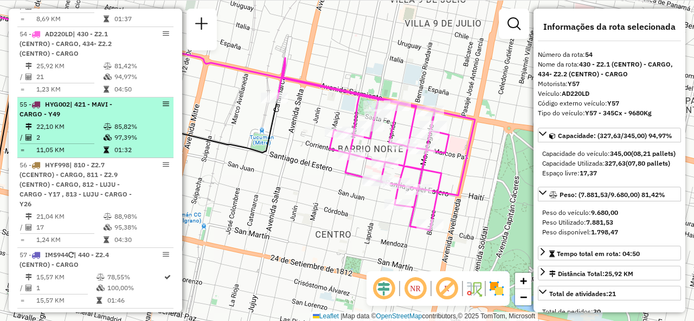
click at [68, 121] on td "22,10 KM" at bounding box center [69, 126] width 67 height 11
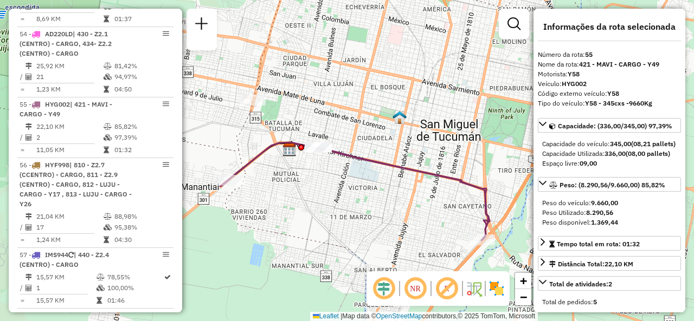
drag, startPoint x: 350, startPoint y: 194, endPoint x: 340, endPoint y: 186, distance: 12.4
click at [340, 186] on div "Janela de atendimento Grade de atendimento Capacidade Transportadoras Veículos …" at bounding box center [347, 160] width 694 height 321
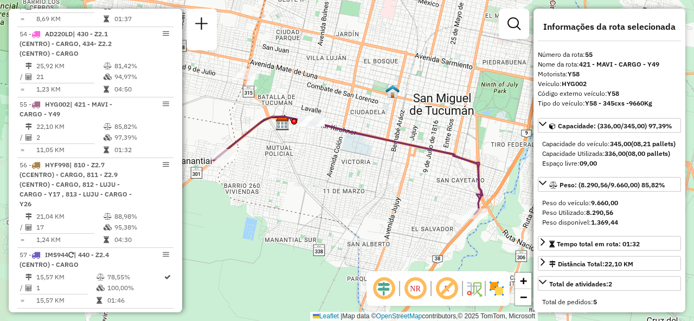
drag, startPoint x: 335, startPoint y: 213, endPoint x: 324, endPoint y: 185, distance: 30.4
click at [379, 211] on div "Janela de atendimento Grade de atendimento Capacidade Transportadoras Veículos …" at bounding box center [347, 160] width 694 height 321
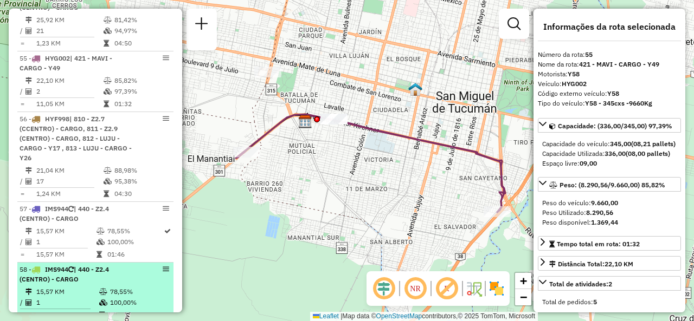
scroll to position [3957, 0]
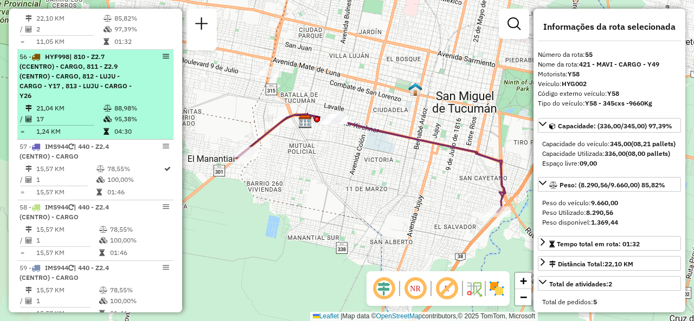
click at [99, 83] on div "56 - HYF998 | 810 - Z2.7 (CCENTRO) - CARGO, 811 - Z2.9 (CENTRO) - CARGO, 812 - …" at bounding box center [77, 76] width 115 height 49
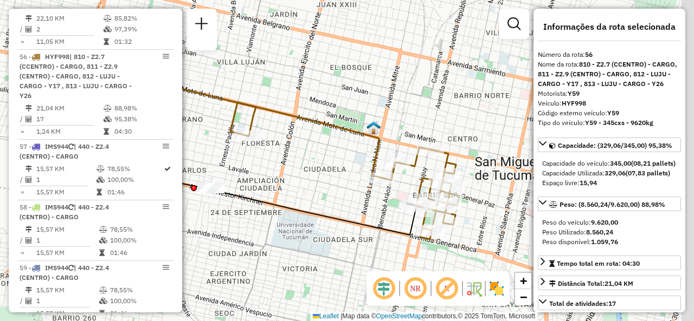
drag, startPoint x: 309, startPoint y: 192, endPoint x: 312, endPoint y: 185, distance: 7.3
click at [306, 189] on div "Janela de atendimento Grade de atendimento Capacidade Transportadoras Veículos …" at bounding box center [347, 160] width 694 height 321
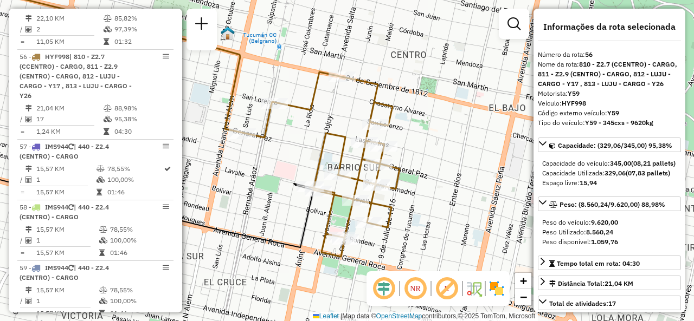
drag, startPoint x: 494, startPoint y: 200, endPoint x: 387, endPoint y: 195, distance: 106.9
click at [392, 195] on div "Janela de atendimento Grade de atendimento Capacidade Transportadoras Veículos …" at bounding box center [347, 160] width 694 height 321
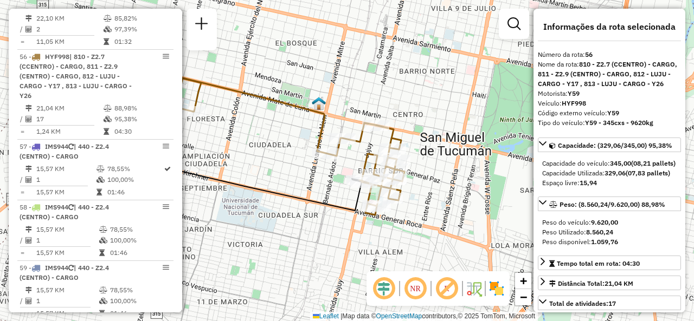
drag, startPoint x: 257, startPoint y: 169, endPoint x: 281, endPoint y: 159, distance: 25.8
click at [281, 159] on div "Janela de atendimento Grade de atendimento Capacidade Transportadoras Veículos …" at bounding box center [347, 160] width 694 height 321
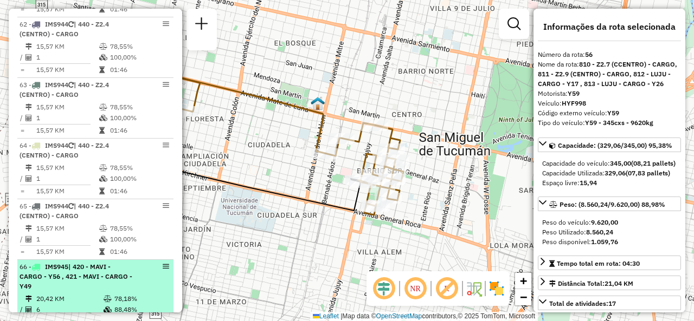
scroll to position [4500, 0]
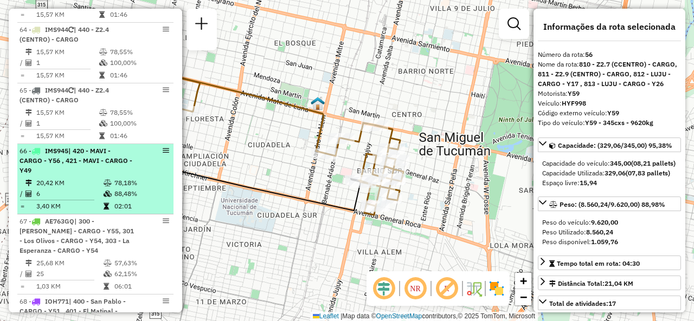
click at [96, 157] on div "66 - IMS945 | 420 - MAVI - CARGO - Y56 , 421 - MAVI - CARGO - Y49" at bounding box center [77, 160] width 115 height 29
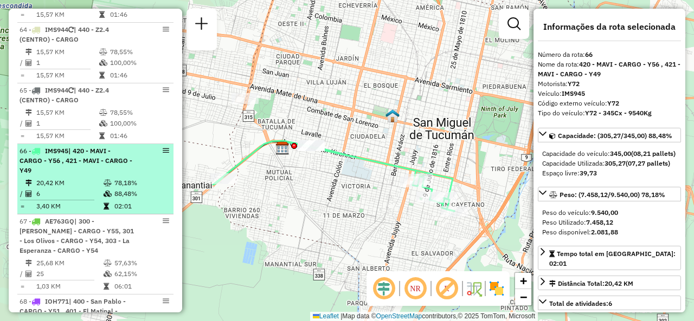
scroll to position [4608, 0]
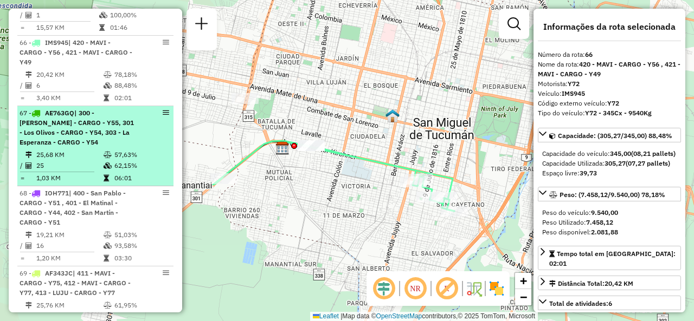
click at [74, 119] on span "| 300 - [PERSON_NAME] - CARGO - Y55, 301 - Los Olivos - CARGO - Y54, 303 - La E…" at bounding box center [77, 127] width 114 height 37
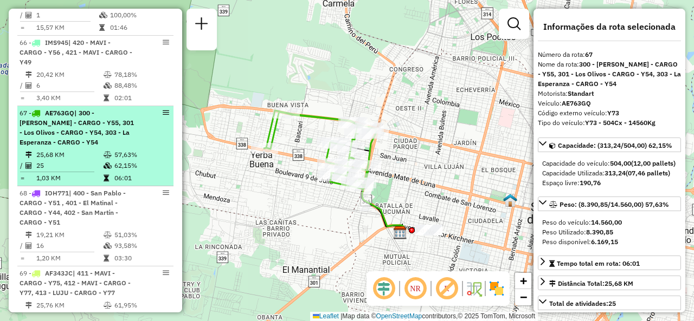
scroll to position [4662, 0]
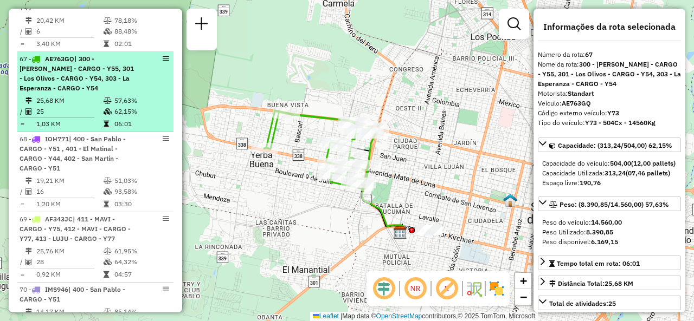
drag, startPoint x: 47, startPoint y: 85, endPoint x: 52, endPoint y: 97, distance: 12.9
click at [48, 95] on td "25,68 KM" at bounding box center [69, 100] width 67 height 11
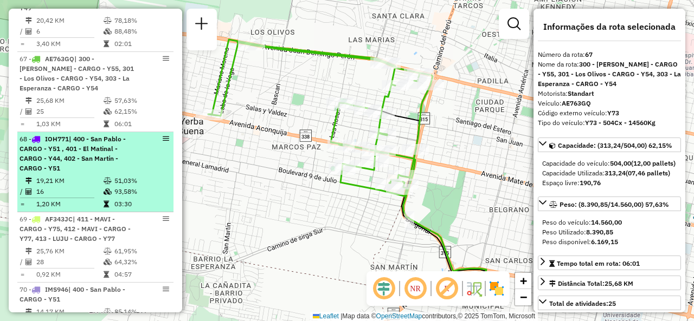
click at [64, 152] on div "68 - IOH771 | 400 - San Pablo - CARGO - Y51 , 401 - El Matinal - CARGO - Y44, 4…" at bounding box center [77, 153] width 115 height 39
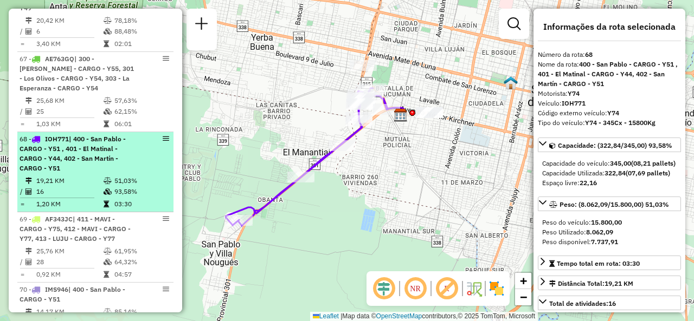
scroll to position [4771, 0]
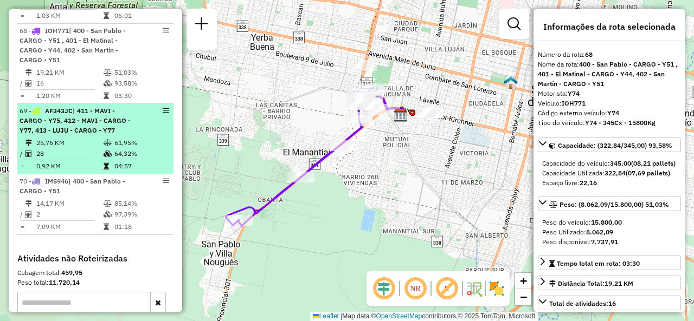
drag, startPoint x: 82, startPoint y: 124, endPoint x: 100, endPoint y: 132, distance: 19.4
click at [82, 124] on li "69 - AF343JC | 411 - MAVI - CARGO - Y75, 412 - MAVI - CARGO - Y77, 413 - LUJU -…" at bounding box center [95, 139] width 156 height 70
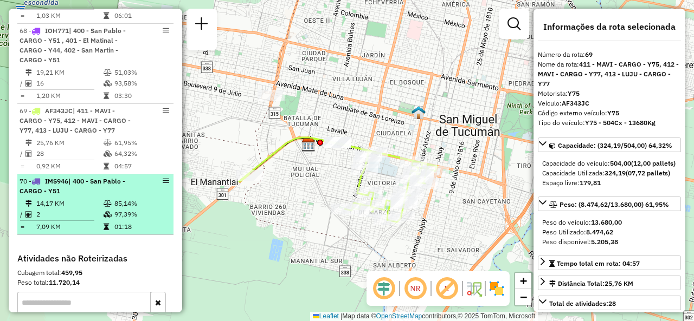
click at [91, 182] on div "70 - IMS946 | 400 - San Pablo - CARGO - Y51" at bounding box center [77, 187] width 115 height 20
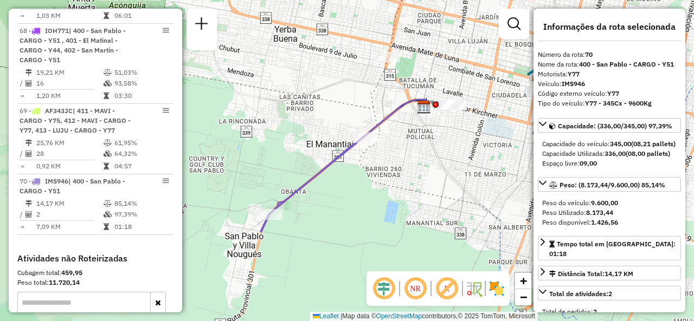
drag, startPoint x: 367, startPoint y: 161, endPoint x: 383, endPoint y: 151, distance: 18.8
click at [384, 158] on div "Janela de atendimento Grade de atendimento Capacidade Transportadoras Veículos …" at bounding box center [347, 160] width 694 height 321
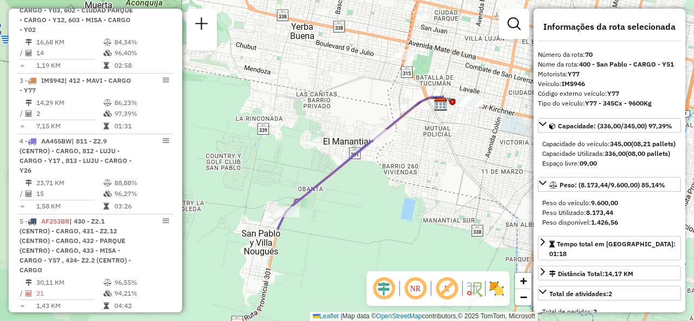
scroll to position [408, 0]
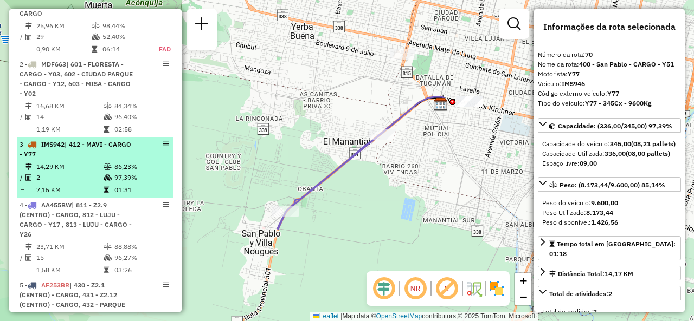
click at [98, 159] on div "3 - IMS942 | 412 - MAVI - CARGO - Y77" at bounding box center [77, 150] width 115 height 20
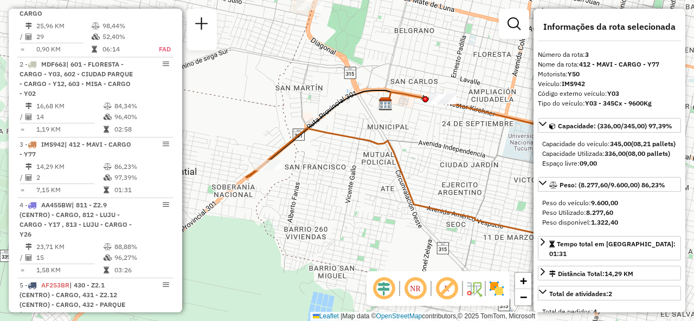
drag, startPoint x: 365, startPoint y: 211, endPoint x: 351, endPoint y: 196, distance: 20.3
click at [373, 208] on div "Janela de atendimento Grade de atendimento Capacidade Transportadoras Veículos …" at bounding box center [347, 160] width 694 height 321
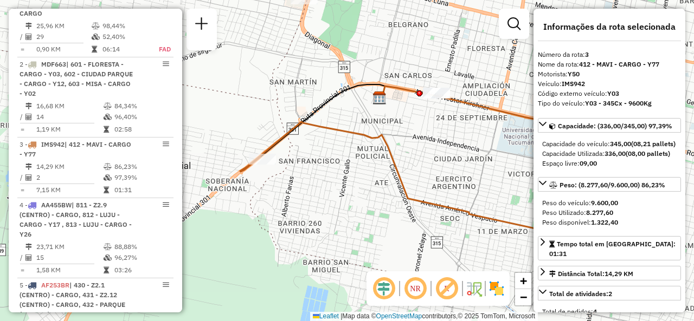
drag, startPoint x: 334, startPoint y: 230, endPoint x: 286, endPoint y: 187, distance: 64.9
click at [287, 195] on div "Janela de atendimento Grade de atendimento Capacidade Transportadoras Veículos …" at bounding box center [347, 160] width 694 height 321
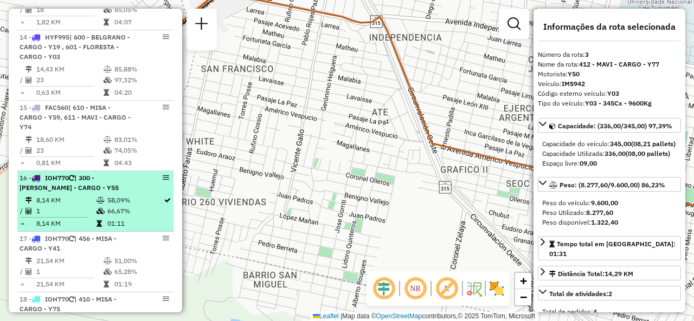
scroll to position [1438, 0]
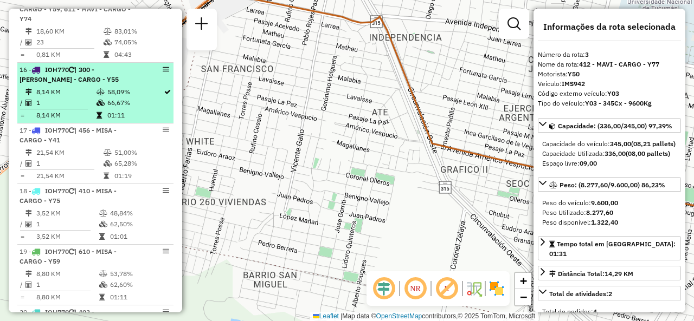
click at [81, 108] on td at bounding box center [58, 109] width 76 height 2
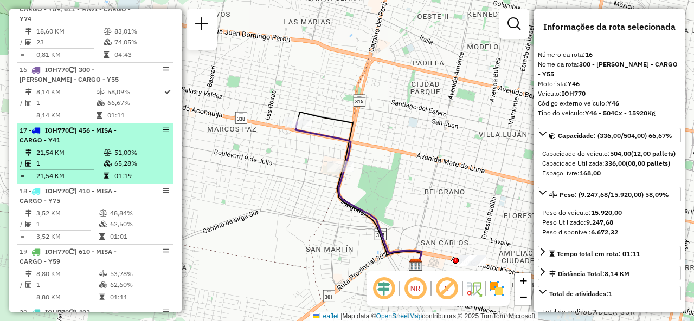
click at [97, 147] on td "21,54 KM" at bounding box center [69, 152] width 67 height 11
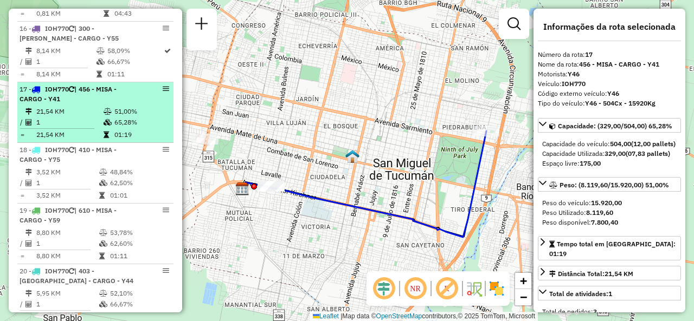
scroll to position [1492, 0]
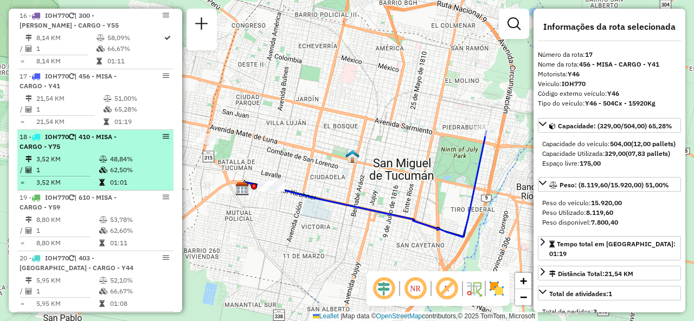
click at [99, 148] on li "18 - IOH770 | 410 - MISA - CARGO - Y75 3,52 KM 48,84% / 1 62,50% = 3,52 KM 01:01" at bounding box center [95, 160] width 156 height 61
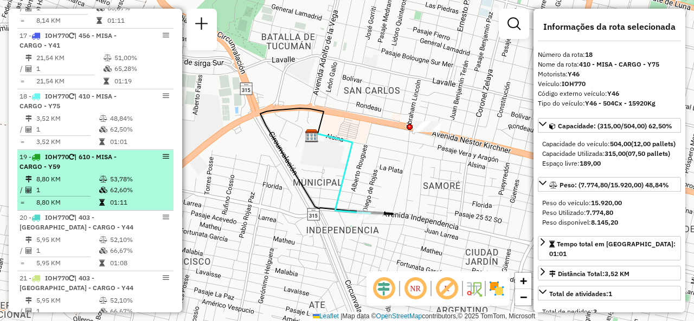
scroll to position [1546, 0]
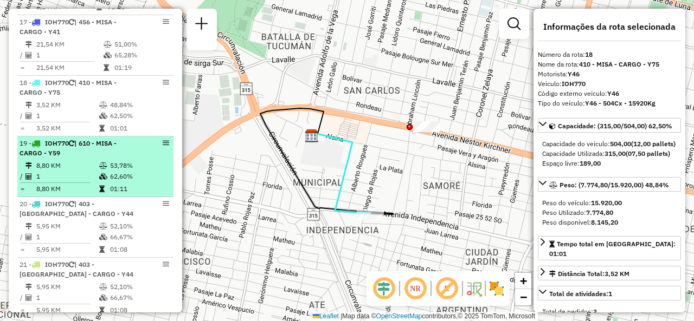
click at [122, 153] on div "19 - IOH770 | 610 - MISA - CARGO - Y59" at bounding box center [77, 149] width 115 height 20
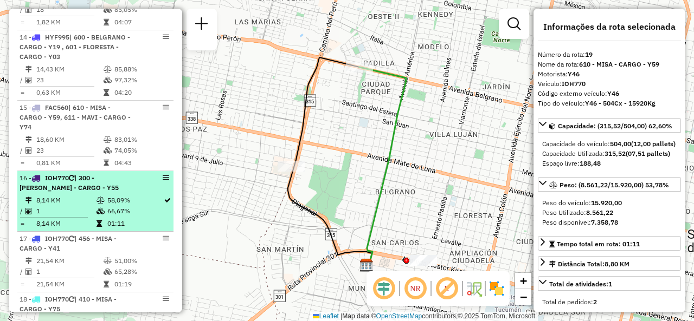
scroll to position [1438, 0]
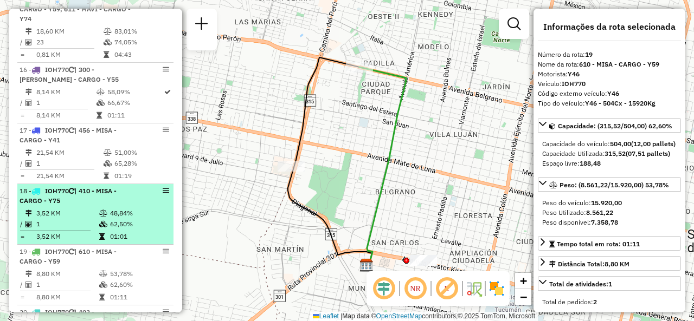
click at [75, 198] on div "18 - IOH770 | 410 - MISA - CARGO - Y75" at bounding box center [77, 196] width 115 height 20
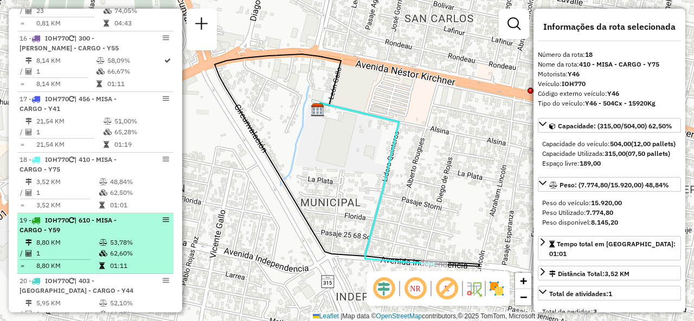
scroll to position [1492, 0]
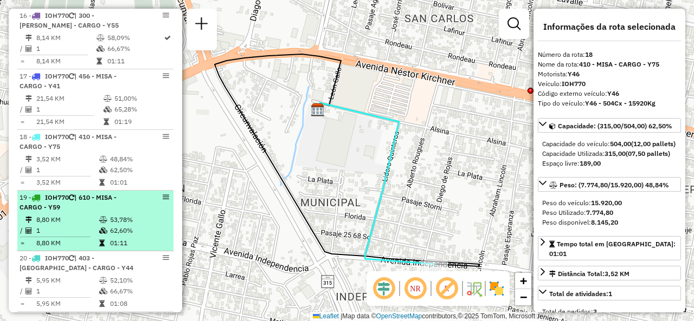
click at [111, 202] on div "19 - IOH770 | 610 - MISA - CARGO - Y59" at bounding box center [77, 203] width 115 height 20
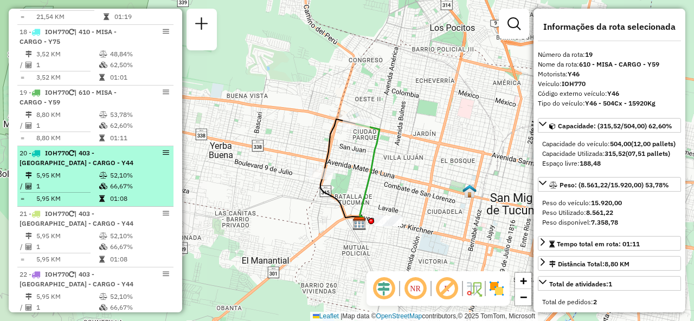
scroll to position [1600, 0]
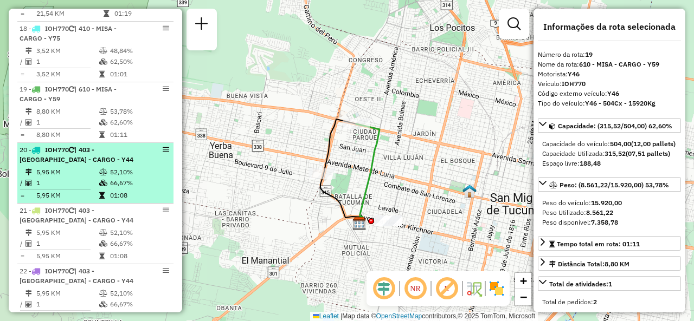
click at [83, 178] on td "1" at bounding box center [67, 183] width 63 height 11
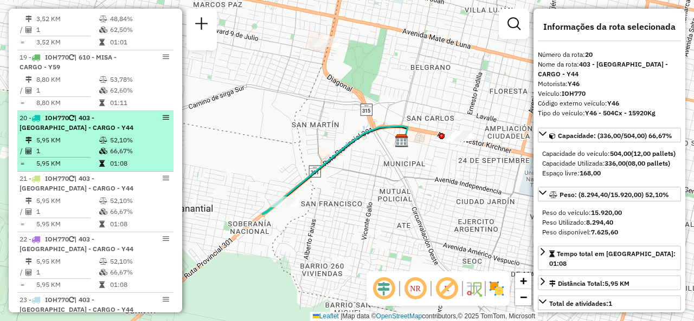
scroll to position [1655, 0]
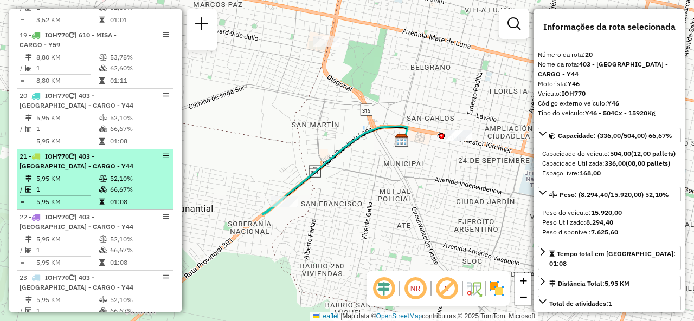
click at [110, 184] on td "66,67%" at bounding box center [139, 189] width 59 height 11
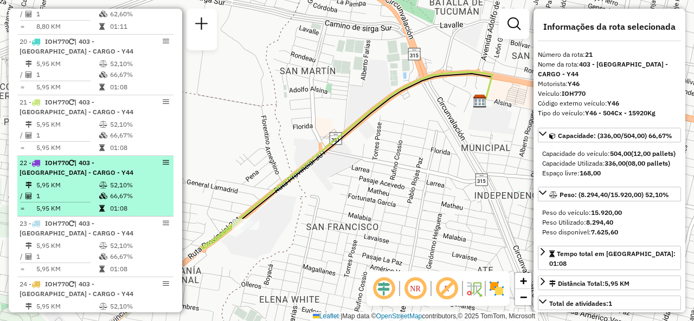
click at [110, 180] on td "52,10%" at bounding box center [139, 185] width 59 height 11
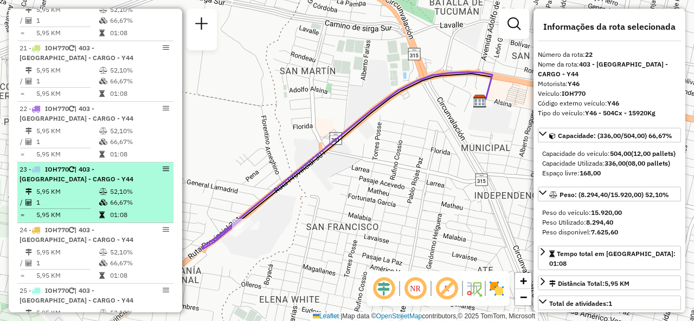
click at [104, 186] on td at bounding box center [104, 191] width 11 height 11
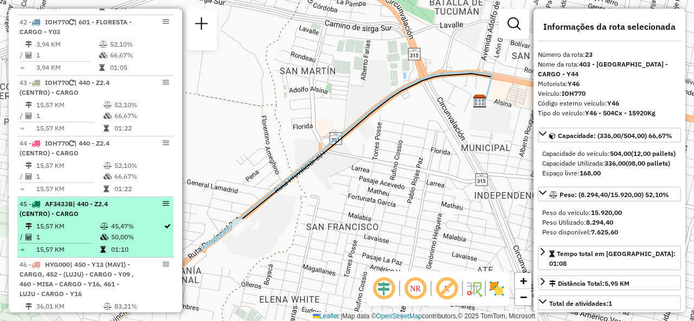
scroll to position [3010, 0]
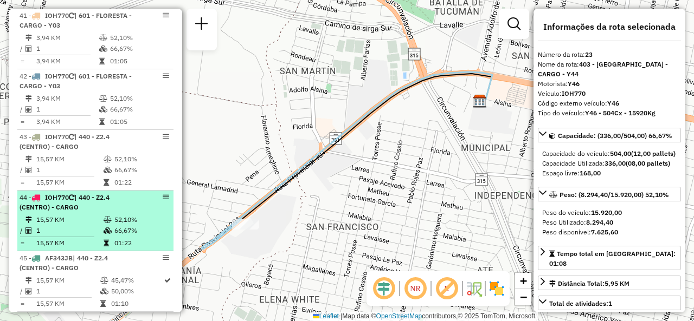
click at [94, 203] on div "44 - IOH770 | 440 - Z2.4 (CENTRO) - CARGO" at bounding box center [77, 203] width 115 height 20
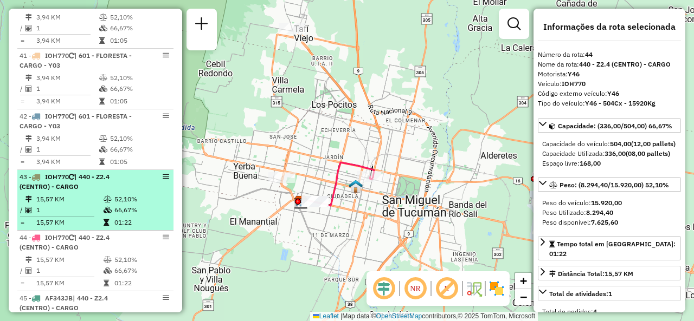
scroll to position [2956, 0]
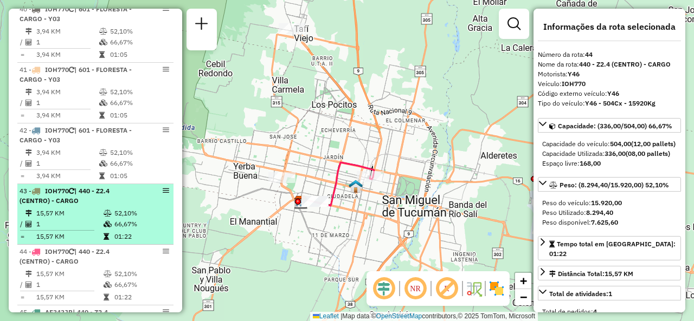
click at [96, 187] on span "| 440 - Z2.4 (CENTRO) - CARGO" at bounding box center [65, 196] width 90 height 18
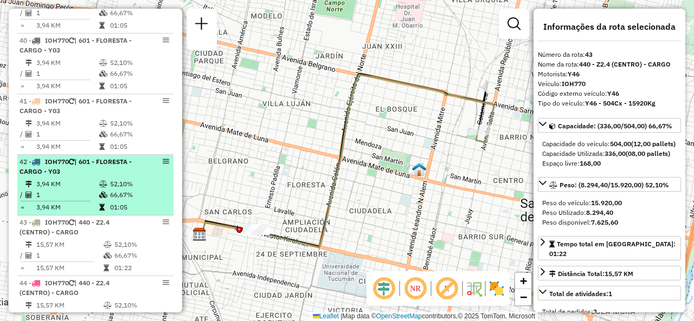
scroll to position [2901, 0]
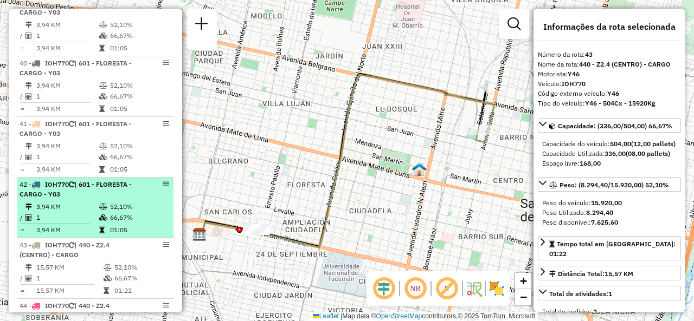
click at [136, 202] on td "52,10%" at bounding box center [139, 207] width 59 height 11
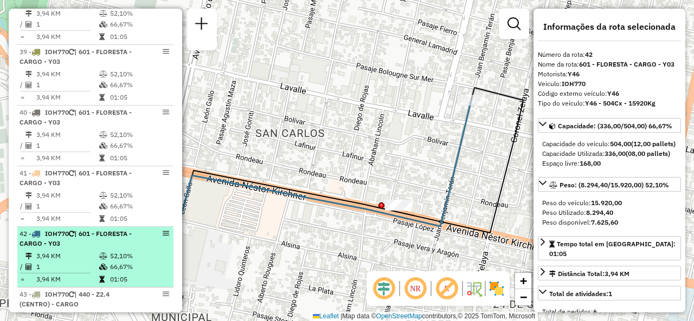
scroll to position [2793, 0]
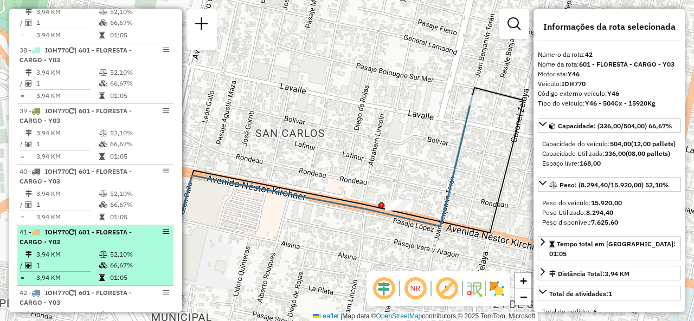
click at [86, 234] on span "| 601 - FLORESTA - CARGO - Y03" at bounding box center [76, 237] width 112 height 18
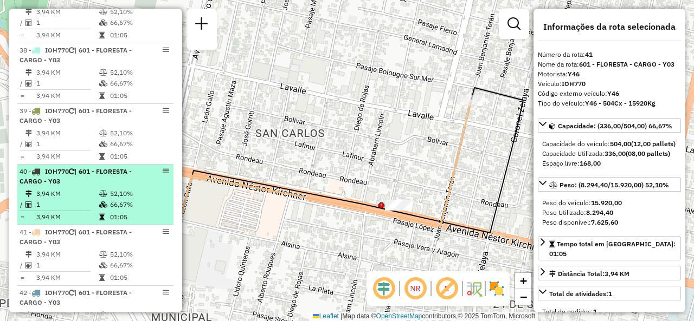
click at [88, 189] on td "3,94 KM" at bounding box center [67, 194] width 63 height 11
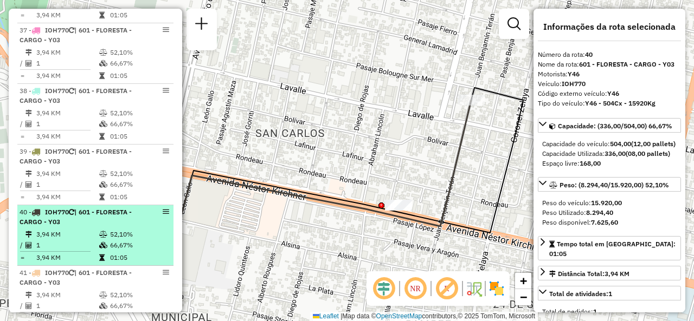
scroll to position [2739, 0]
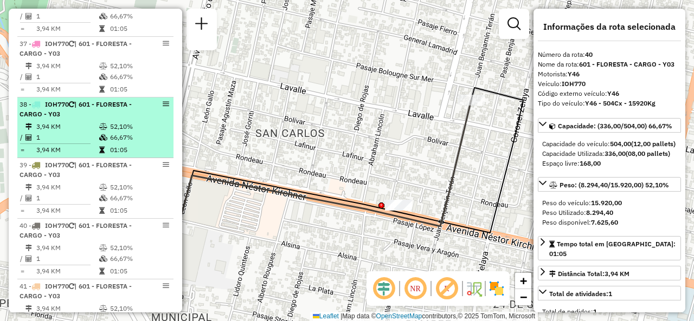
click at [69, 121] on td "3,94 KM" at bounding box center [67, 126] width 63 height 11
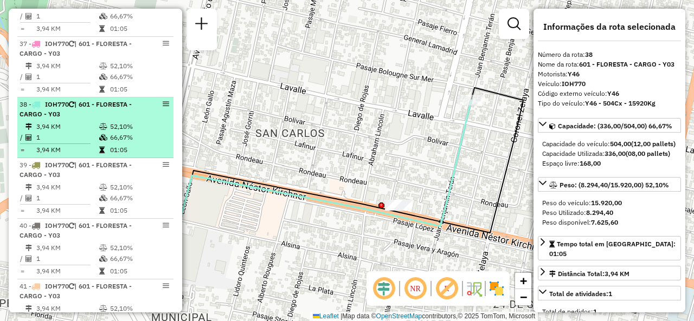
scroll to position [2630, 0]
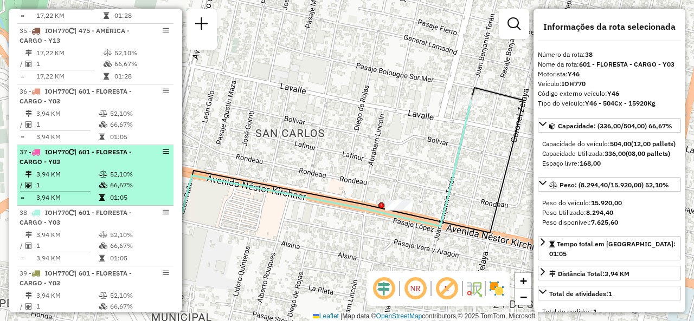
click at [70, 169] on td "3,94 KM" at bounding box center [67, 174] width 63 height 11
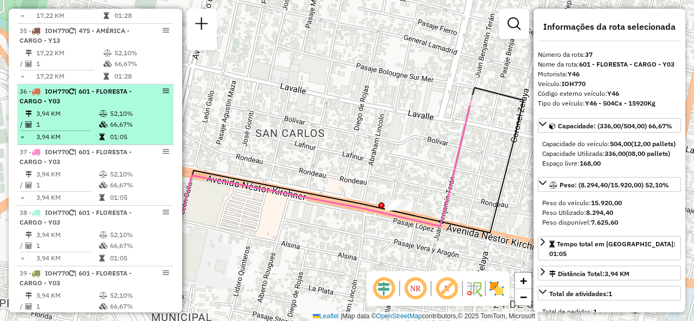
click at [79, 132] on td "3,94 KM" at bounding box center [67, 137] width 63 height 11
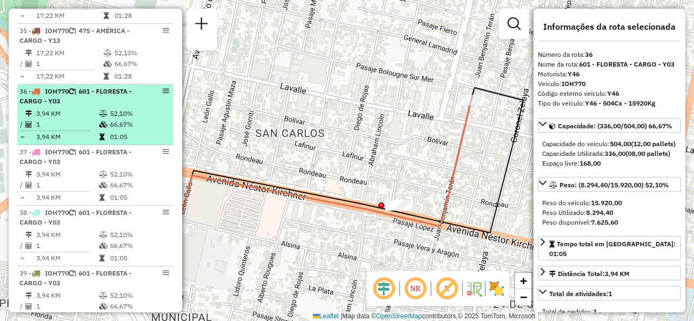
scroll to position [2576, 0]
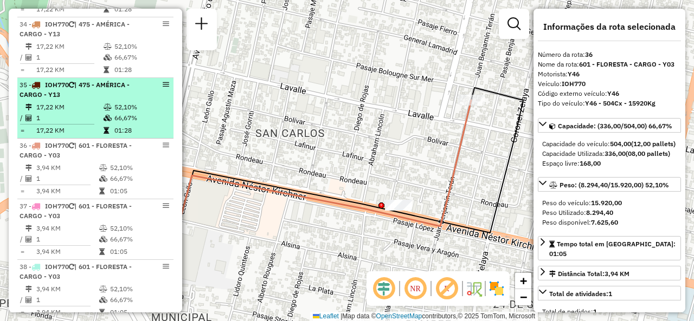
click at [80, 125] on td "17,22 KM" at bounding box center [69, 130] width 67 height 11
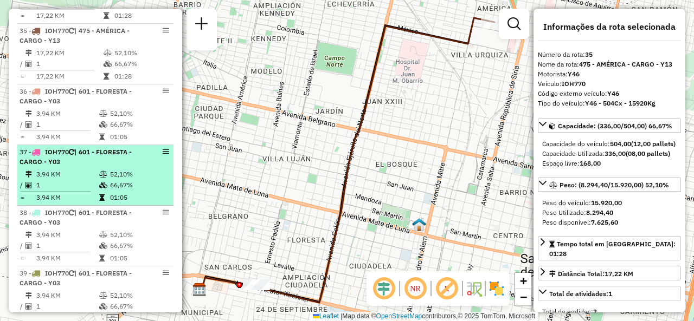
click at [94, 160] on li "37 - IOH770 | 601 - FLORESTA - CARGO - Y03 3,94 KM 52,10% / 1 66,67% = 3,94 KM …" at bounding box center [95, 175] width 156 height 61
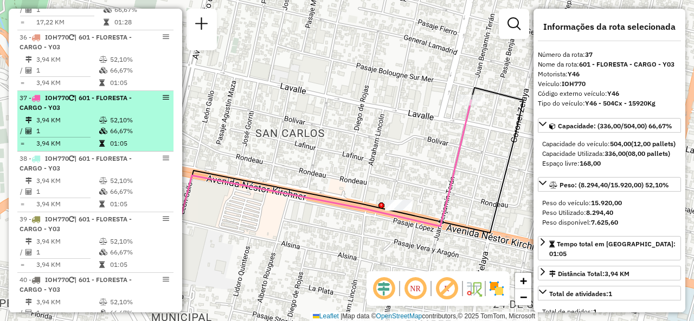
click at [94, 161] on span "| 601 - FLORESTA - CARGO - Y03" at bounding box center [76, 164] width 112 height 18
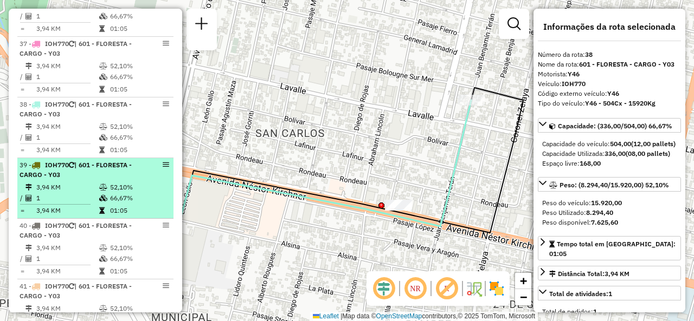
click at [92, 164] on span "| 601 - FLORESTA - CARGO - Y03" at bounding box center [76, 170] width 112 height 18
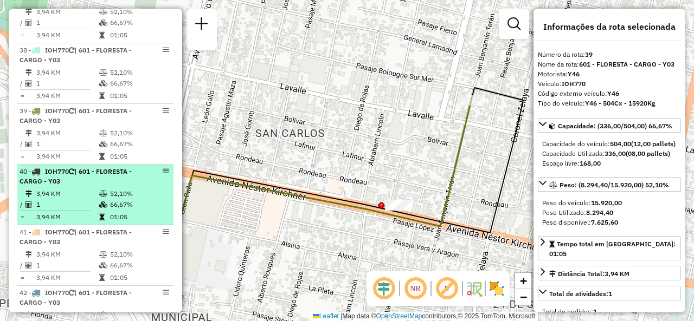
click at [90, 170] on span "| 601 - FLORESTA - CARGO - Y03" at bounding box center [76, 177] width 112 height 18
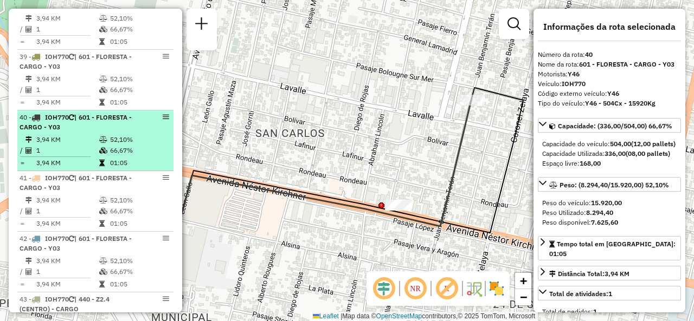
click at [90, 174] on span "| 601 - FLORESTA - CARGO - Y03" at bounding box center [76, 183] width 112 height 18
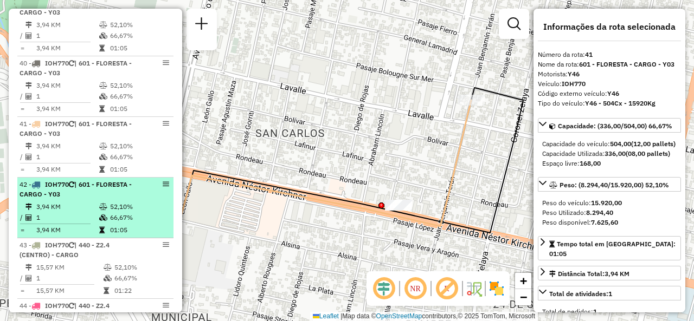
click at [86, 202] on td "3,94 KM" at bounding box center [67, 207] width 63 height 11
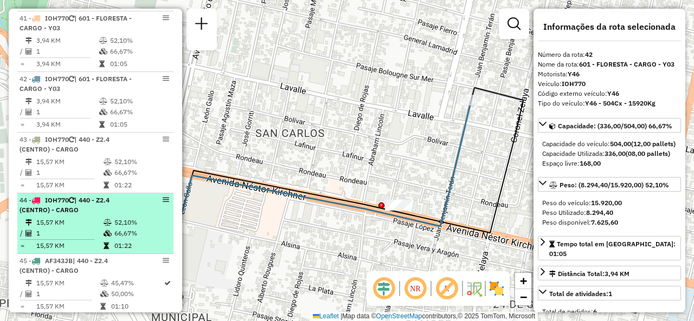
scroll to position [3010, 0]
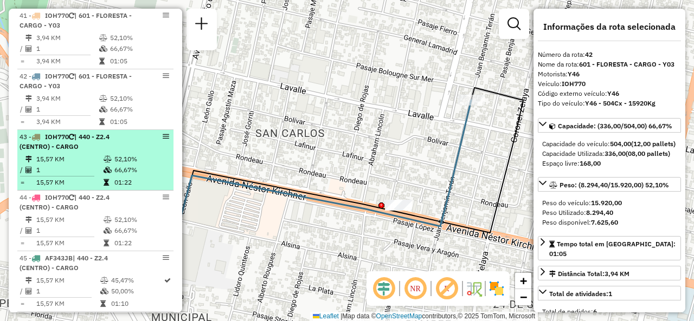
click at [83, 165] on td "1" at bounding box center [69, 170] width 67 height 11
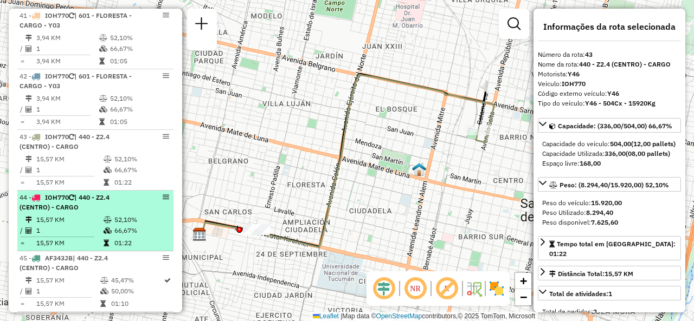
click at [92, 202] on div "44 - IOH770 | 440 - Z2.4 (CENTRO) - CARGO" at bounding box center [77, 203] width 115 height 20
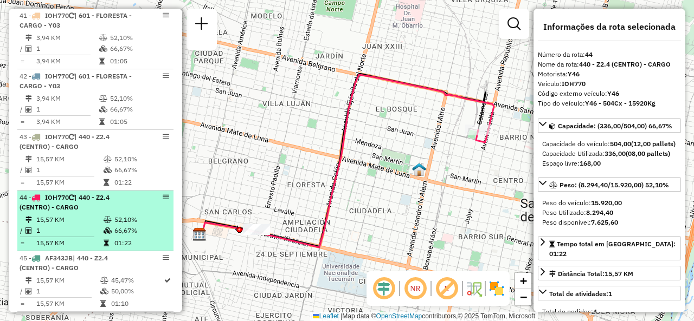
scroll to position [3064, 0]
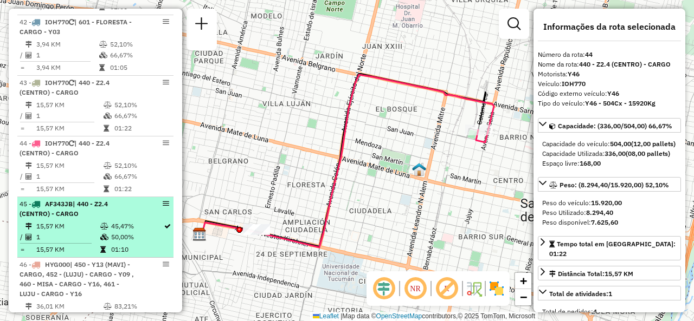
click at [92, 207] on div "45 - AF343JB | 440 - Z2.4 (CENTRO) - CARGO" at bounding box center [77, 209] width 115 height 20
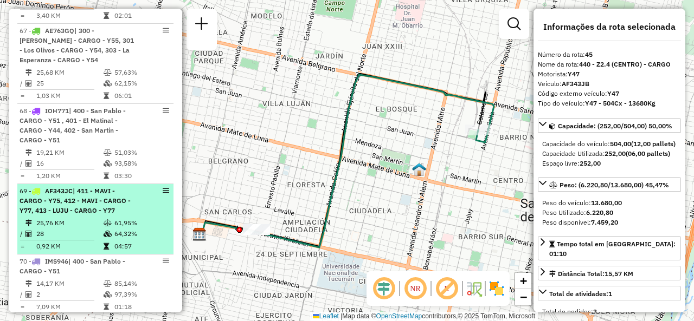
scroll to position [4528, 0]
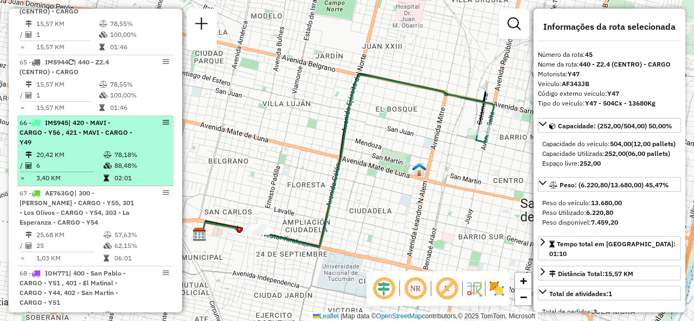
click at [79, 160] on td "6" at bounding box center [69, 165] width 67 height 11
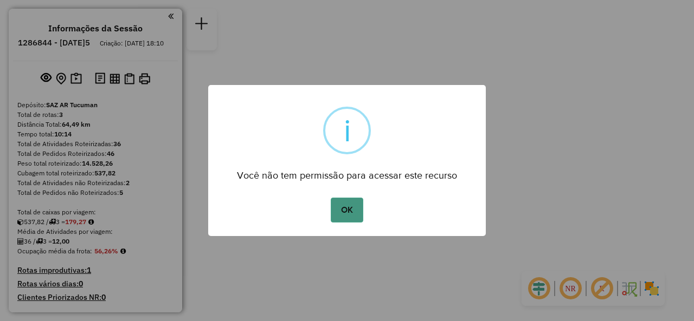
click at [343, 208] on button "OK" at bounding box center [347, 210] width 32 height 25
drag, startPoint x: 340, startPoint y: 213, endPoint x: 334, endPoint y: 211, distance: 6.9
click at [339, 213] on button "OK" at bounding box center [347, 210] width 32 height 25
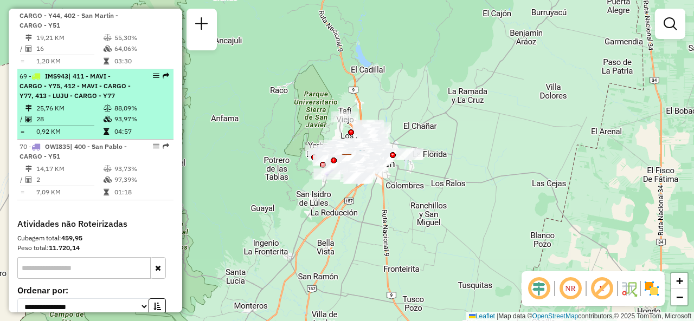
scroll to position [4716, 0]
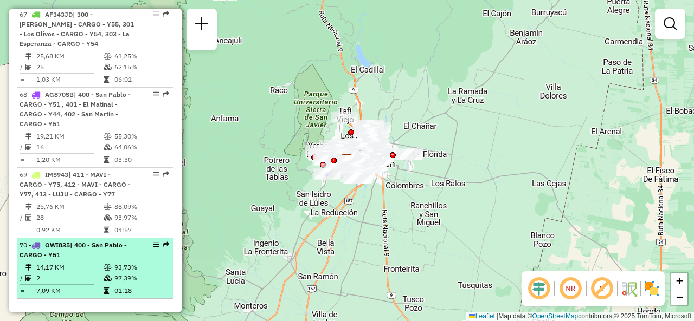
click at [102, 241] on span "| 400 - San Pablo - CARGO - Y51" at bounding box center [73, 250] width 107 height 18
select select "**********"
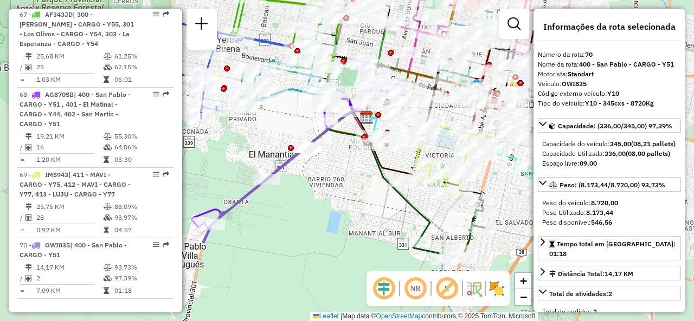
drag, startPoint x: 297, startPoint y: 125, endPoint x: 239, endPoint y: 179, distance: 80.2
click at [241, 176] on div "Janela de atendimento Grade de atendimento Capacidade Transportadoras Veículos …" at bounding box center [347, 160] width 694 height 321
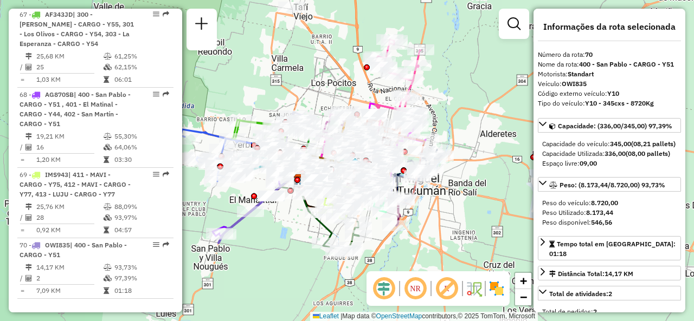
click at [286, 228] on div "Janela de atendimento Grade de atendimento Capacidade Transportadoras Veículos …" at bounding box center [347, 160] width 694 height 321
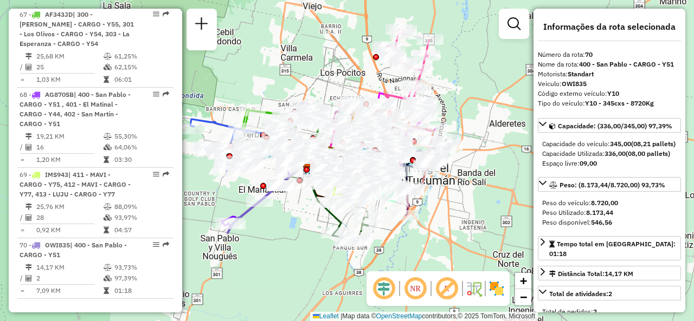
drag, startPoint x: 277, startPoint y: 89, endPoint x: 286, endPoint y: 74, distance: 17.8
click at [286, 74] on div "Janela de atendimento Grade de atendimento Capacidade Transportadoras Veículos …" at bounding box center [347, 160] width 694 height 321
